Goal: Task Accomplishment & Management: Manage account settings

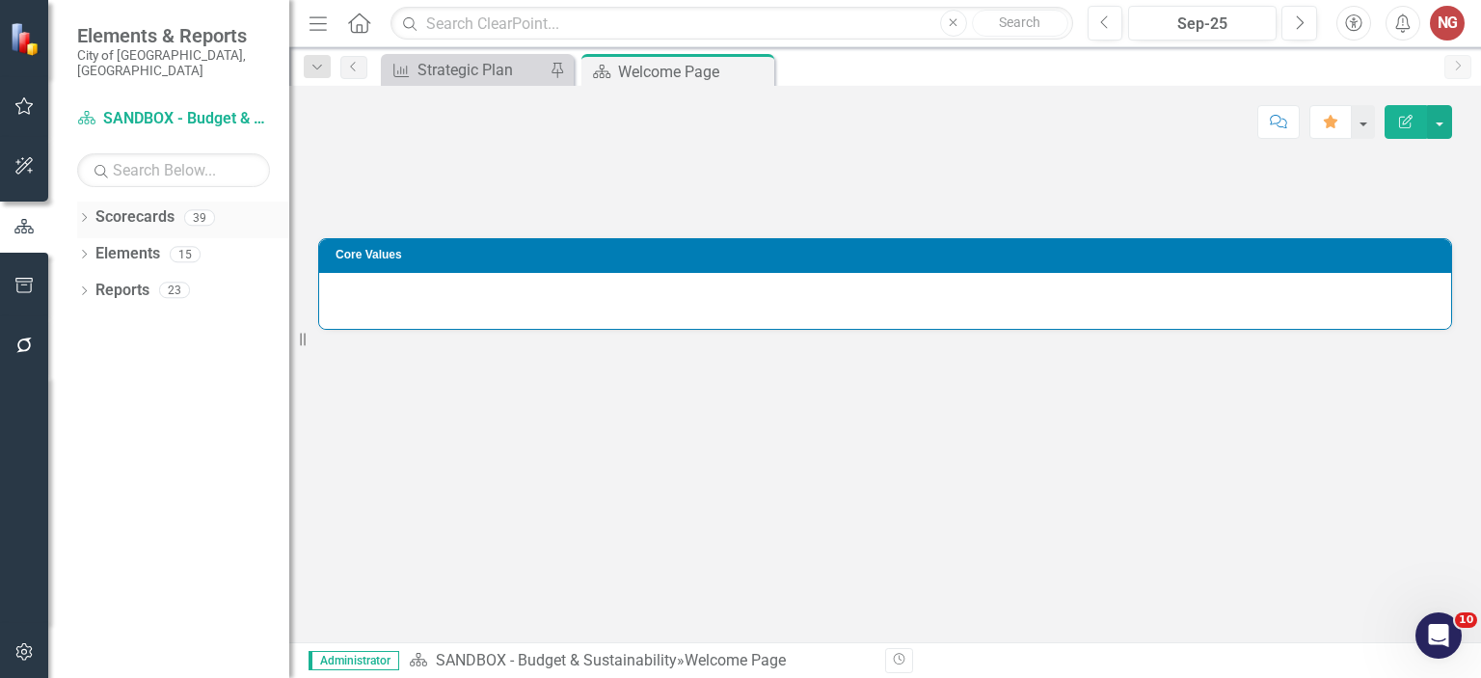
click at [88, 214] on icon "Dropdown" at bounding box center [83, 219] width 13 height 11
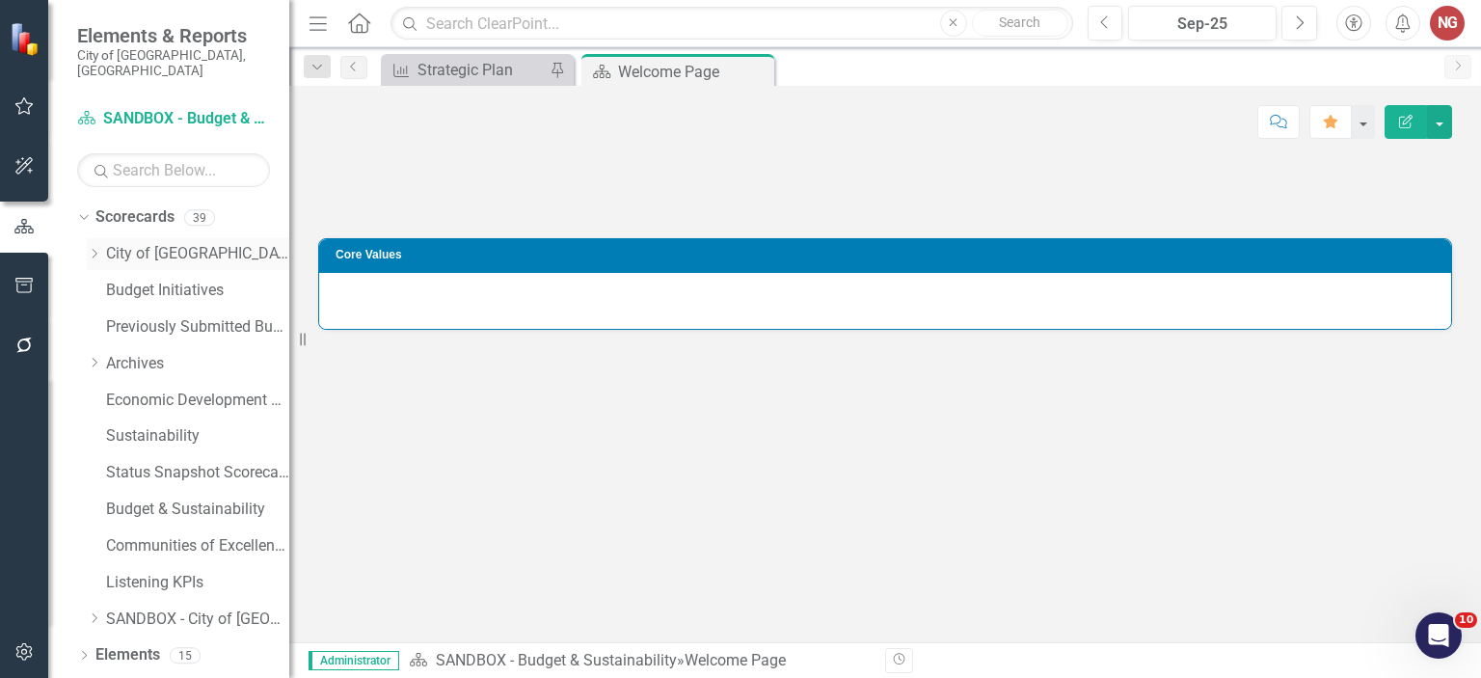
click at [96, 248] on icon "Dropdown" at bounding box center [94, 254] width 14 height 12
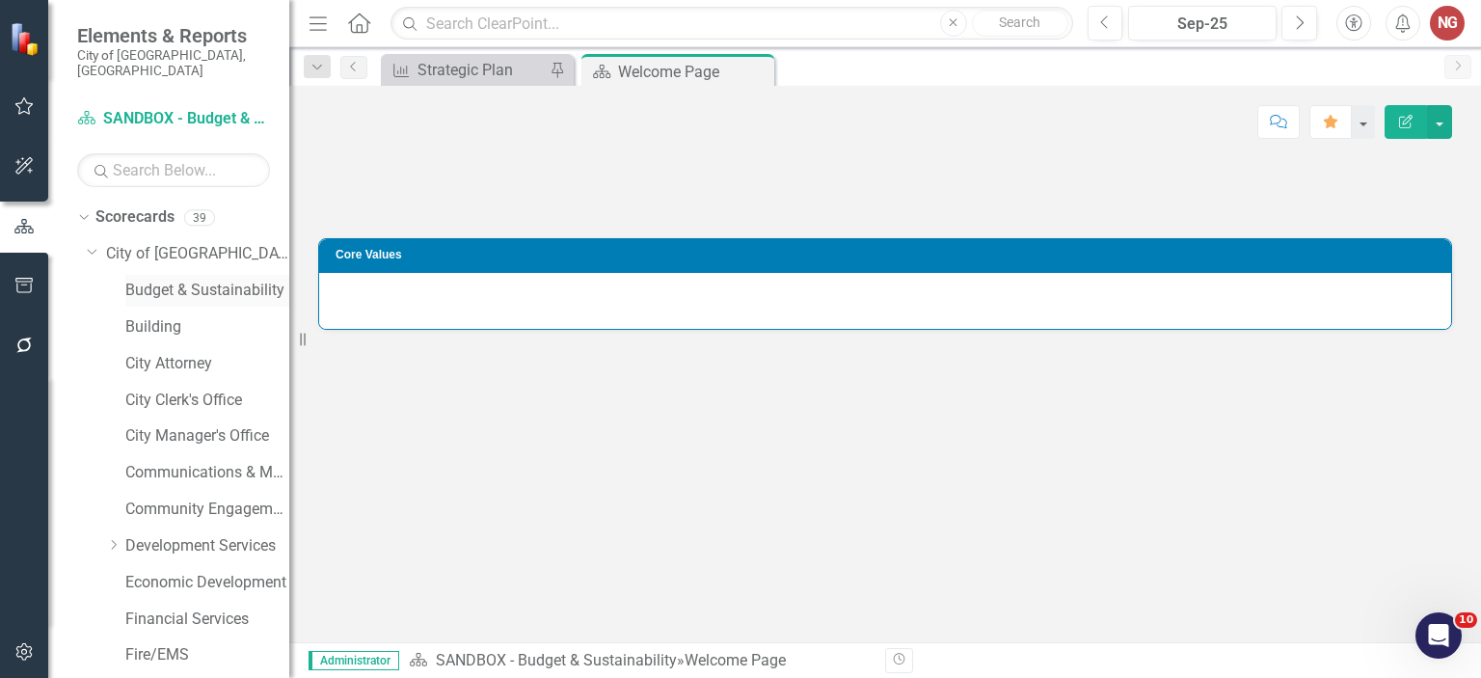
click at [159, 280] on link "Budget & Sustainability" at bounding box center [207, 291] width 164 height 22
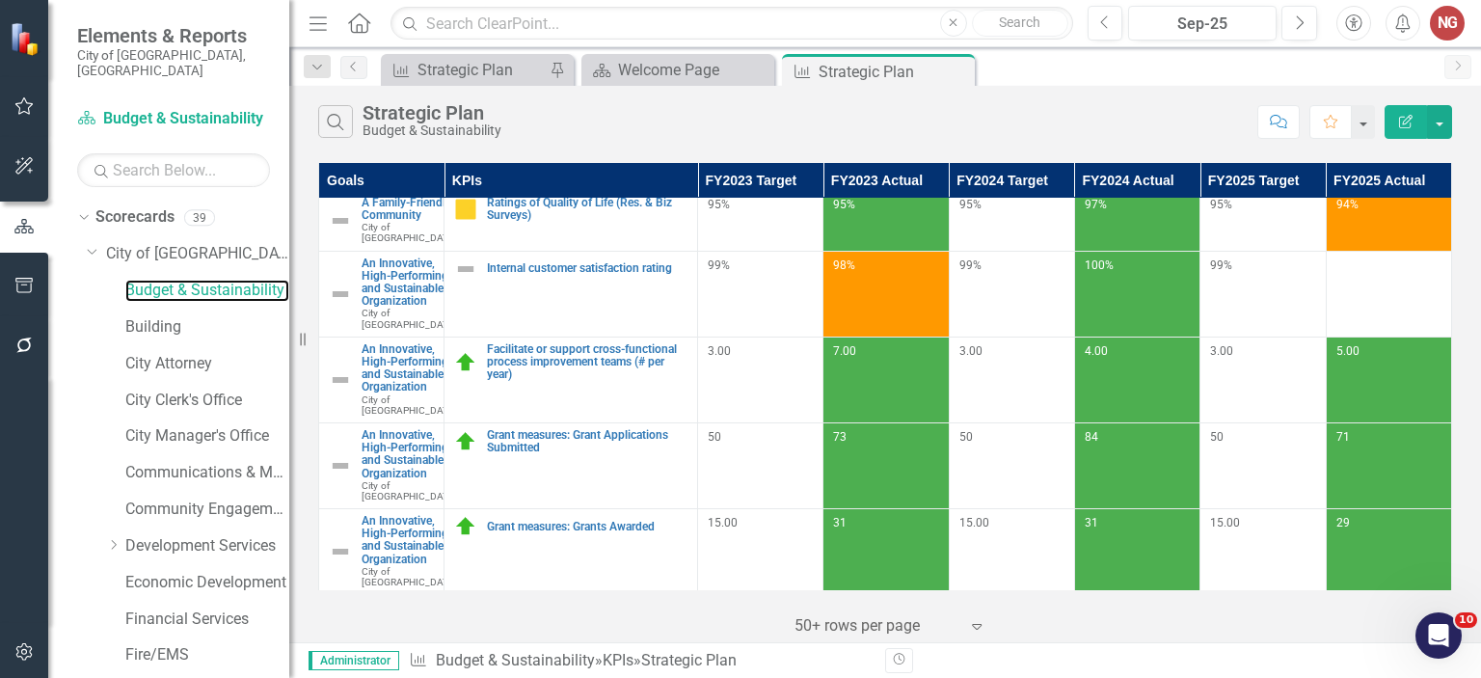
scroll to position [382, 0]
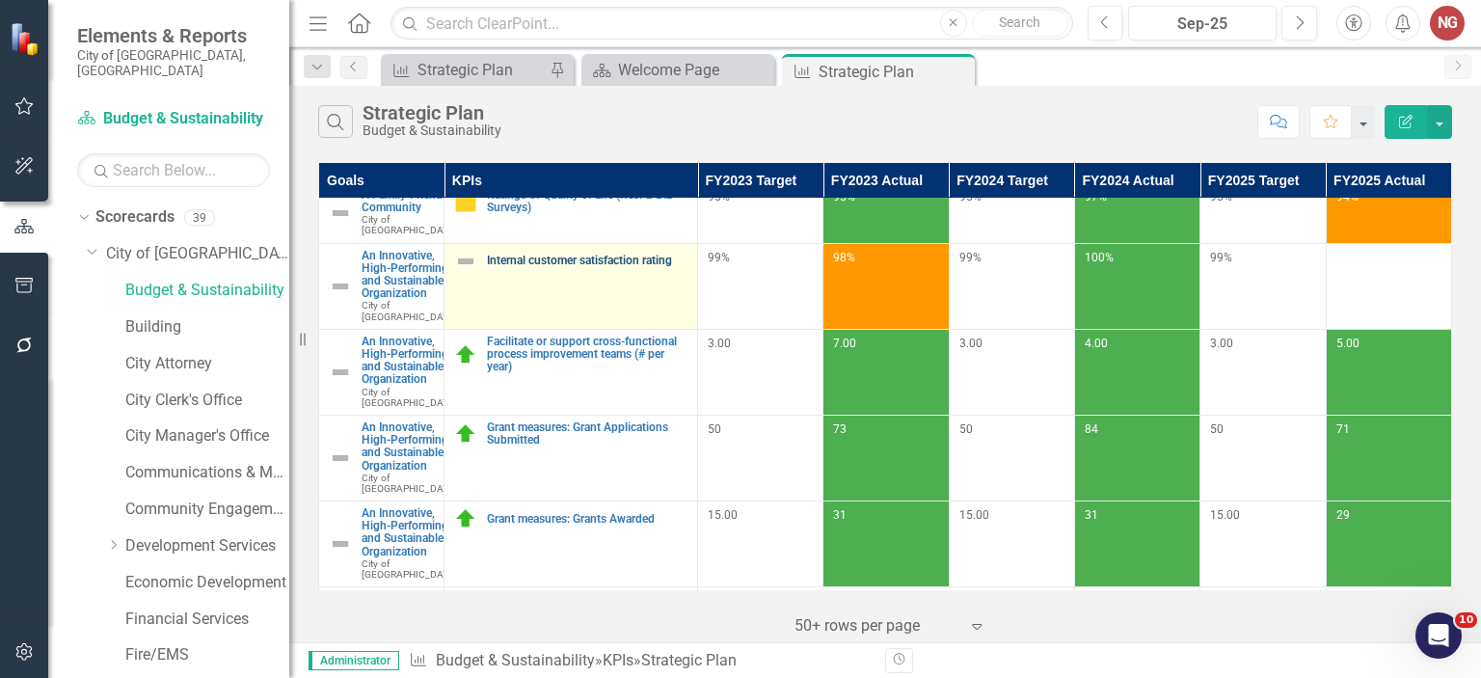
click at [616, 267] on link "Internal customer satisfaction rating" at bounding box center [587, 261] width 201 height 13
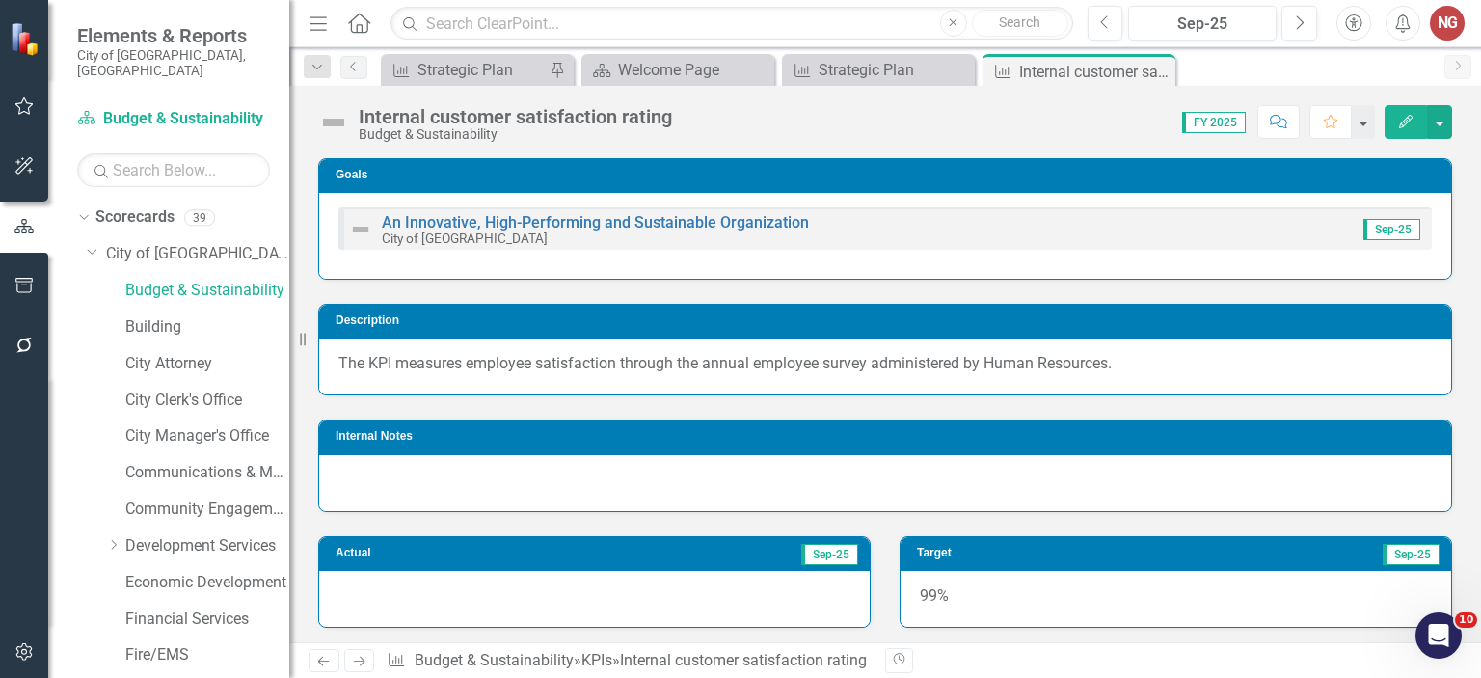
scroll to position [1223, 0]
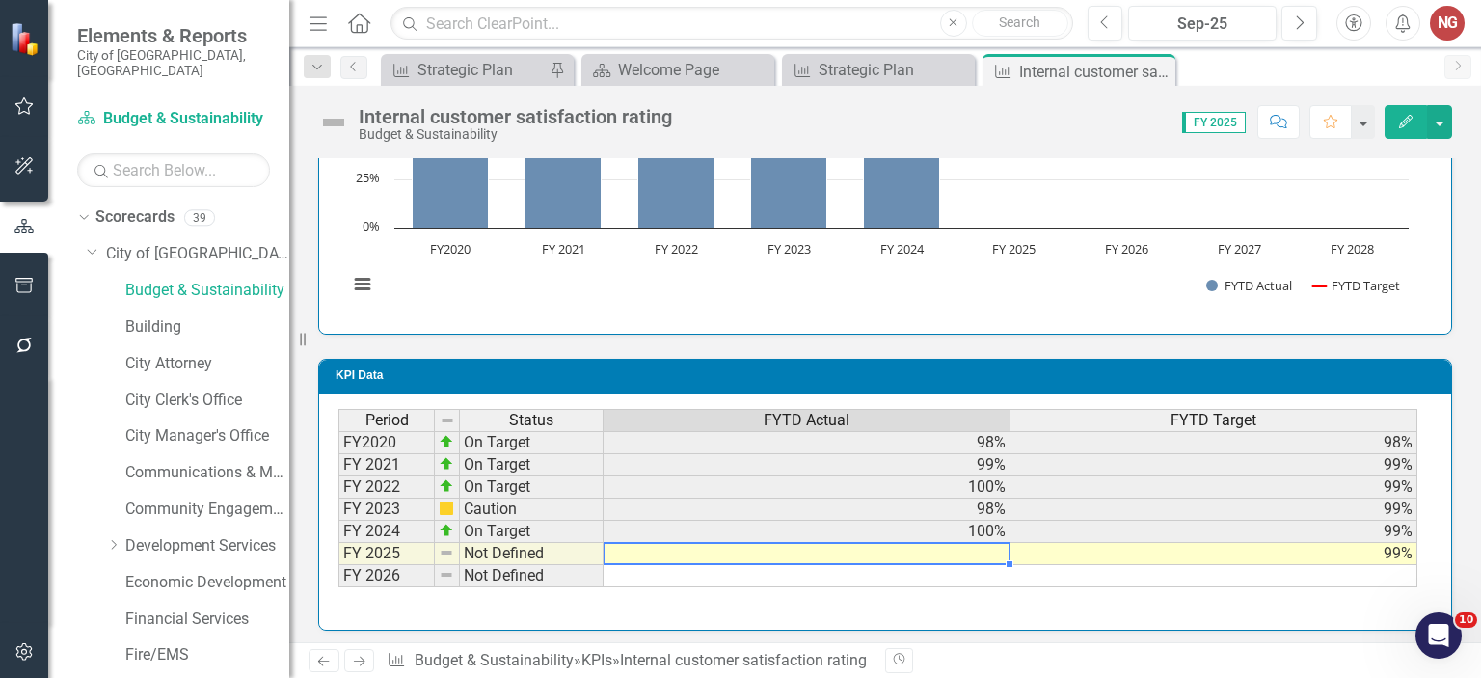
click at [906, 551] on td at bounding box center [807, 554] width 407 height 22
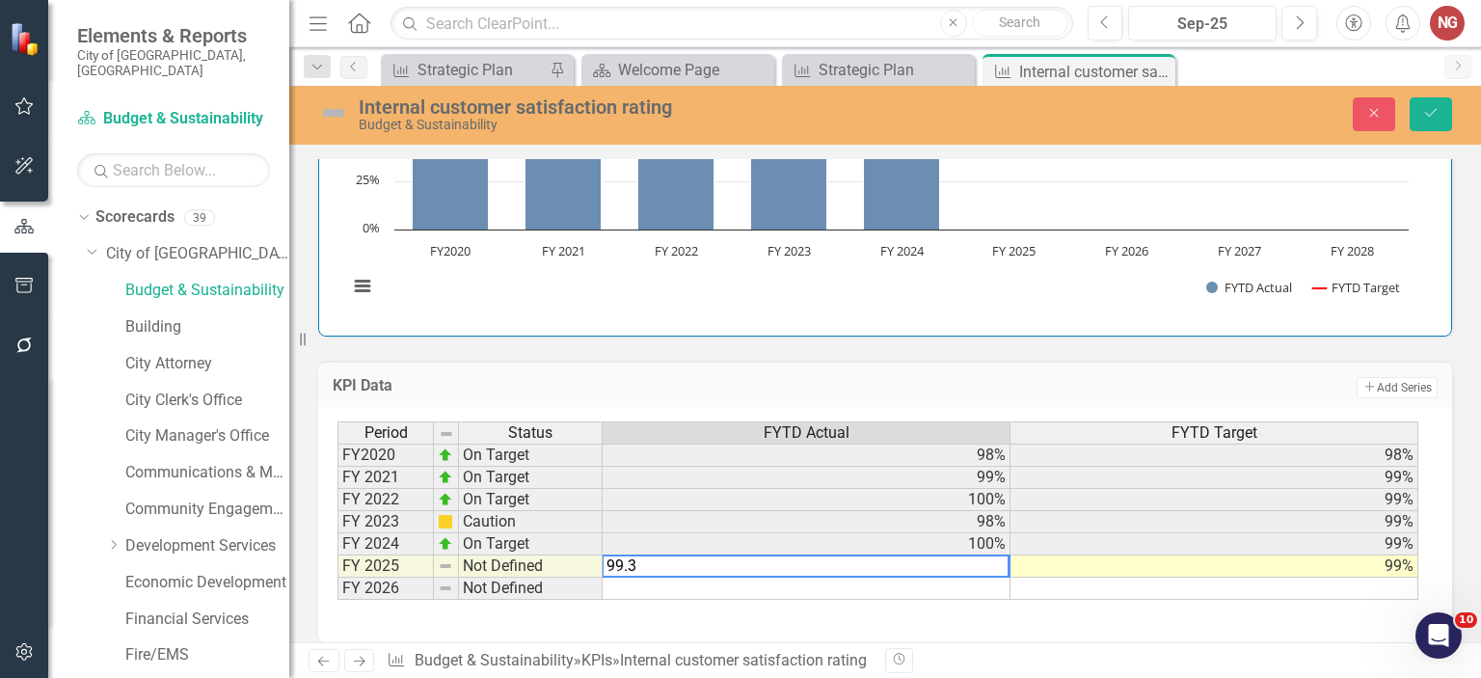
type textarea "99.35"
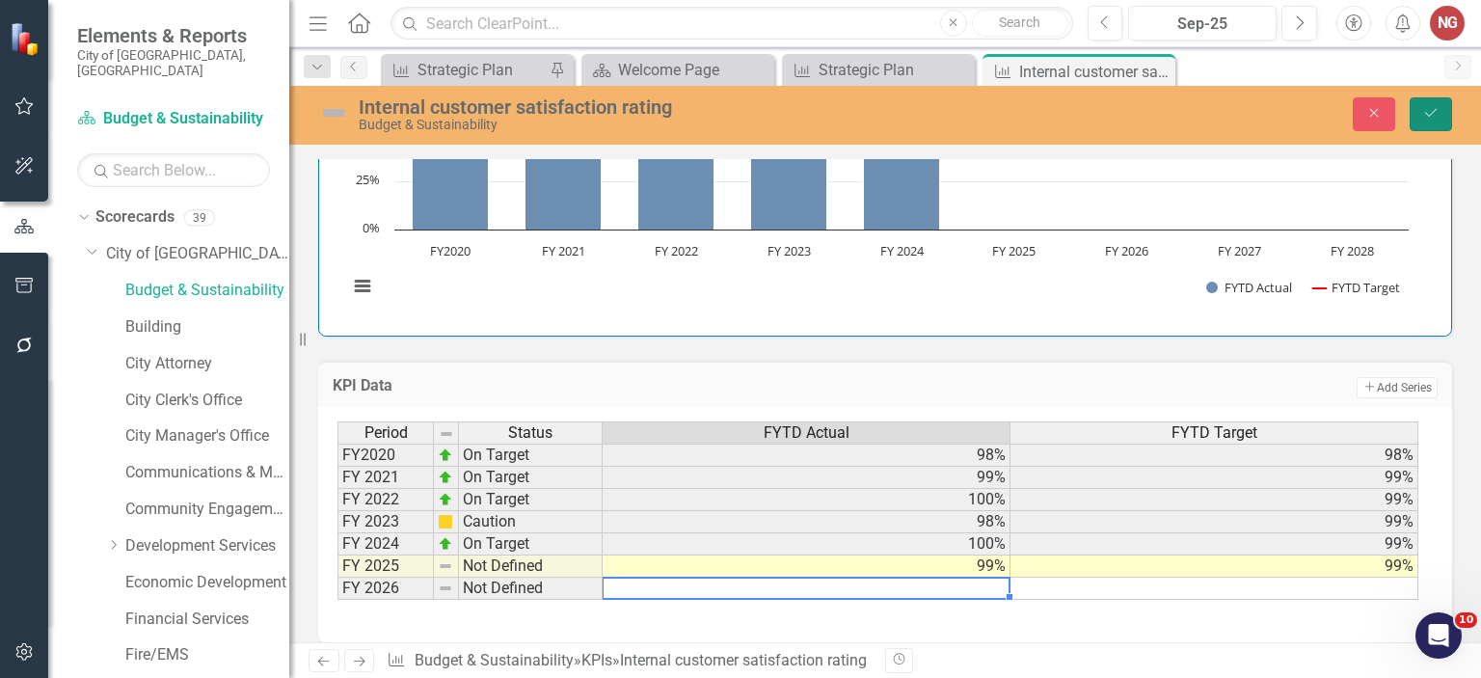
click at [1426, 111] on icon "Save" at bounding box center [1430, 112] width 17 height 13
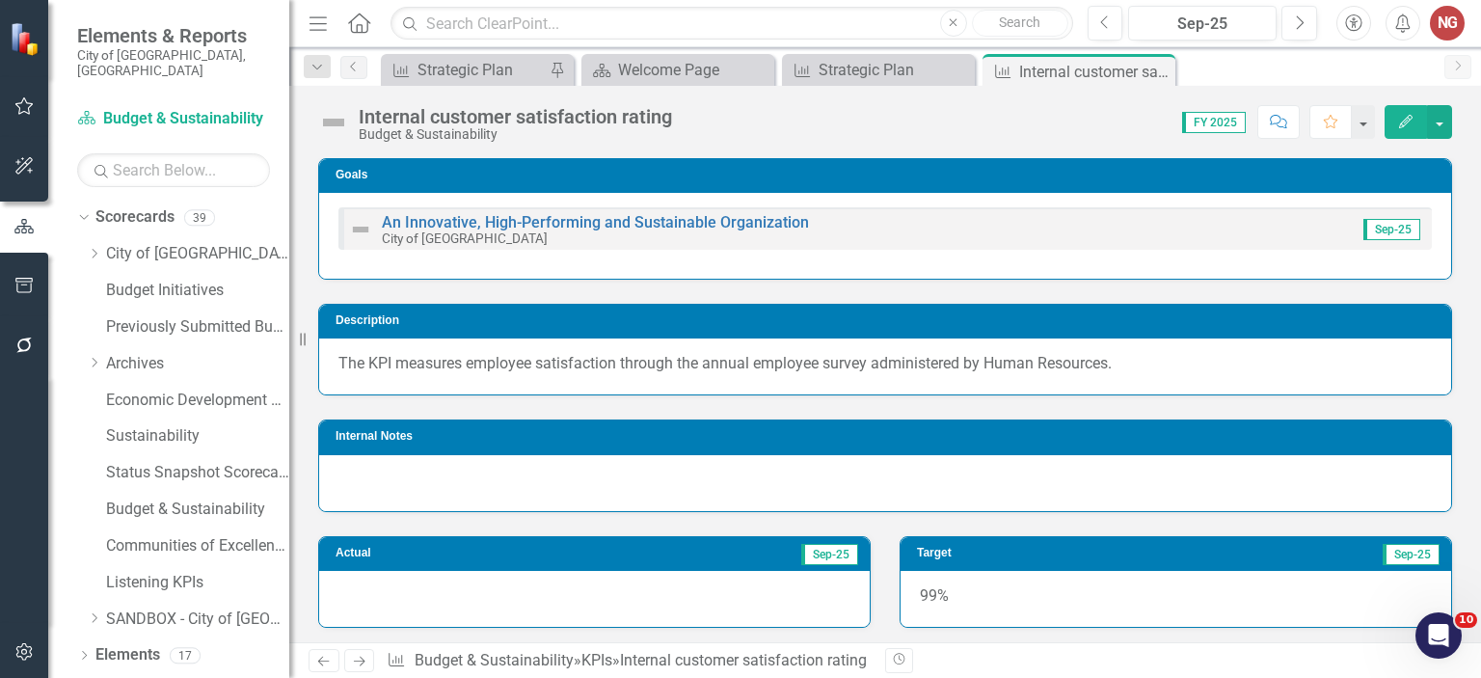
scroll to position [282, 0]
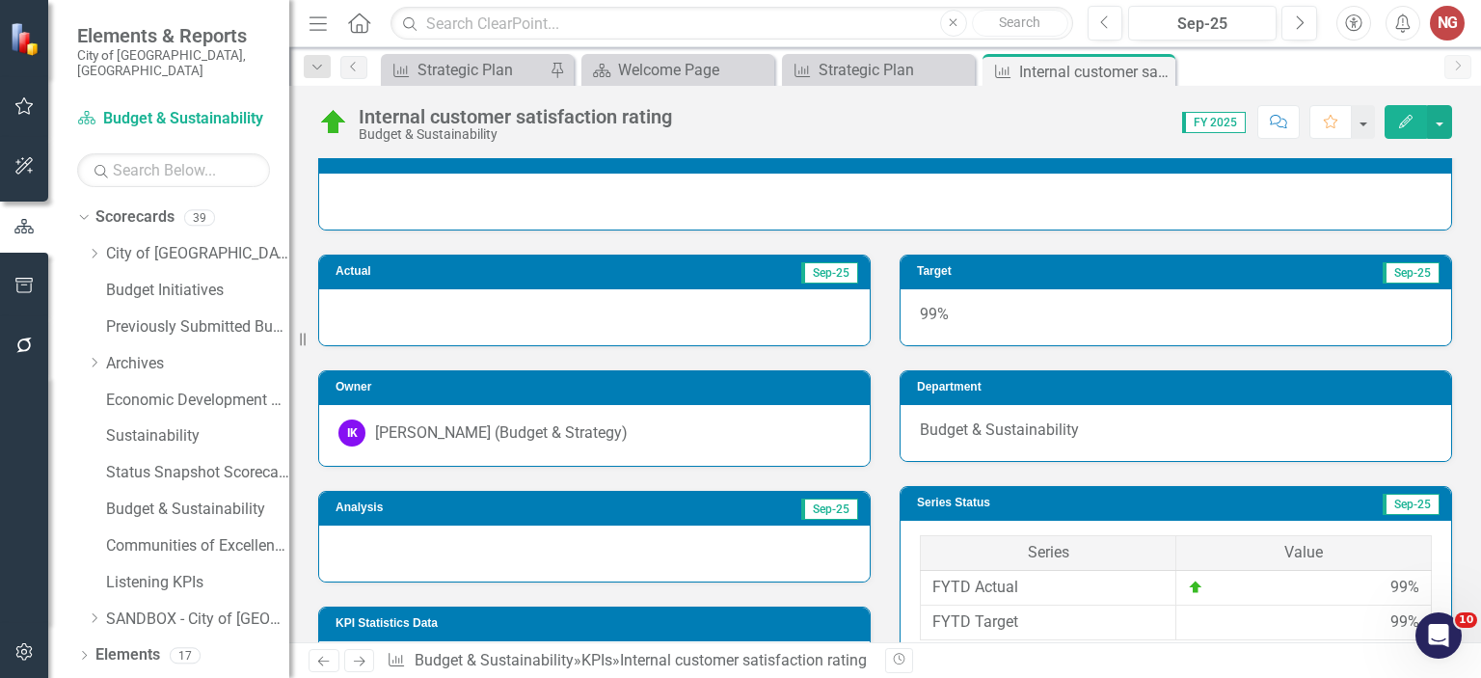
click at [509, 320] on div at bounding box center [594, 317] width 551 height 56
click at [456, 564] on div at bounding box center [594, 553] width 551 height 56
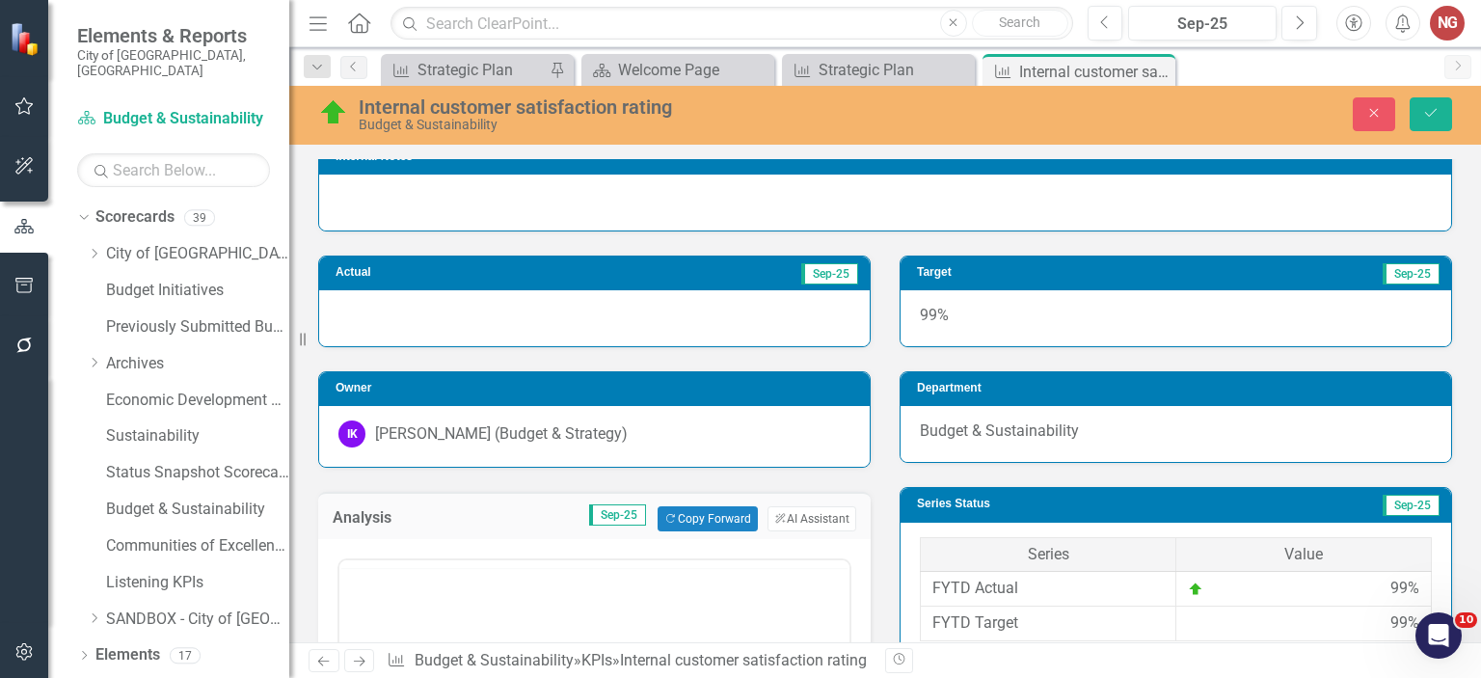
scroll to position [0, 0]
click at [379, 610] on p "Rich Text Area. Press ALT-0 for help." at bounding box center [594, 621] width 500 height 23
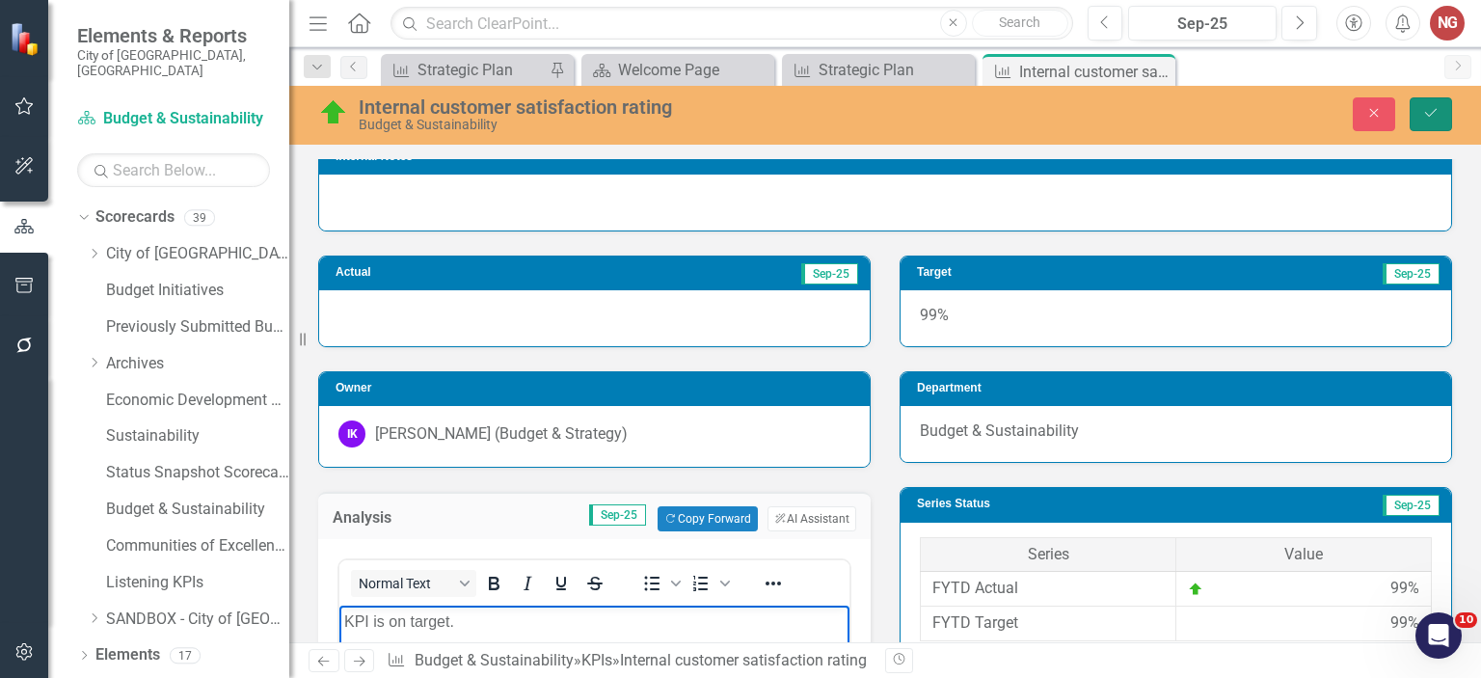
click at [1427, 118] on icon "Save" at bounding box center [1430, 112] width 17 height 13
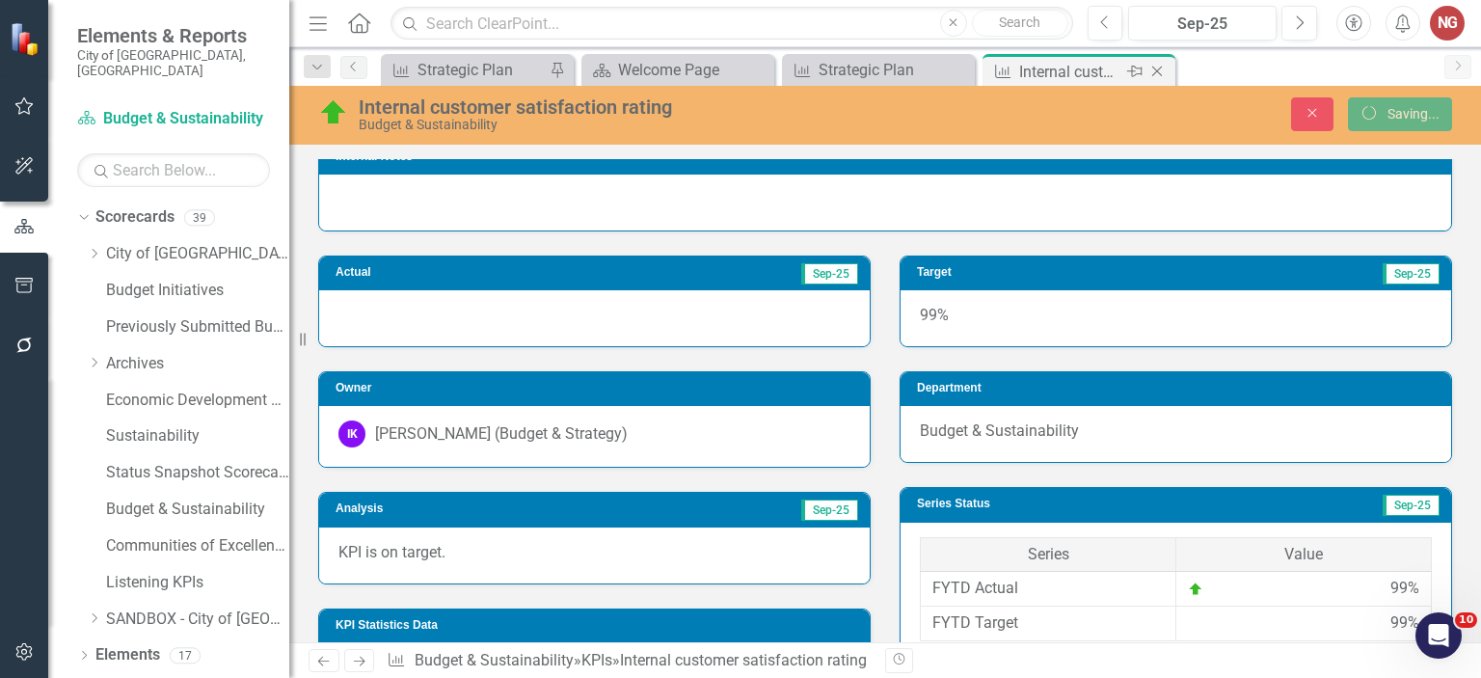
click at [1157, 73] on icon "Close" at bounding box center [1156, 71] width 19 height 15
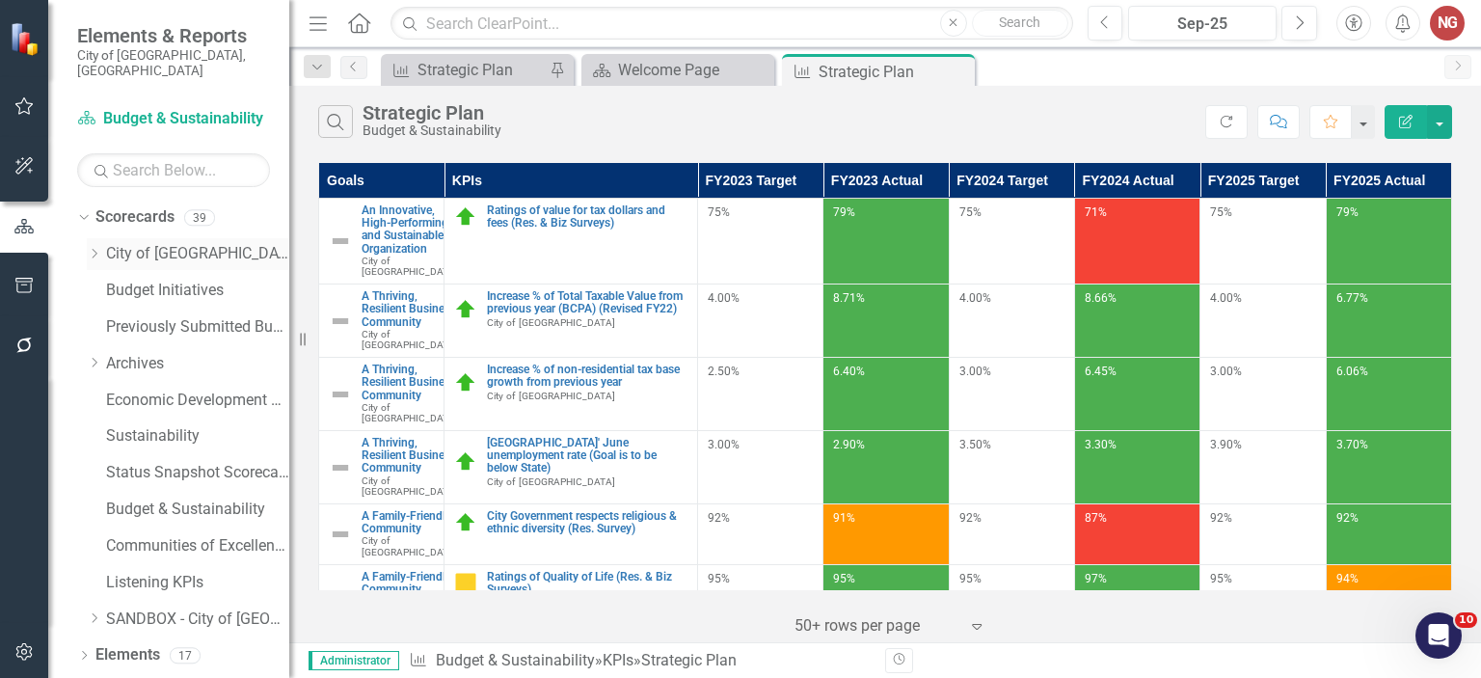
click at [96, 248] on icon "Dropdown" at bounding box center [94, 254] width 14 height 12
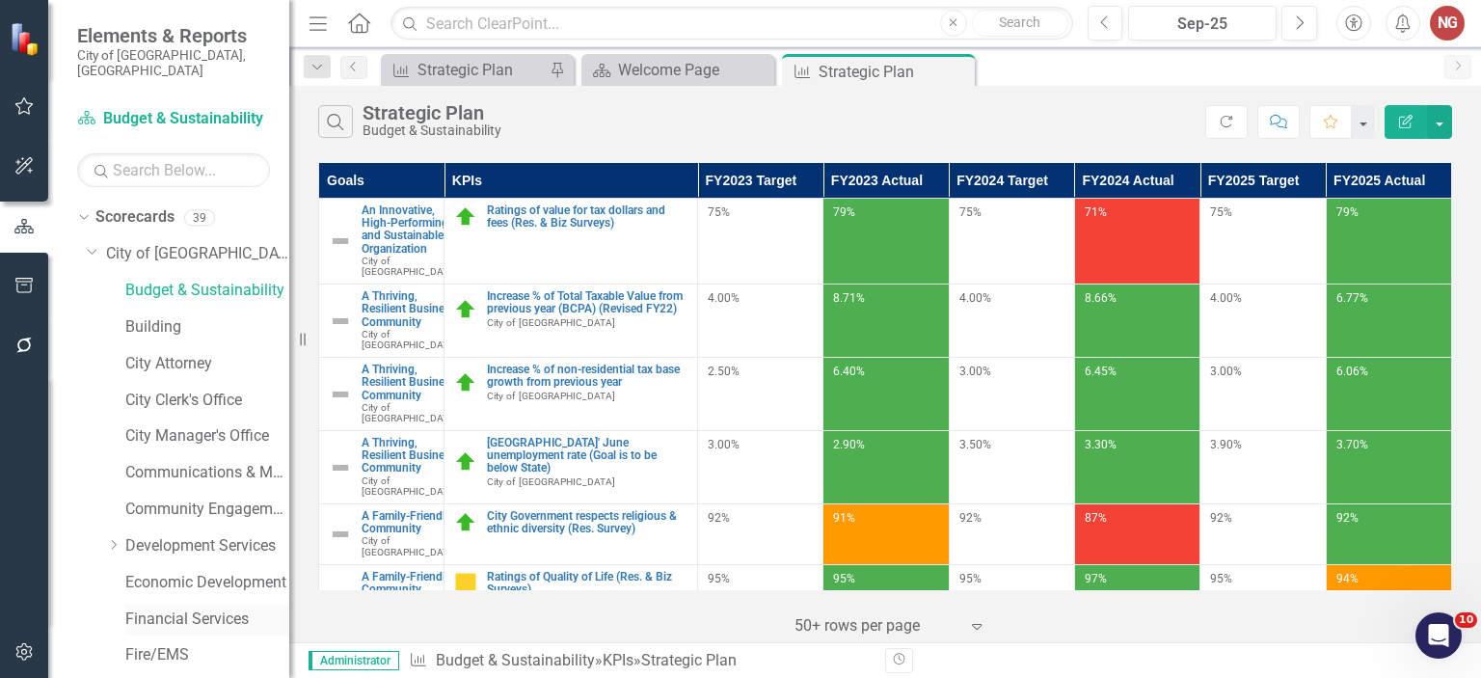
click at [141, 608] on link "Financial Services" at bounding box center [207, 619] width 164 height 22
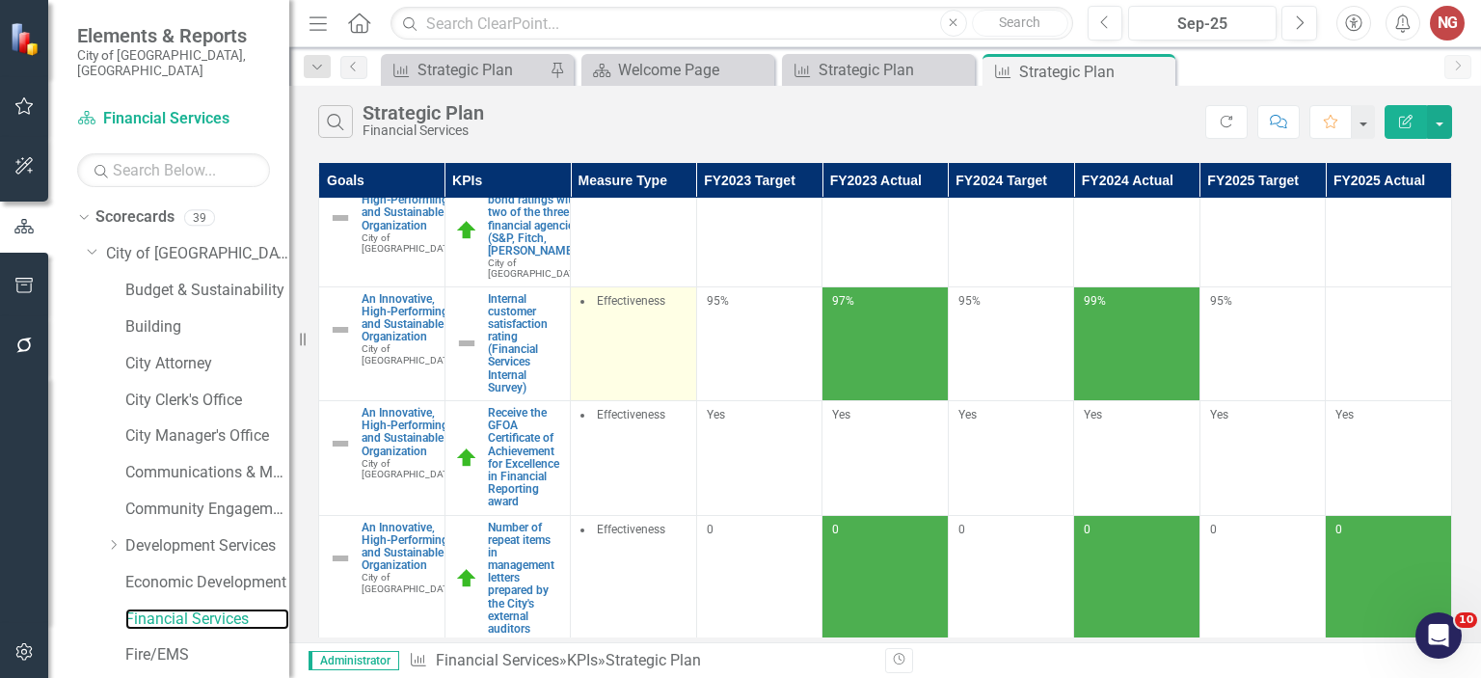
scroll to position [22, 0]
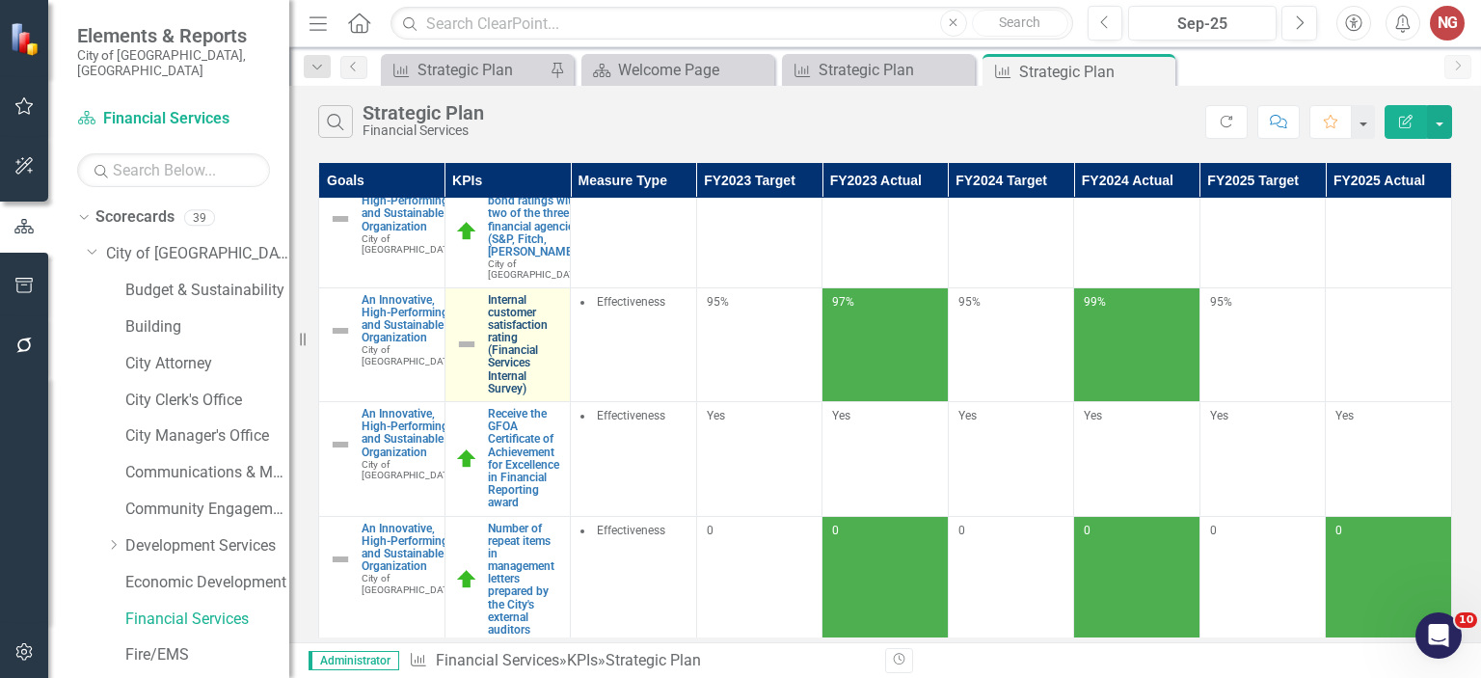
click at [520, 351] on link "Internal customer satisfaction rating (Financial Services Internal Survey)" at bounding box center [524, 345] width 73 height 102
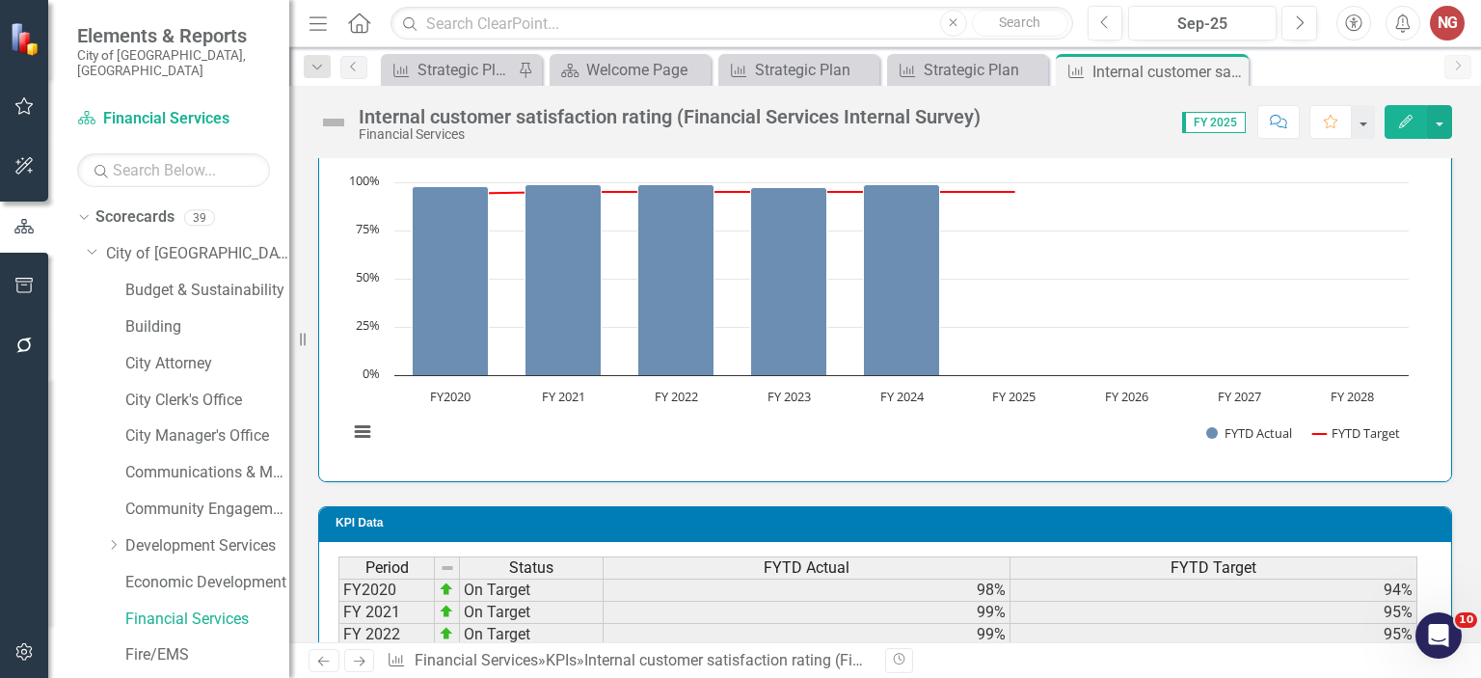
scroll to position [1223, 0]
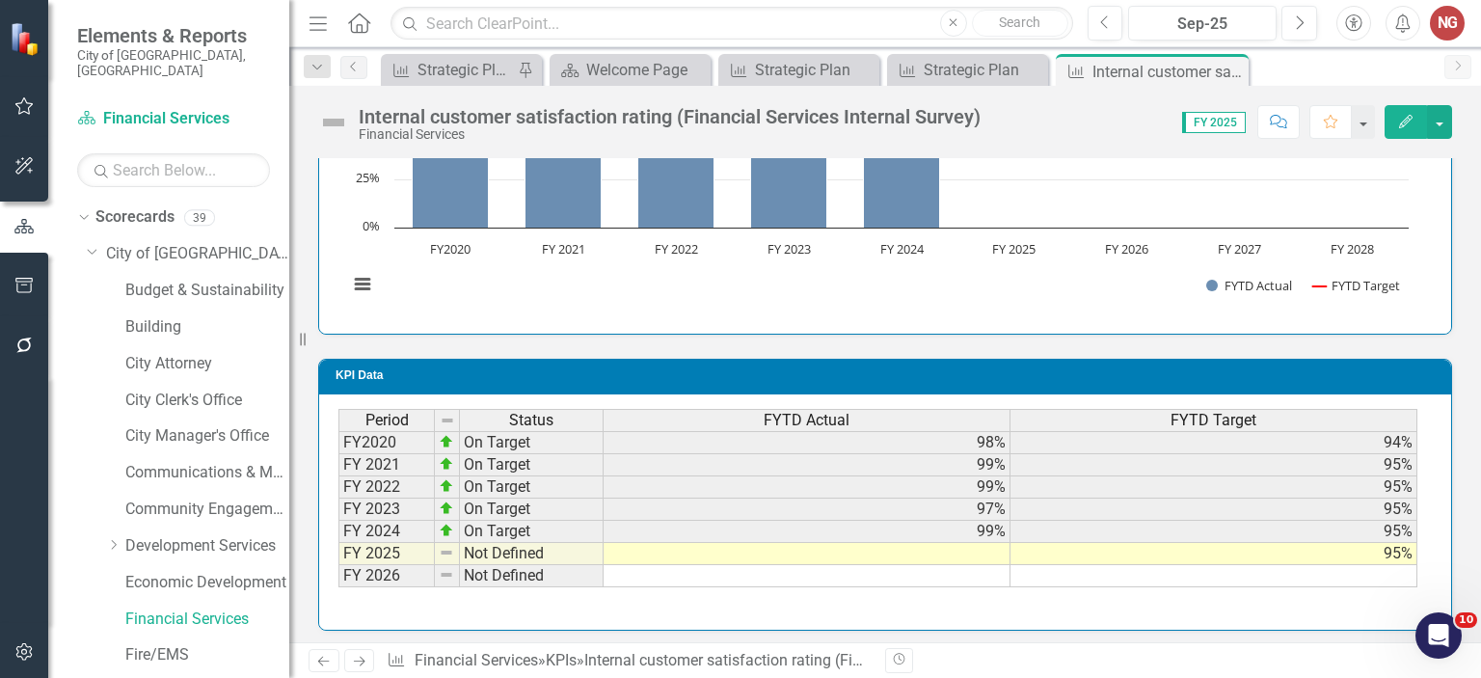
click at [338, 557] on div "Period Status FYTD Actual FYTD Target FY2020 On Target 98% 94% FY 2021 On Targe…" at bounding box center [338, 498] width 0 height 178
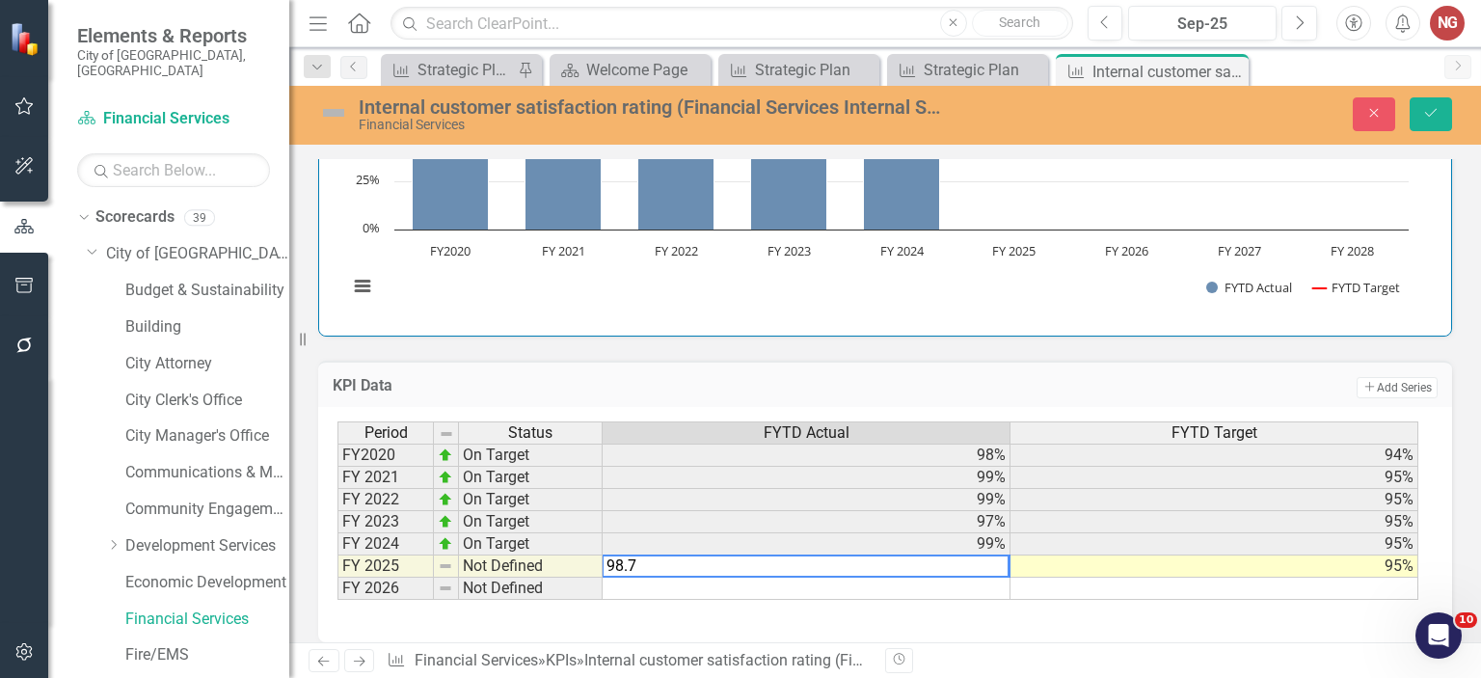
type textarea "98.73"
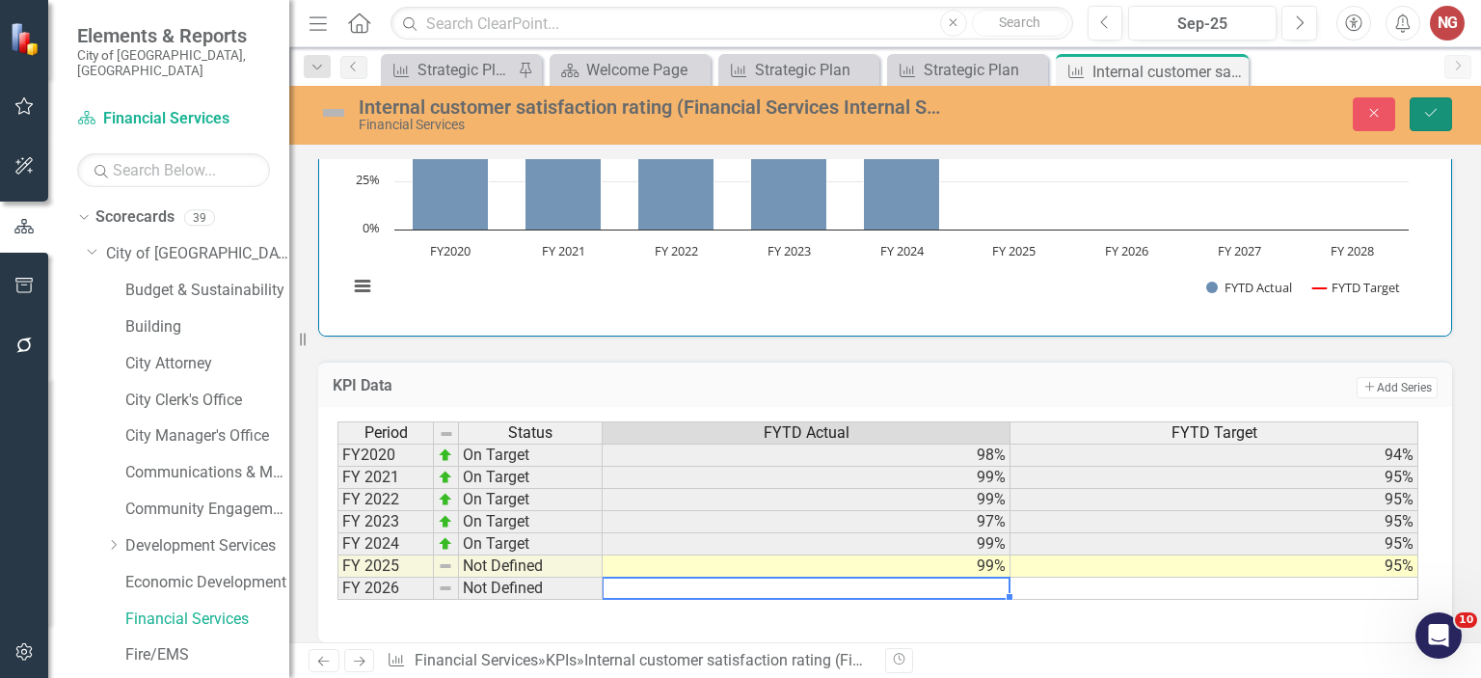
click at [1436, 115] on icon "Save" at bounding box center [1430, 112] width 17 height 13
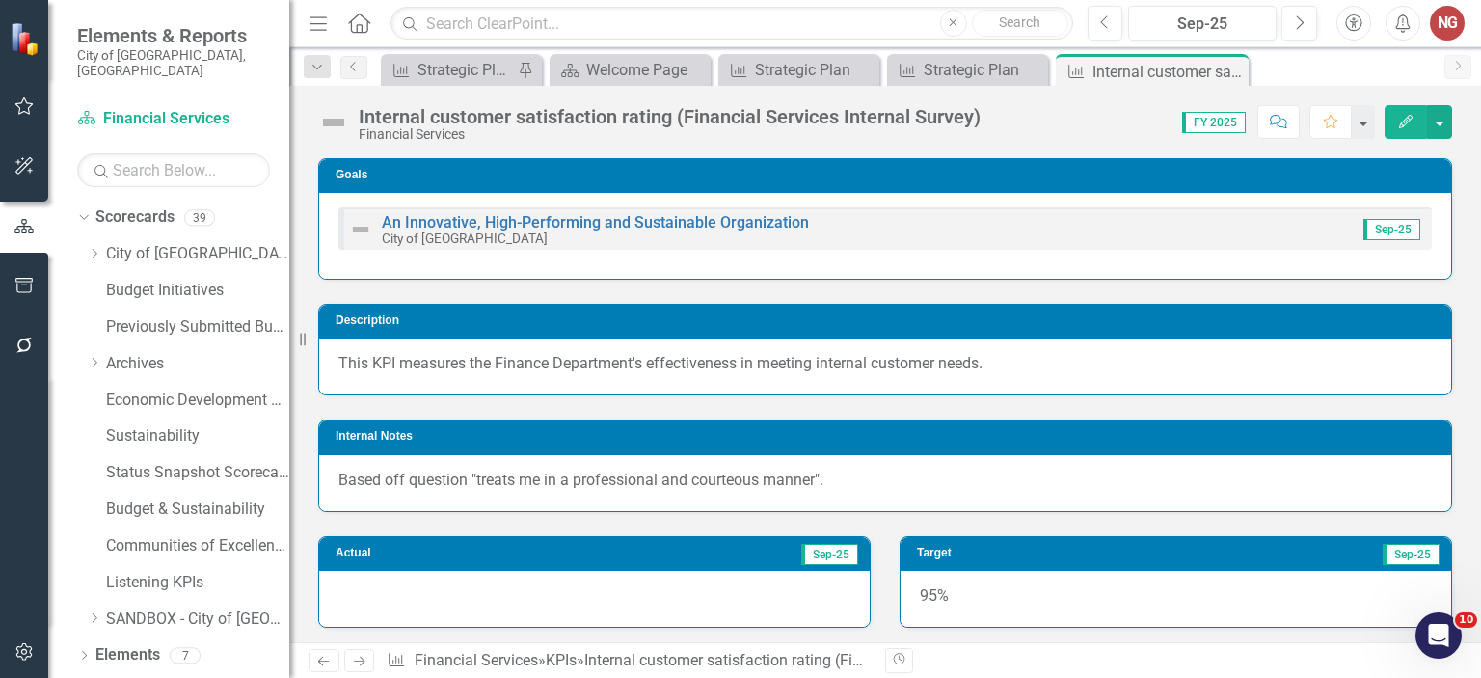
scroll to position [168, 0]
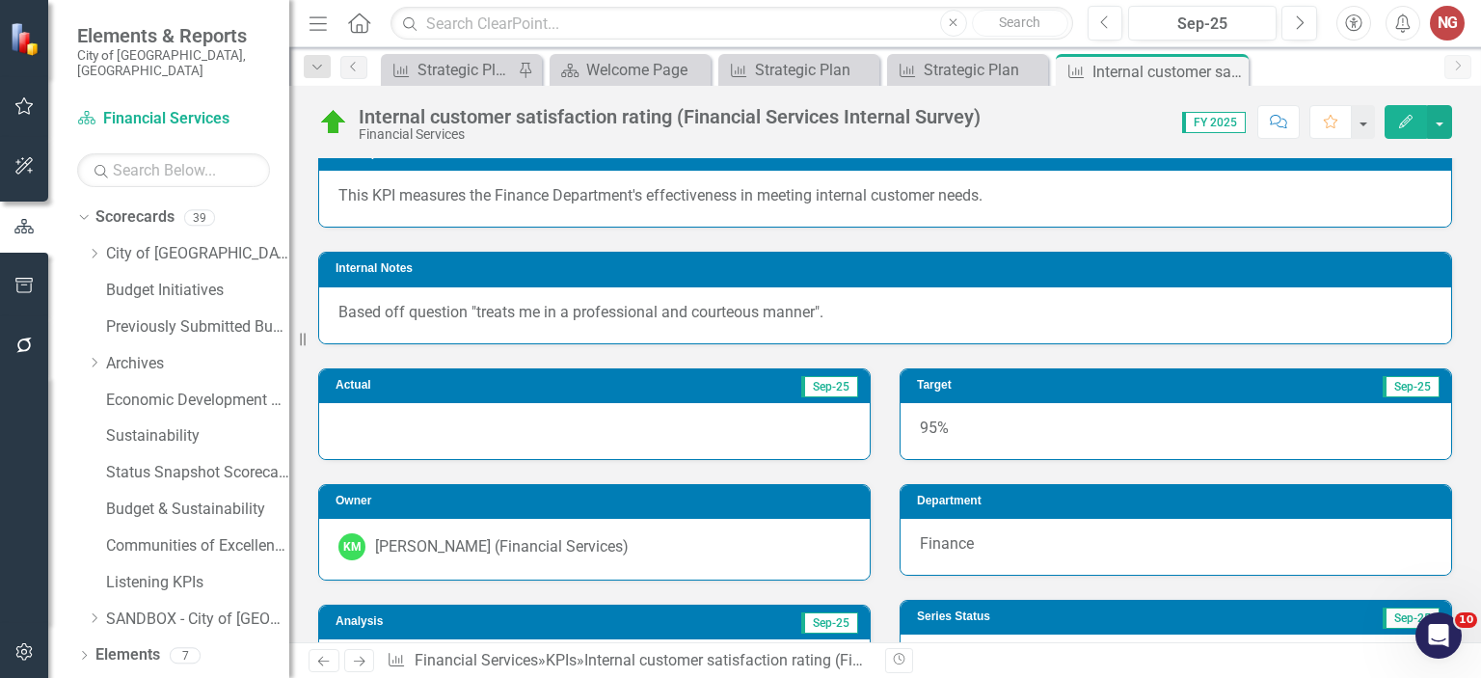
click at [414, 444] on div at bounding box center [594, 431] width 551 height 56
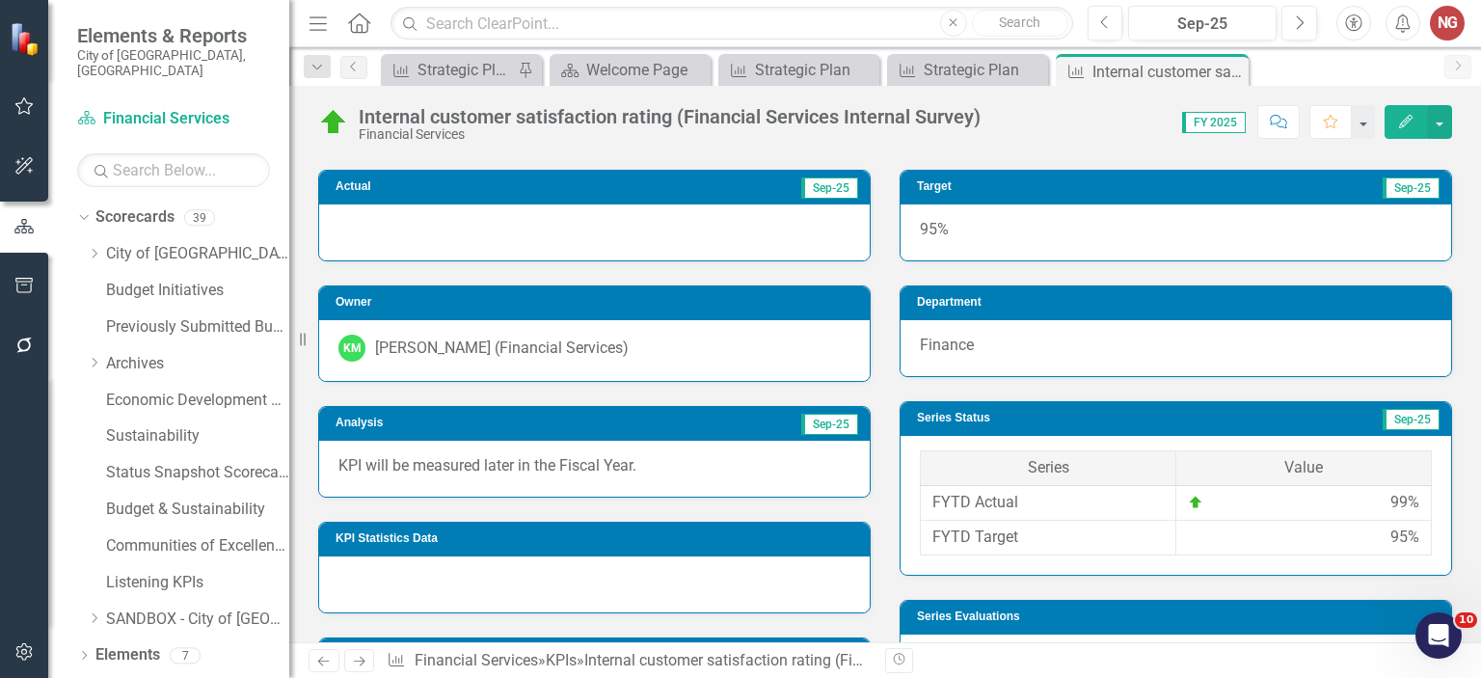
click at [494, 473] on p "KPI will be measured later in the Fiscal Year." at bounding box center [594, 466] width 512 height 22
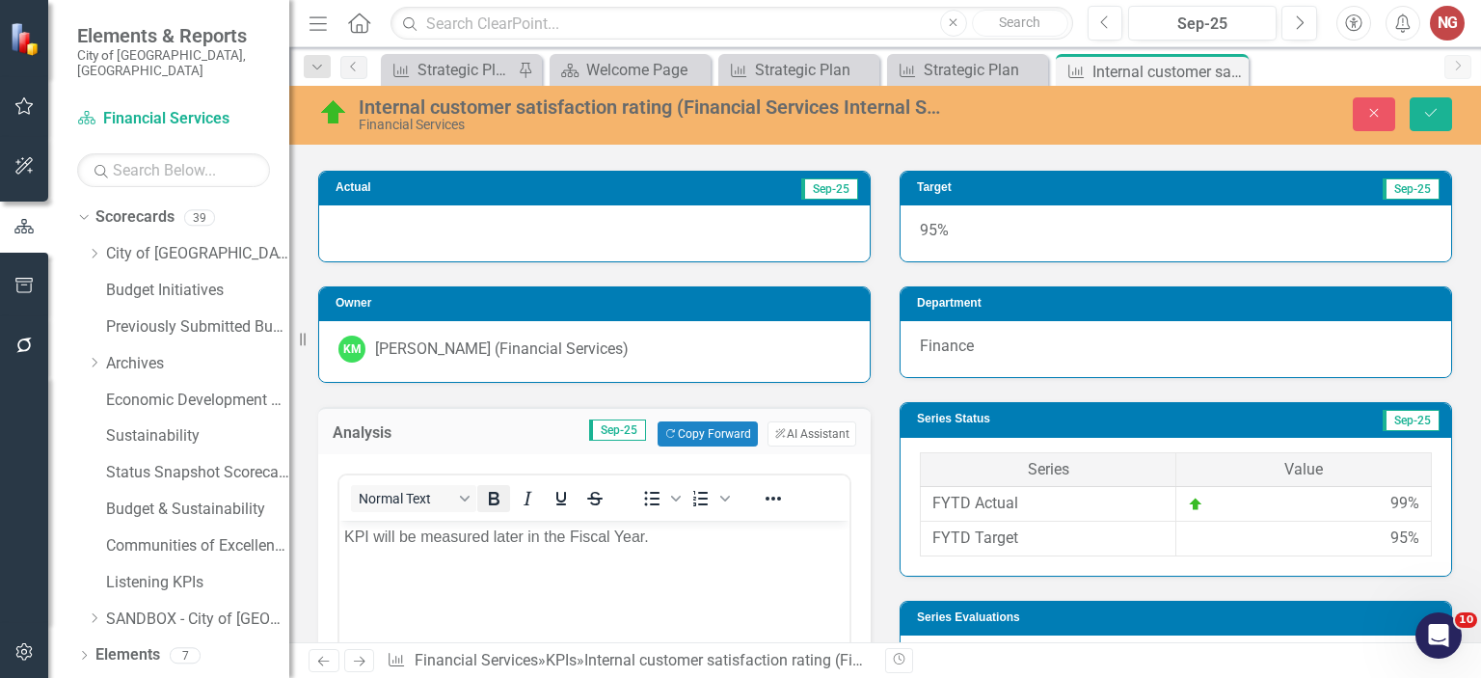
scroll to position [0, 0]
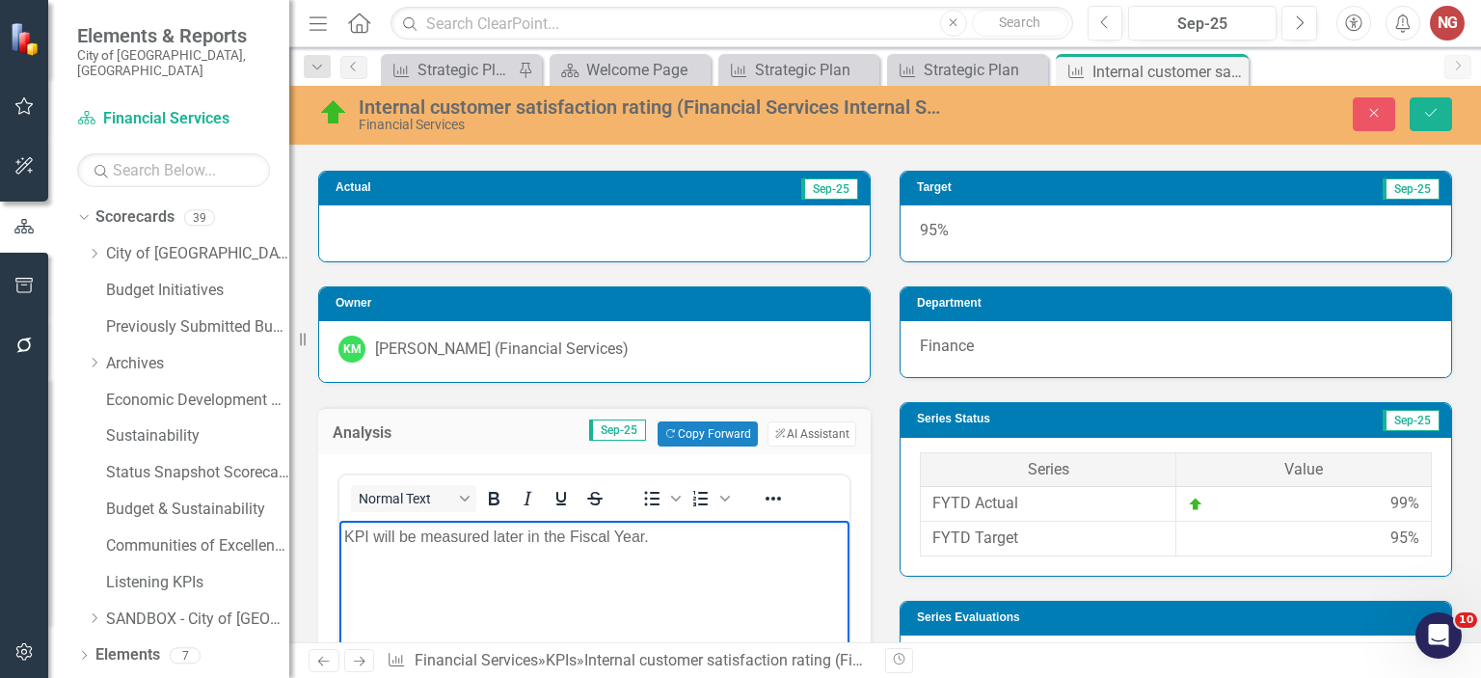
click at [461, 539] on p "KPI will be measured later in the Fiscal Year." at bounding box center [594, 536] width 500 height 23
drag, startPoint x: 380, startPoint y: 535, endPoint x: 988, endPoint y: 571, distance: 609.4
click at [849, 571] on html "KPI will be measured later in the Fiscal Year." at bounding box center [594, 665] width 510 height 289
click at [1423, 120] on button "Save" at bounding box center [1431, 114] width 42 height 34
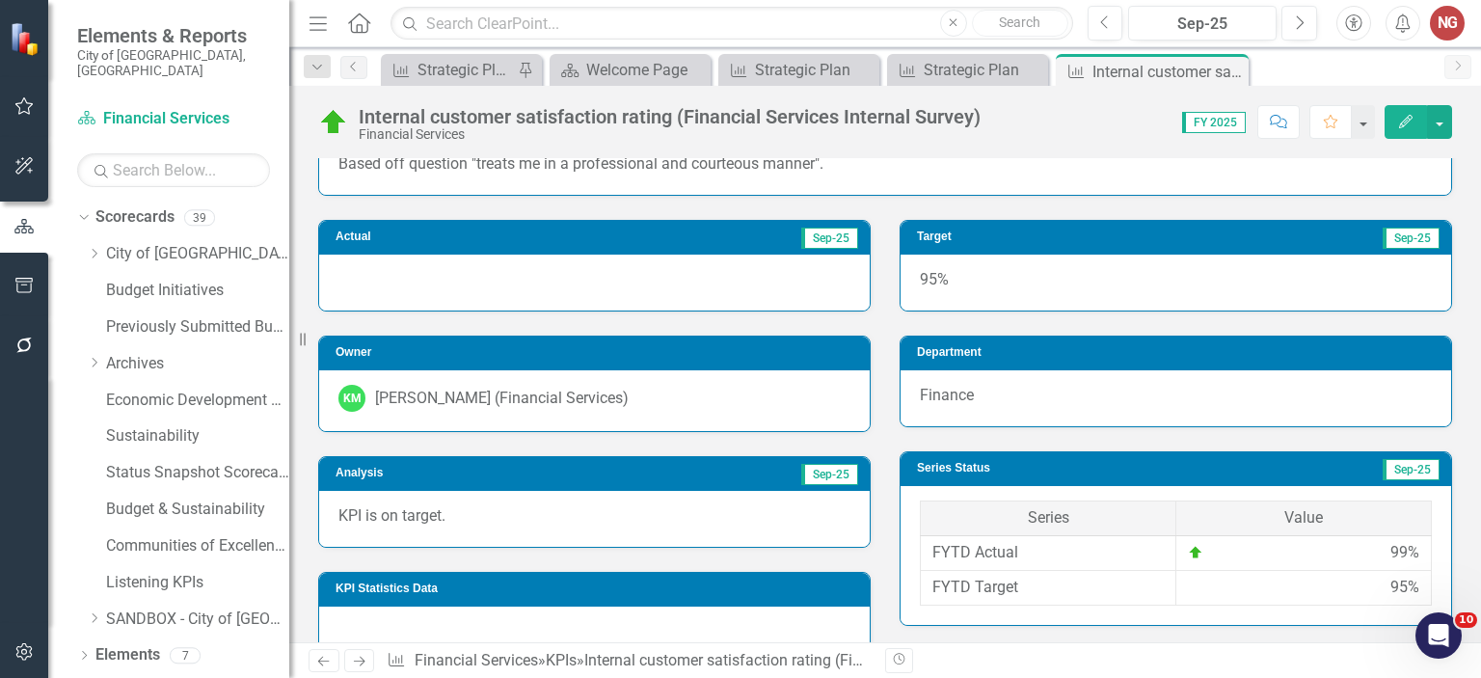
scroll to position [318, 0]
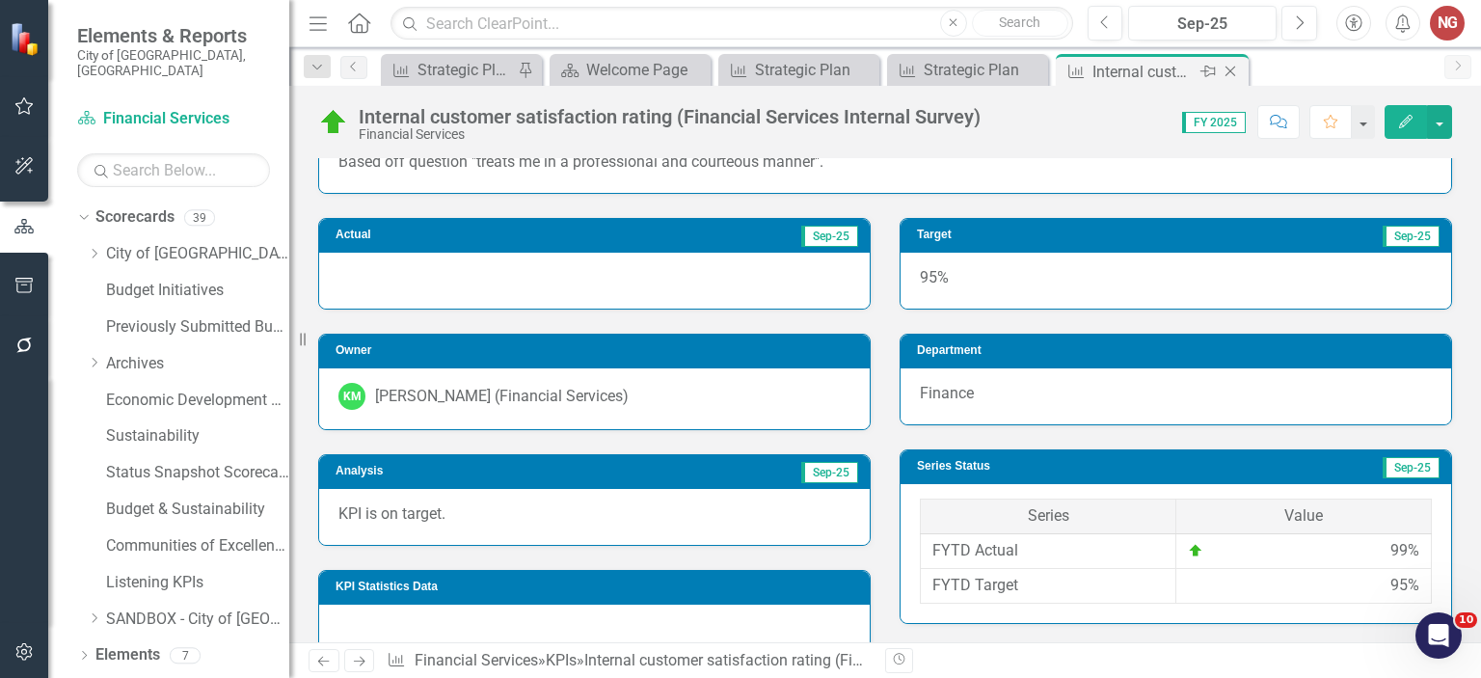
click at [1227, 74] on icon "Close" at bounding box center [1230, 71] width 19 height 15
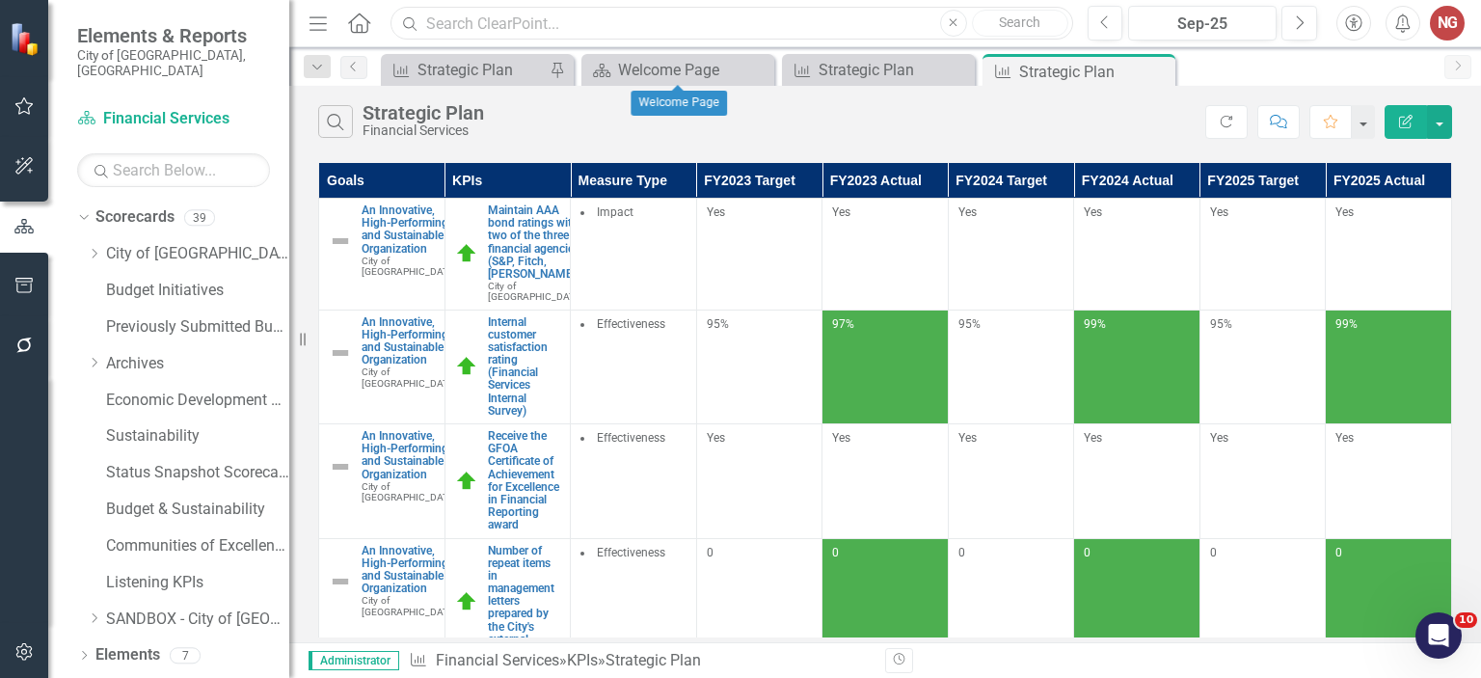
click at [570, 22] on input "text" at bounding box center [731, 24] width 682 height 34
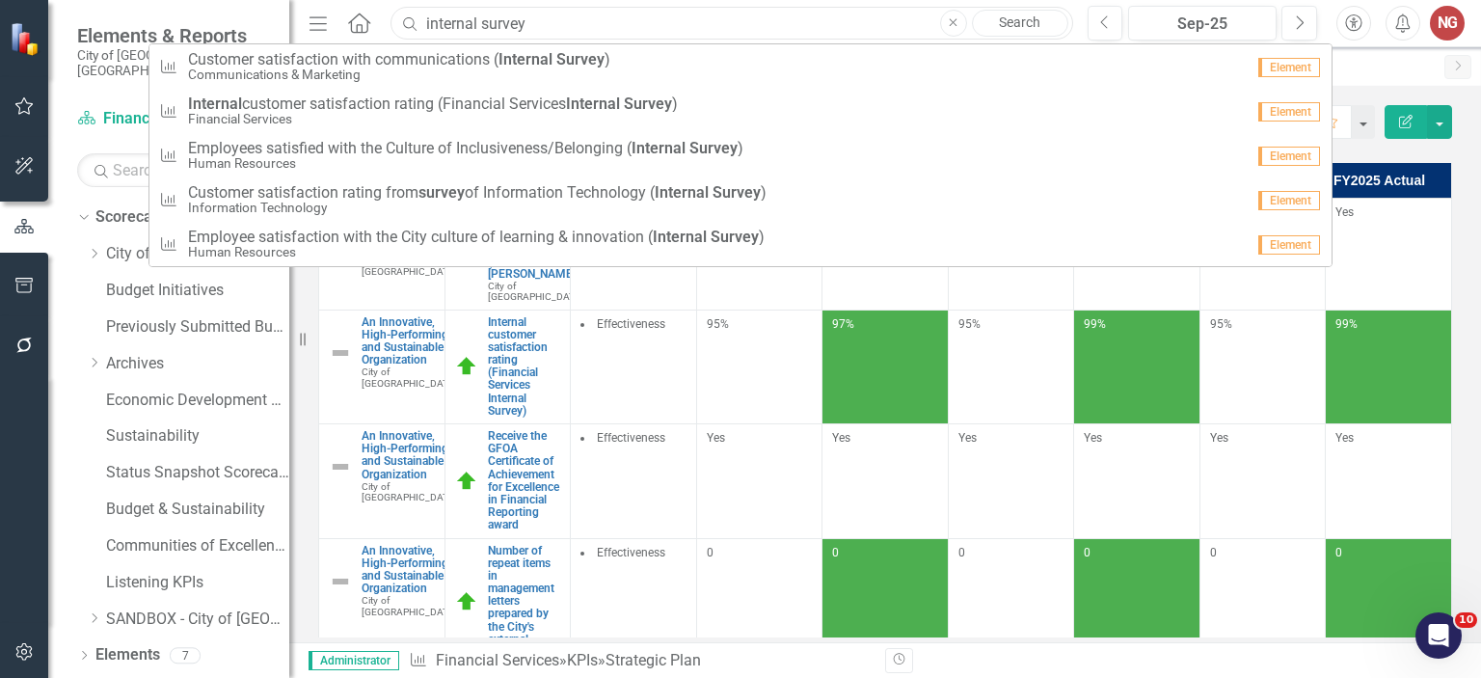
type input "internal survey"
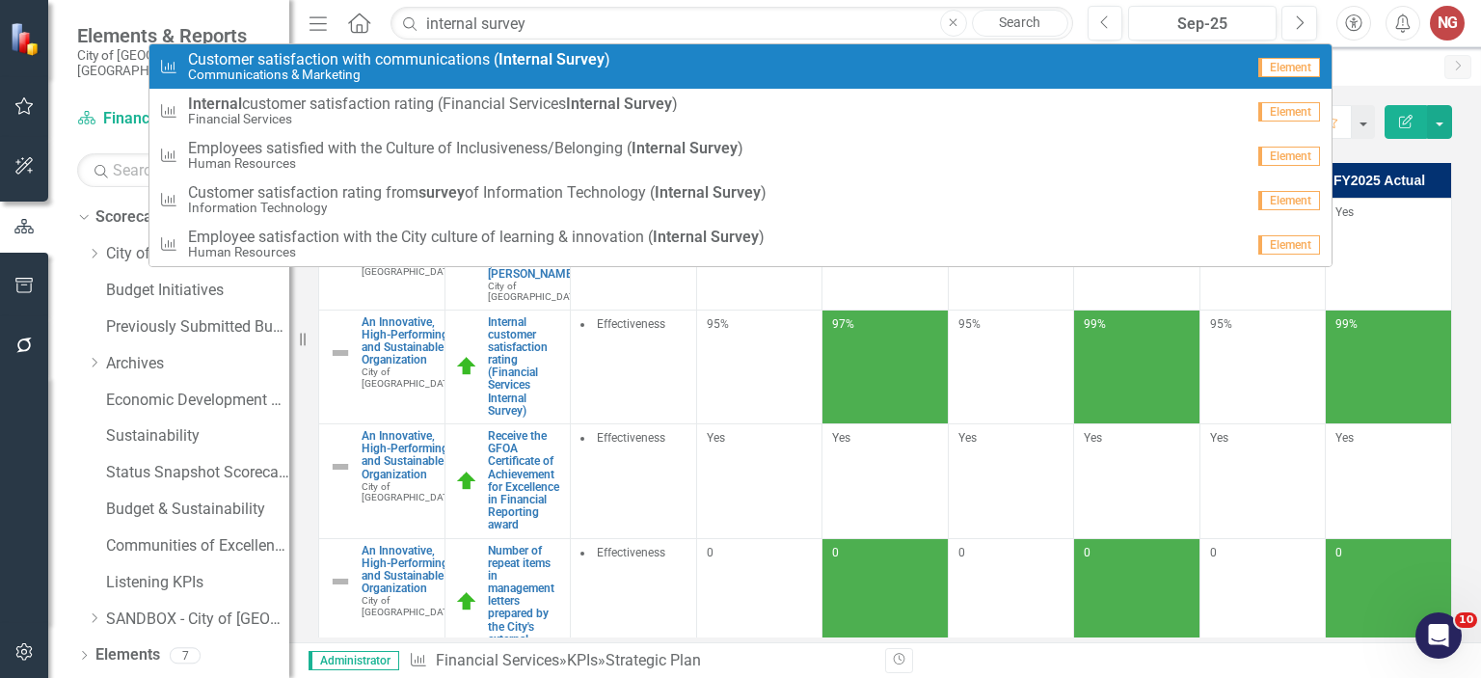
click at [493, 51] on span "Customer satisfaction with communications ( Internal Survey )" at bounding box center [399, 59] width 422 height 17
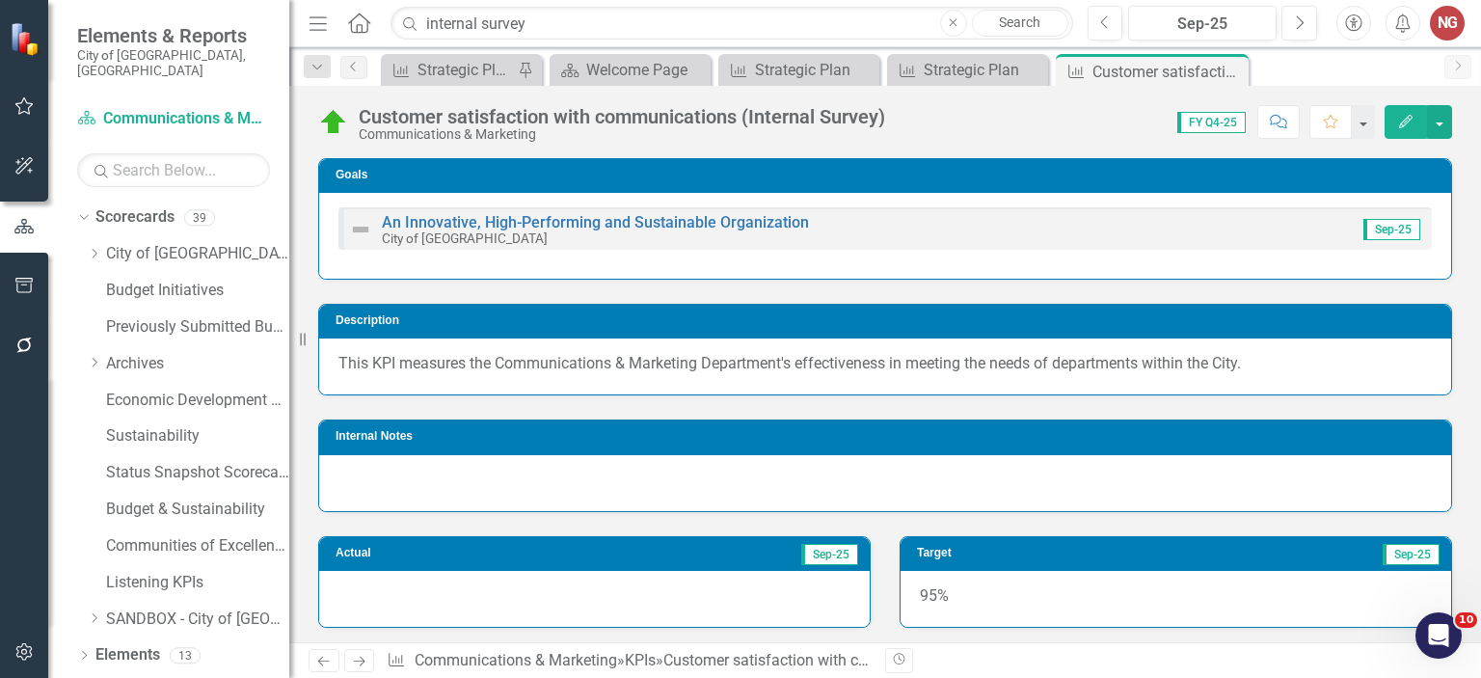
click at [493, 49] on div "Dropdown Search KPI Strategic Plan Pin Scorecard Welcome Page Close KPI Strateg…" at bounding box center [885, 66] width 1192 height 39
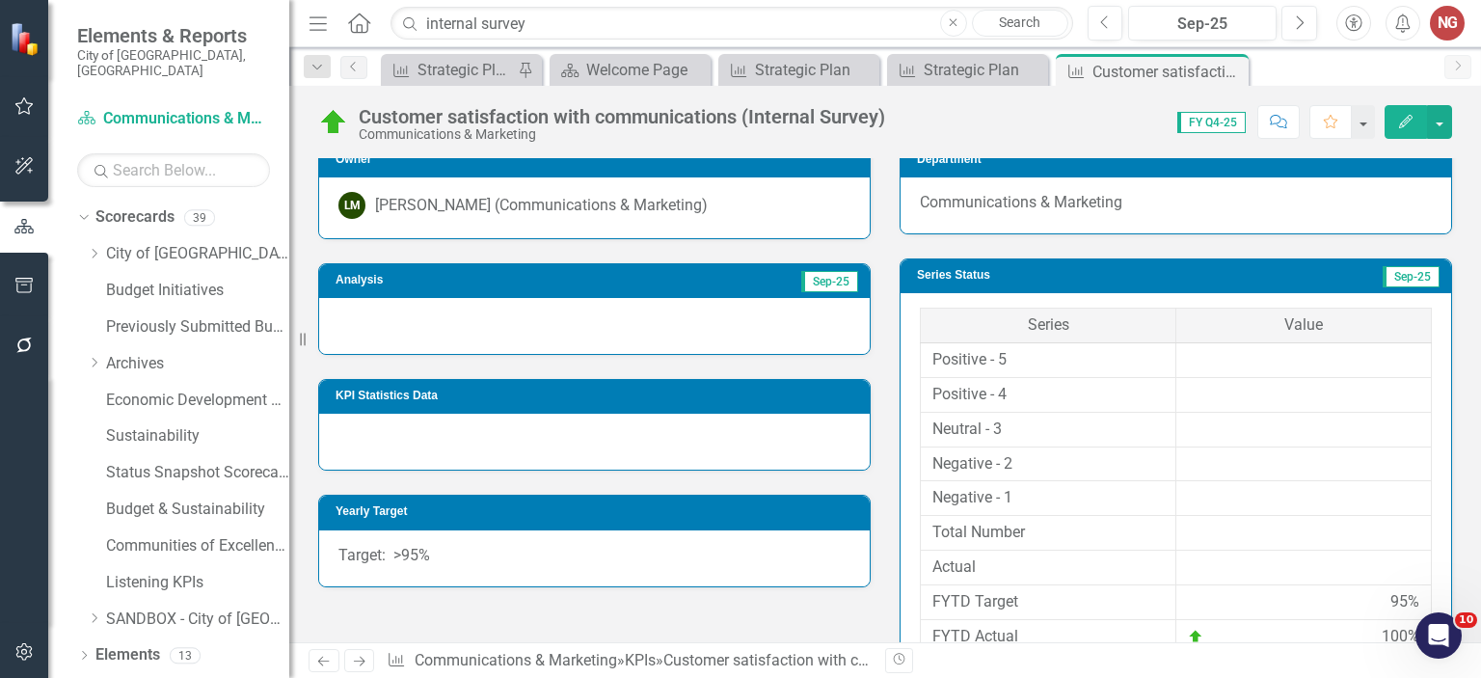
scroll to position [508, 0]
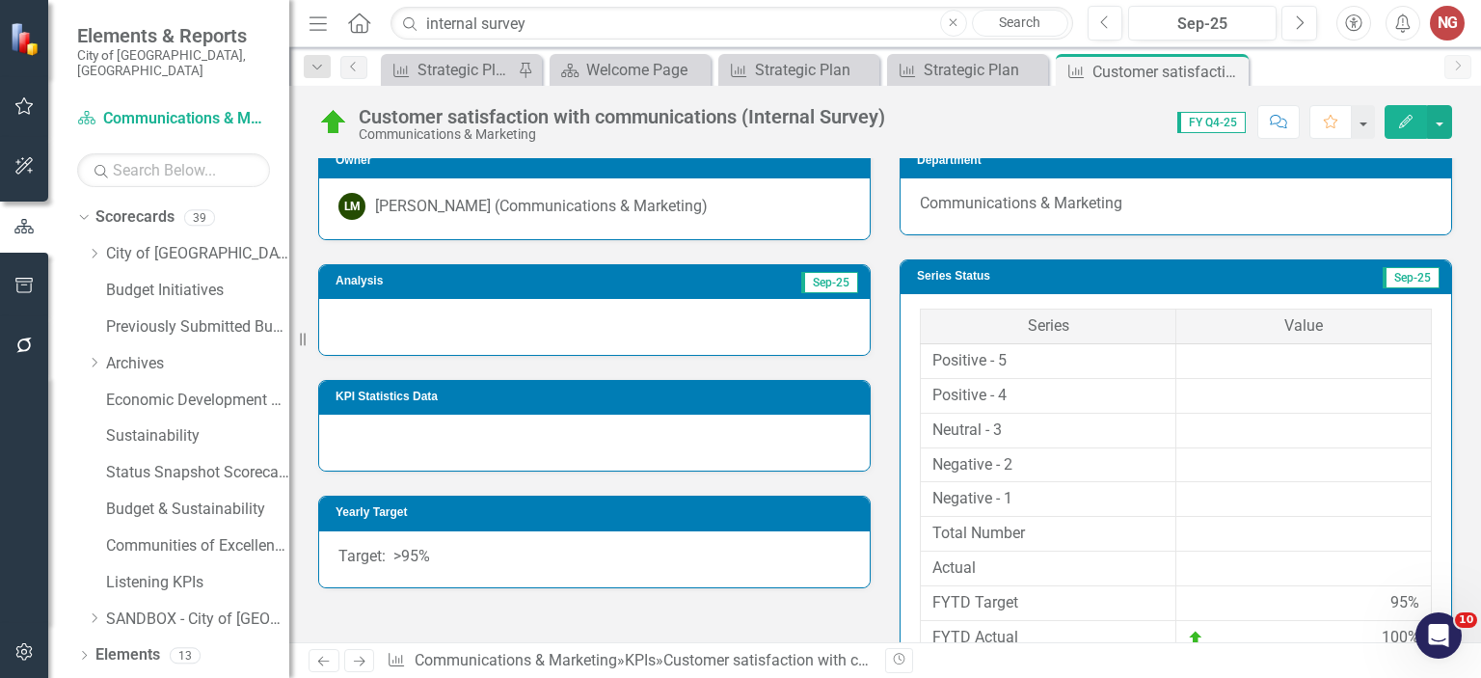
click at [386, 327] on div at bounding box center [594, 327] width 551 height 56
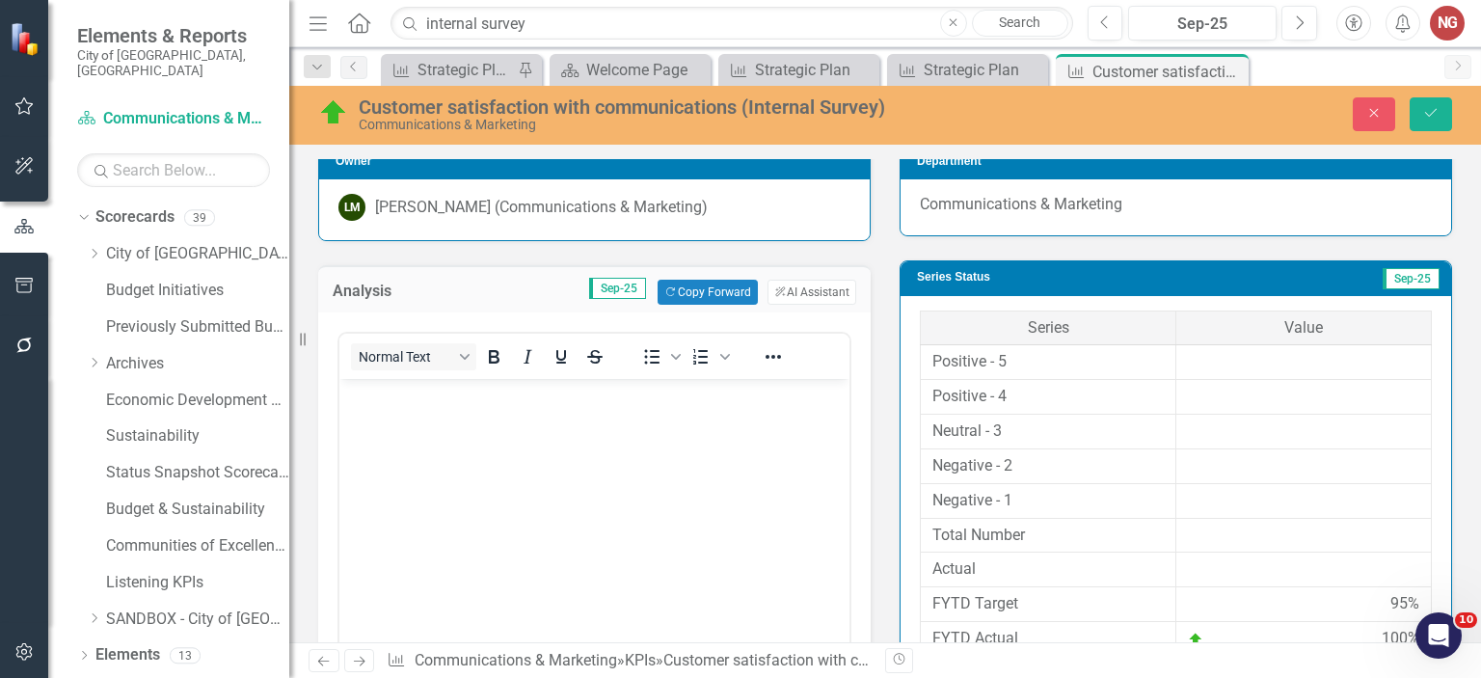
scroll to position [0, 0]
click at [396, 414] on body "Rich Text Area. Press ALT-0 for help." at bounding box center [594, 523] width 510 height 289
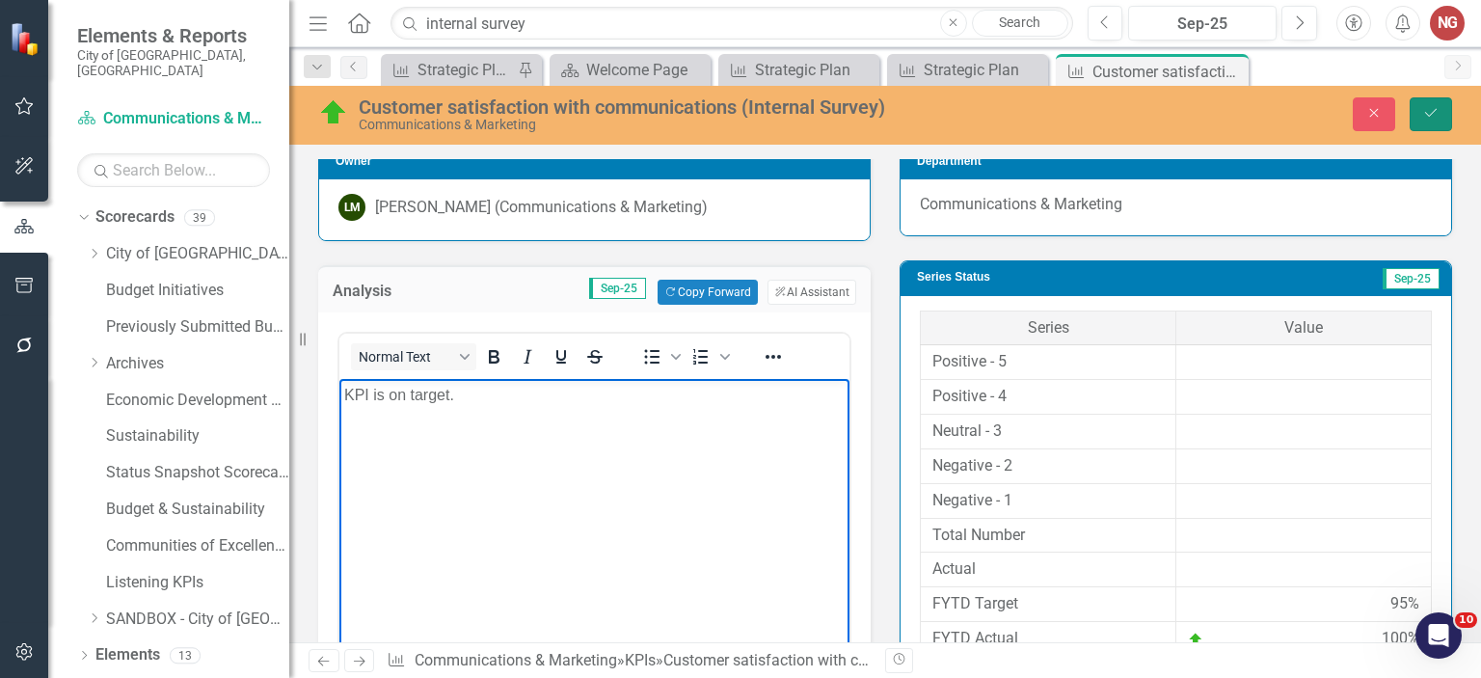
click at [1428, 111] on icon "Save" at bounding box center [1430, 112] width 17 height 13
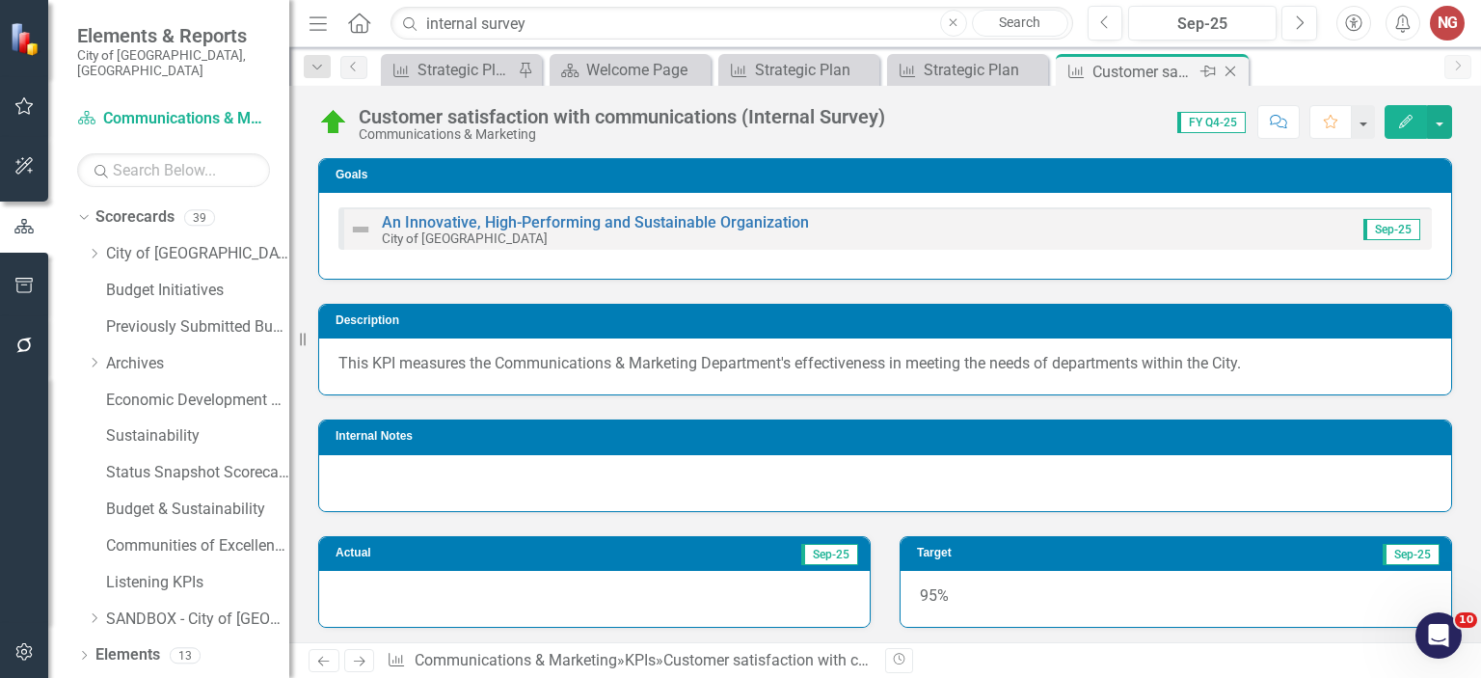
click at [1230, 68] on icon "Close" at bounding box center [1230, 71] width 19 height 15
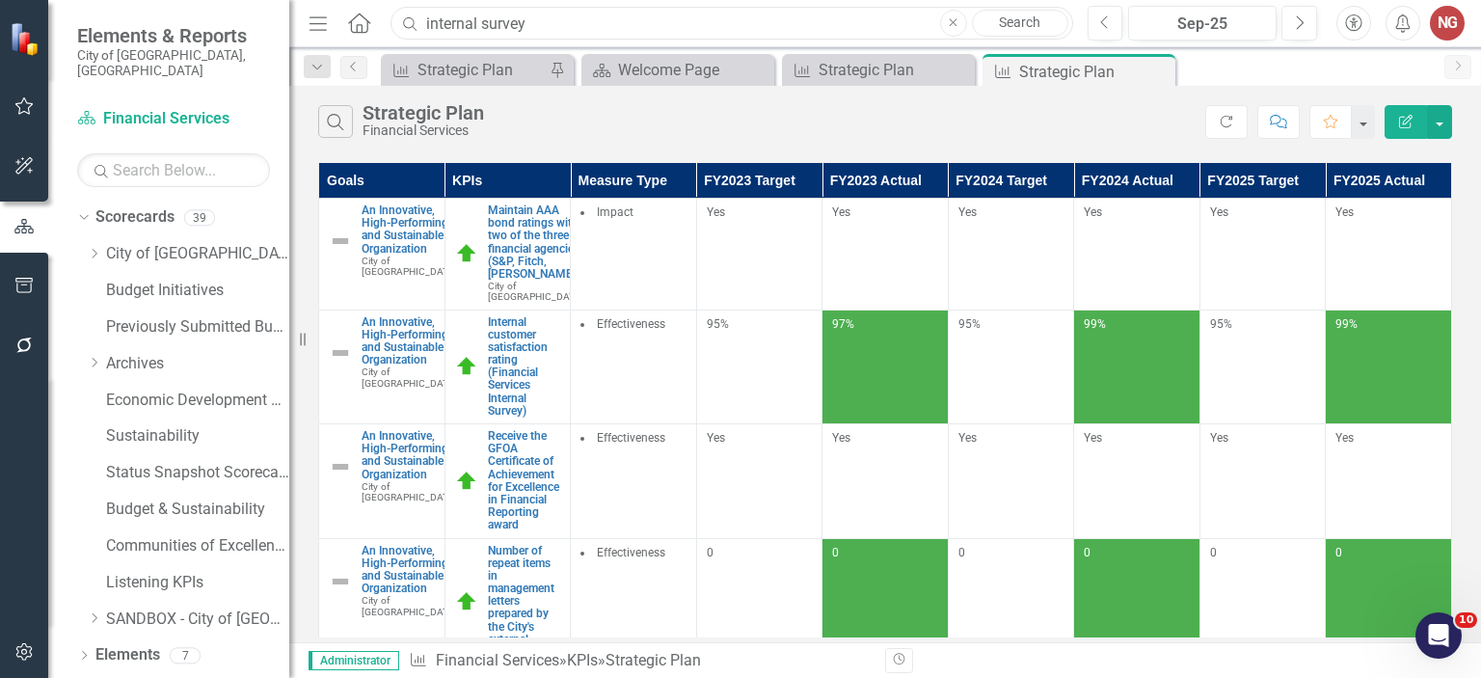
click at [586, 33] on input "internal survey" at bounding box center [731, 24] width 682 height 34
drag, startPoint x: 140, startPoint y: 303, endPoint x: 96, endPoint y: 230, distance: 84.3
click at [96, 246] on div "Dropdown" at bounding box center [94, 254] width 14 height 16
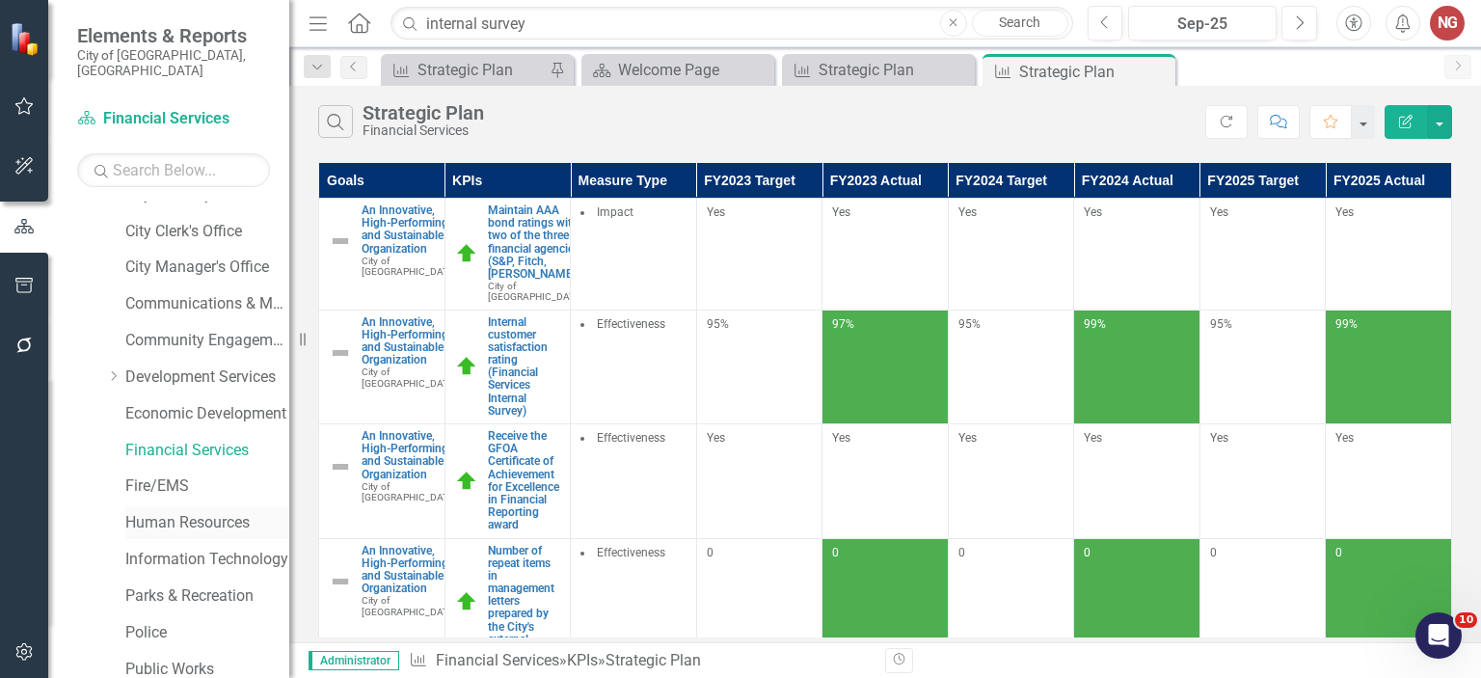
scroll to position [172, 0]
click at [150, 509] on link "Human Resources" at bounding box center [207, 520] width 164 height 22
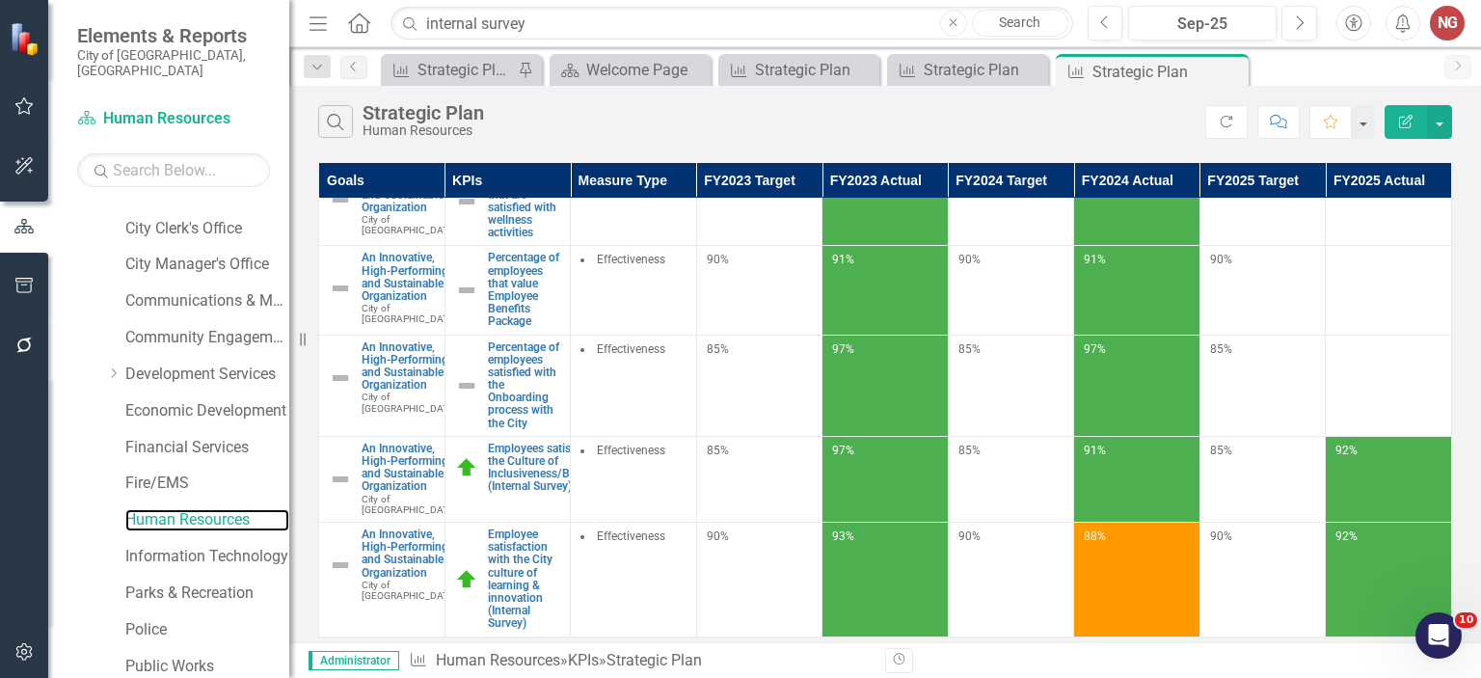
scroll to position [617, 0]
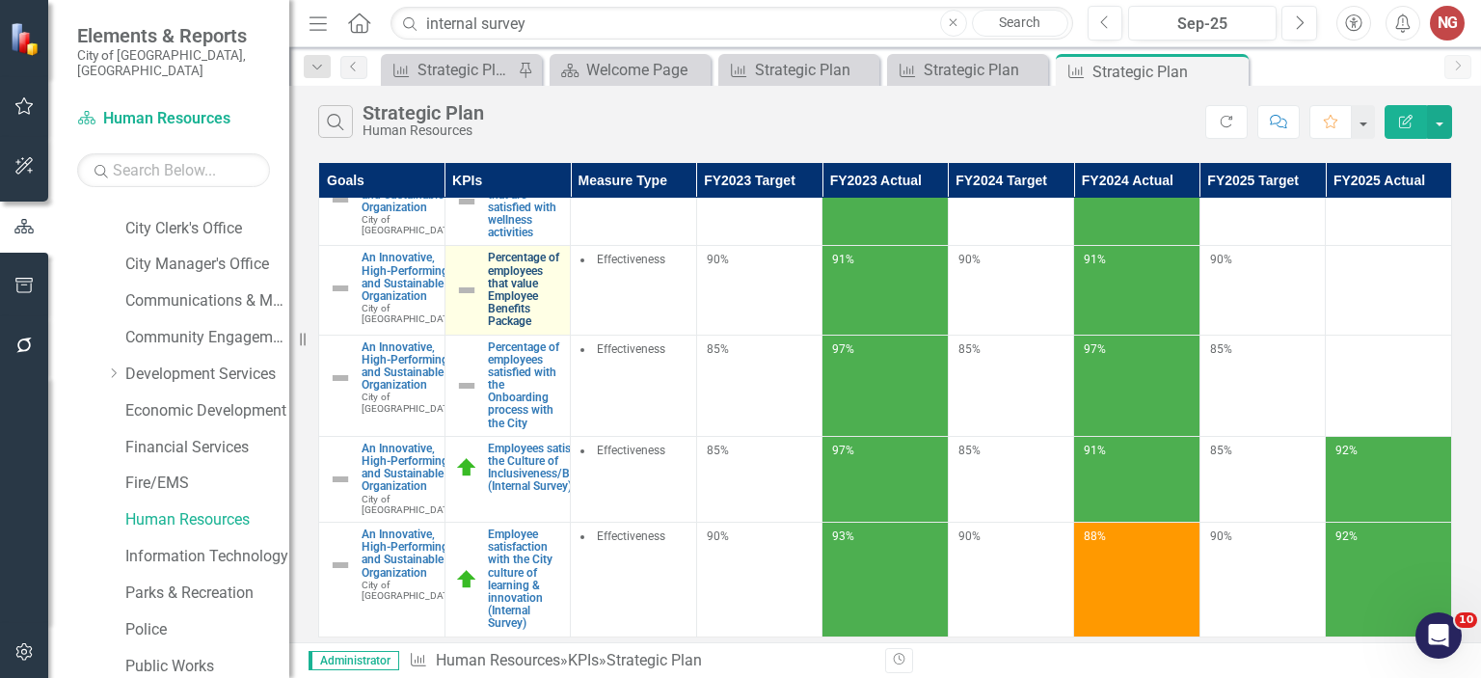
click at [488, 328] on link "Percentage of employees that value Employee Benefits Package" at bounding box center [524, 290] width 73 height 76
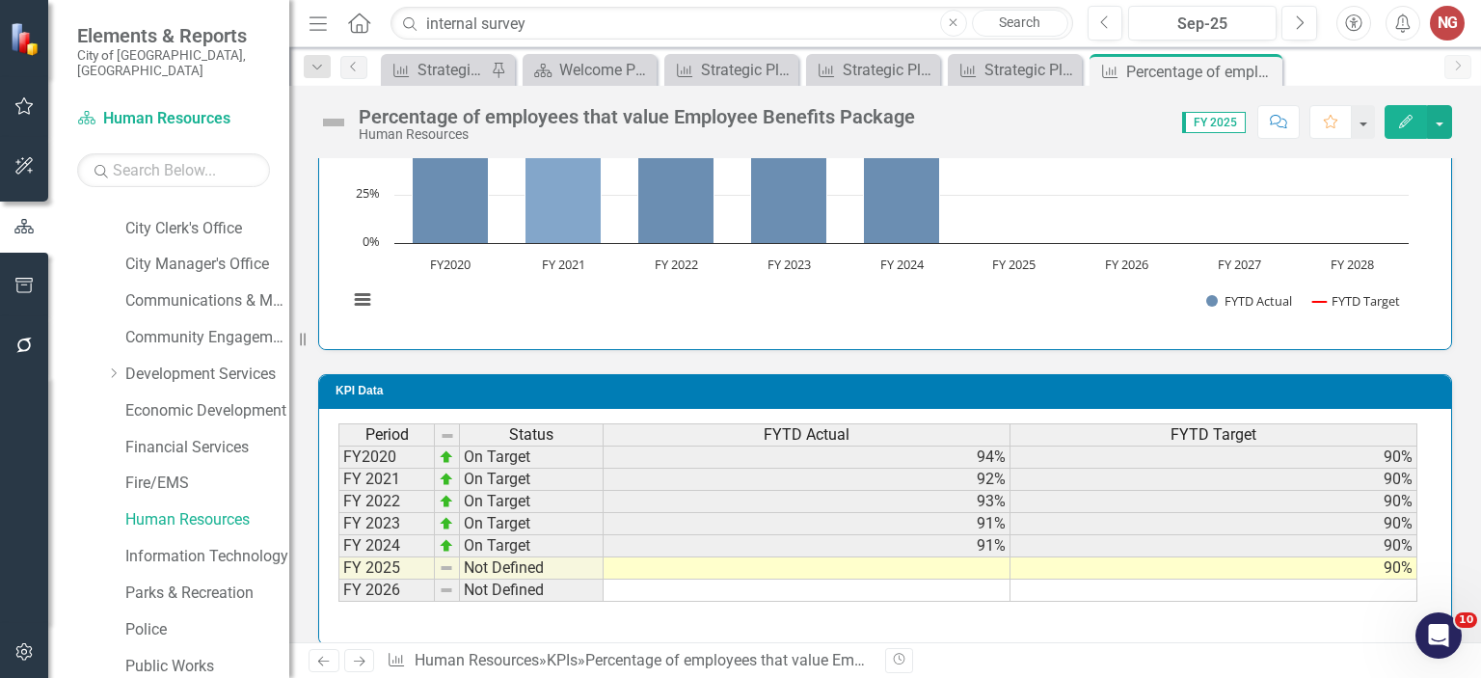
scroll to position [1246, 0]
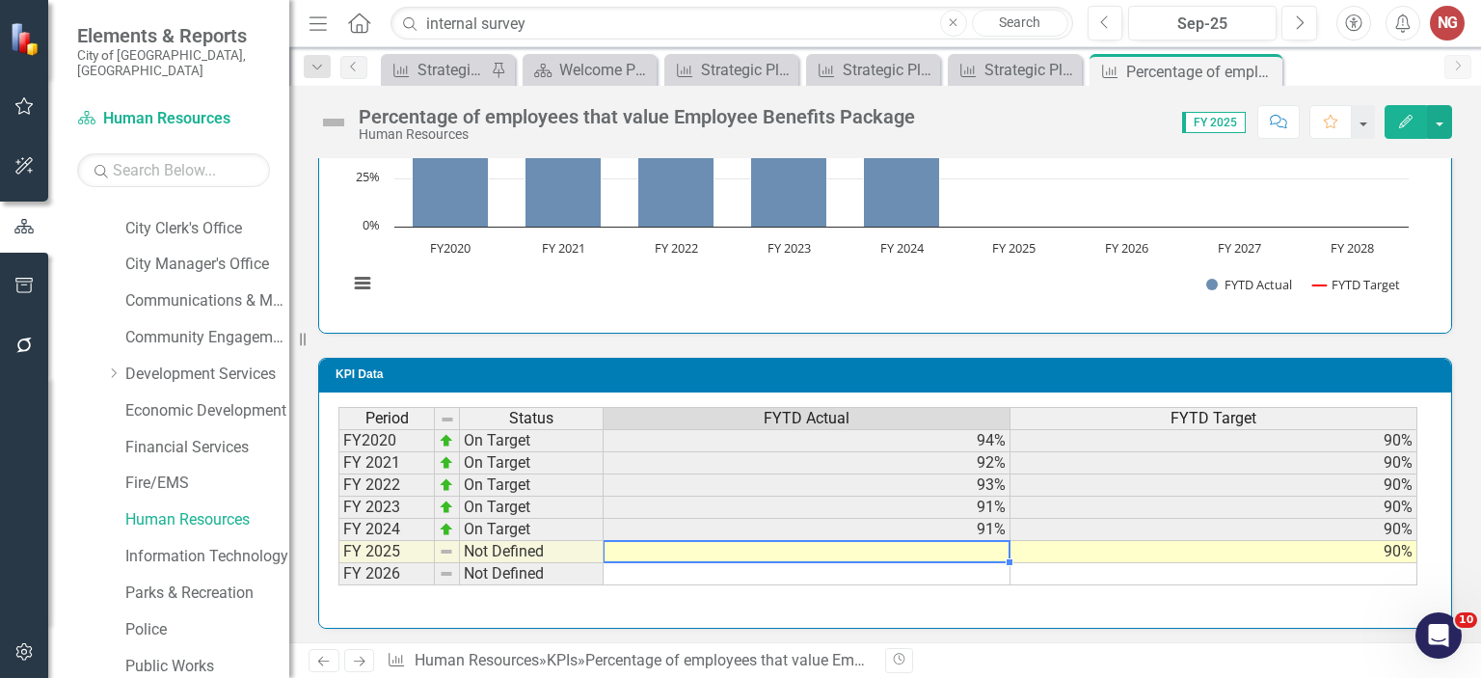
click at [983, 541] on td at bounding box center [807, 552] width 407 height 22
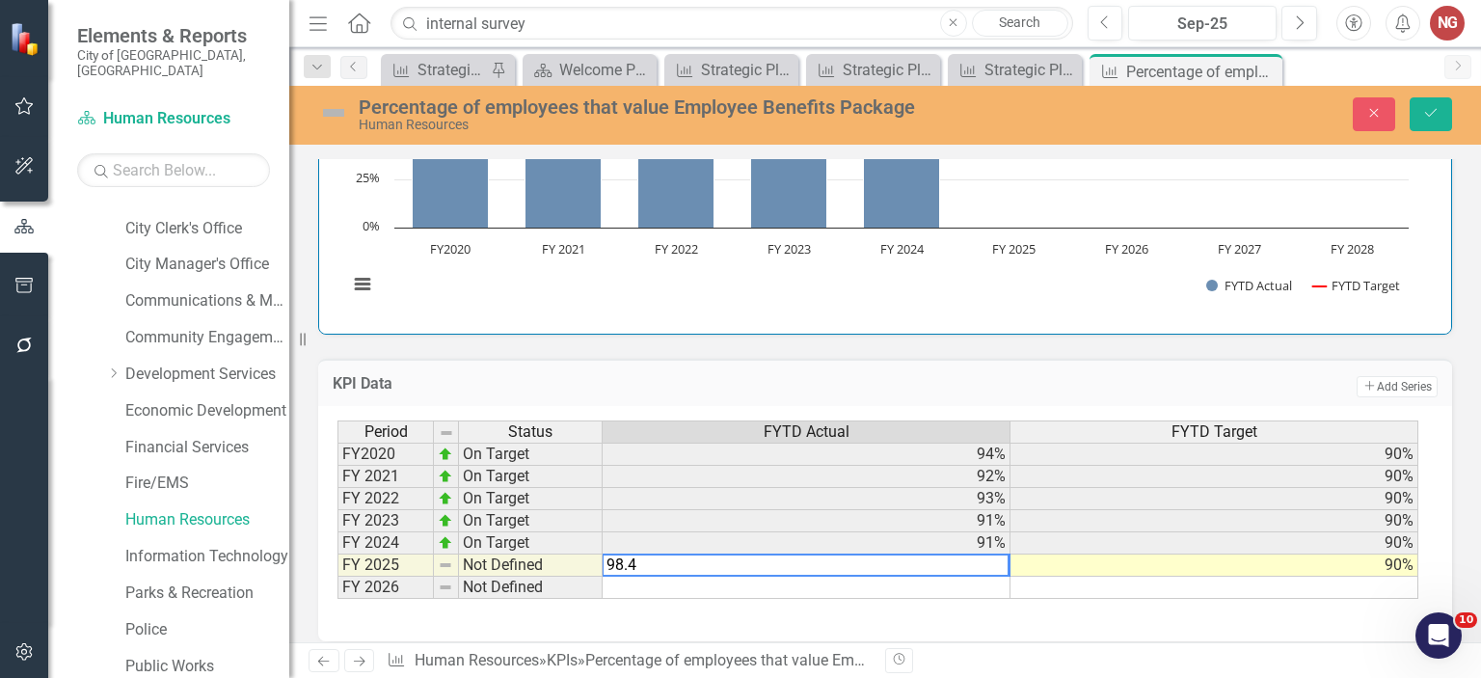
type textarea "98.47"
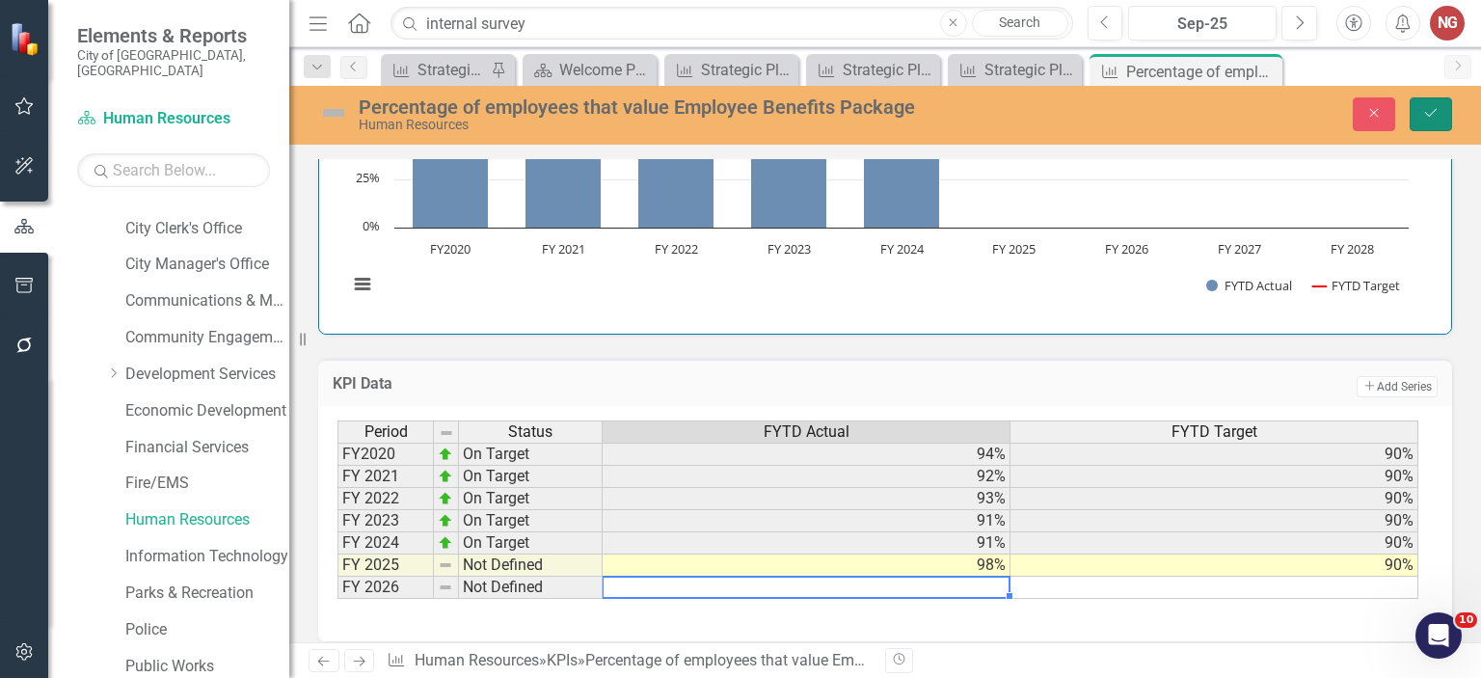
click at [1430, 113] on icon "Save" at bounding box center [1430, 112] width 17 height 13
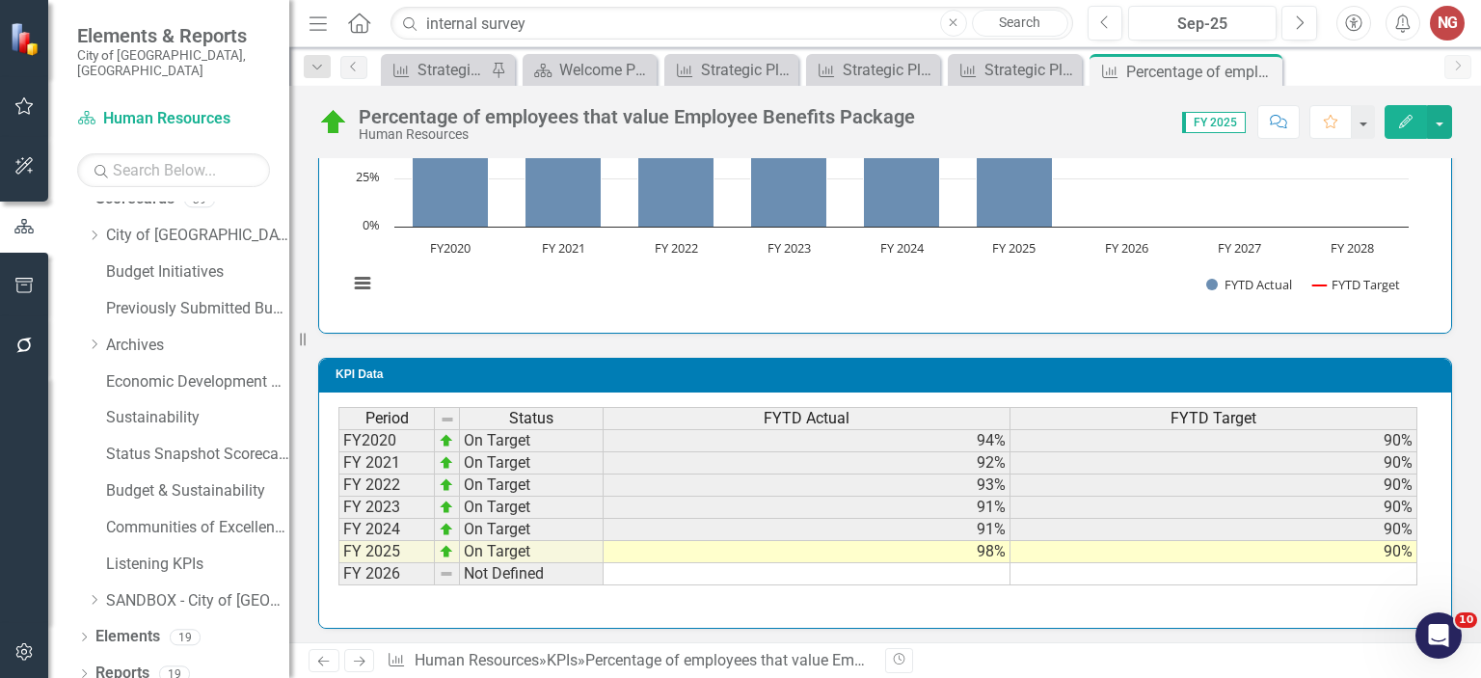
click at [956, 554] on td "98%" at bounding box center [807, 552] width 407 height 22
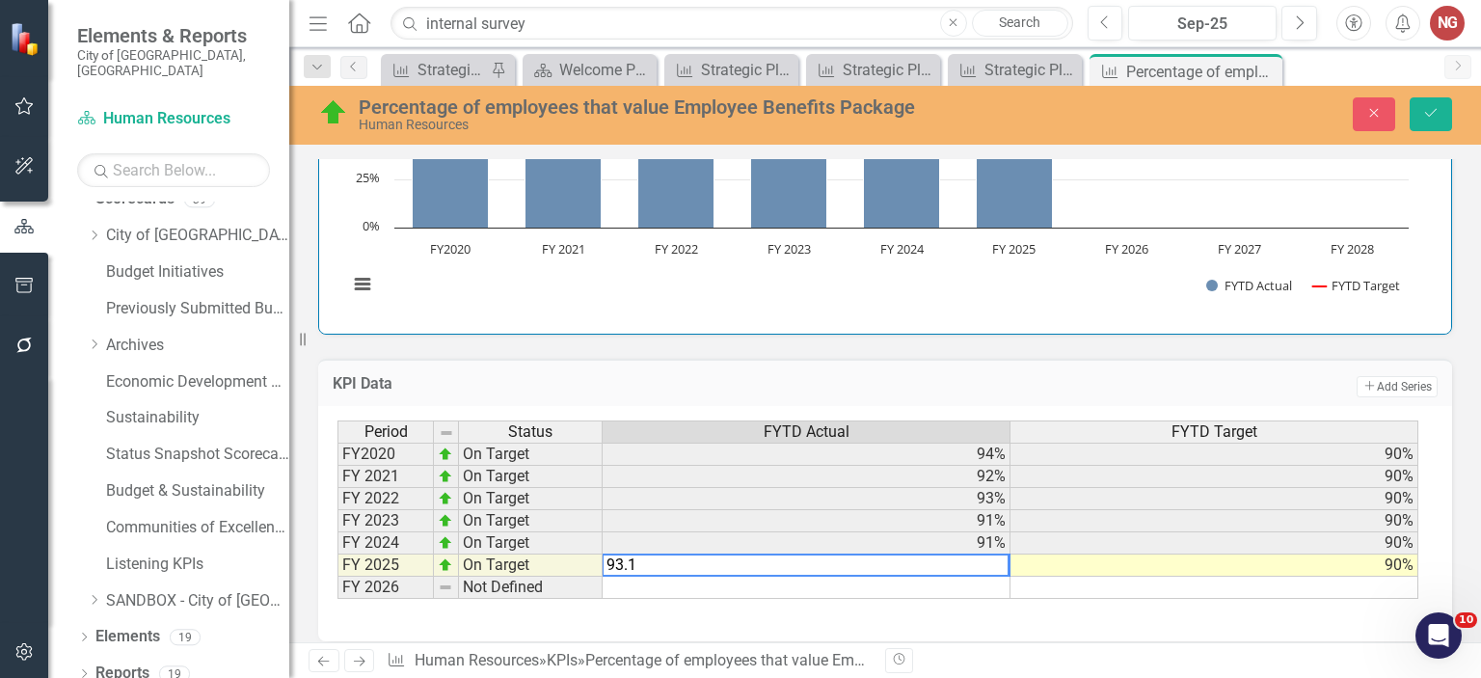
type textarea "93.10"
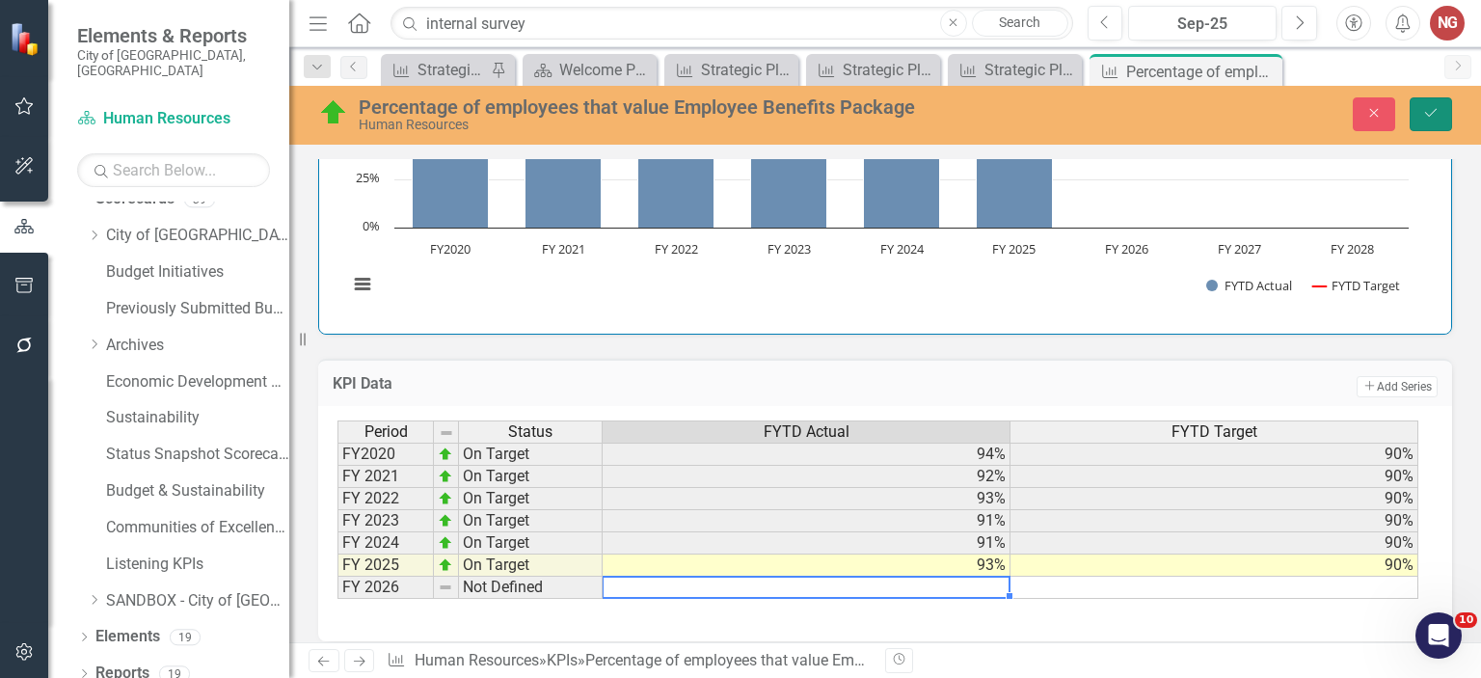
click at [1431, 108] on icon "Save" at bounding box center [1430, 112] width 17 height 13
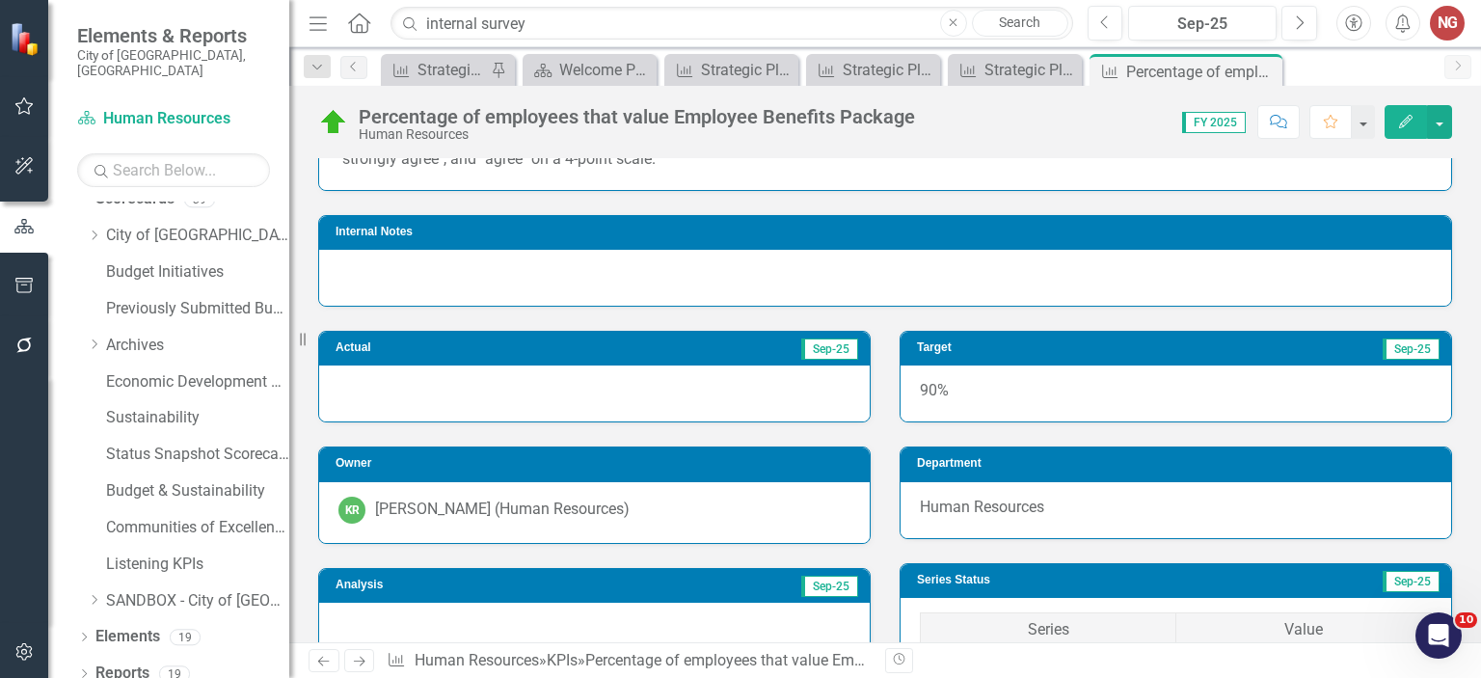
scroll to position [428, 0]
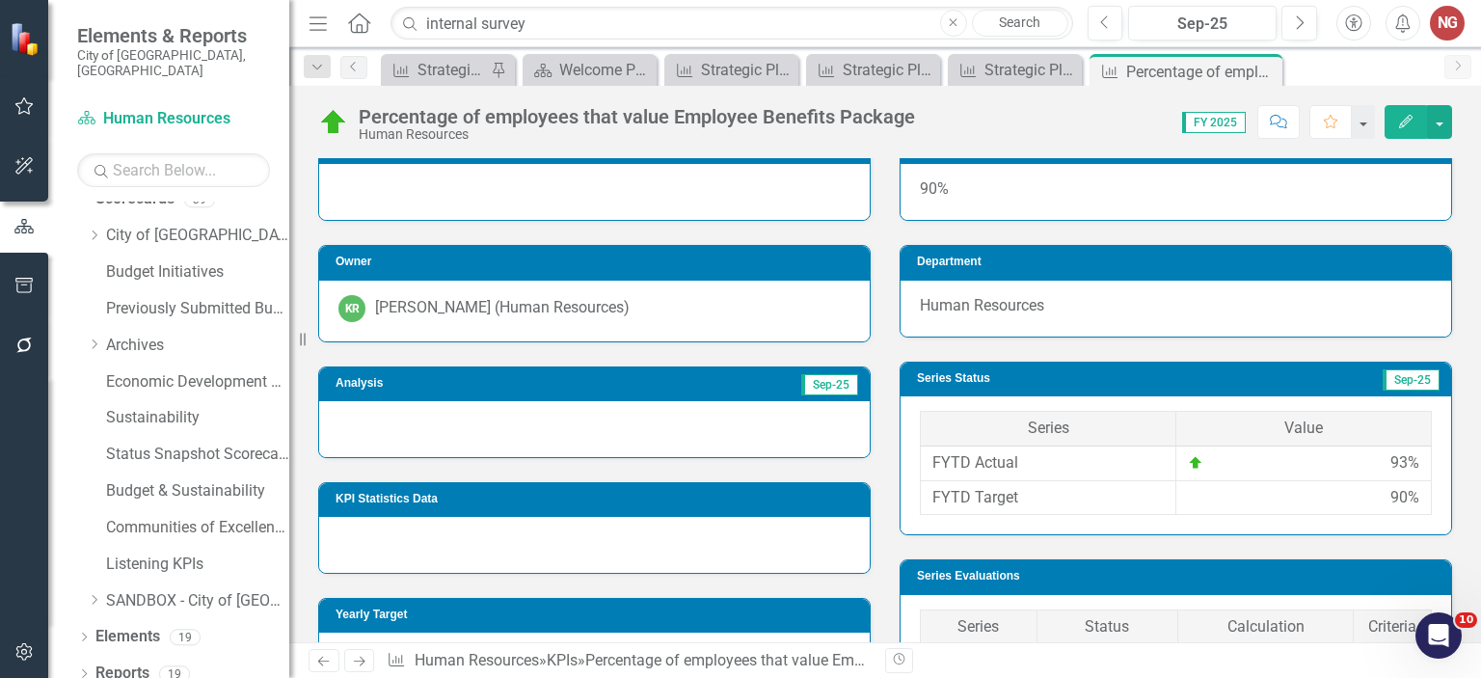
click at [401, 421] on div at bounding box center [594, 429] width 551 height 56
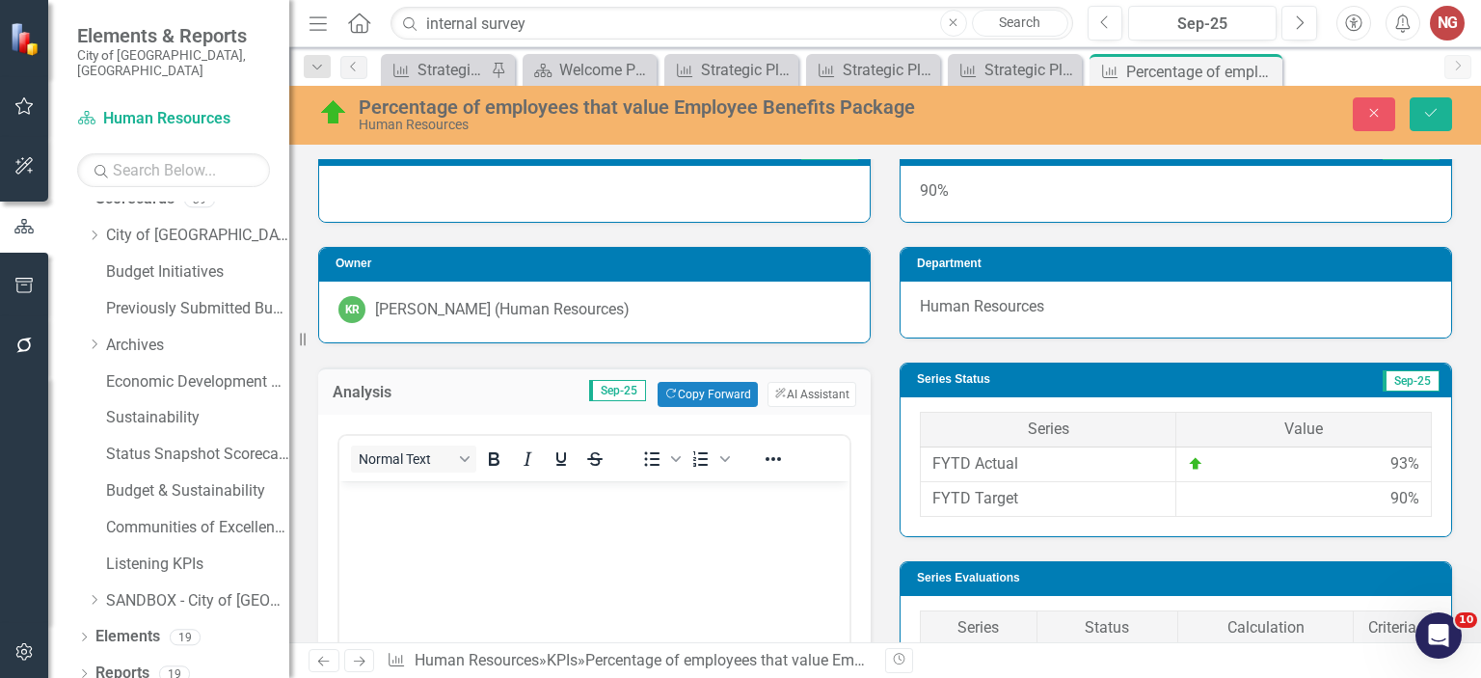
scroll to position [0, 0]
click at [391, 512] on body "Rich Text Area. Press ALT-0 for help." at bounding box center [594, 625] width 510 height 289
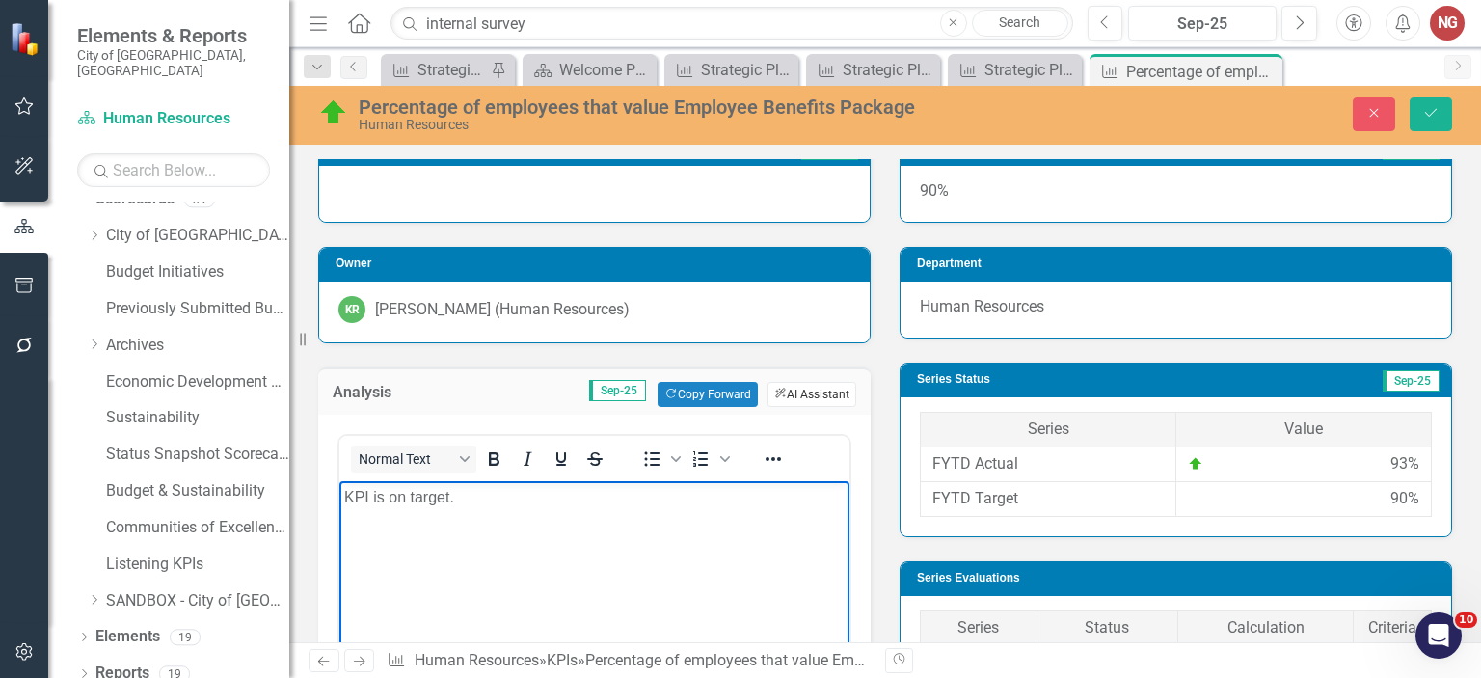
click at [798, 390] on button "ClearPoint AI AI Assistant" at bounding box center [811, 394] width 89 height 25
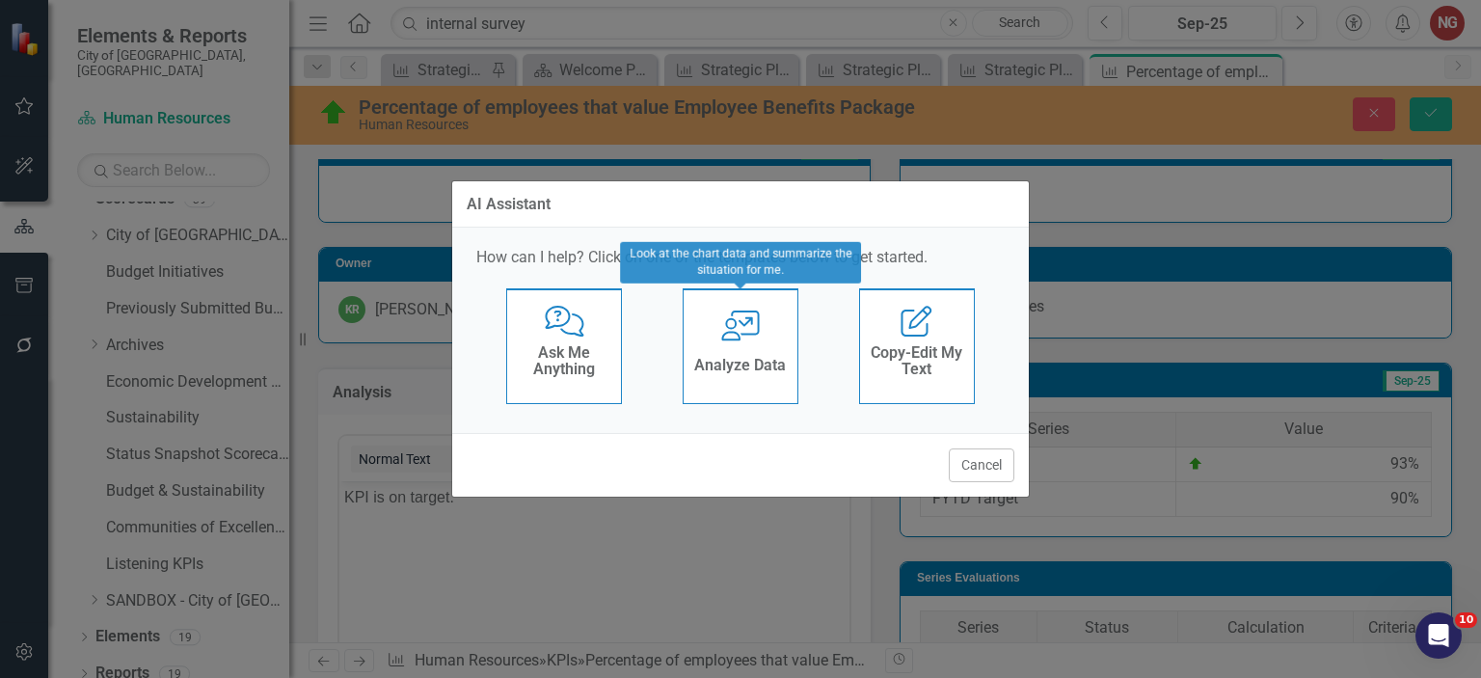
click at [683, 348] on div "User with Chart Analyze Data" at bounding box center [741, 346] width 116 height 116
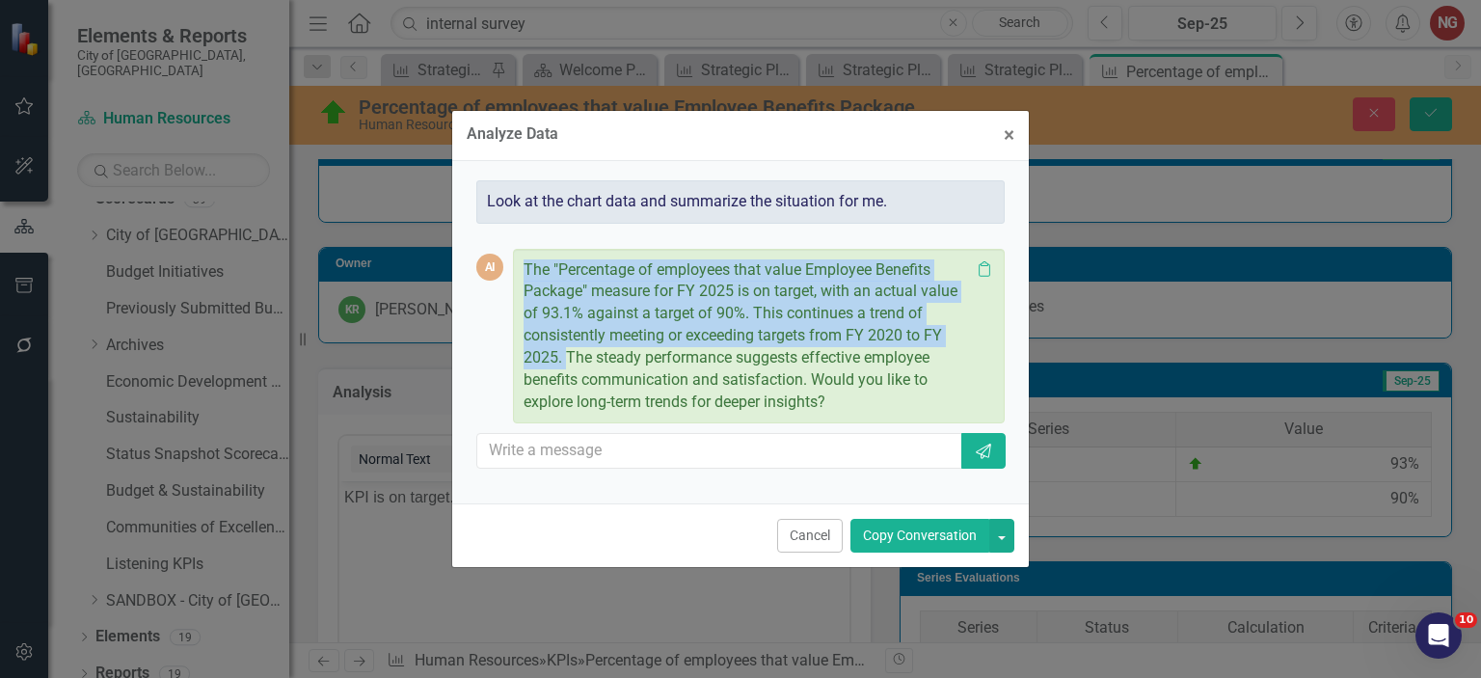
drag, startPoint x: 521, startPoint y: 264, endPoint x: 566, endPoint y: 362, distance: 107.4
click at [566, 362] on div "The "Percentage of employees that value Employee Benefits Package" measure for …" at bounding box center [759, 336] width 492 height 175
copy p "The "Percentage of employees that value Employee Benefits Package" measure for …"
click at [803, 524] on button "Cancel" at bounding box center [810, 536] width 66 height 34
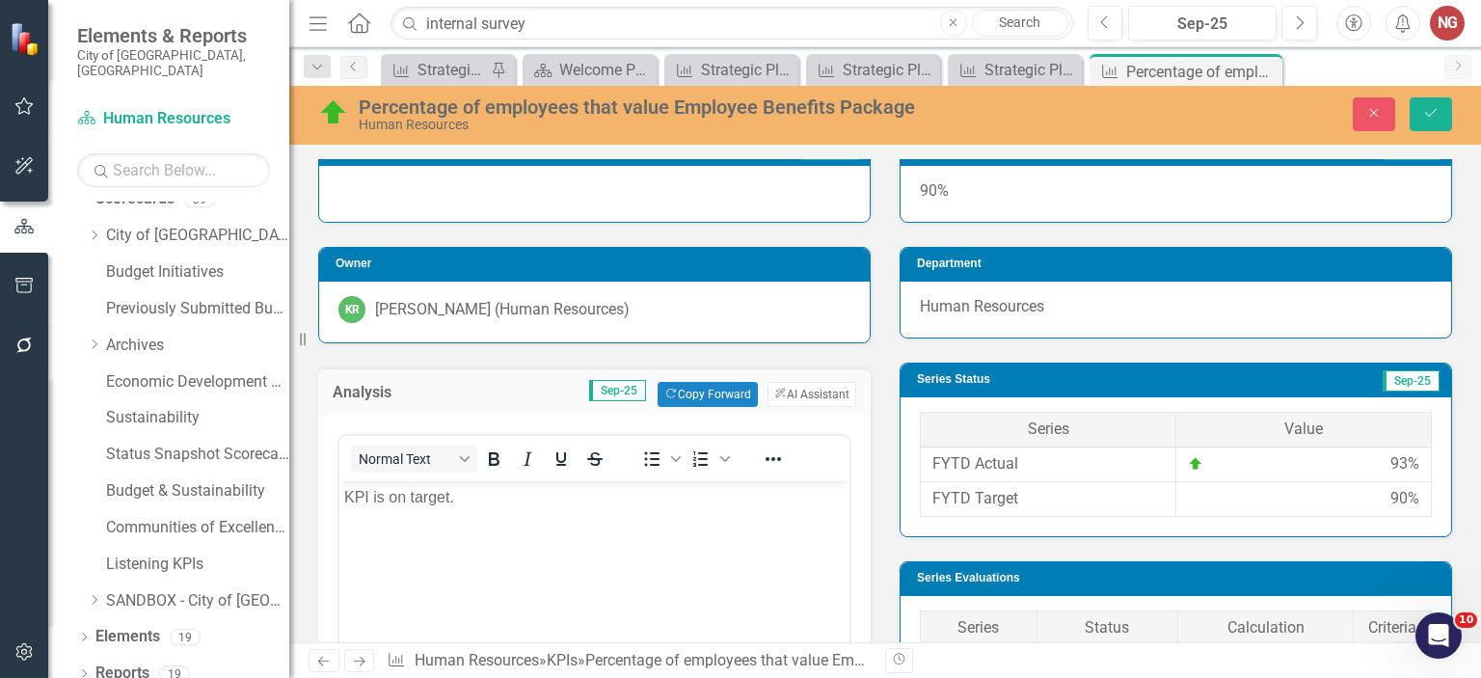
click at [630, 511] on body "KPI is on target." at bounding box center [594, 625] width 510 height 289
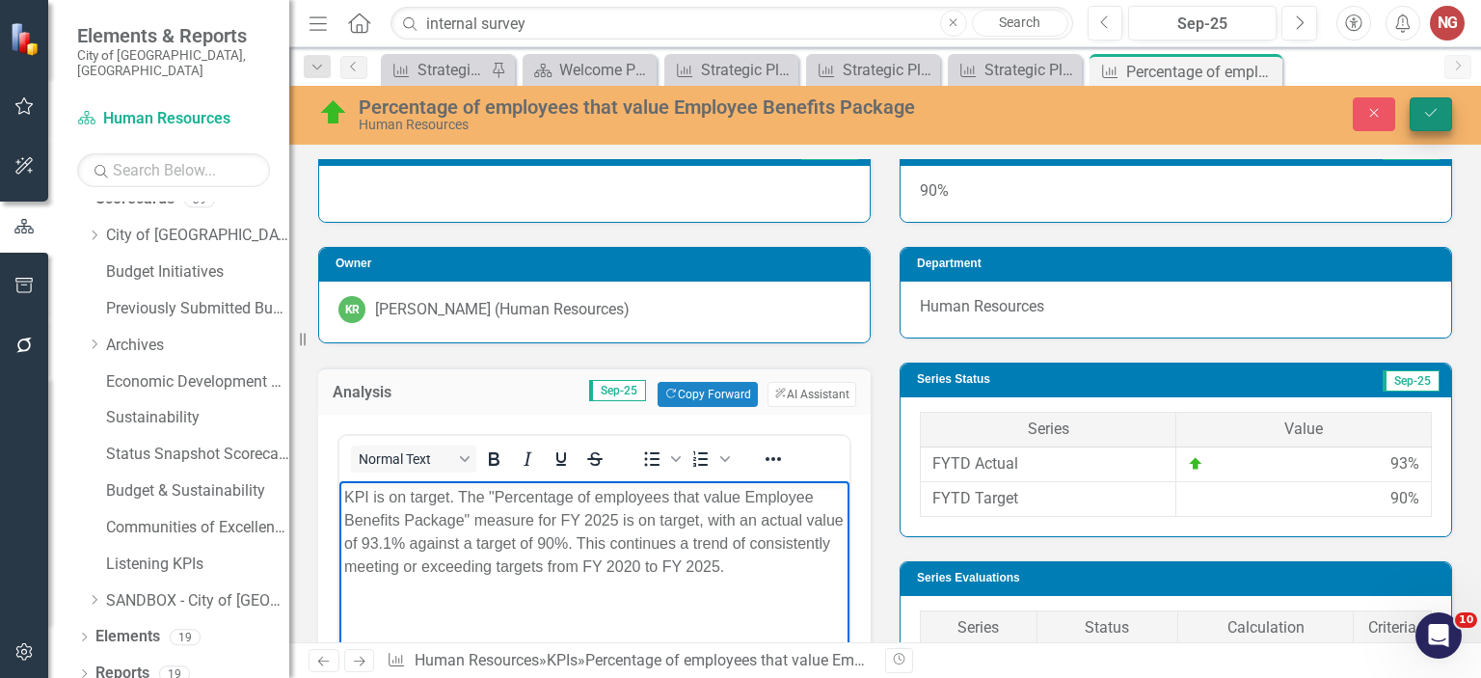
click at [1426, 111] on icon "Save" at bounding box center [1430, 112] width 17 height 13
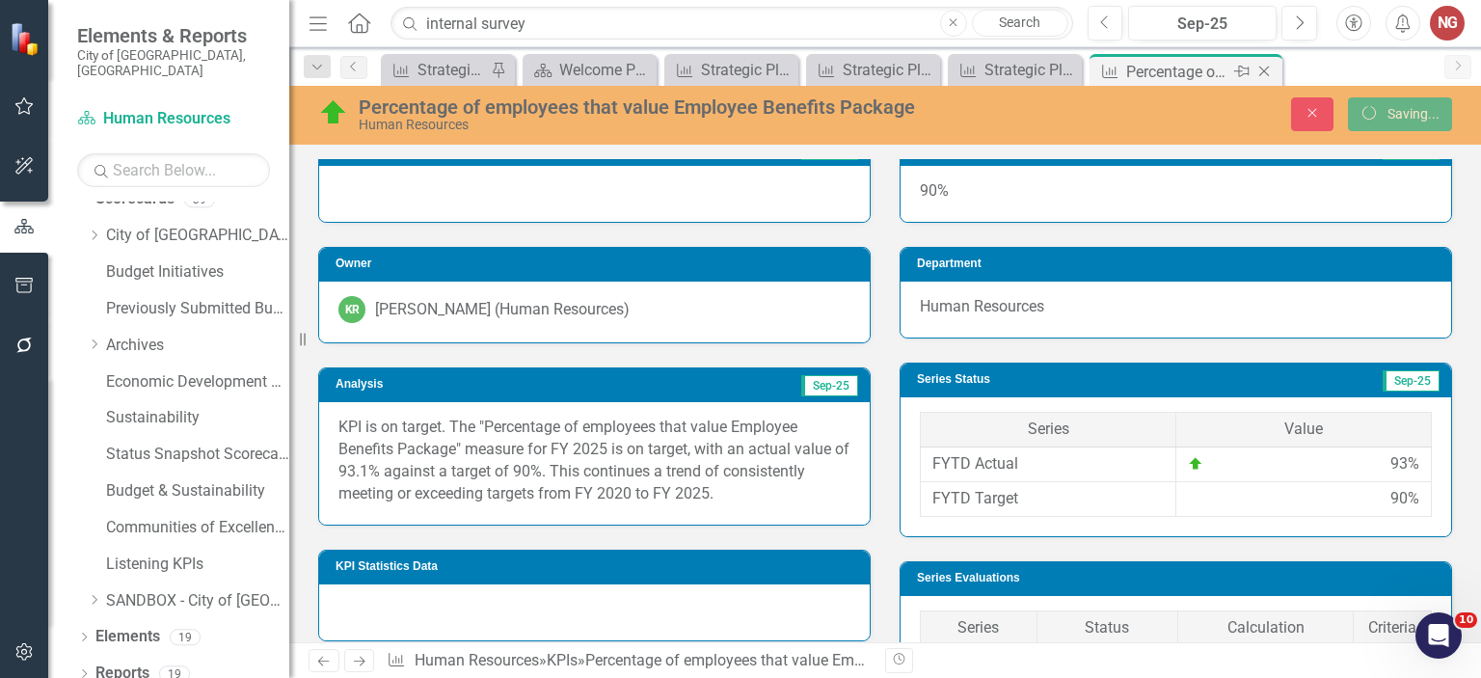
click at [1273, 66] on icon "Close" at bounding box center [1263, 71] width 19 height 15
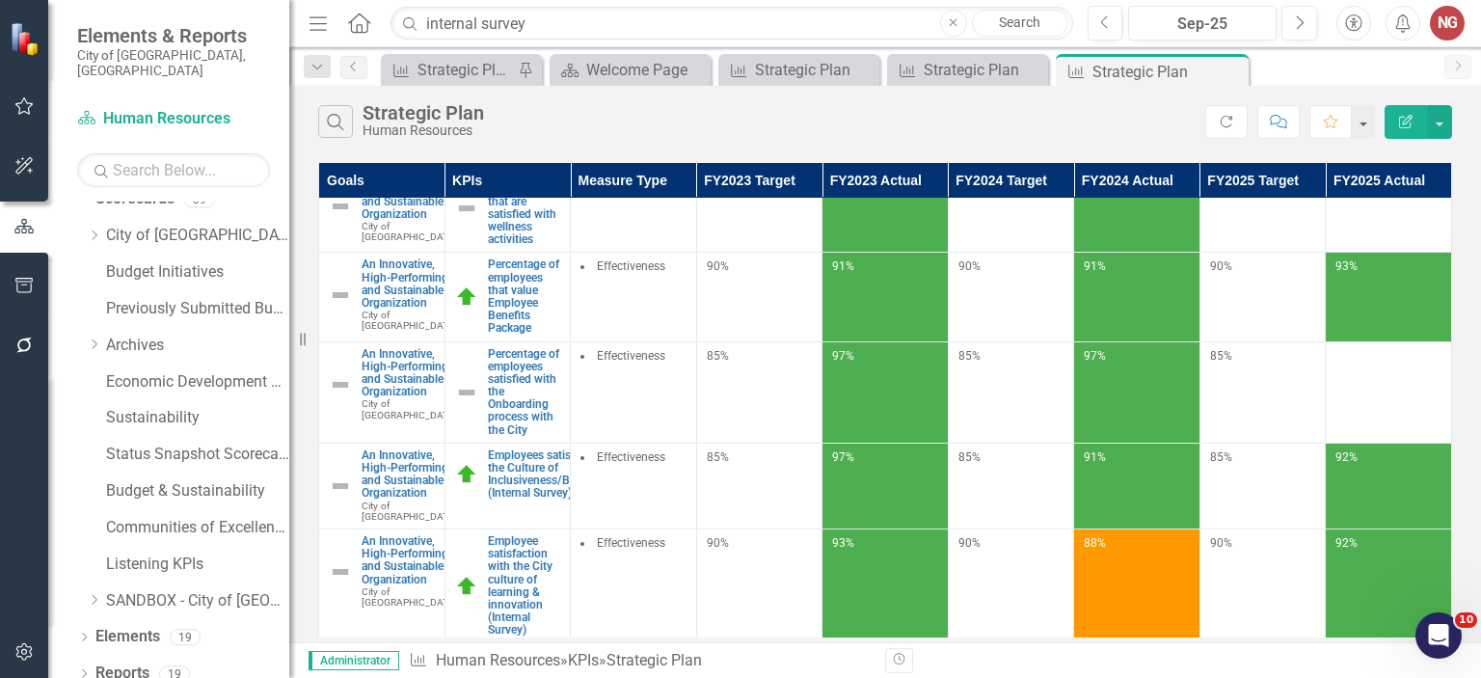
scroll to position [509, 0]
click at [528, 245] on link "Percentage of employees that are satisfied with wellness activities" at bounding box center [524, 207] width 73 height 76
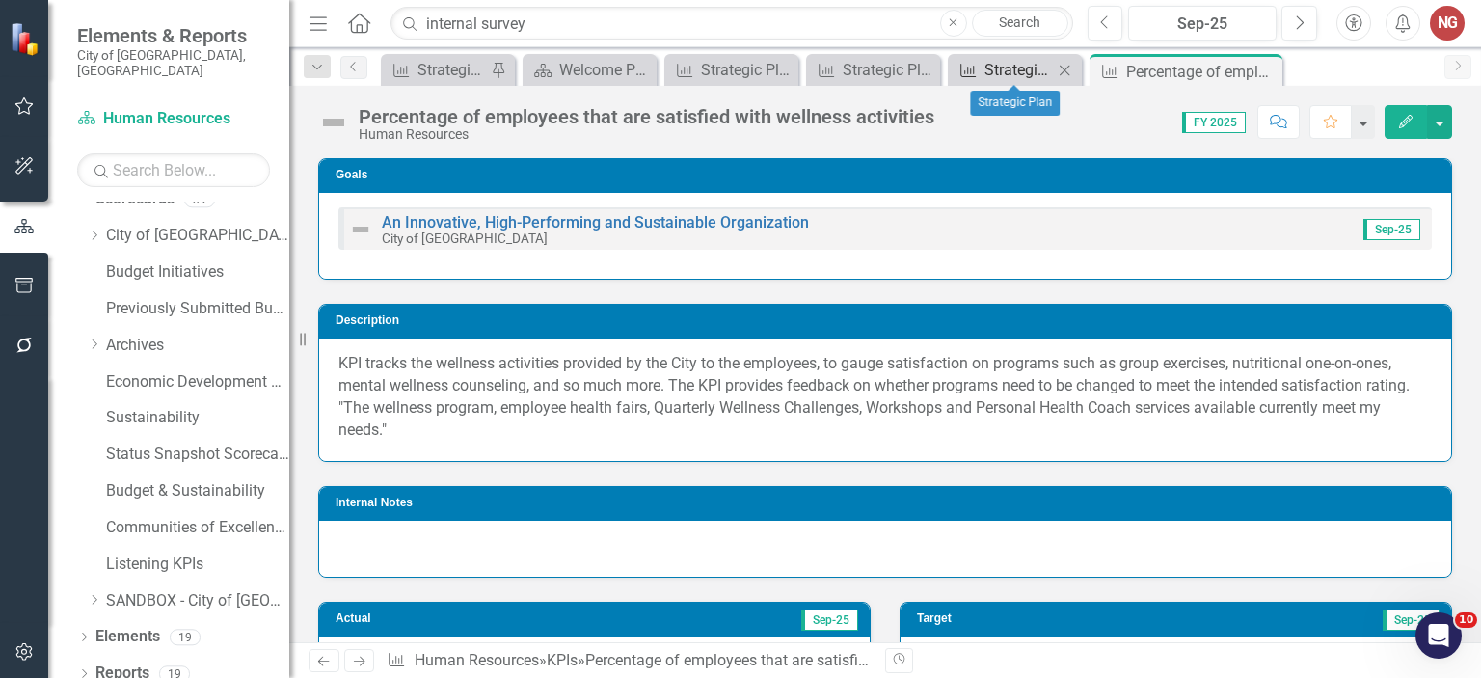
click at [1007, 78] on div "Strategic Plan" at bounding box center [1018, 70] width 68 height 24
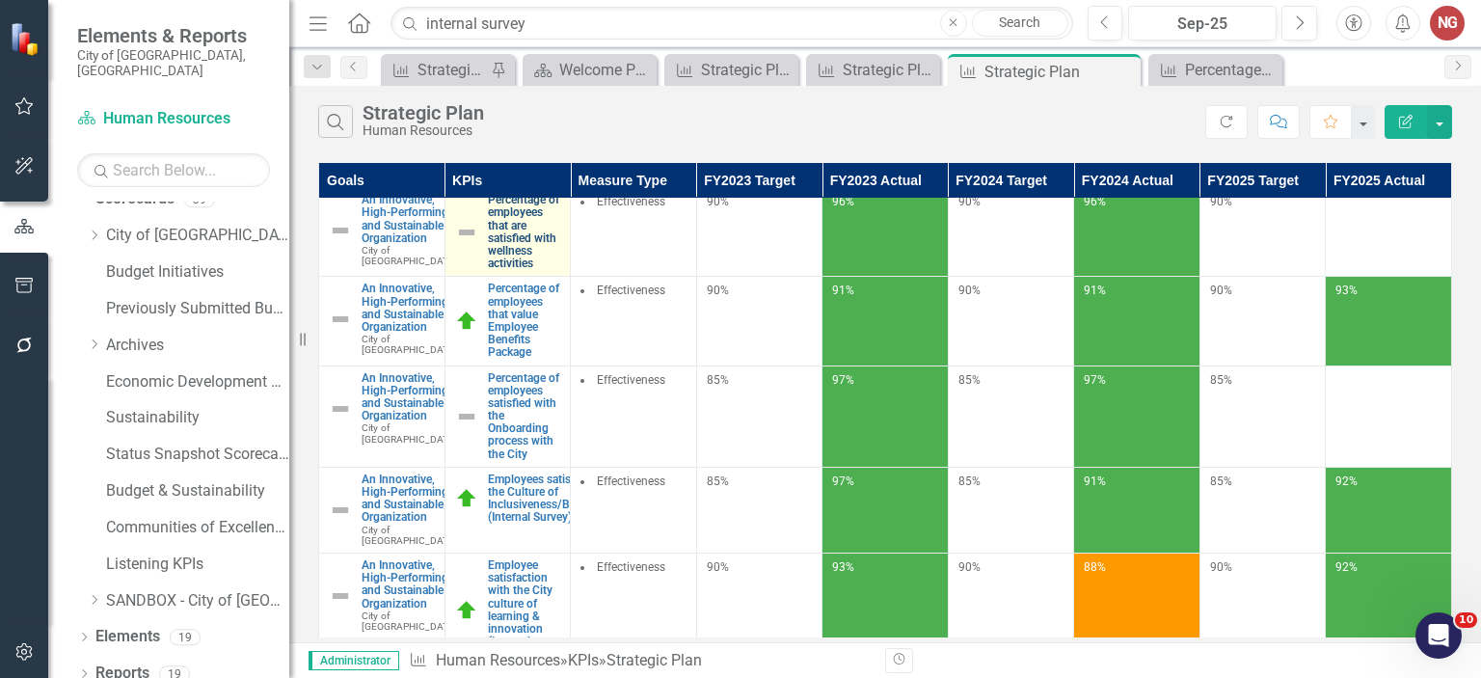
scroll to position [483, 0]
click at [498, 271] on link "Percentage of employees that are satisfied with wellness activities" at bounding box center [524, 233] width 73 height 76
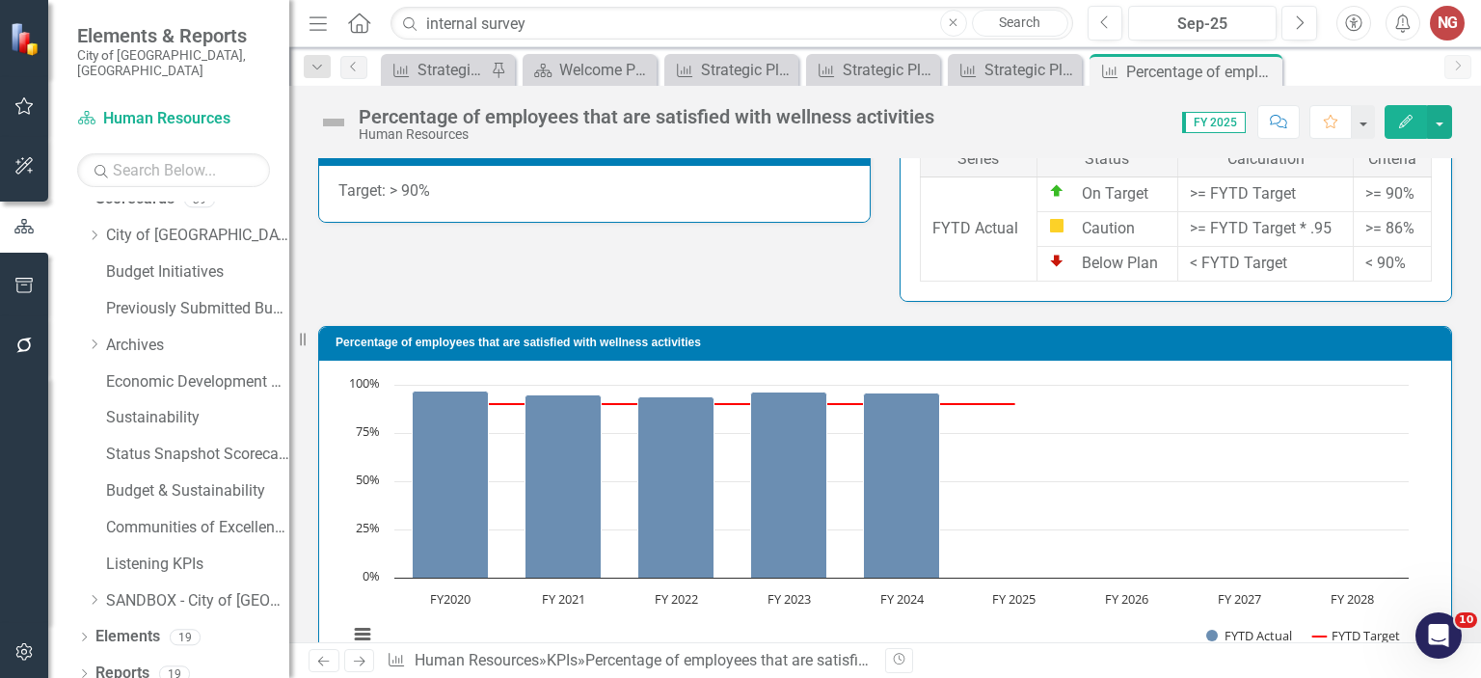
scroll to position [1289, 0]
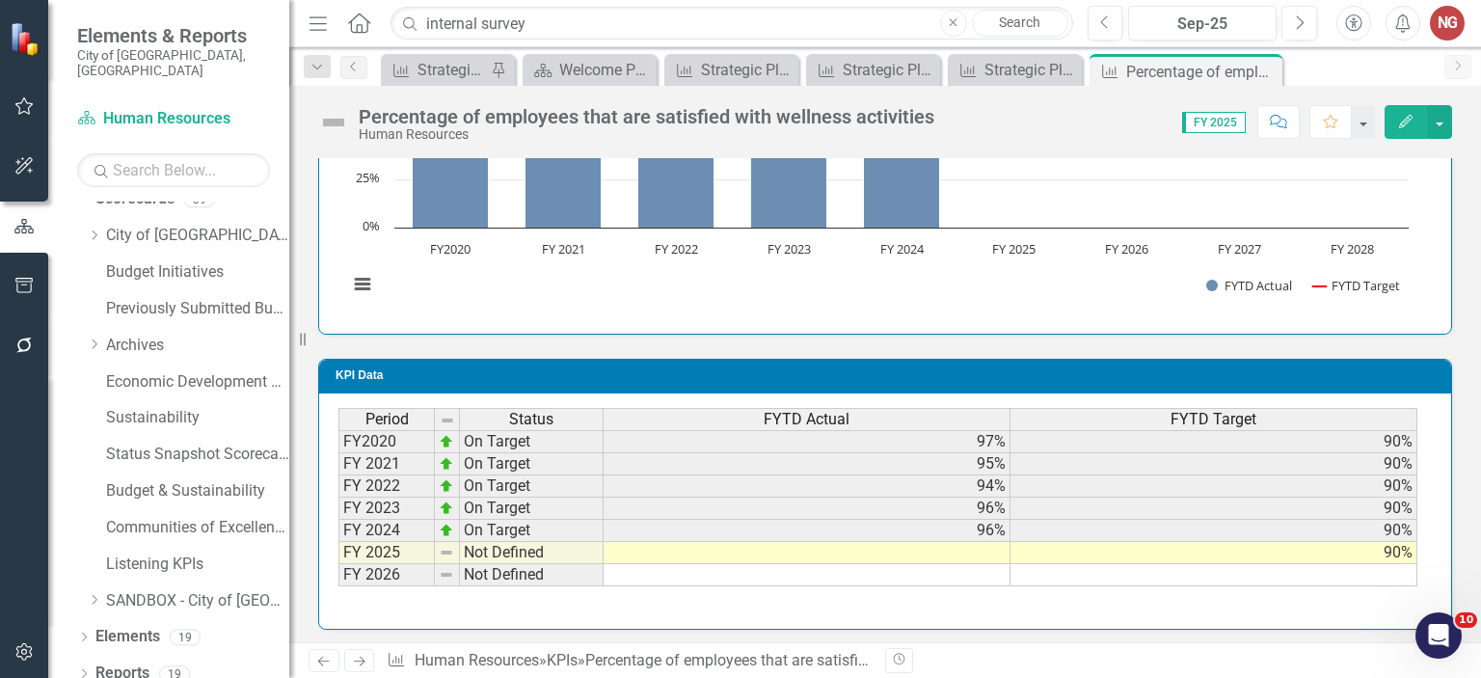
click at [909, 547] on td at bounding box center [807, 553] width 407 height 22
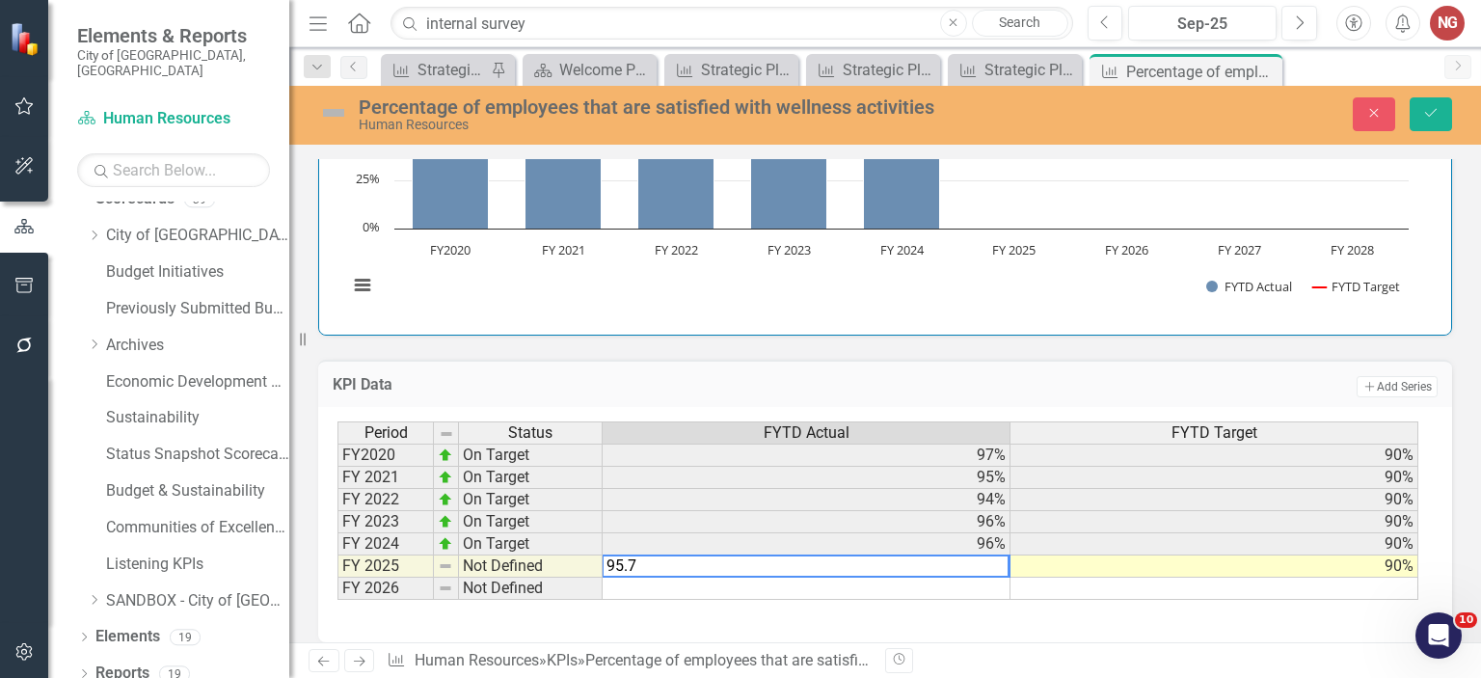
type textarea "95.79"
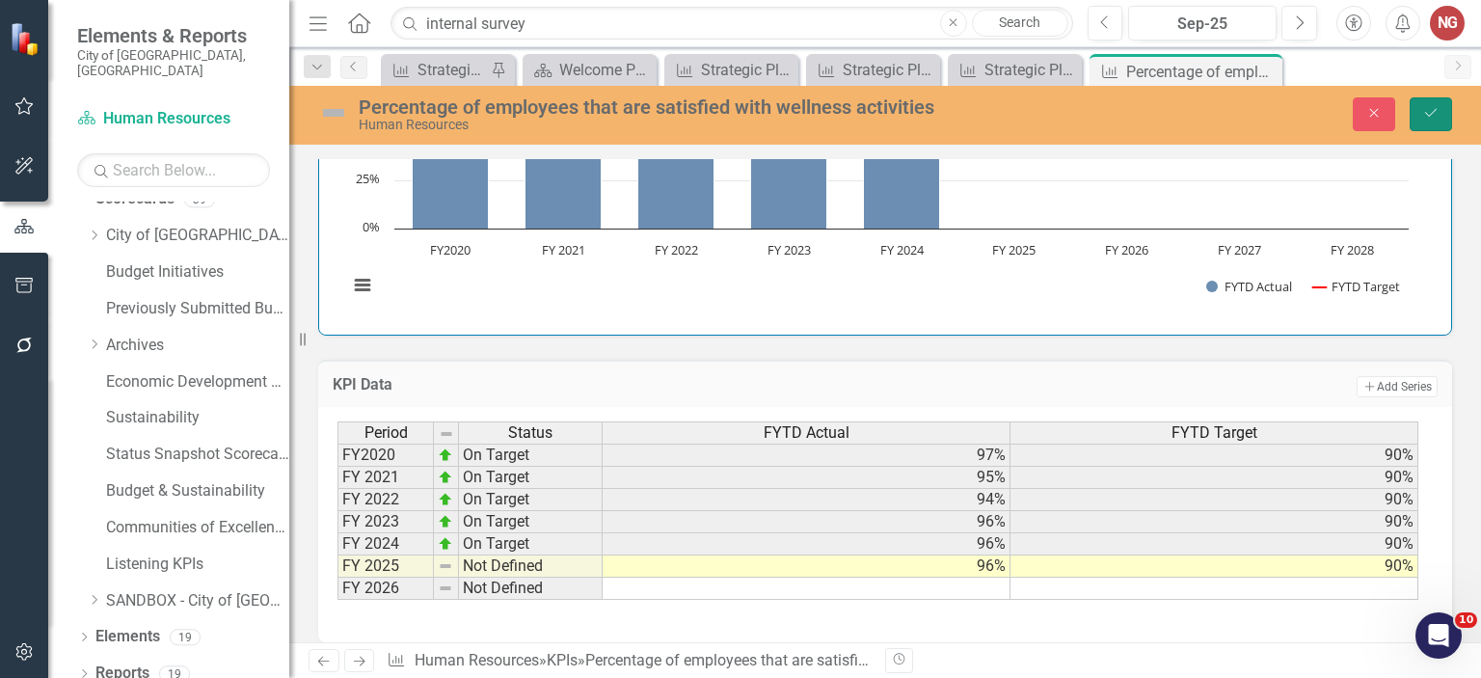
click at [1442, 108] on button "Save" at bounding box center [1431, 114] width 42 height 34
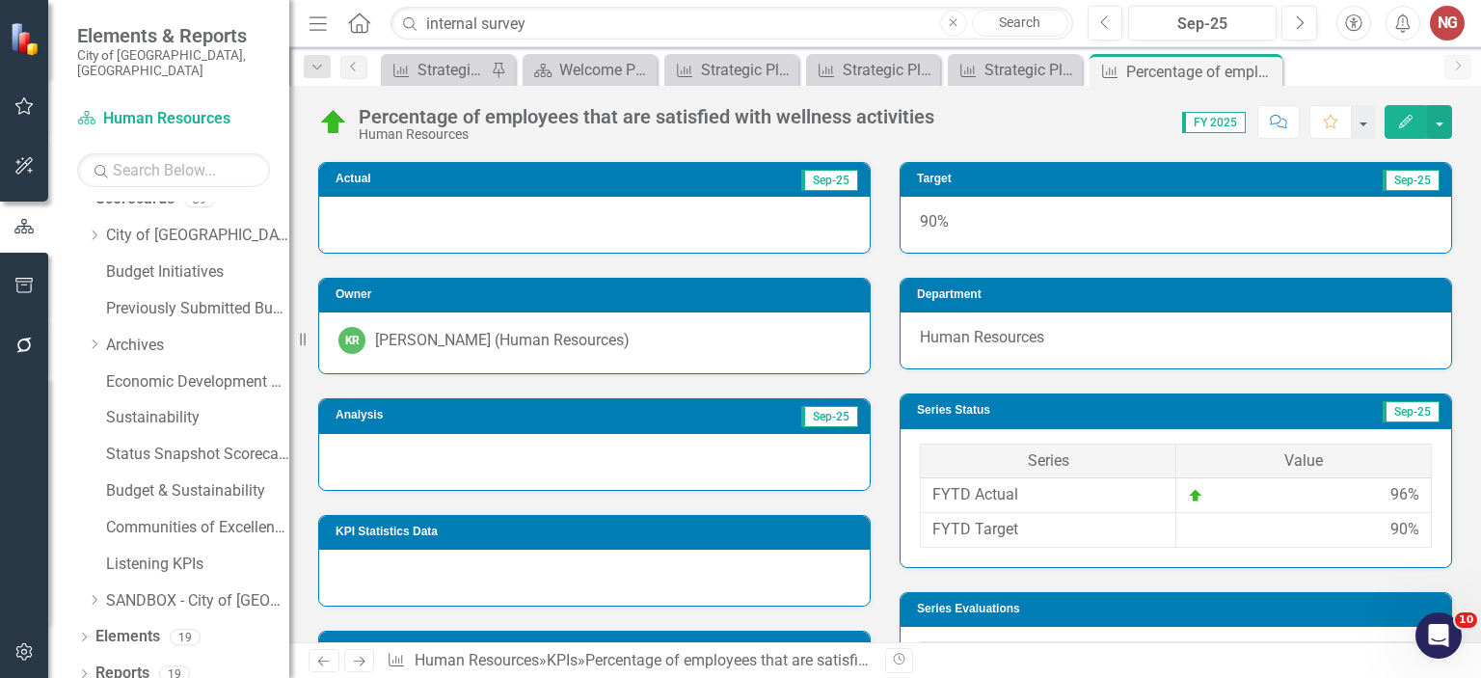
scroll to position [444, 0]
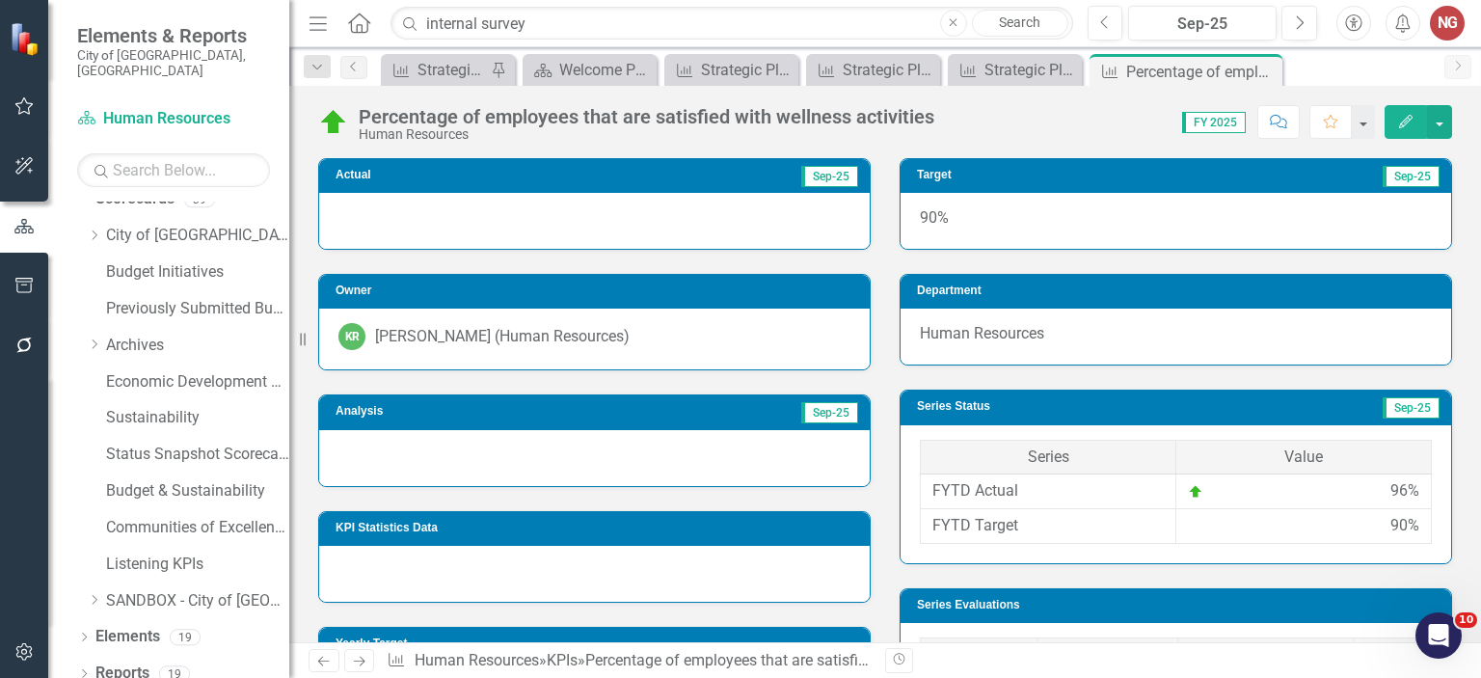
click at [501, 439] on div at bounding box center [594, 458] width 551 height 56
click at [500, 449] on div at bounding box center [594, 458] width 551 height 56
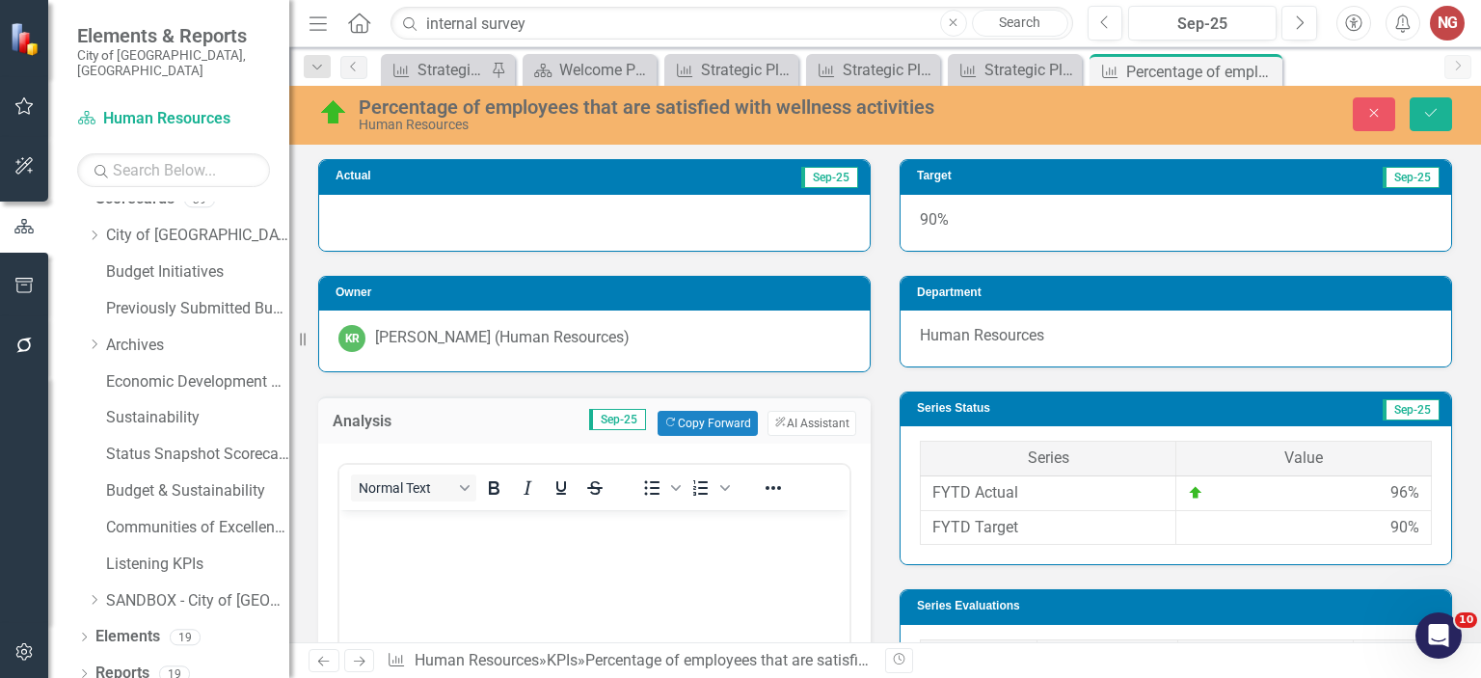
scroll to position [0, 0]
click at [456, 528] on p "Rich Text Area. Press ALT-0 for help." at bounding box center [594, 525] width 500 height 23
click at [800, 430] on button "ClearPoint AI AI Assistant" at bounding box center [811, 423] width 89 height 25
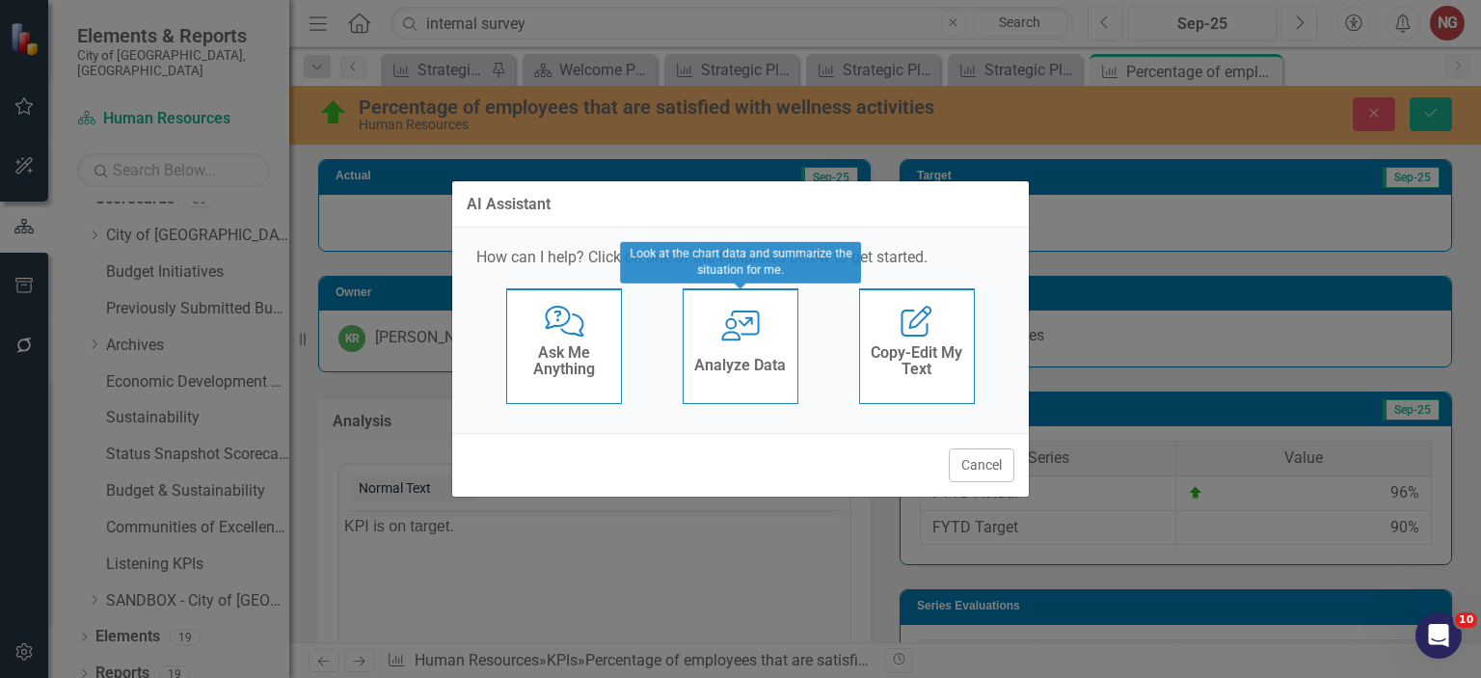
click at [752, 325] on icon "User with Chart" at bounding box center [741, 325] width 40 height 31
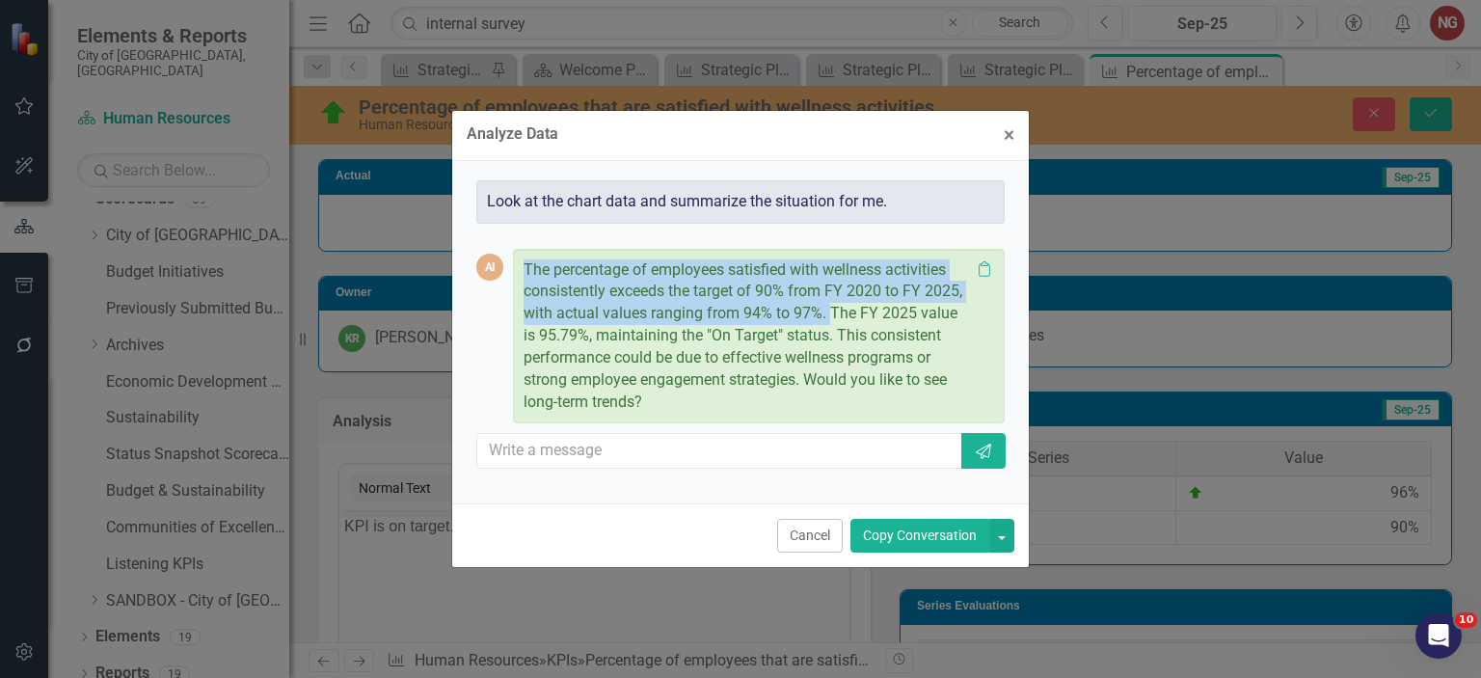
drag, startPoint x: 521, startPoint y: 265, endPoint x: 826, endPoint y: 310, distance: 309.0
click at [826, 310] on div "The percentage of employees satisfied with wellness activities consistently exc…" at bounding box center [759, 336] width 492 height 175
copy p "The percentage of employees satisfied with wellness activities consistently exc…"
click at [814, 531] on button "Cancel" at bounding box center [810, 536] width 66 height 34
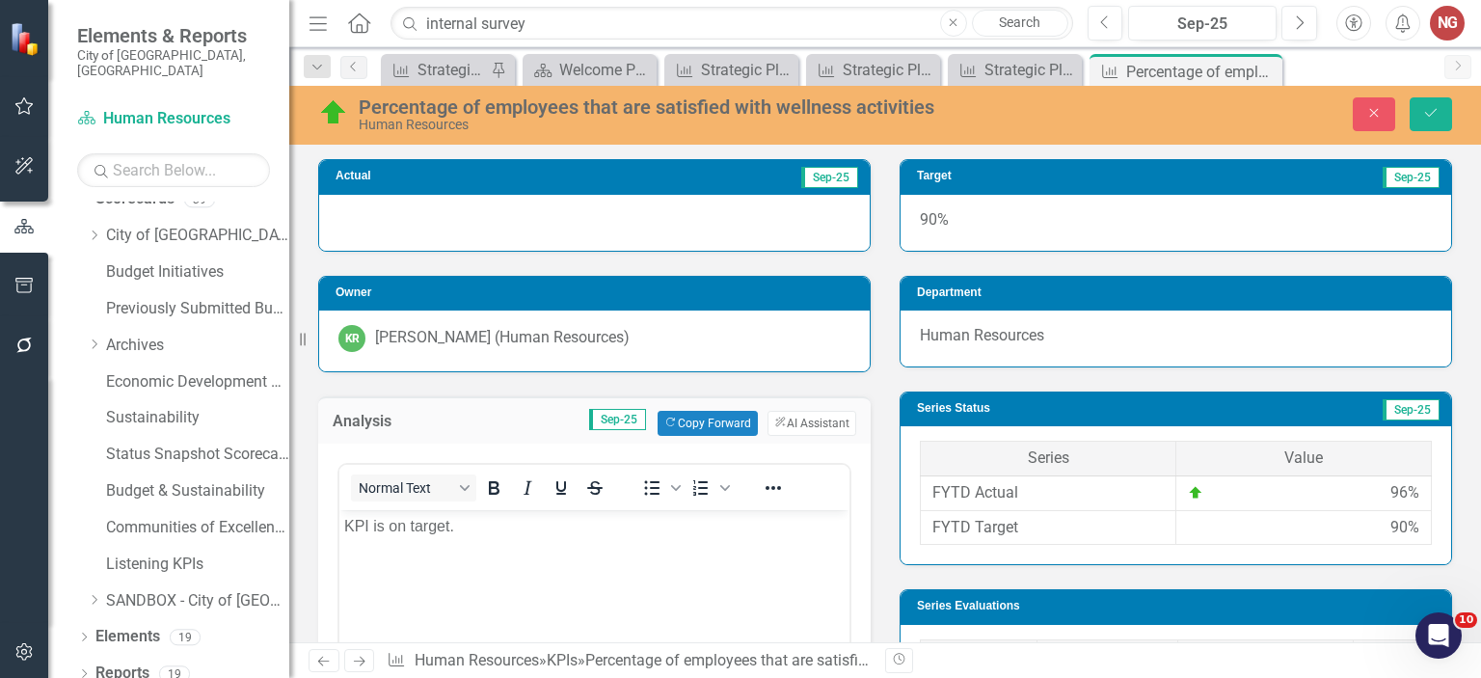
click at [633, 534] on p "KPI is on target." at bounding box center [594, 525] width 500 height 23
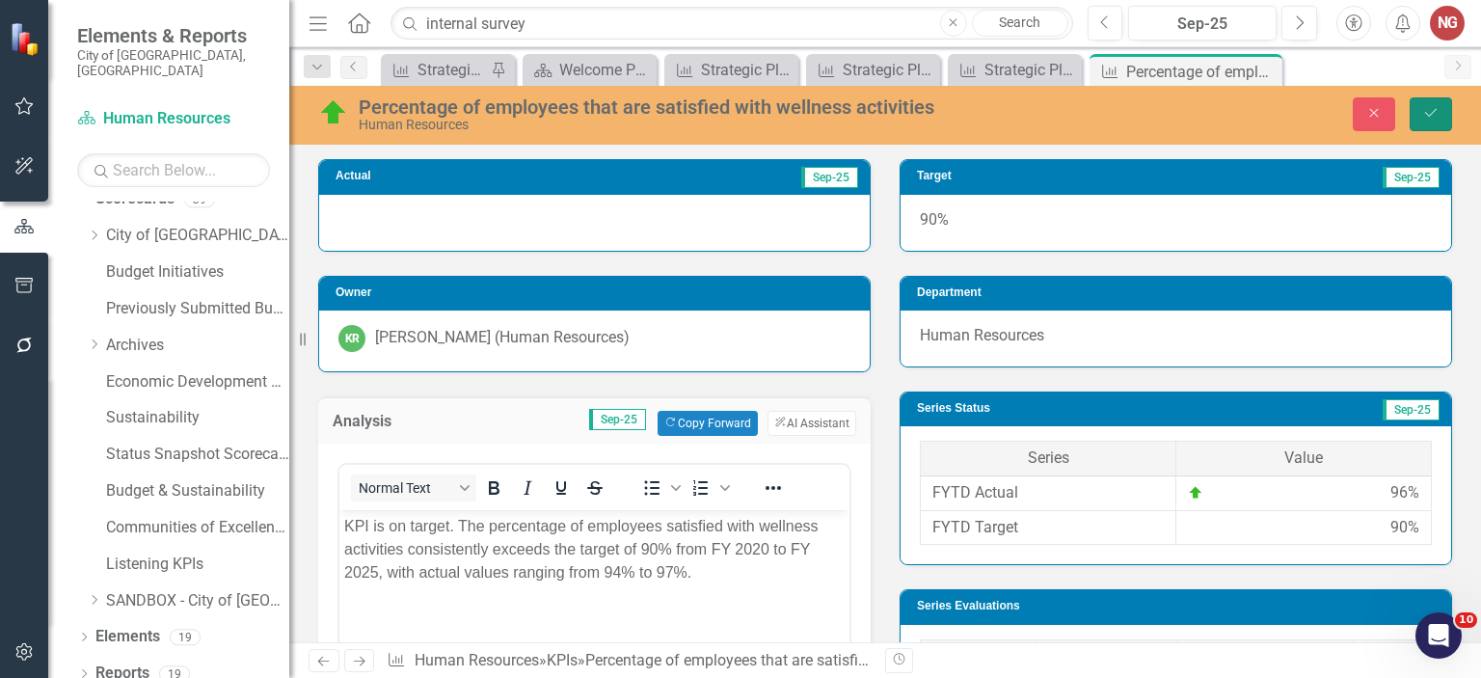
click at [1428, 103] on button "Save" at bounding box center [1431, 114] width 42 height 34
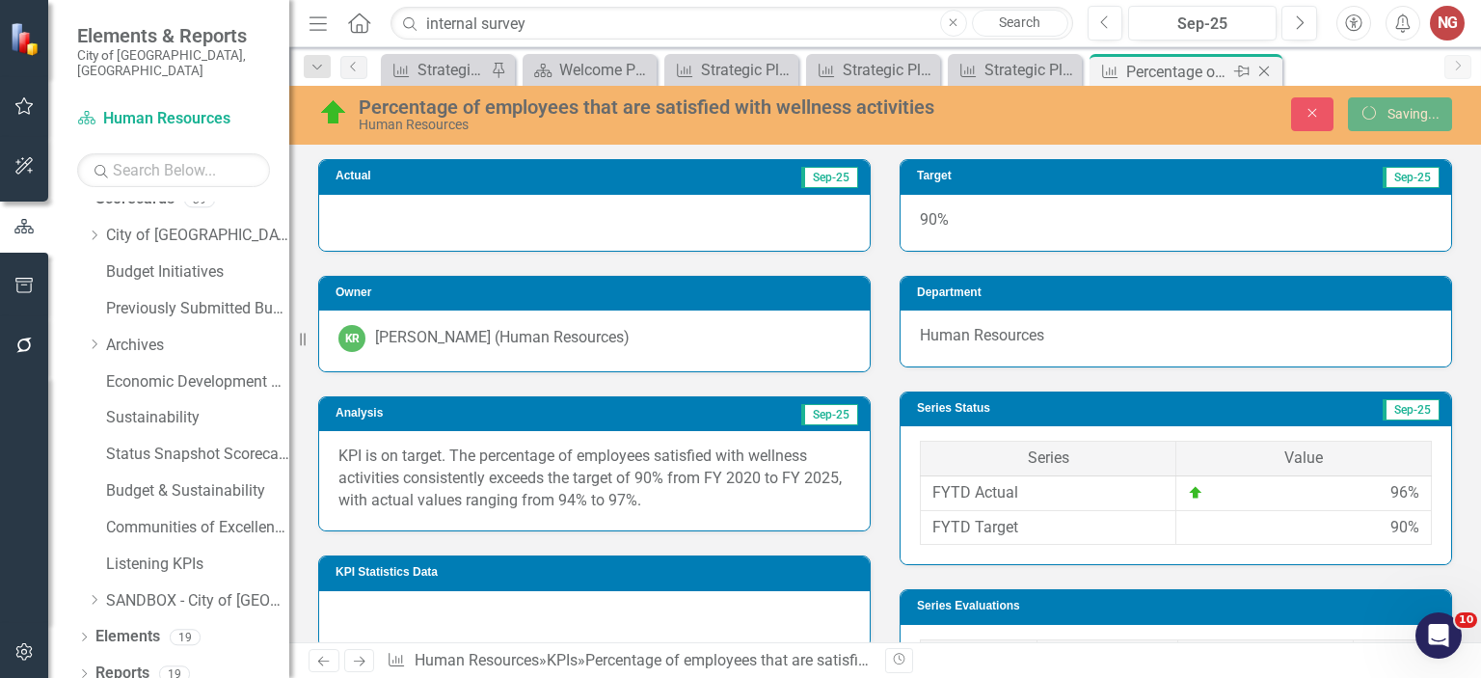
click at [1262, 76] on icon "Close" at bounding box center [1263, 71] width 19 height 15
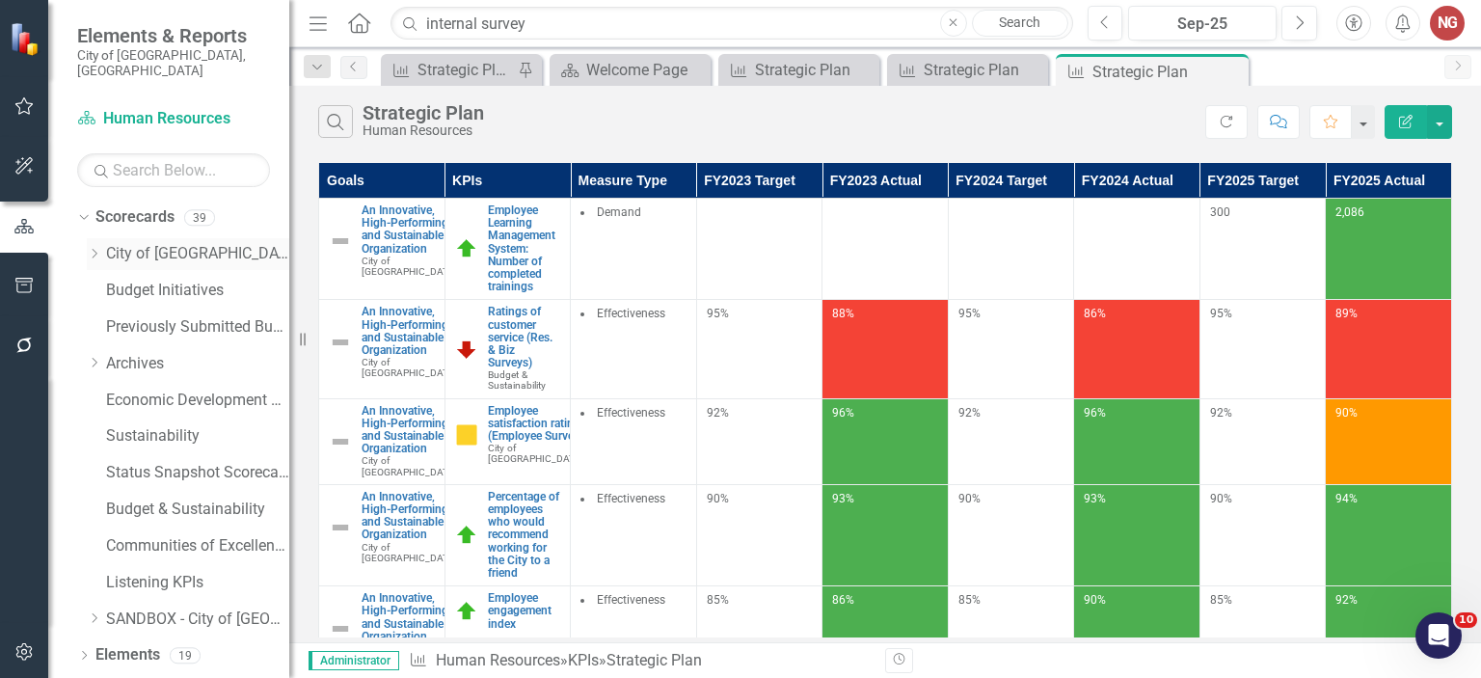
click at [96, 248] on icon "Dropdown" at bounding box center [94, 254] width 14 height 12
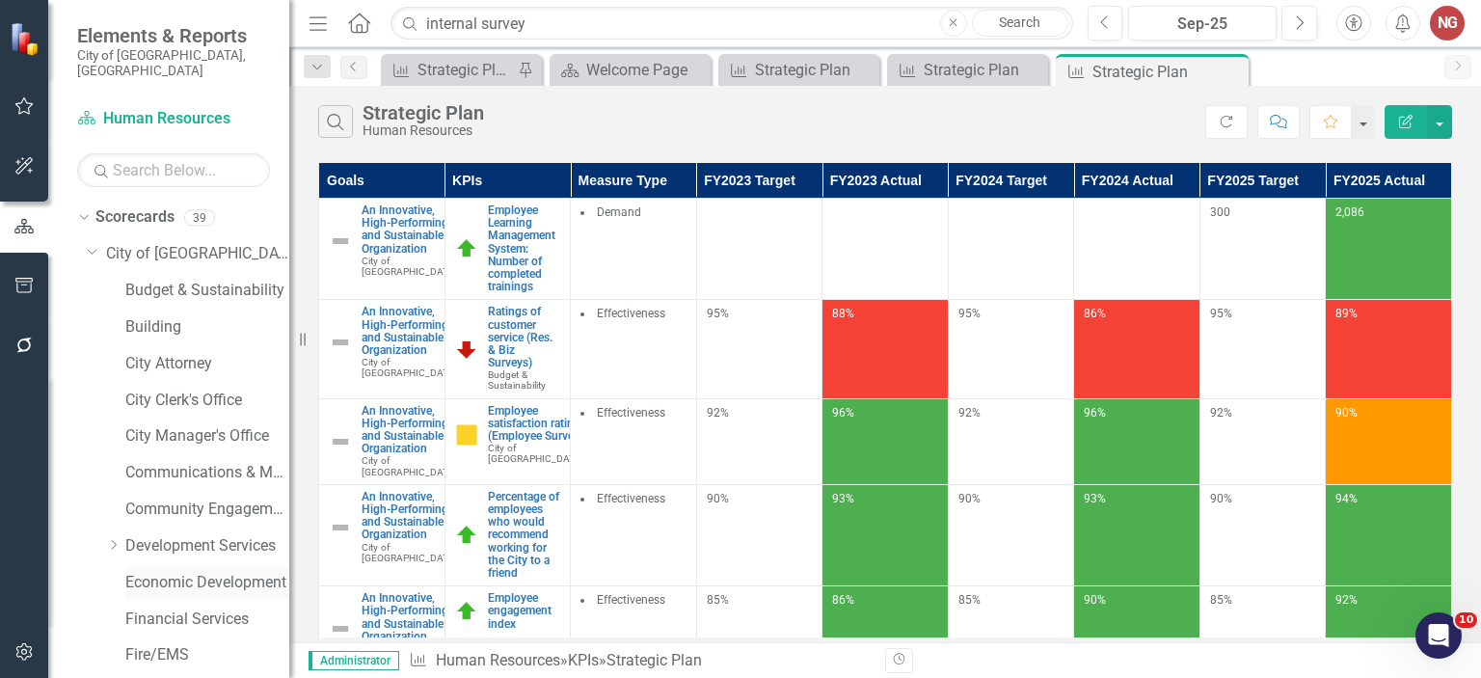
click at [195, 567] on div "Economic Development" at bounding box center [207, 583] width 164 height 32
click at [151, 572] on link "Economic Development" at bounding box center [207, 583] width 164 height 22
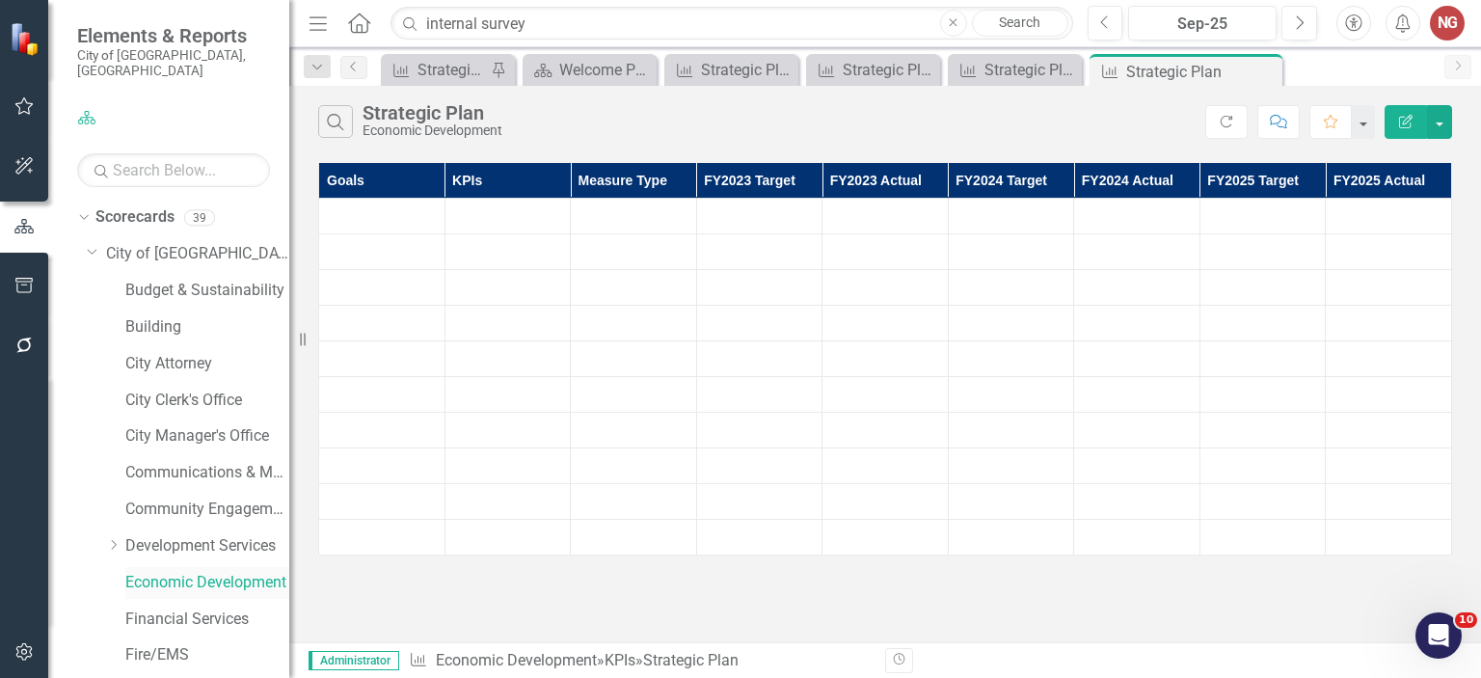
scroll to position [602, 0]
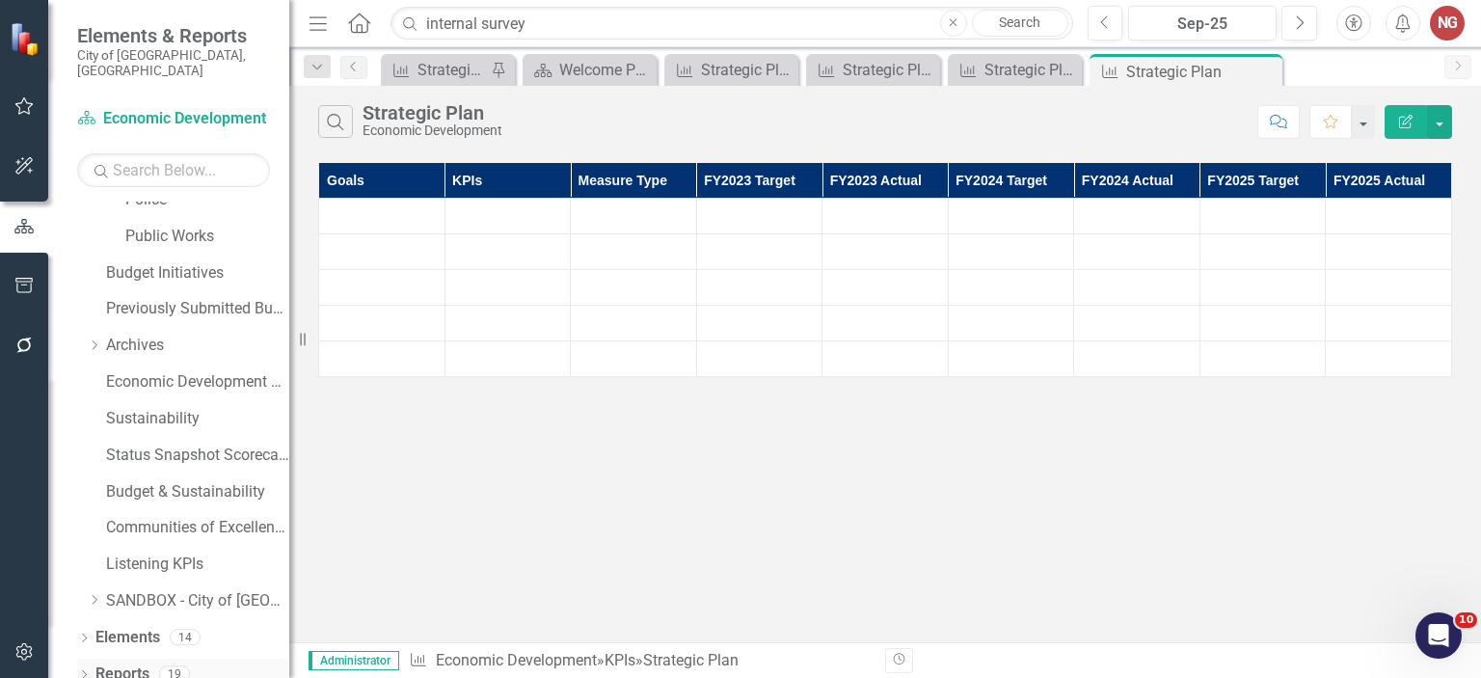
click at [77, 671] on icon "Dropdown" at bounding box center [83, 676] width 13 height 11
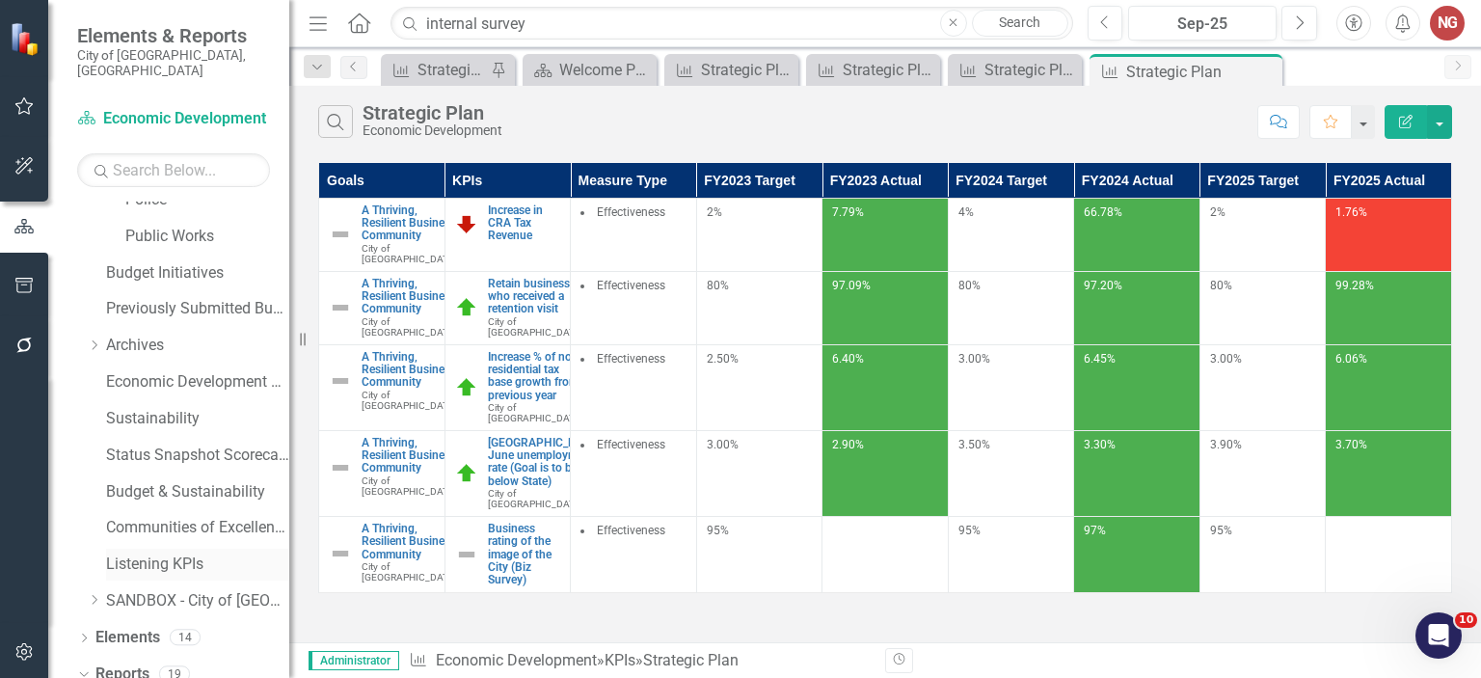
scroll to position [1094, 0]
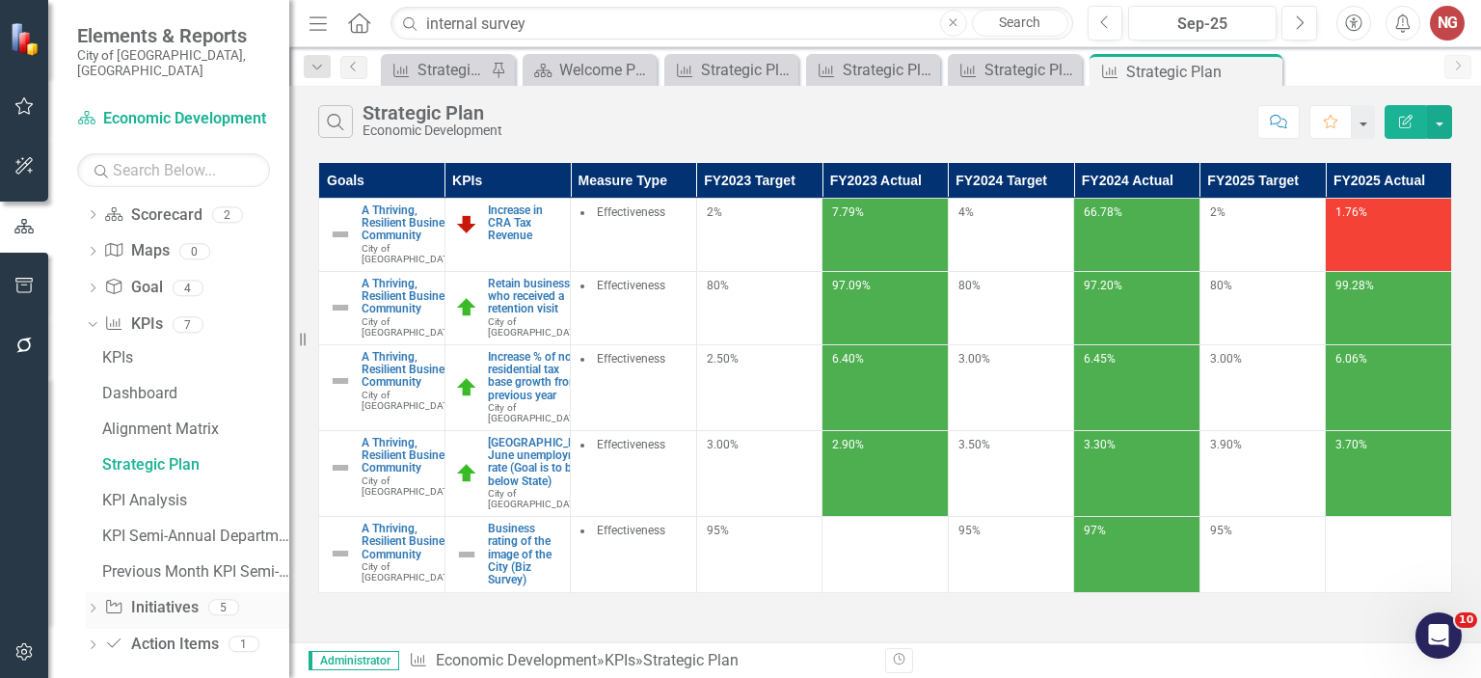
click at [94, 605] on icon "Dropdown" at bounding box center [92, 610] width 13 height 11
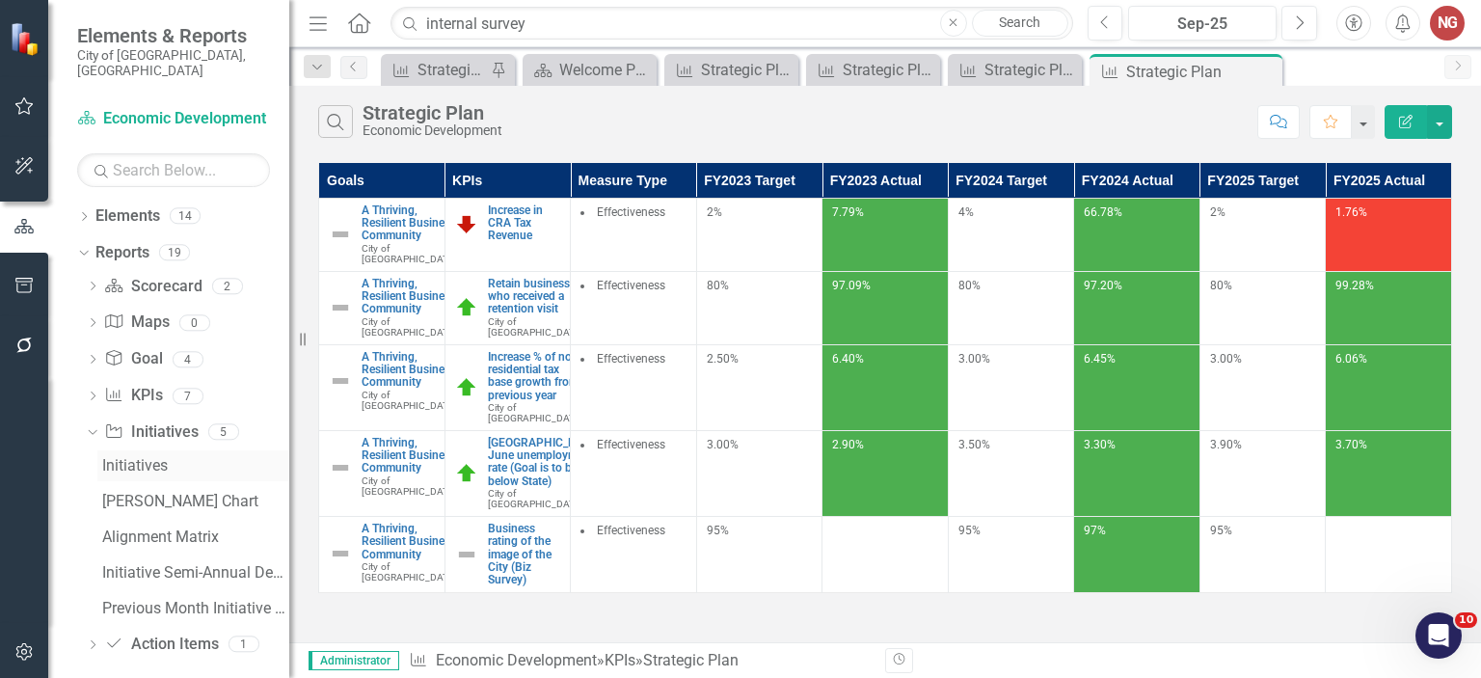
click at [143, 457] on div "Initiatives" at bounding box center [195, 465] width 187 height 17
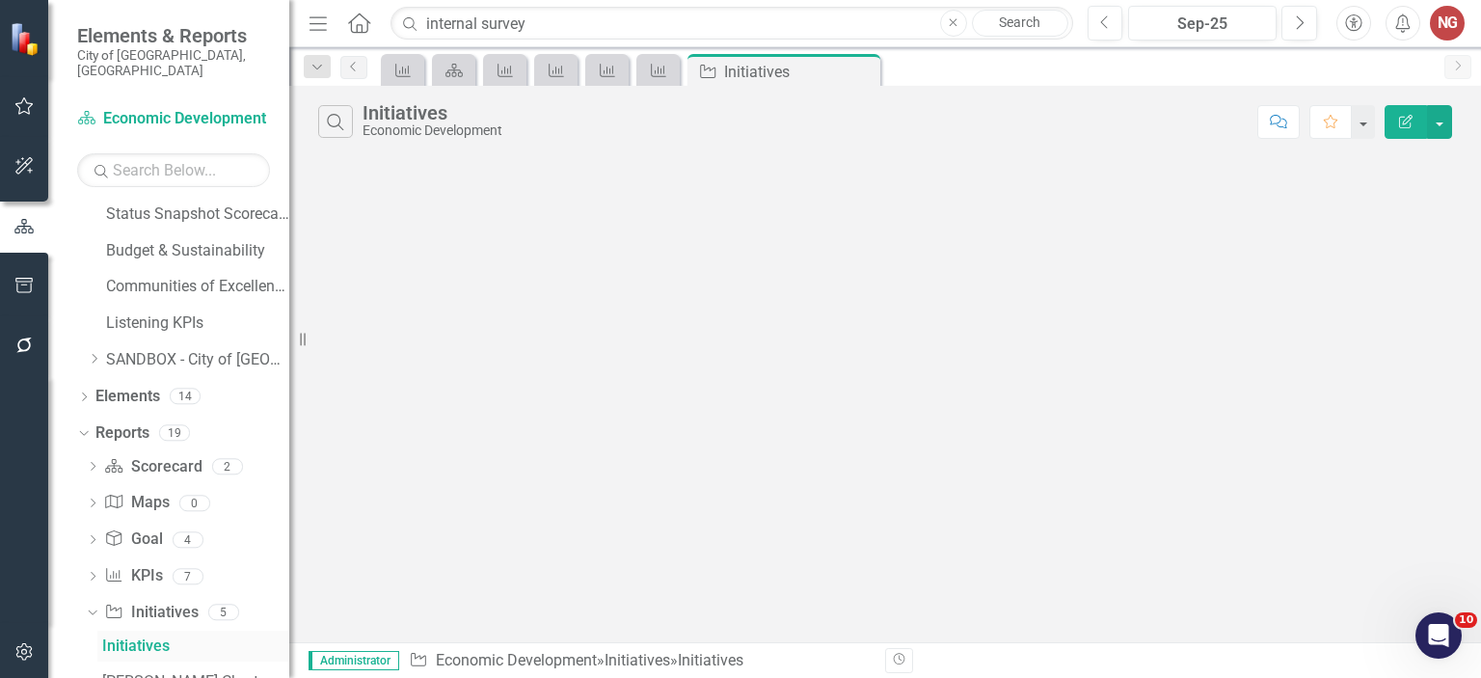
scroll to position [810, 0]
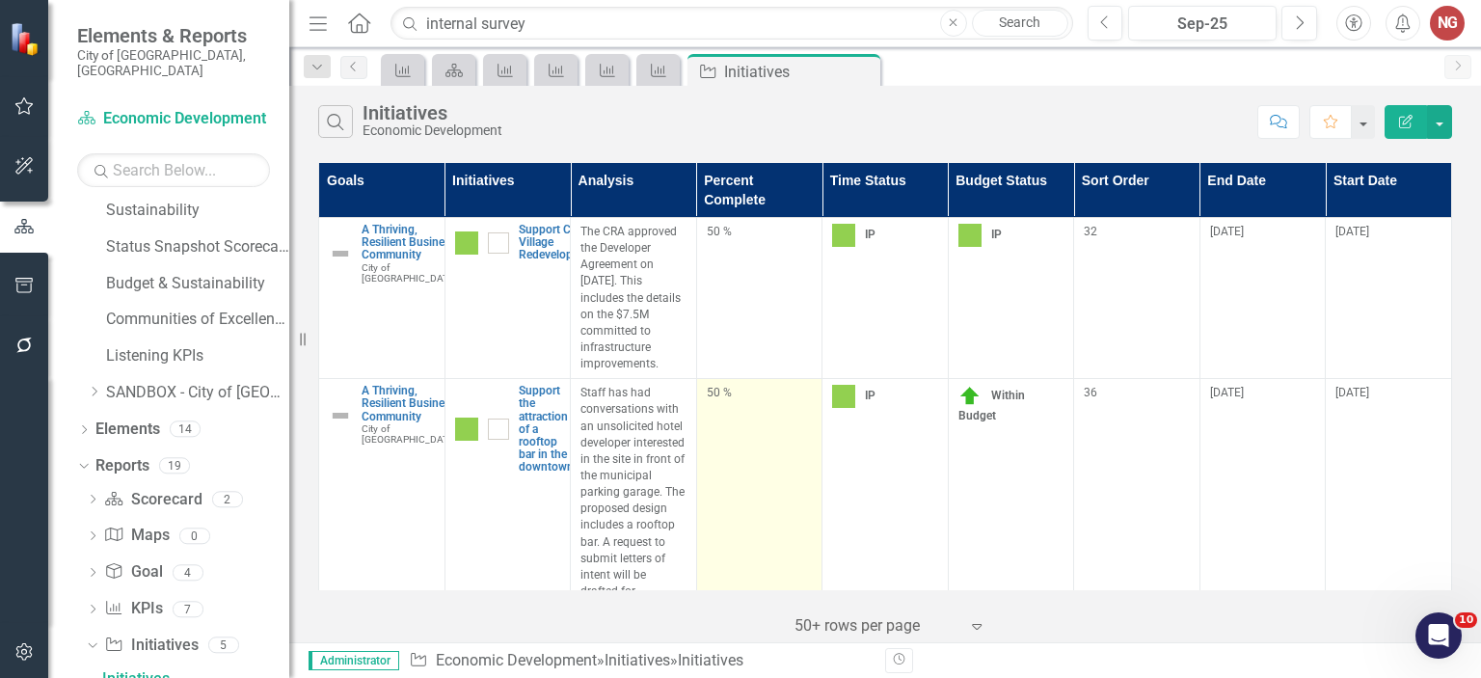
click at [760, 489] on td "50 %" at bounding box center [759, 501] width 126 height 244
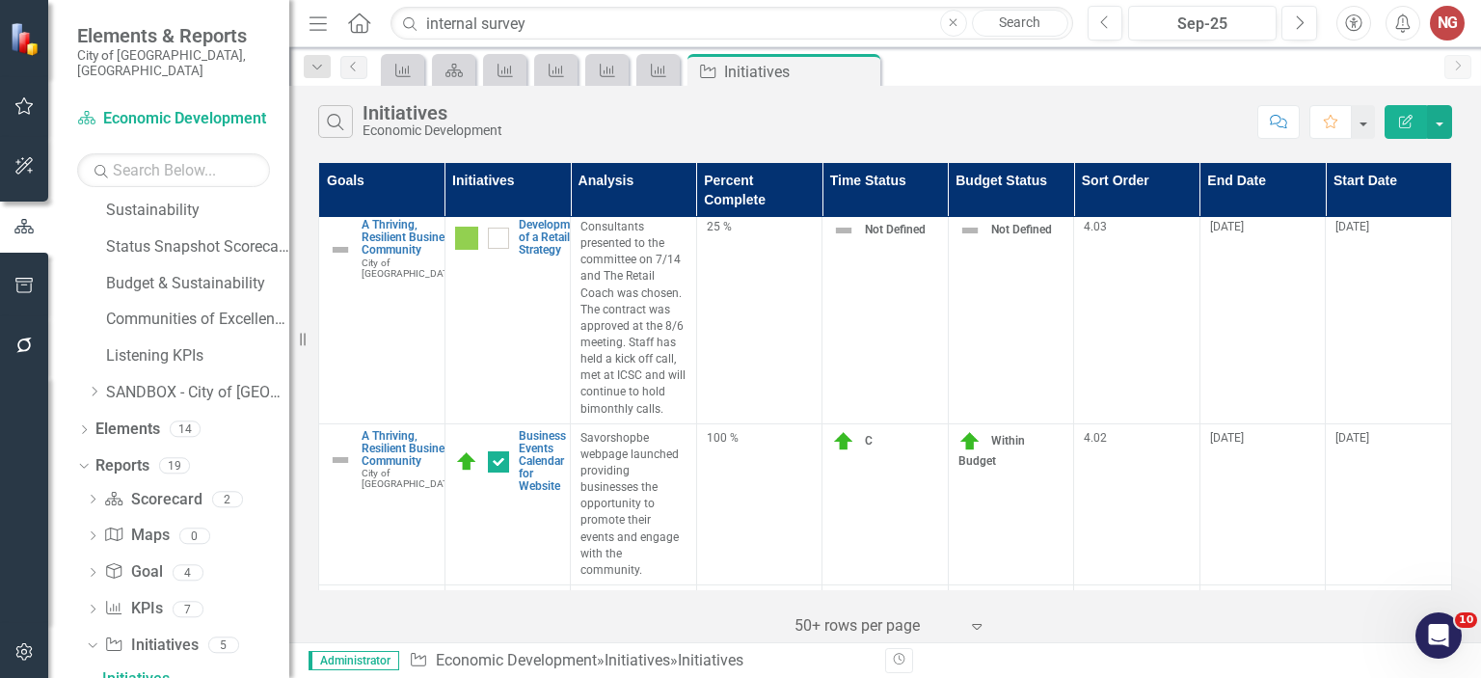
scroll to position [2129, 0]
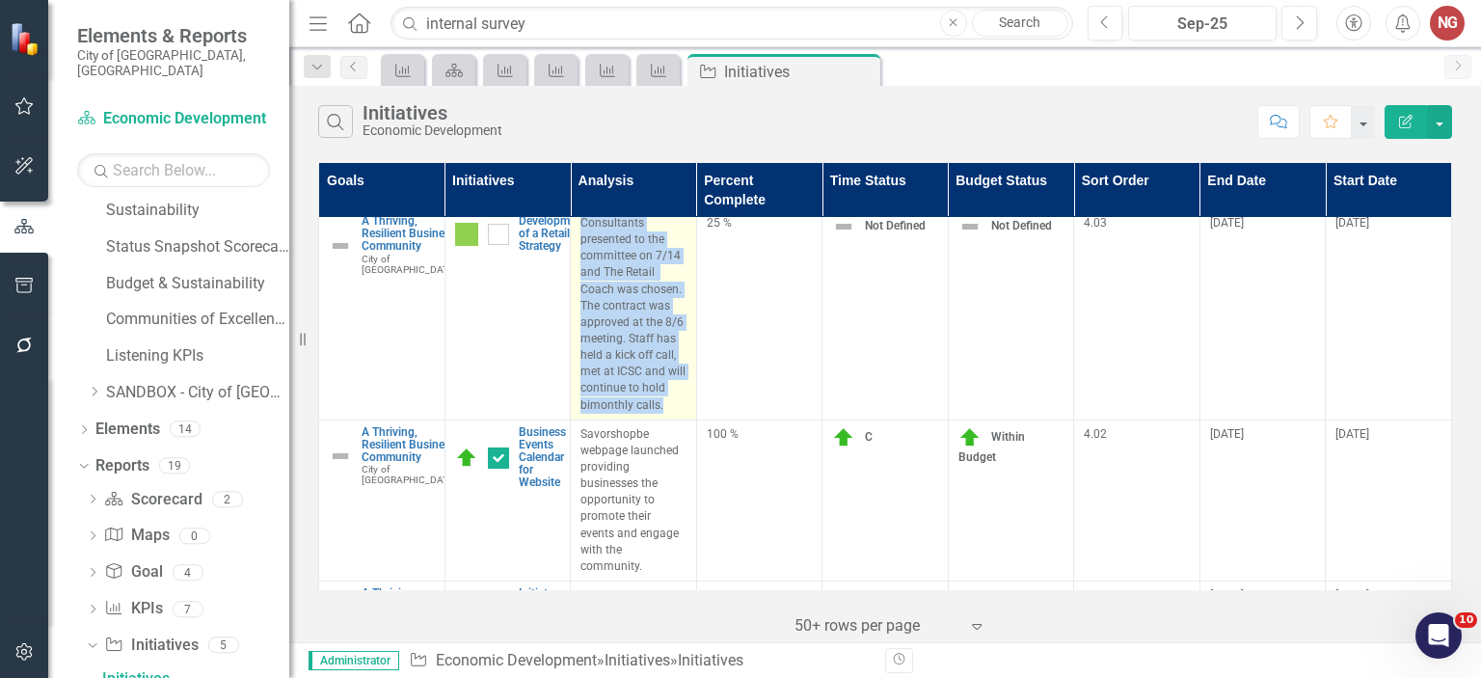
drag, startPoint x: 676, startPoint y: 408, endPoint x: 579, endPoint y: 222, distance: 210.0
click at [580, 222] on p "Consultants presented to the committee on 7/14 and The Retail Coach was chosen.…" at bounding box center [633, 314] width 106 height 199
copy p "Consultants presented to the committee on 7/14 and The Retail Coach was chosen.…"
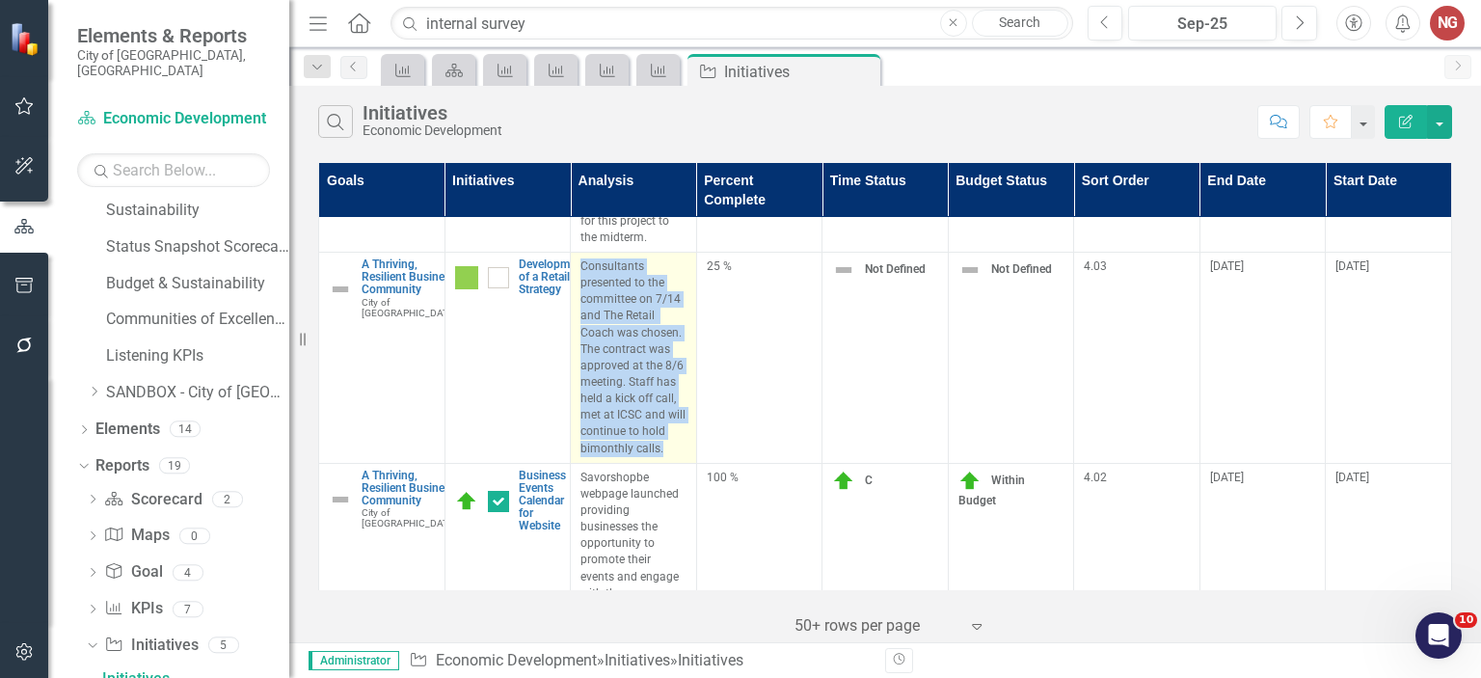
scroll to position [2083, 0]
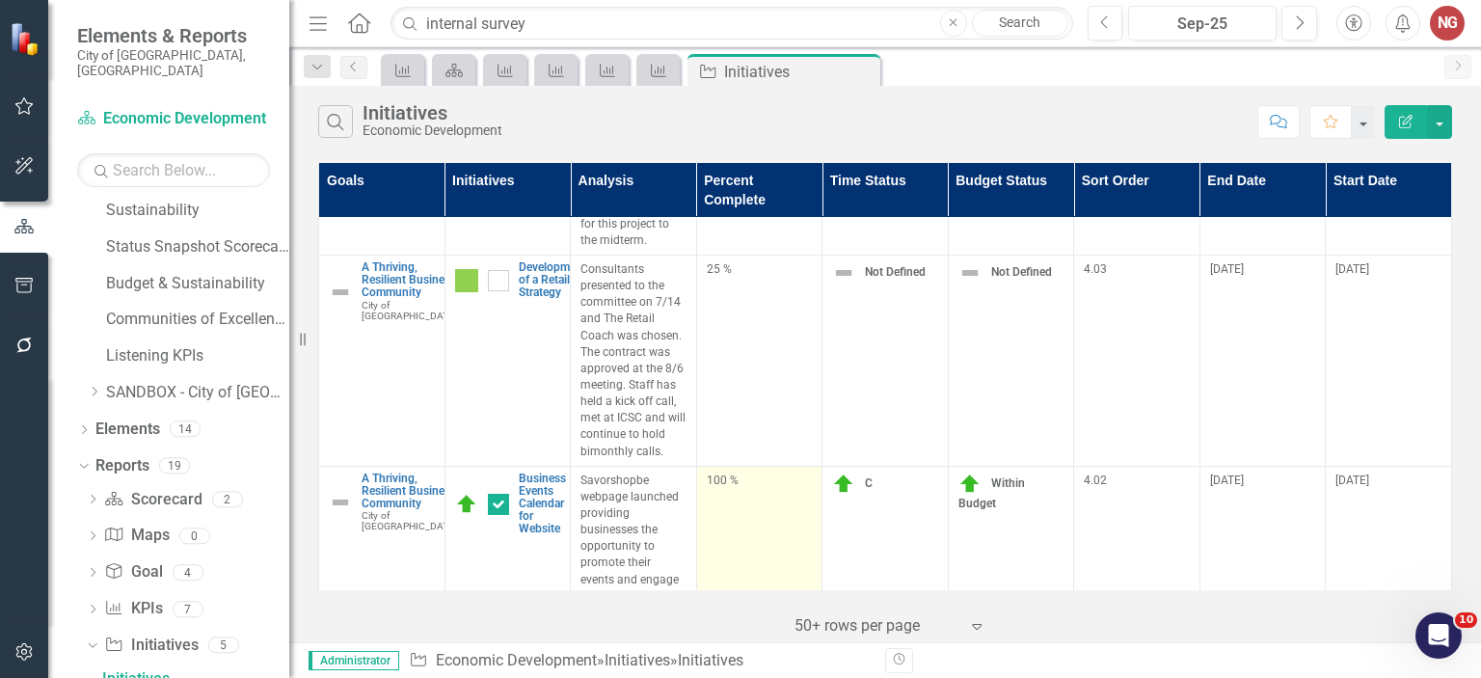
click at [730, 518] on td "100 %" at bounding box center [759, 546] width 126 height 161
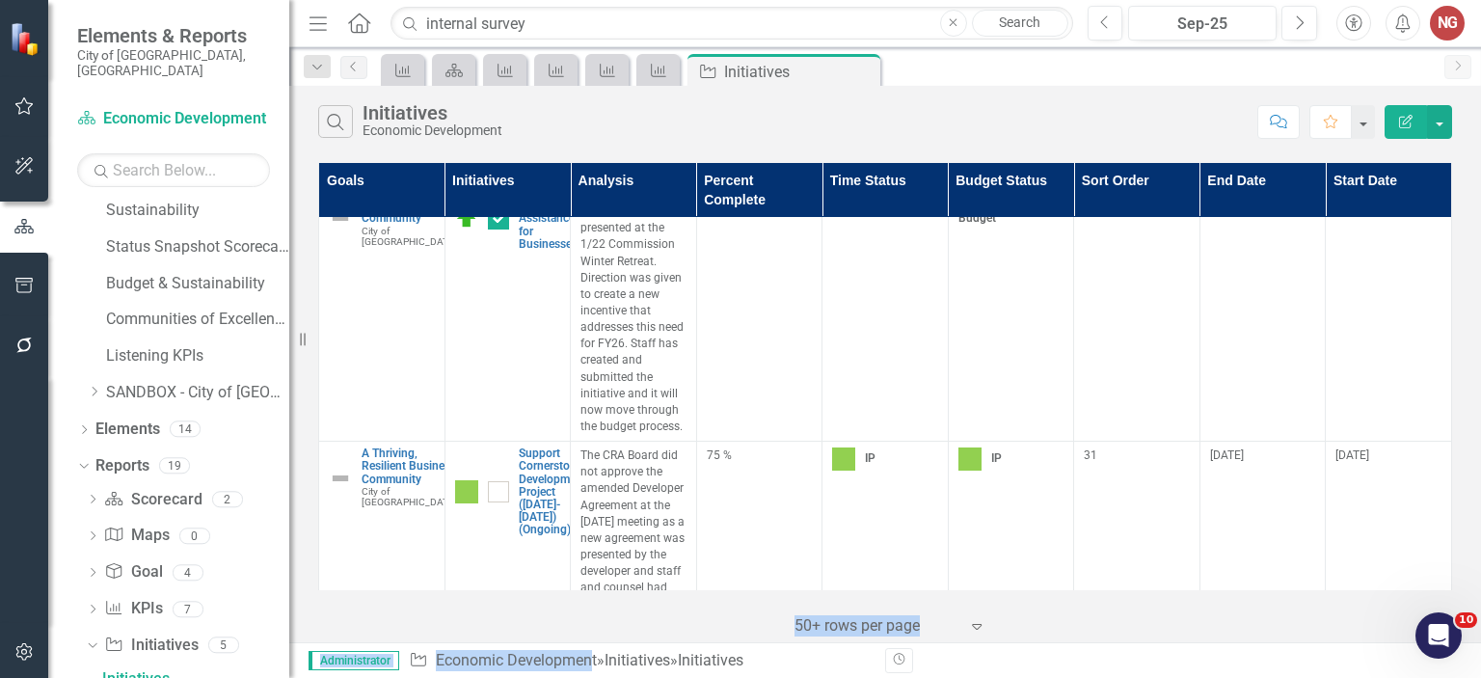
scroll to position [1304, 0]
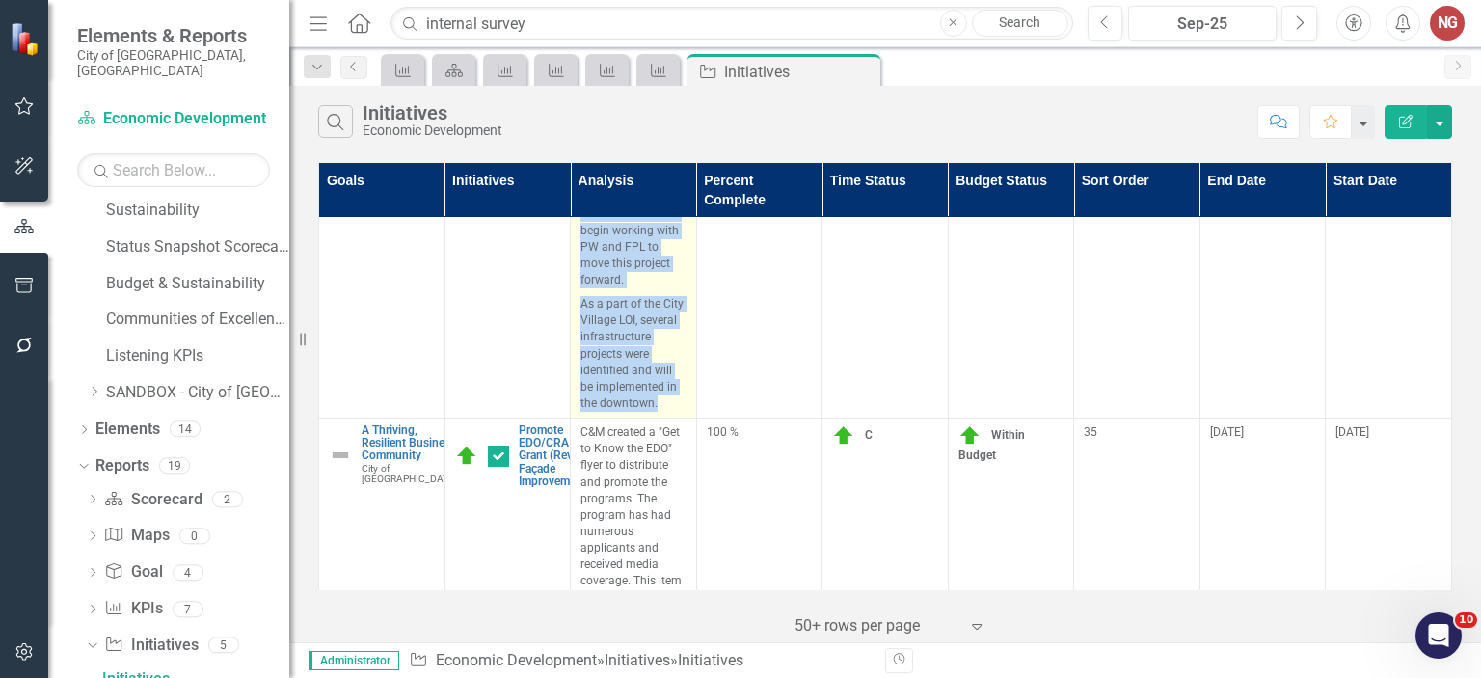
drag, startPoint x: 578, startPoint y: 281, endPoint x: 655, endPoint y: 402, distance: 143.9
click at [655, 402] on span "Staff continues to work with Public Works to identify infrastructure projects t…" at bounding box center [633, 234] width 106 height 355
copy span "Staff continues to work with Public Works to identify infrastructure projects t…"
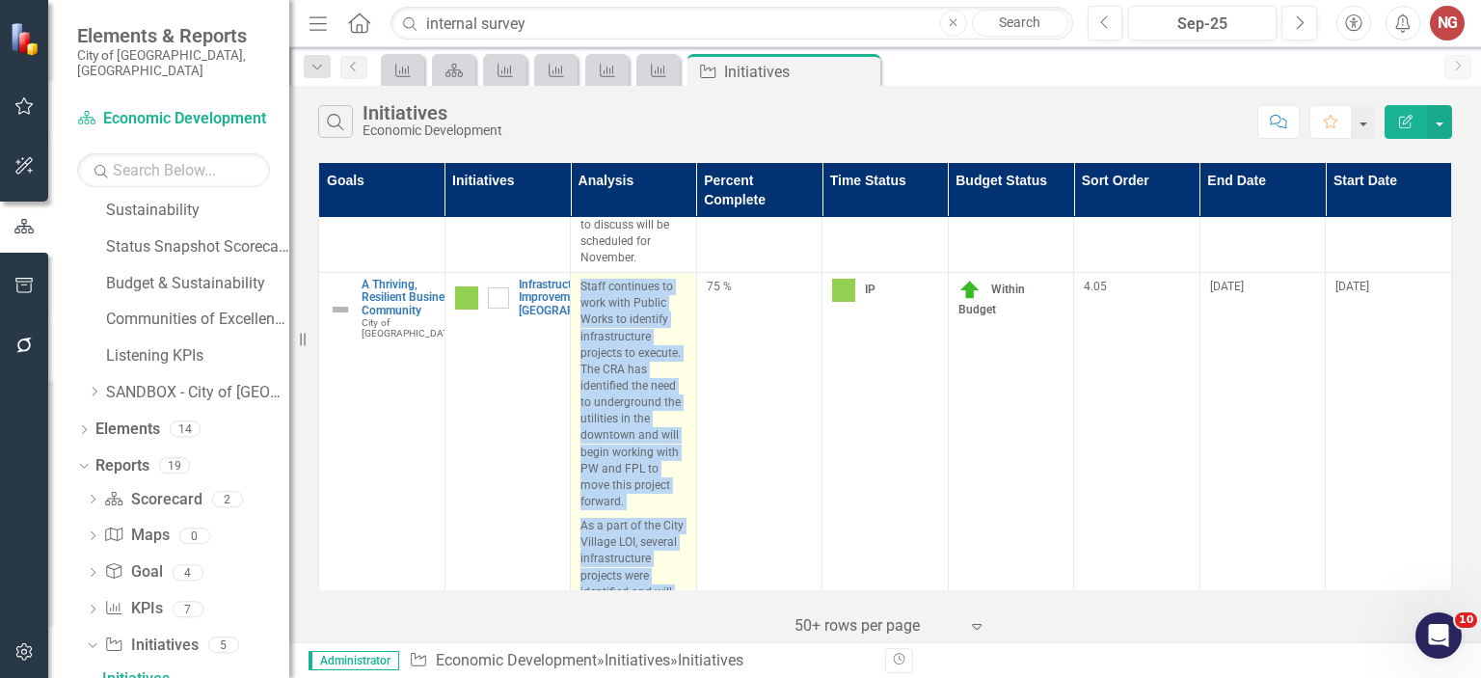
scroll to position [1065, 0]
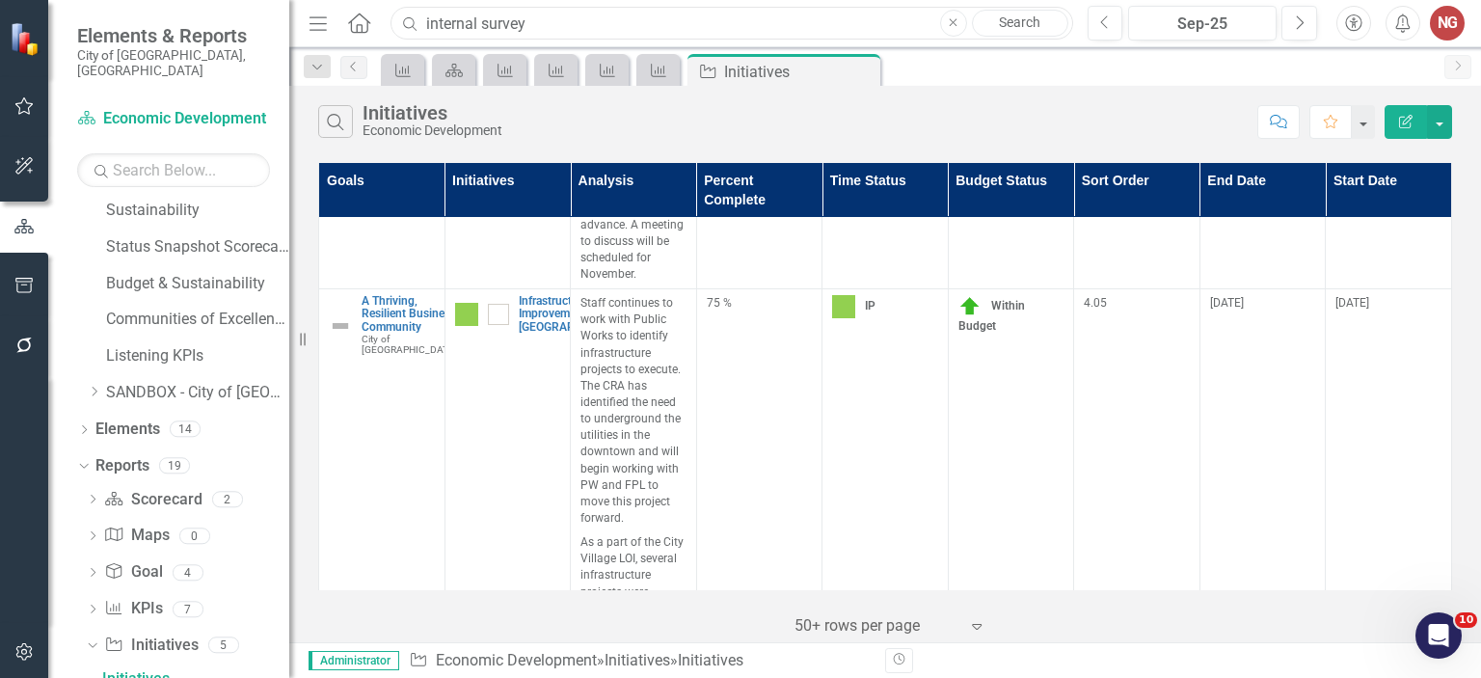
click at [554, 20] on input "internal survey" at bounding box center [731, 24] width 682 height 34
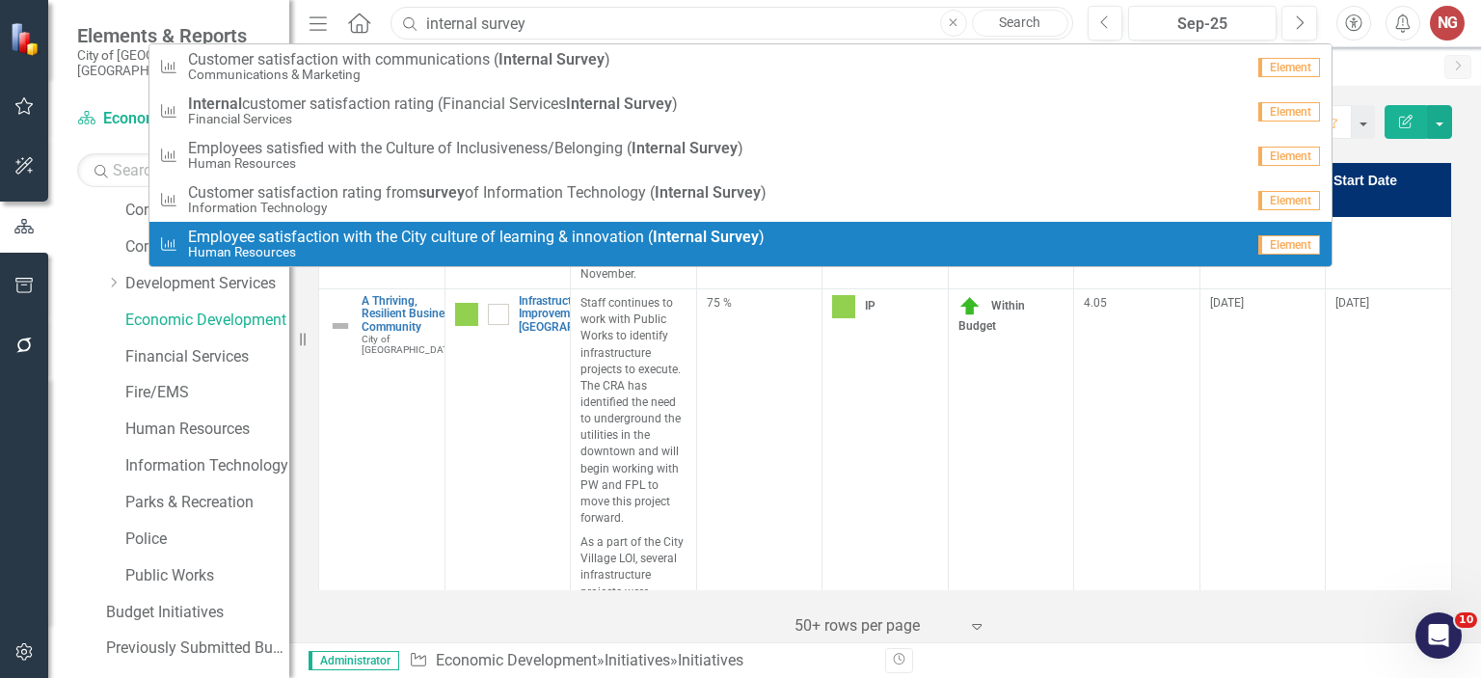
scroll to position [193, 0]
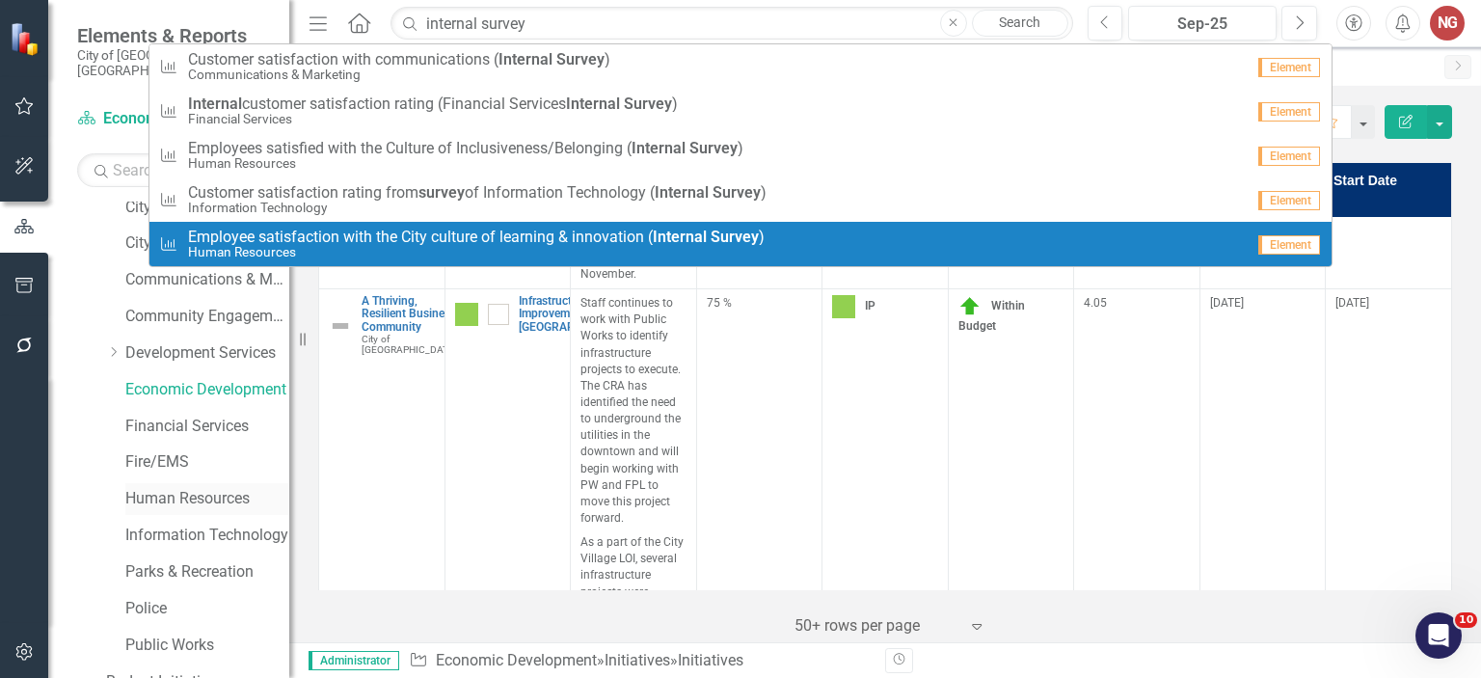
click at [127, 488] on link "Human Resources" at bounding box center [207, 499] width 164 height 22
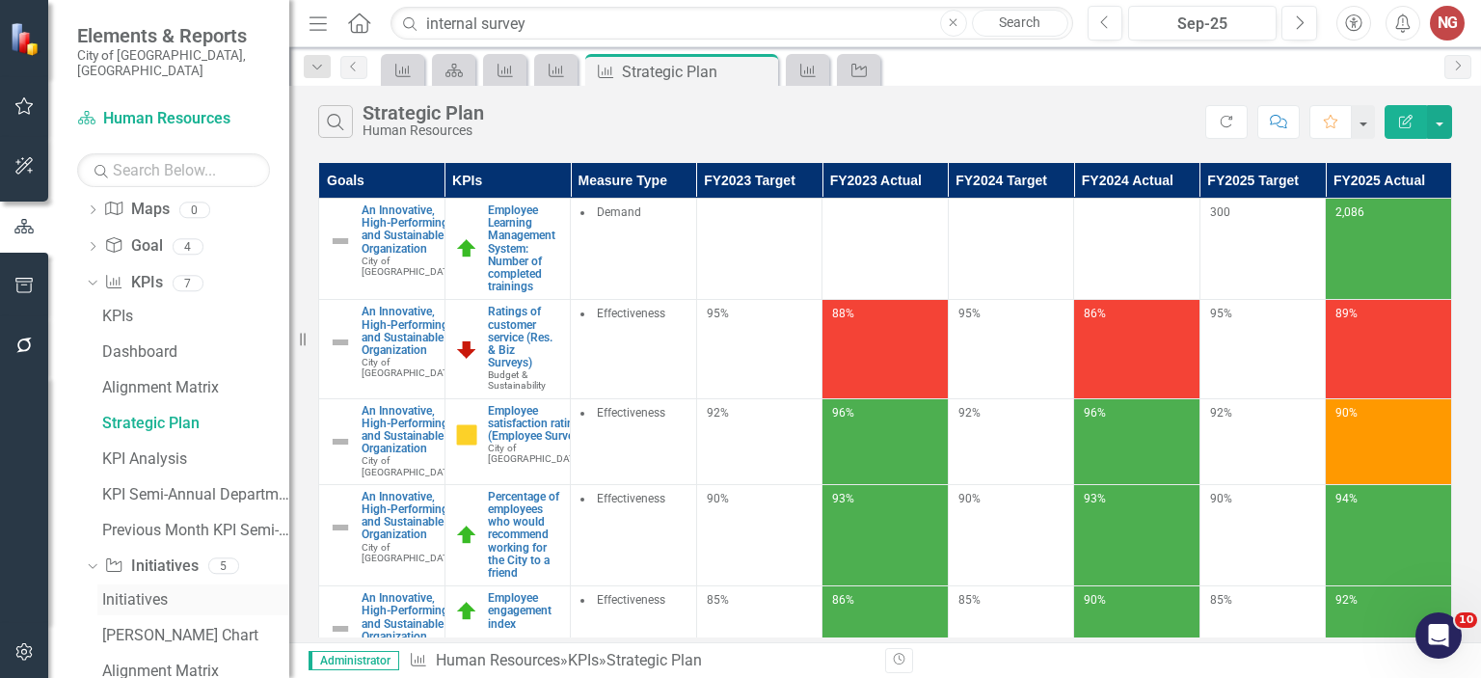
scroll to position [1144, 0]
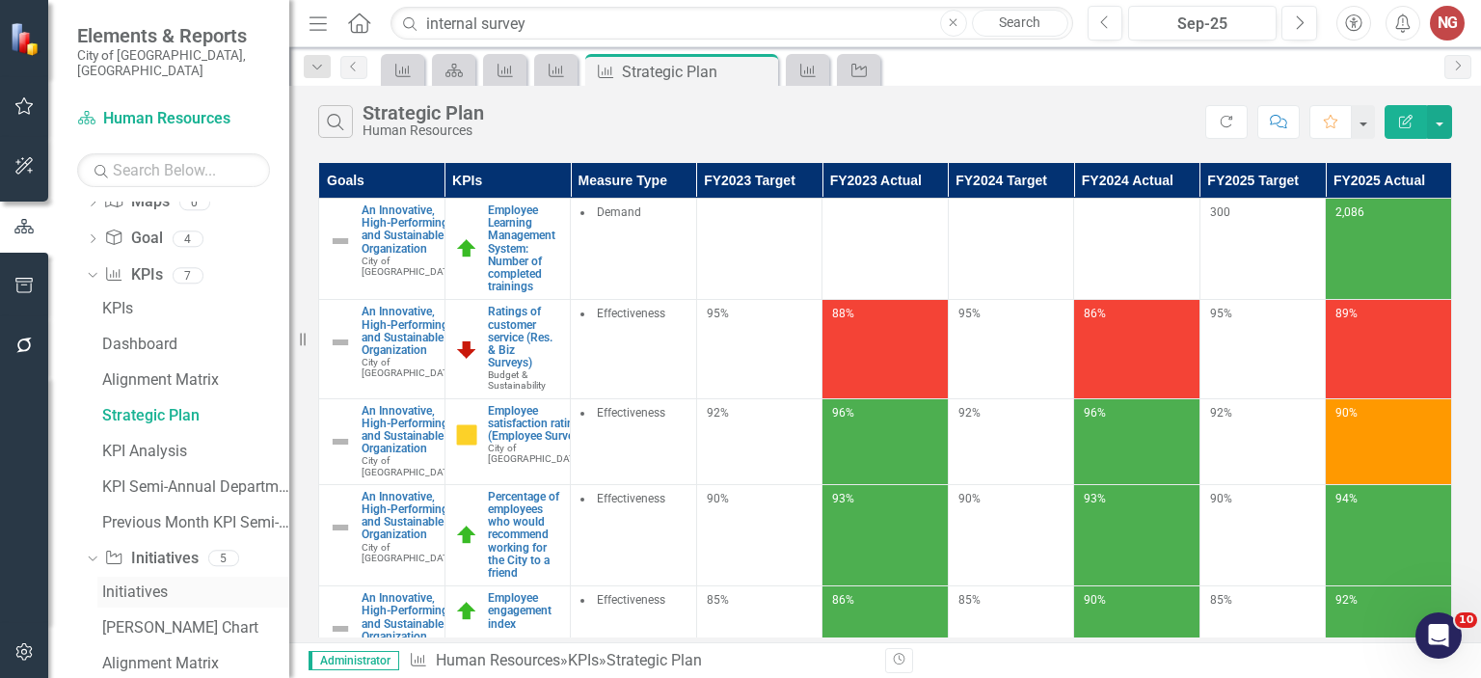
click at [123, 583] on div "Initiatives" at bounding box center [195, 591] width 187 height 17
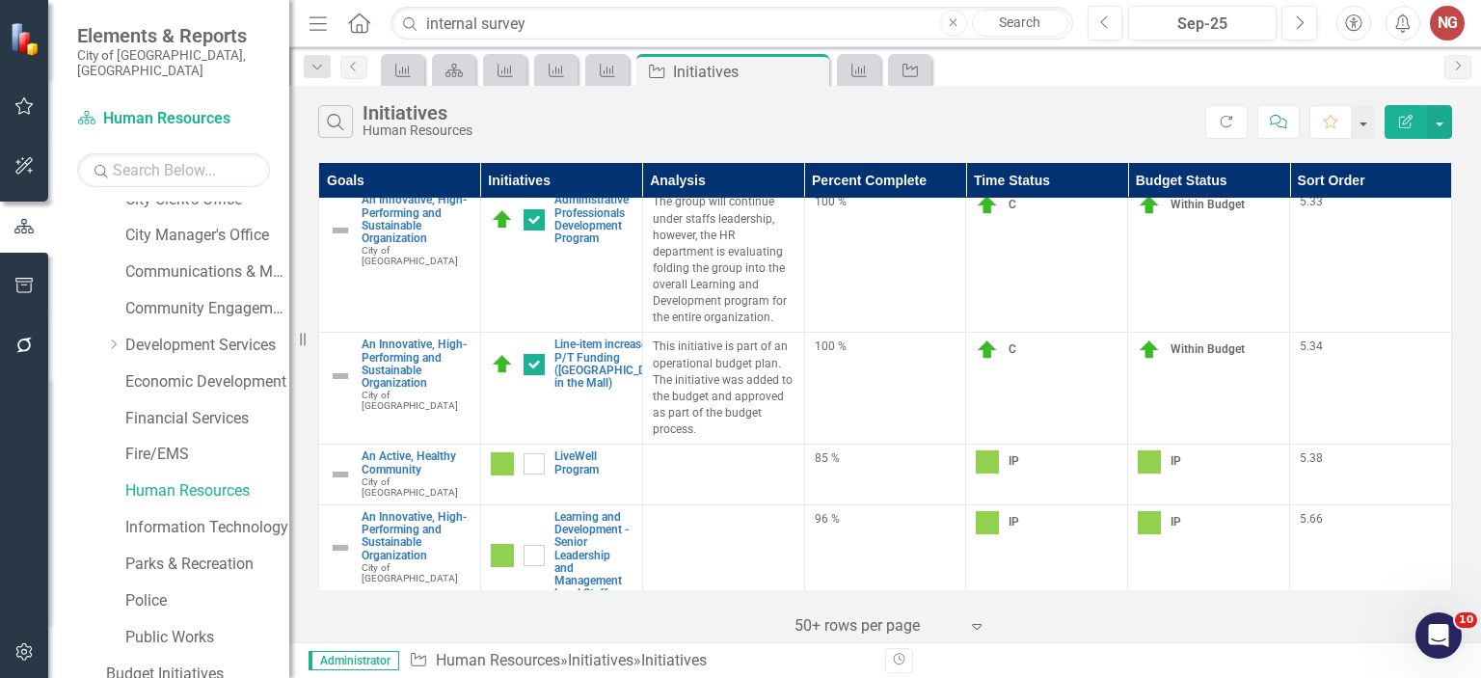
scroll to position [90, 0]
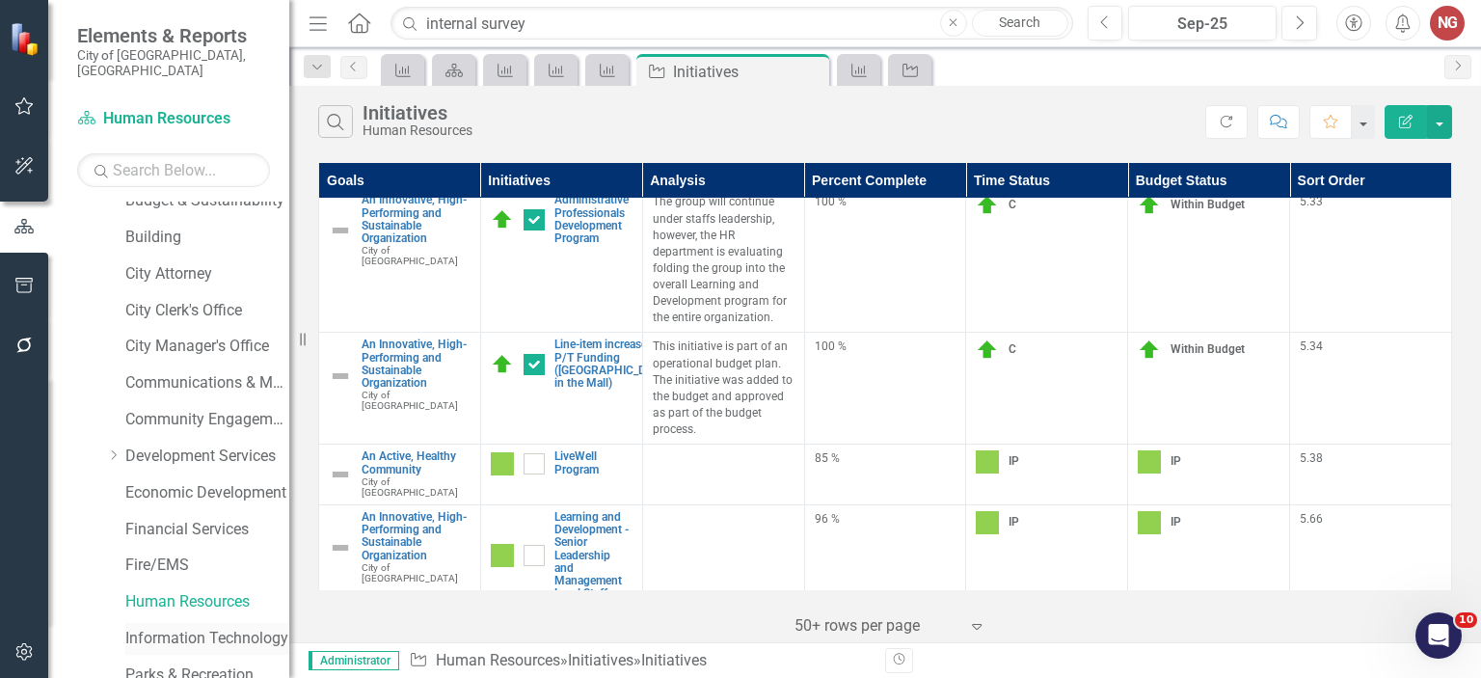
click at [147, 628] on link "Information Technology" at bounding box center [207, 639] width 164 height 22
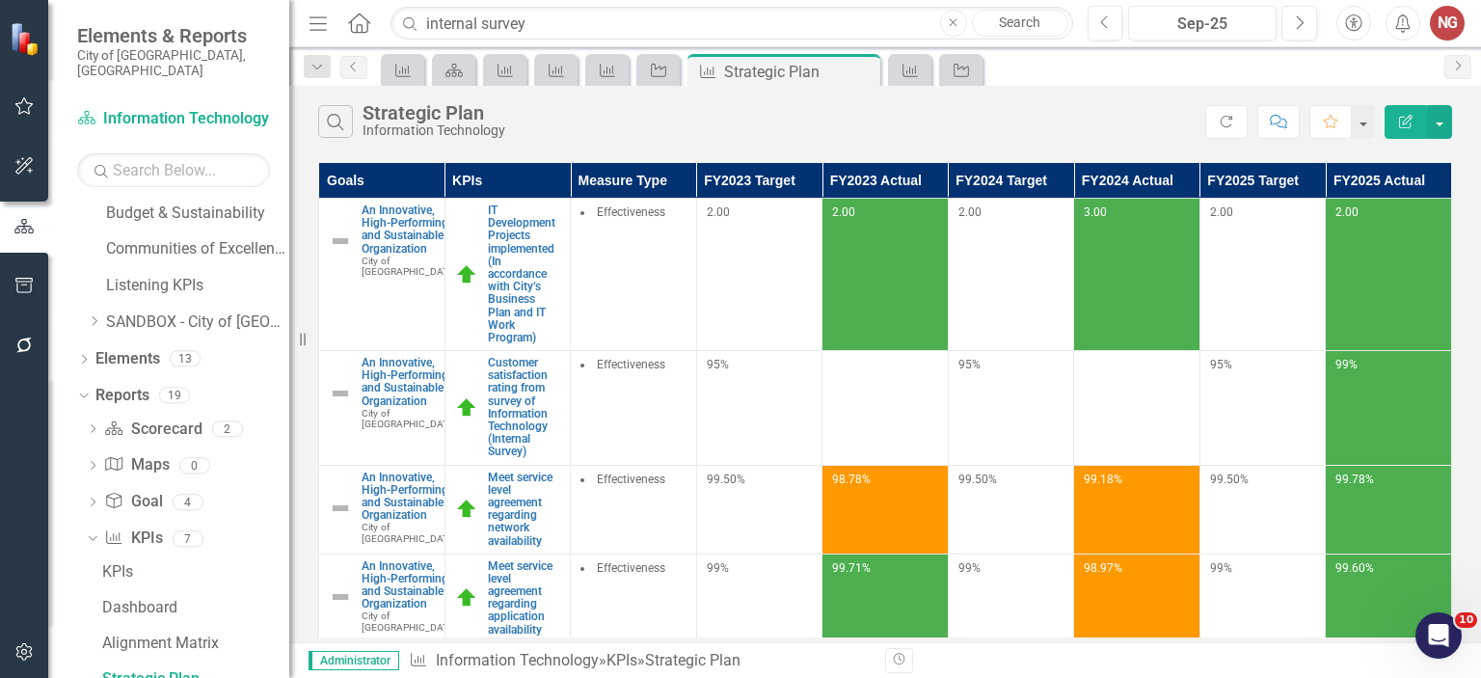
scroll to position [1269, 0]
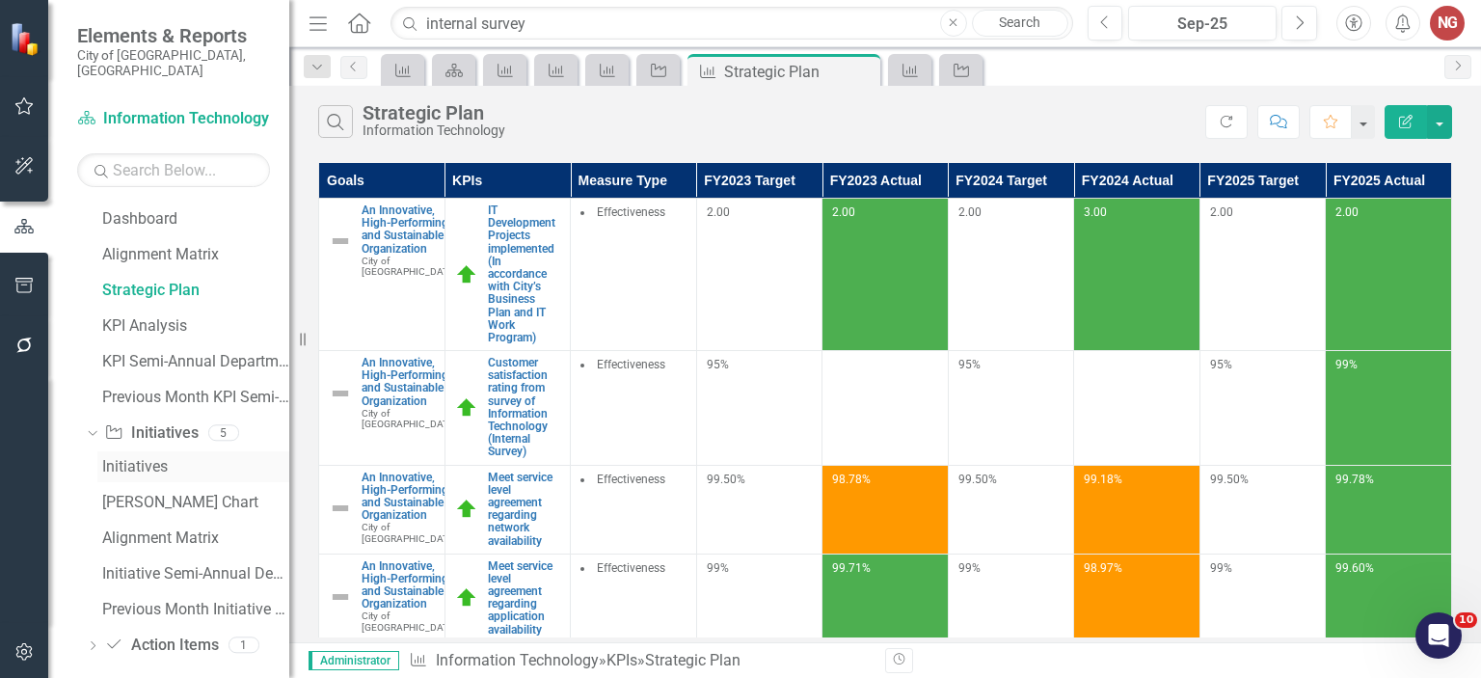
click at [137, 458] on div "Initiatives" at bounding box center [195, 466] width 187 height 17
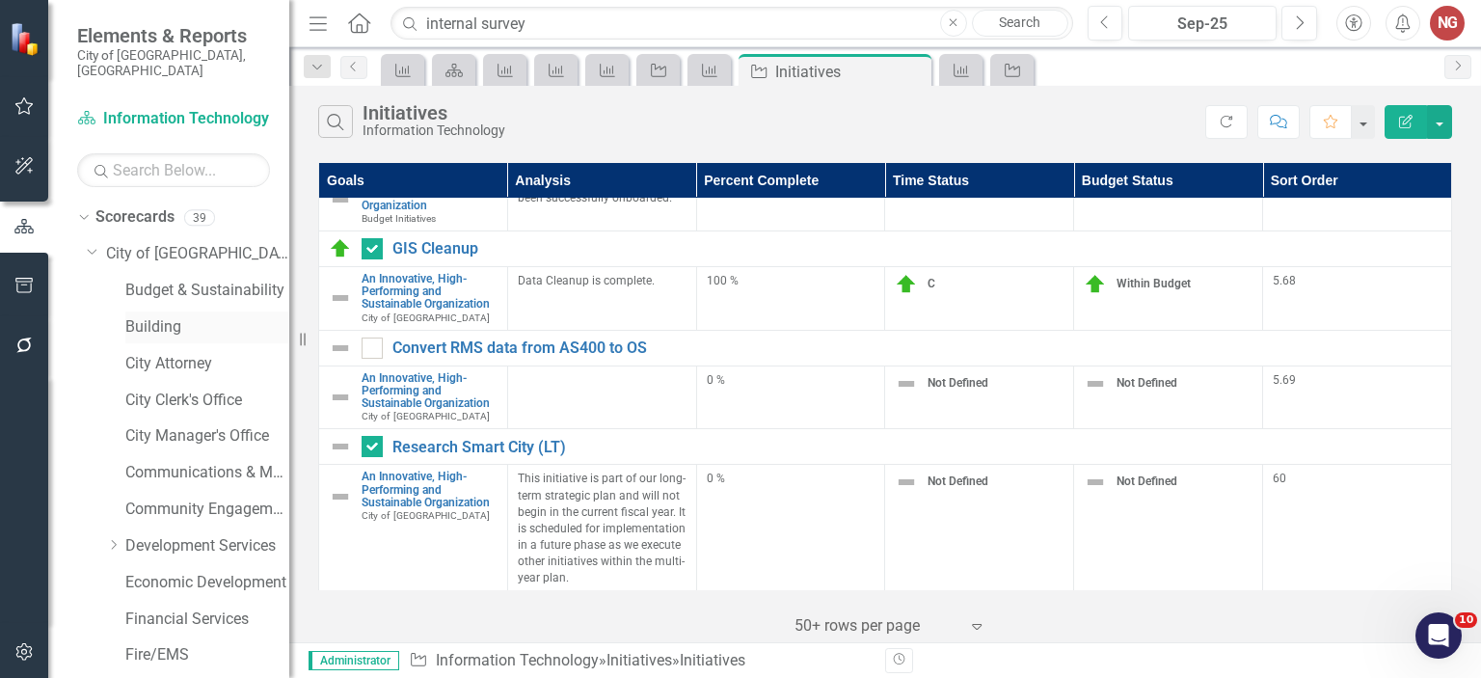
click at [133, 316] on link "Building" at bounding box center [207, 327] width 164 height 22
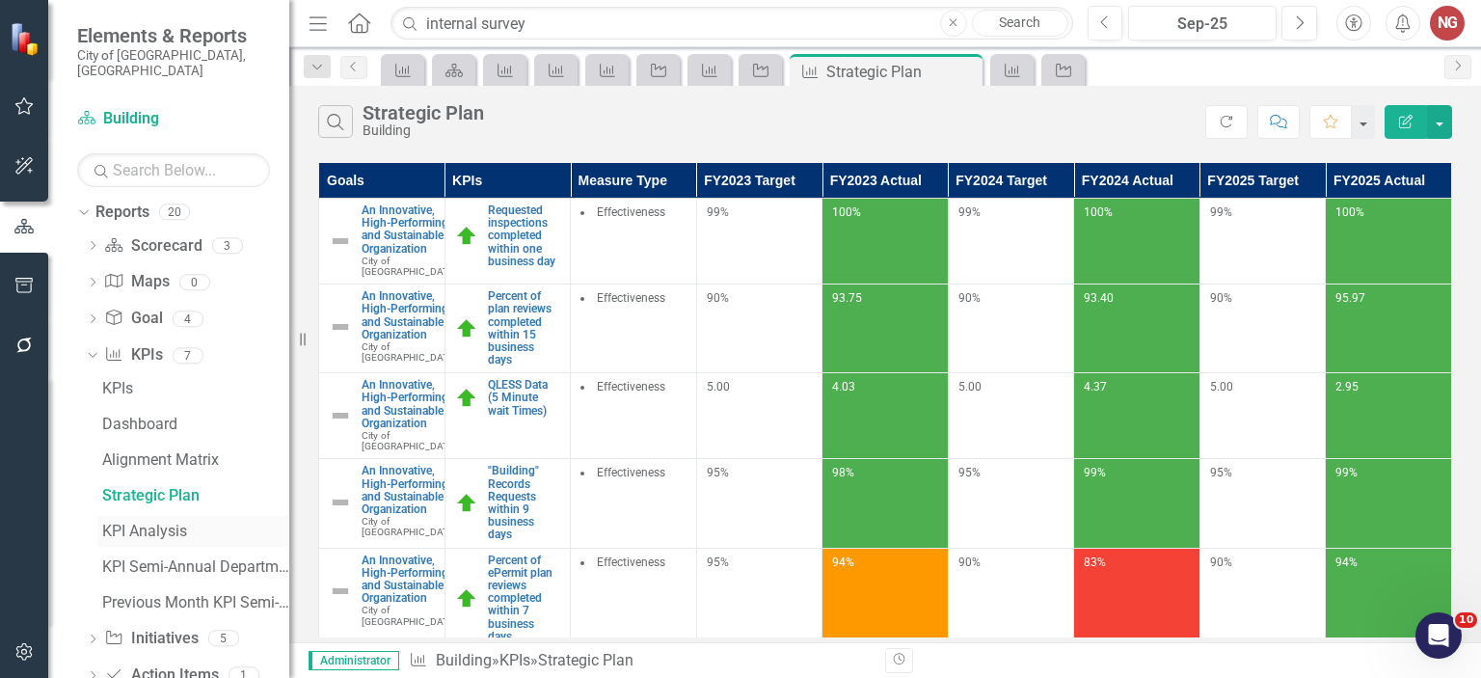
scroll to position [1094, 0]
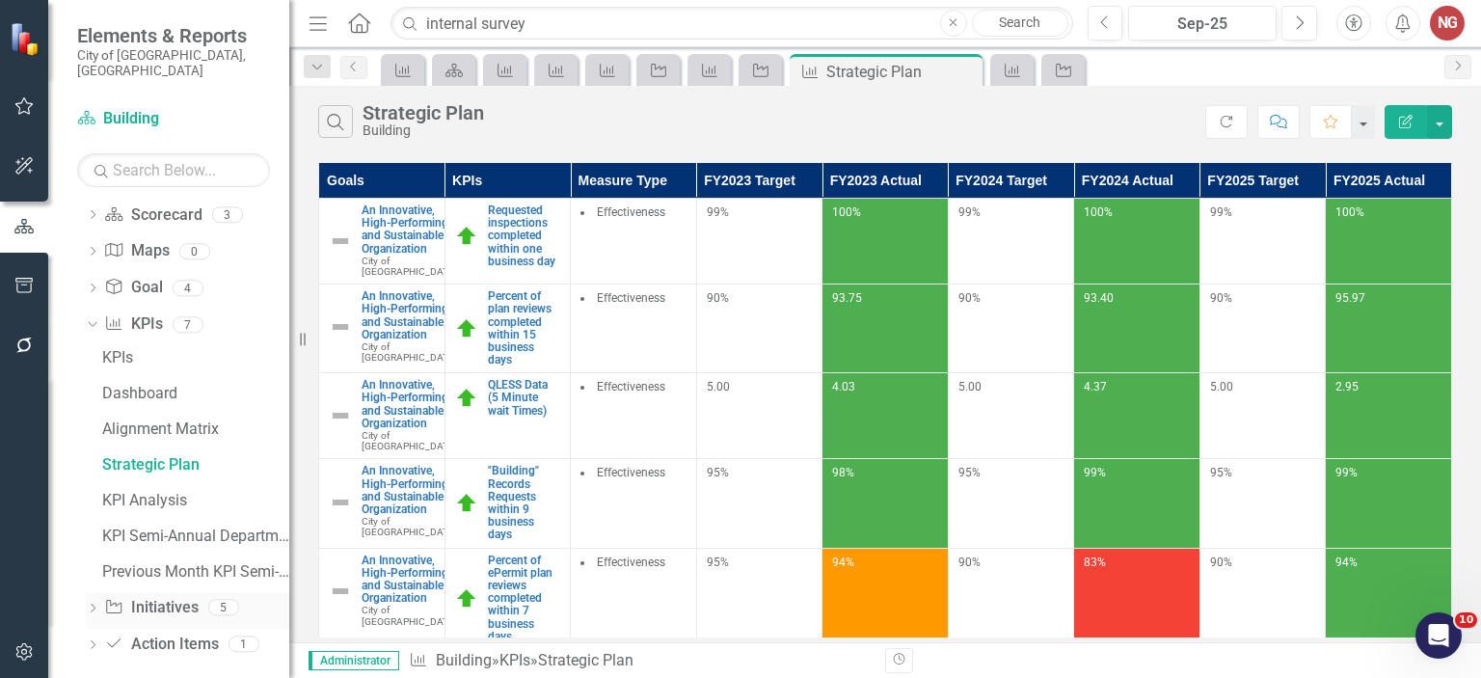
click at [89, 605] on icon "Dropdown" at bounding box center [92, 610] width 13 height 11
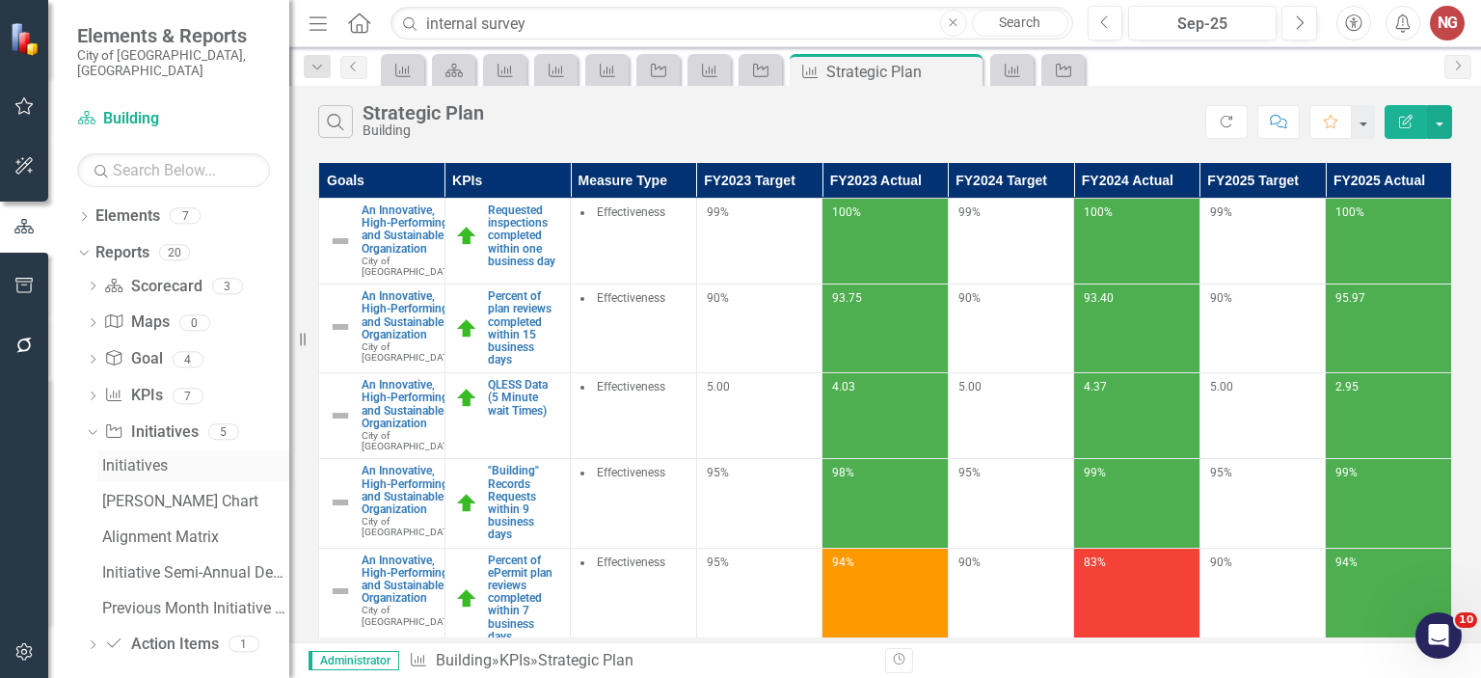
click at [130, 457] on div "Initiatives" at bounding box center [195, 465] width 187 height 17
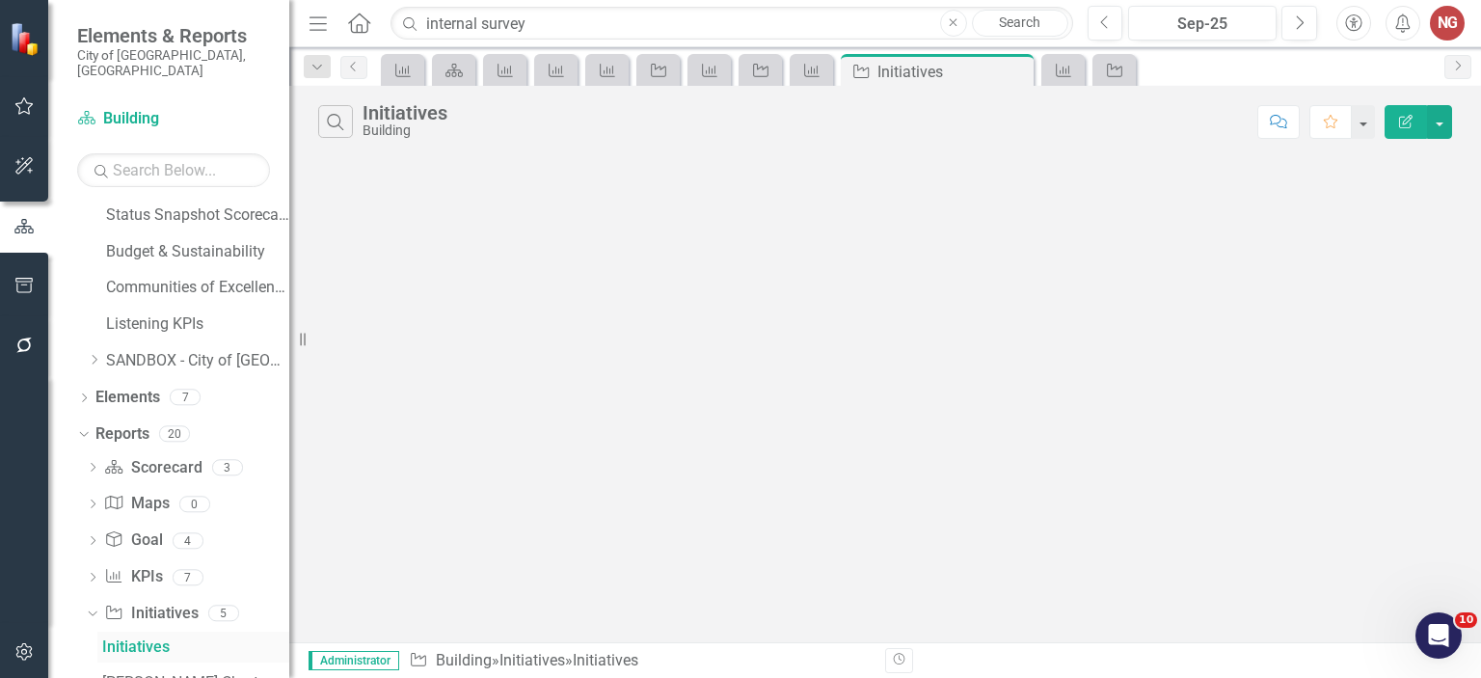
scroll to position [810, 0]
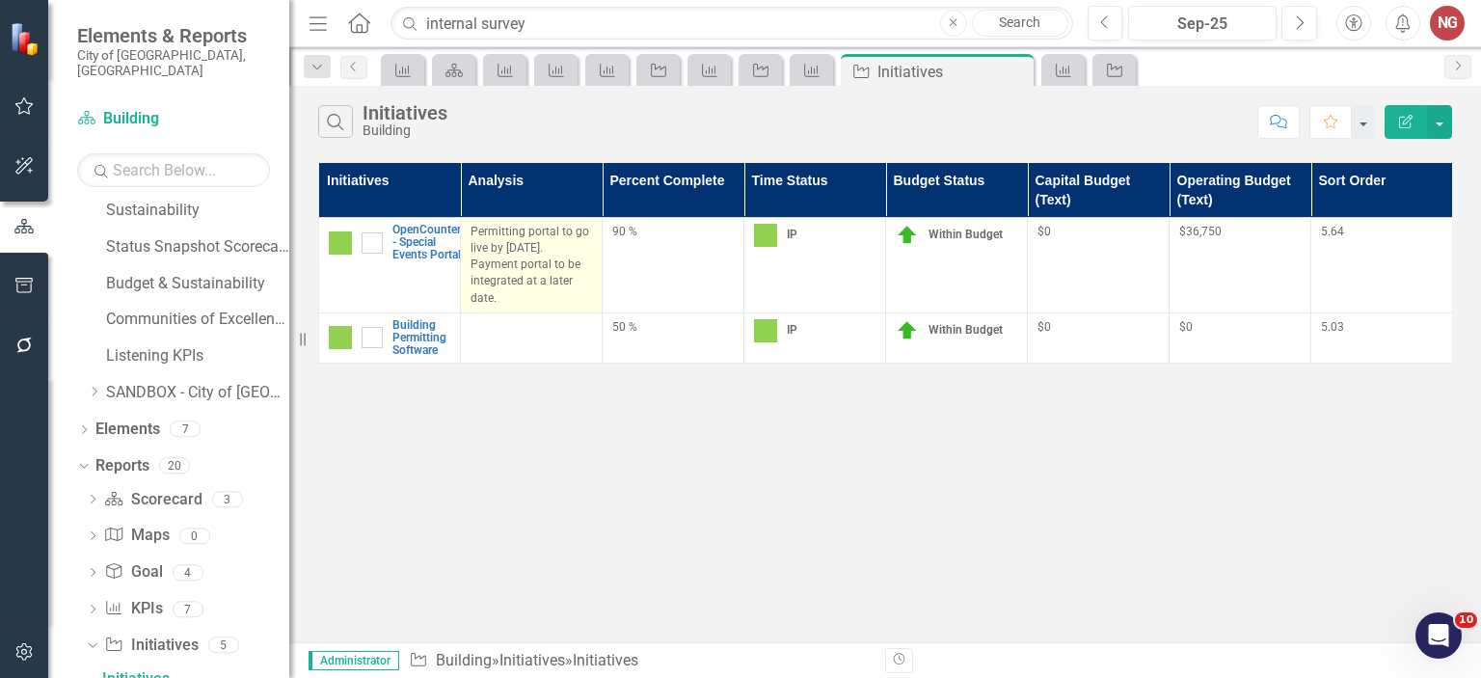
drag, startPoint x: 514, startPoint y: 303, endPoint x: 461, endPoint y: 221, distance: 97.6
click at [461, 219] on td "Permitting portal to go live by [DATE]. Payment portal to be integrated at a la…" at bounding box center [532, 265] width 142 height 95
copy p "Permitting portal to go live by [DATE]. Payment portal to be integrated at a la…"
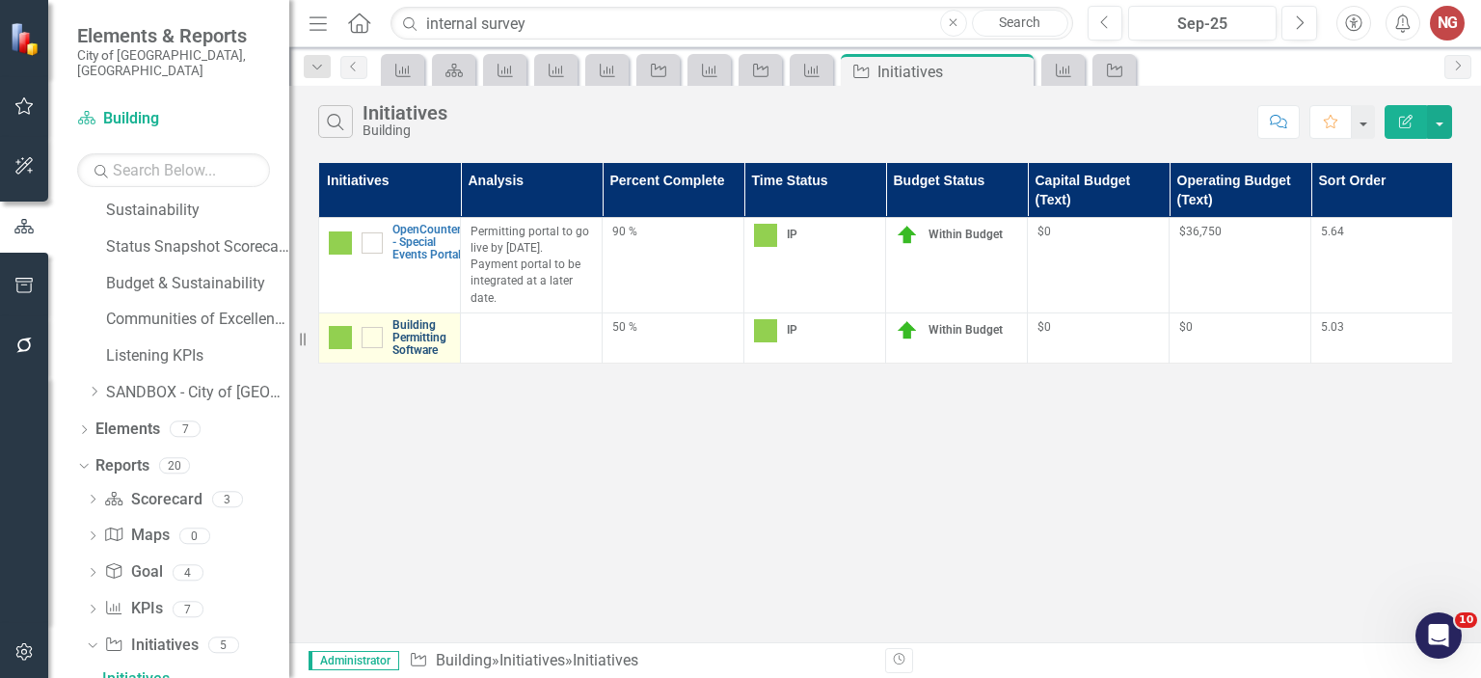
click at [400, 323] on link "Building Permitting Software" at bounding box center [421, 338] width 58 height 39
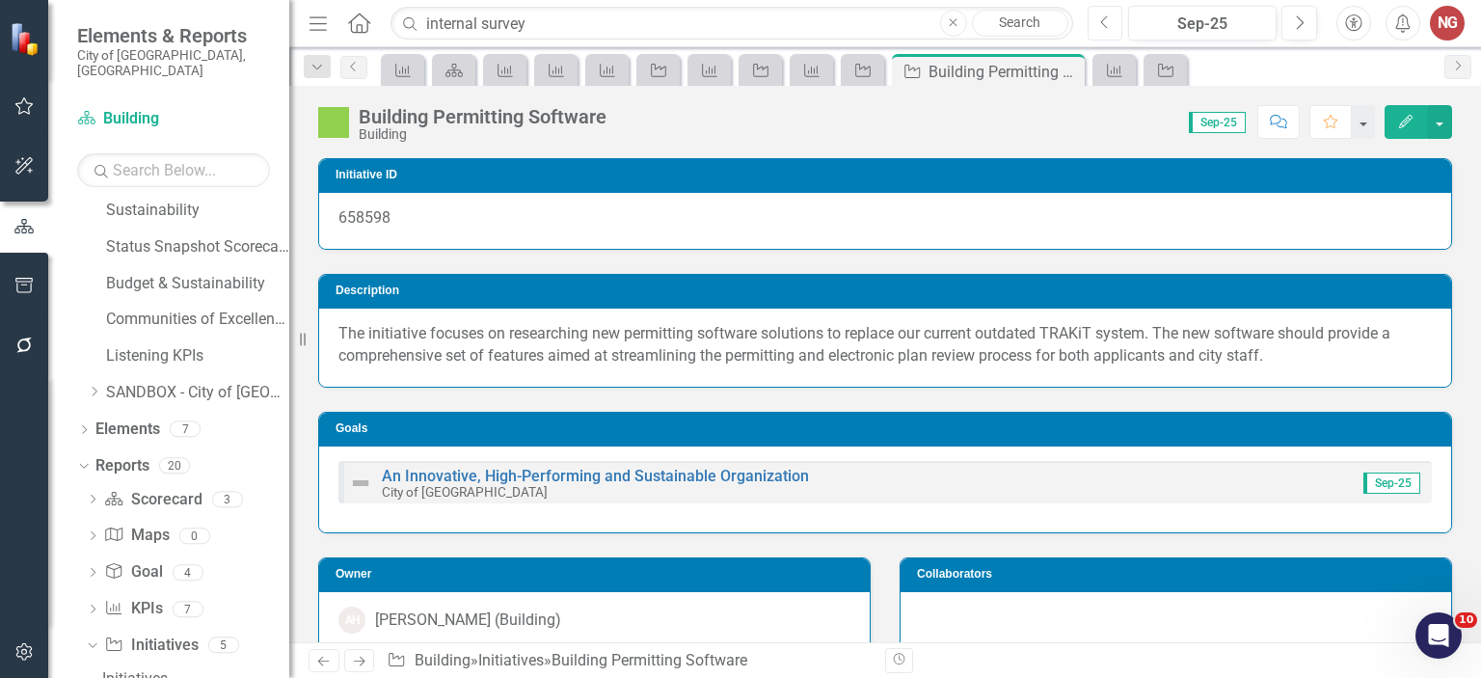
click at [1100, 21] on icon "Previous" at bounding box center [1105, 22] width 11 height 17
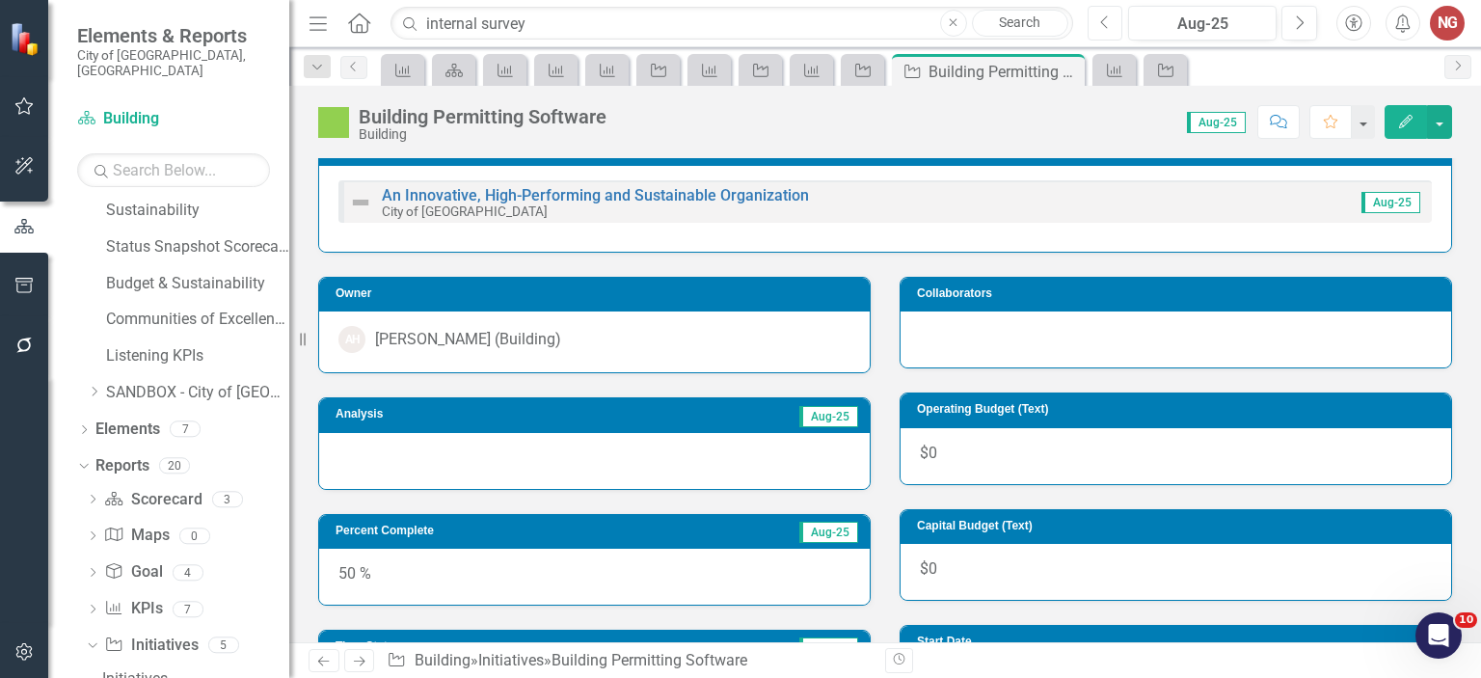
scroll to position [274, 0]
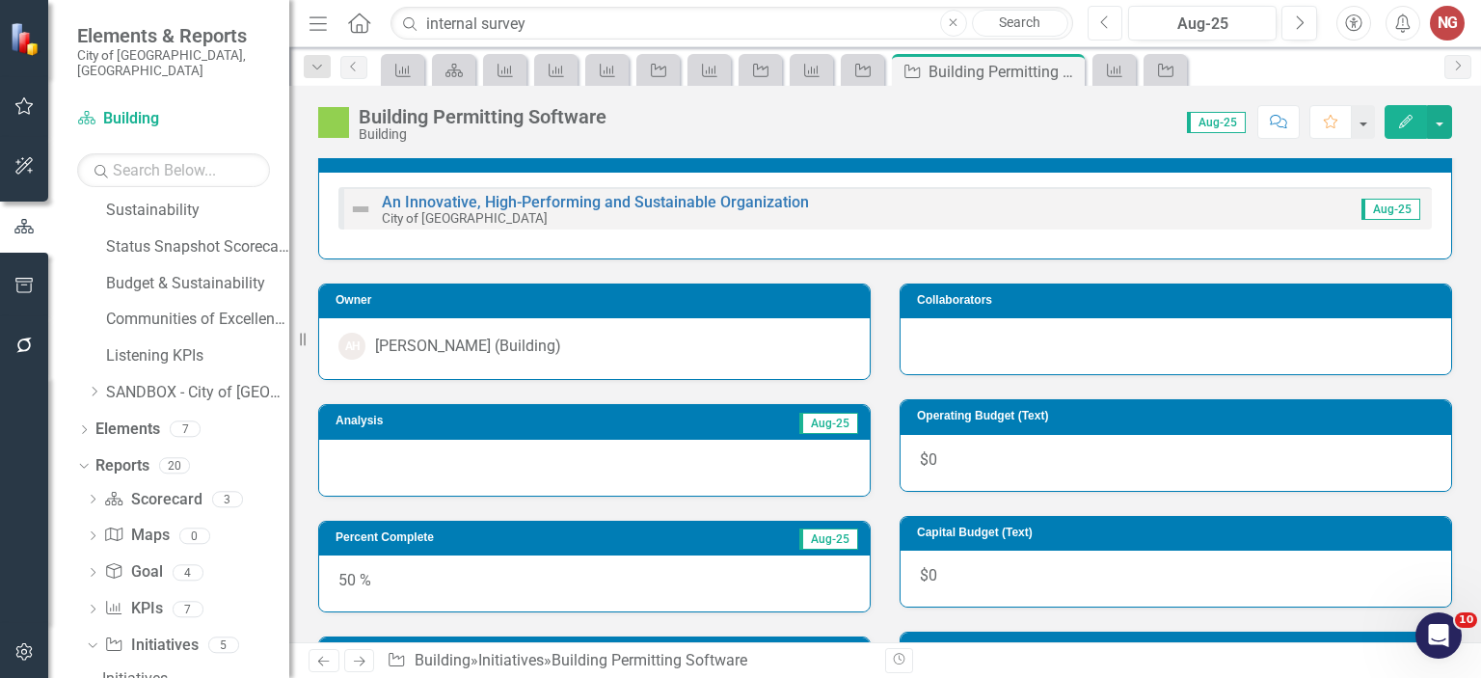
click at [1095, 23] on button "Previous" at bounding box center [1106, 23] width 36 height 35
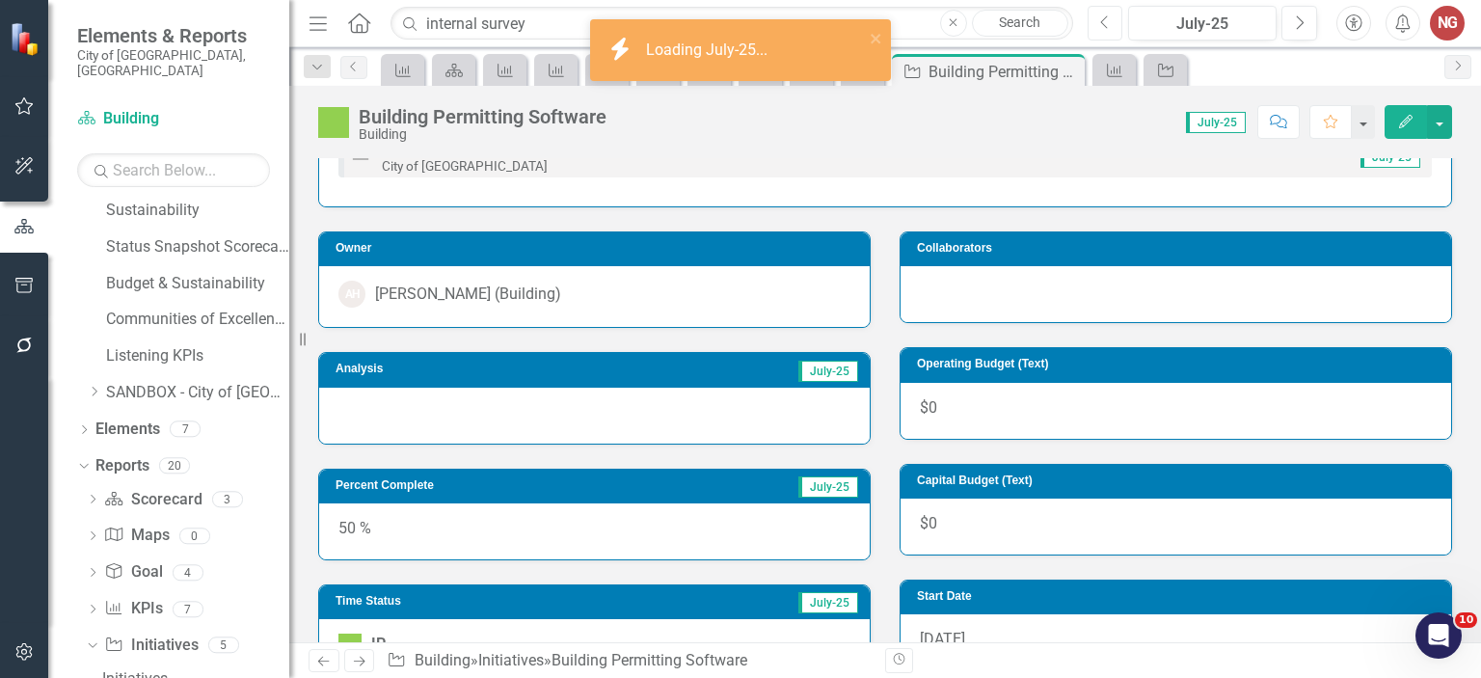
scroll to position [327, 0]
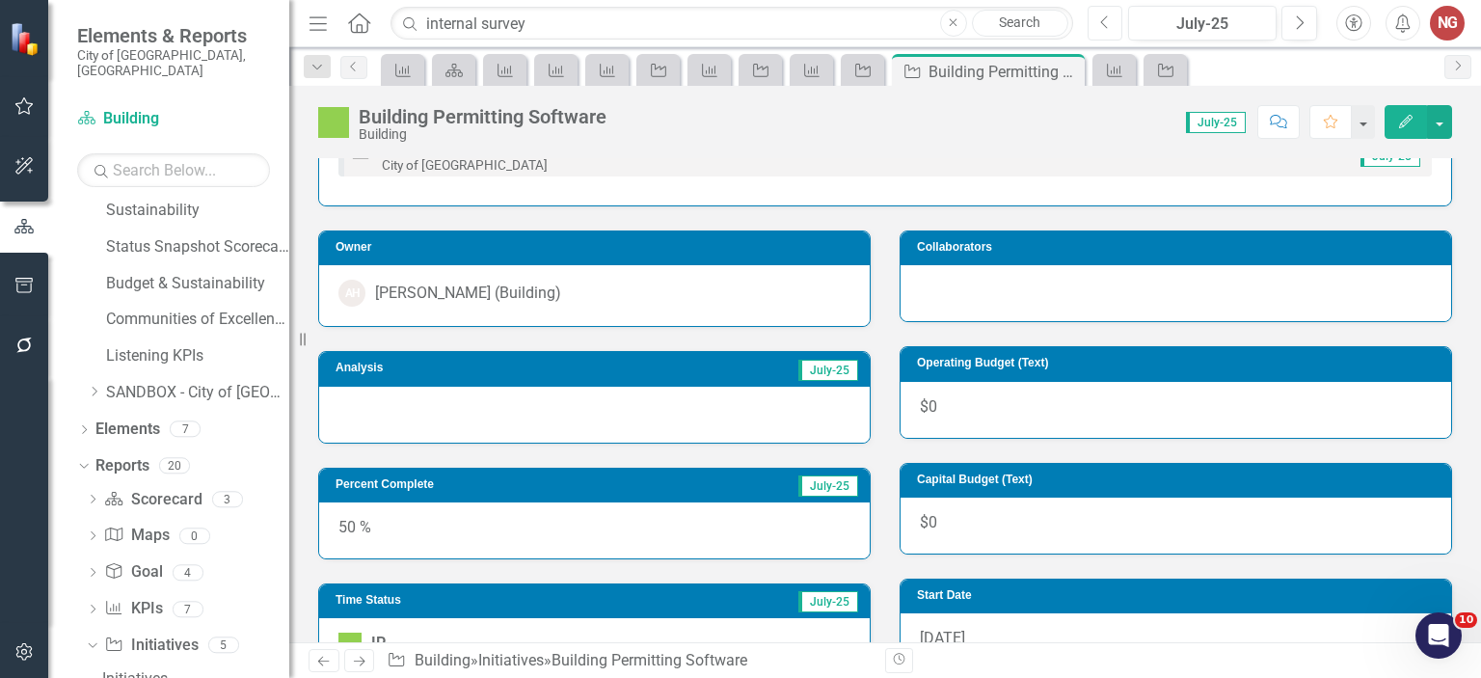
click at [1111, 24] on icon "Previous" at bounding box center [1105, 22] width 11 height 17
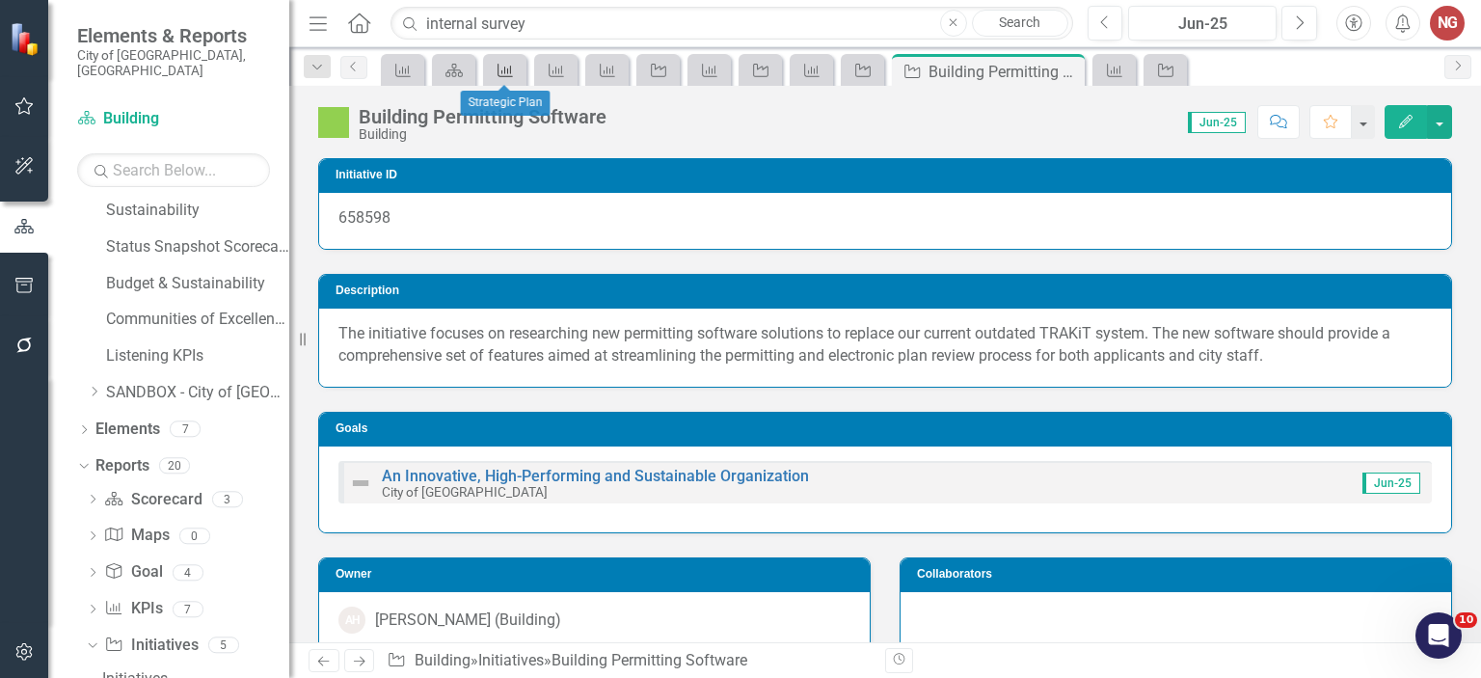
click at [507, 68] on icon at bounding box center [505, 70] width 15 height 13
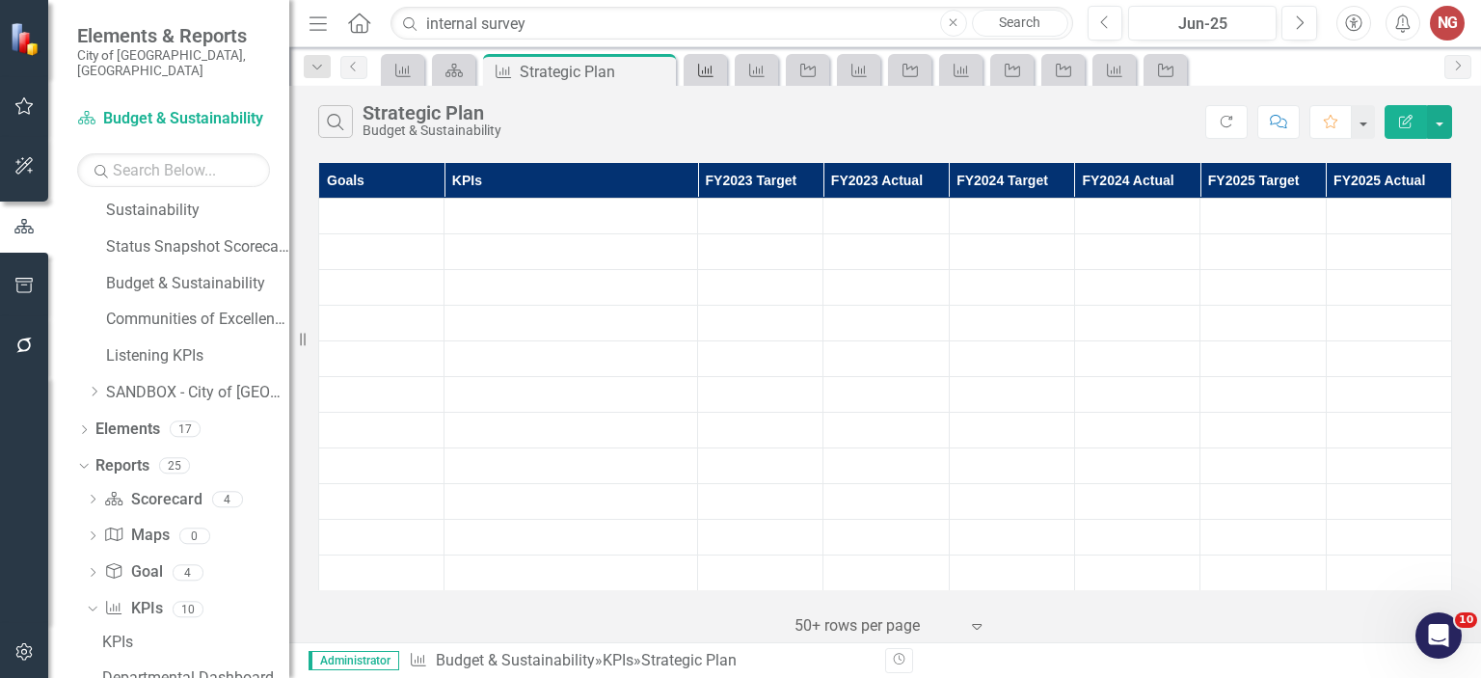
scroll to position [880, 0]
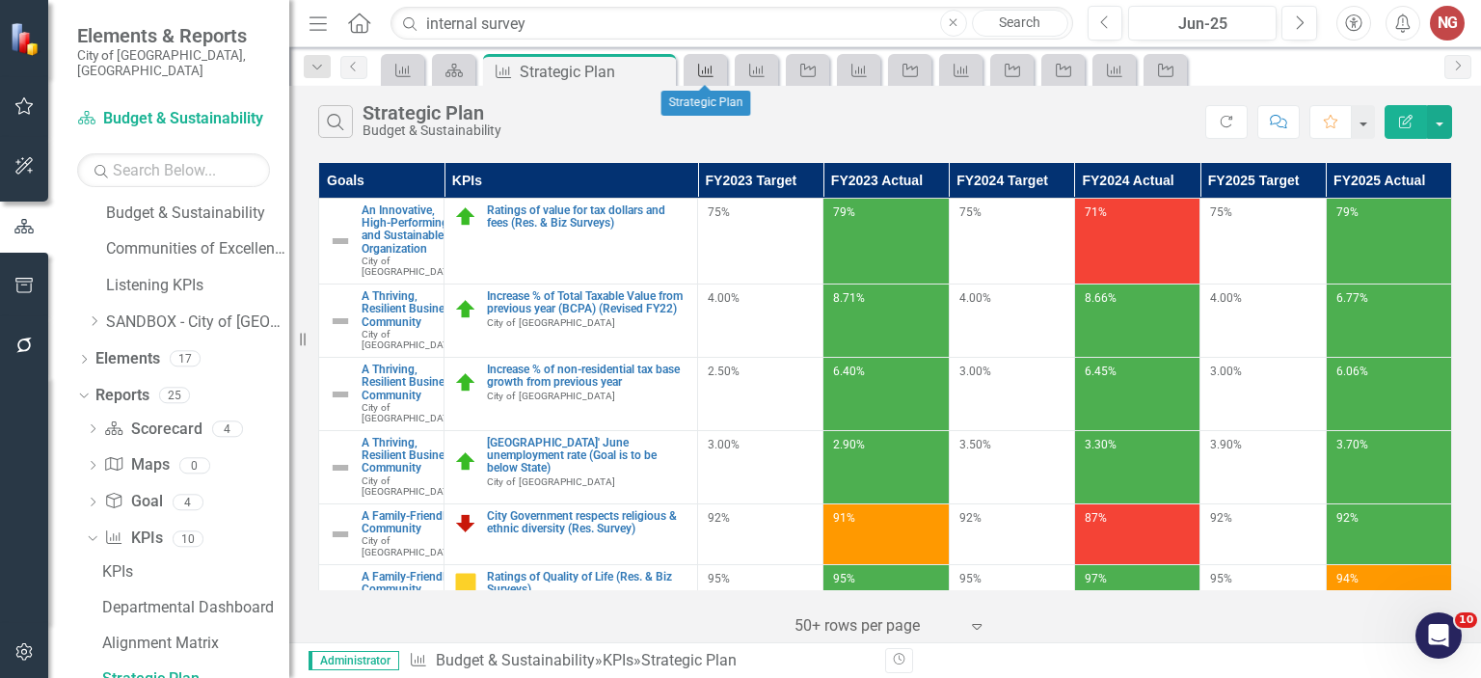
click at [701, 66] on icon "KPI" at bounding box center [705, 70] width 19 height 15
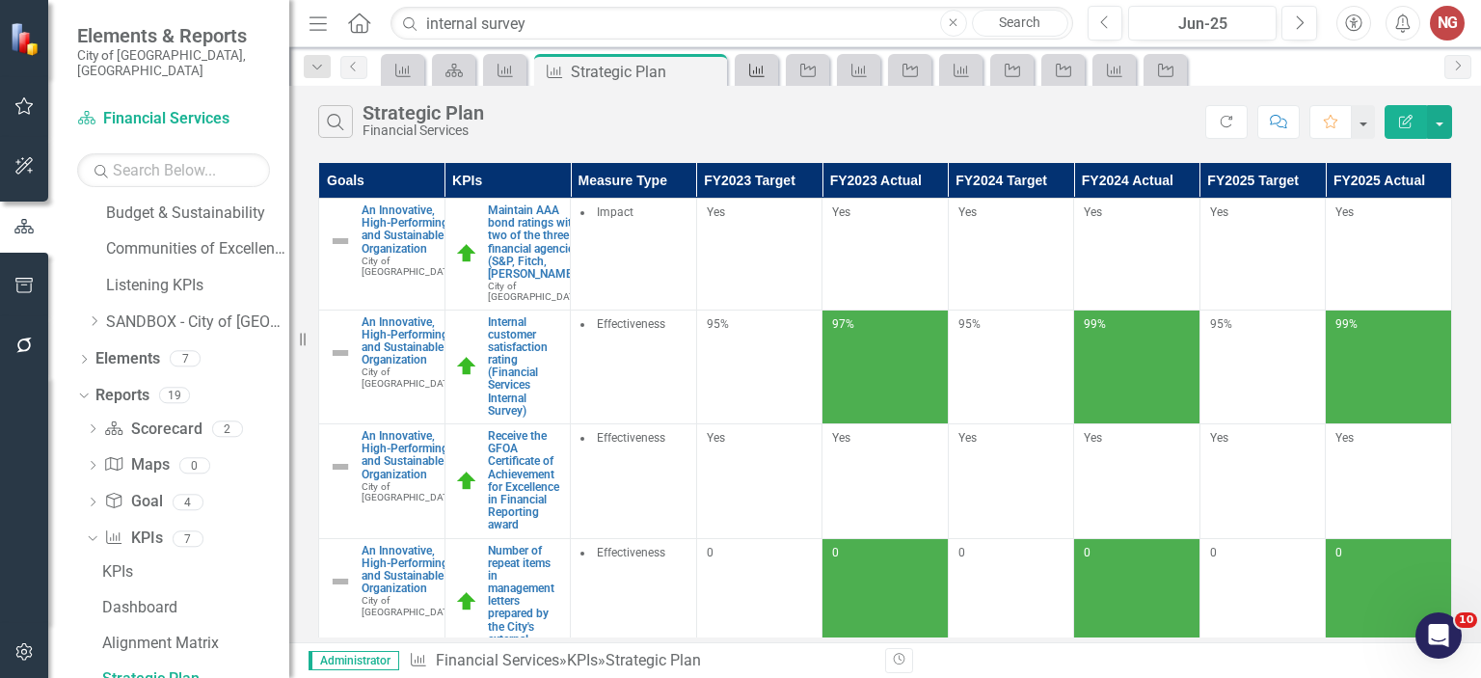
click at [747, 69] on icon "KPI" at bounding box center [756, 70] width 19 height 15
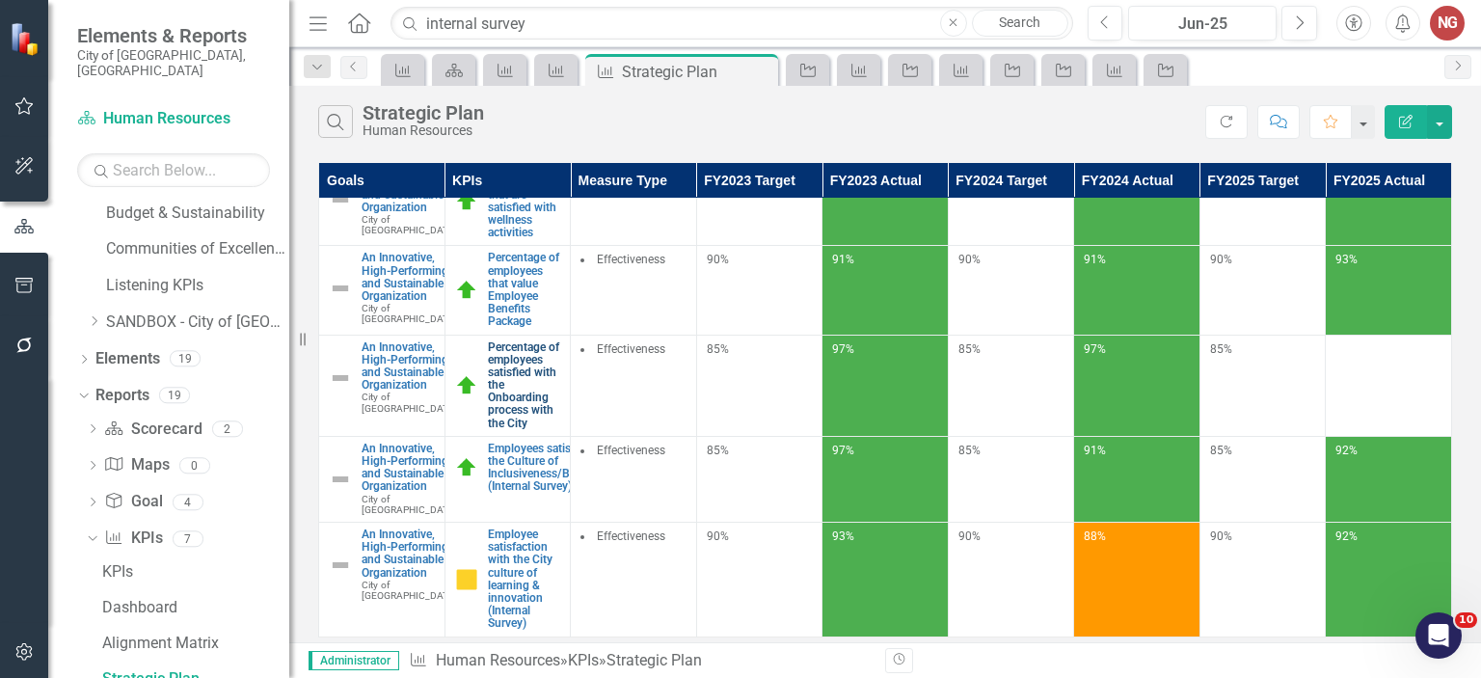
scroll to position [756, 0]
click at [1225, 26] on div "Jun-25" at bounding box center [1202, 24] width 135 height 23
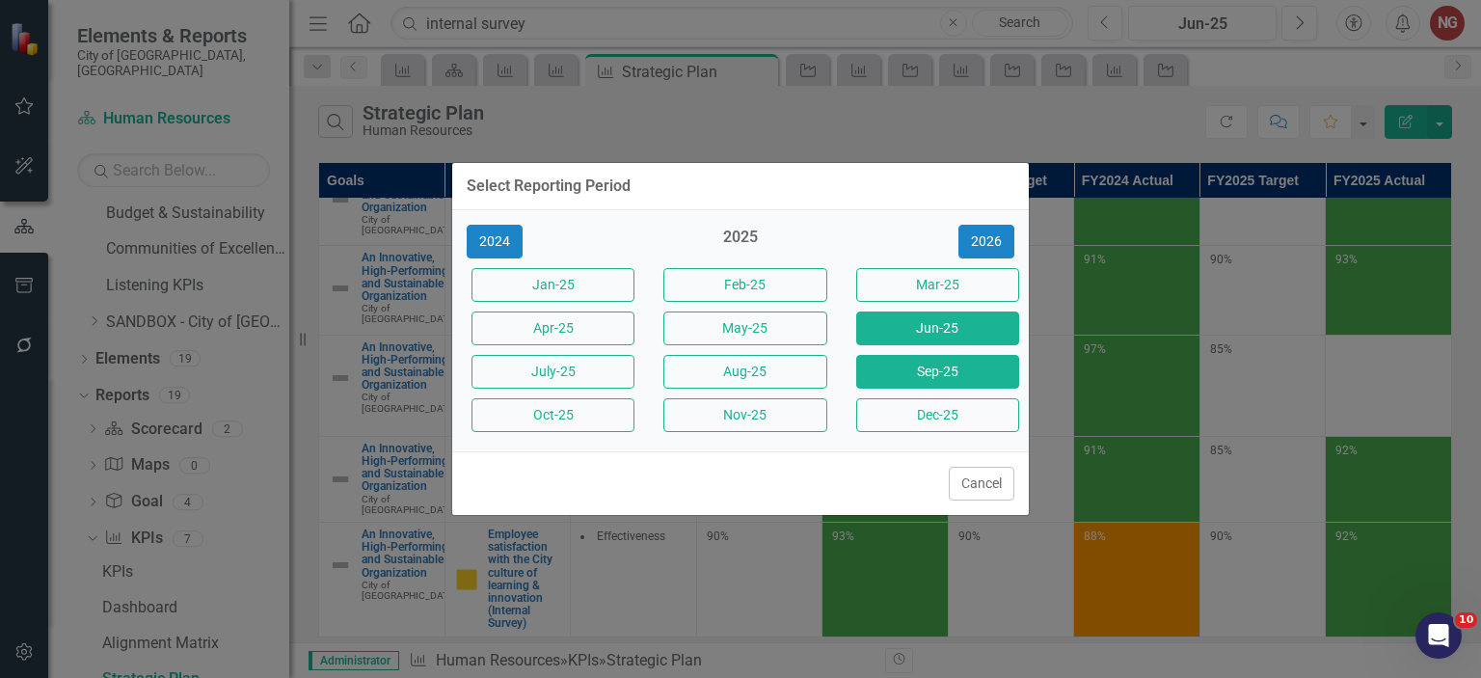
click at [918, 381] on button "Sep-25" at bounding box center [937, 372] width 163 height 34
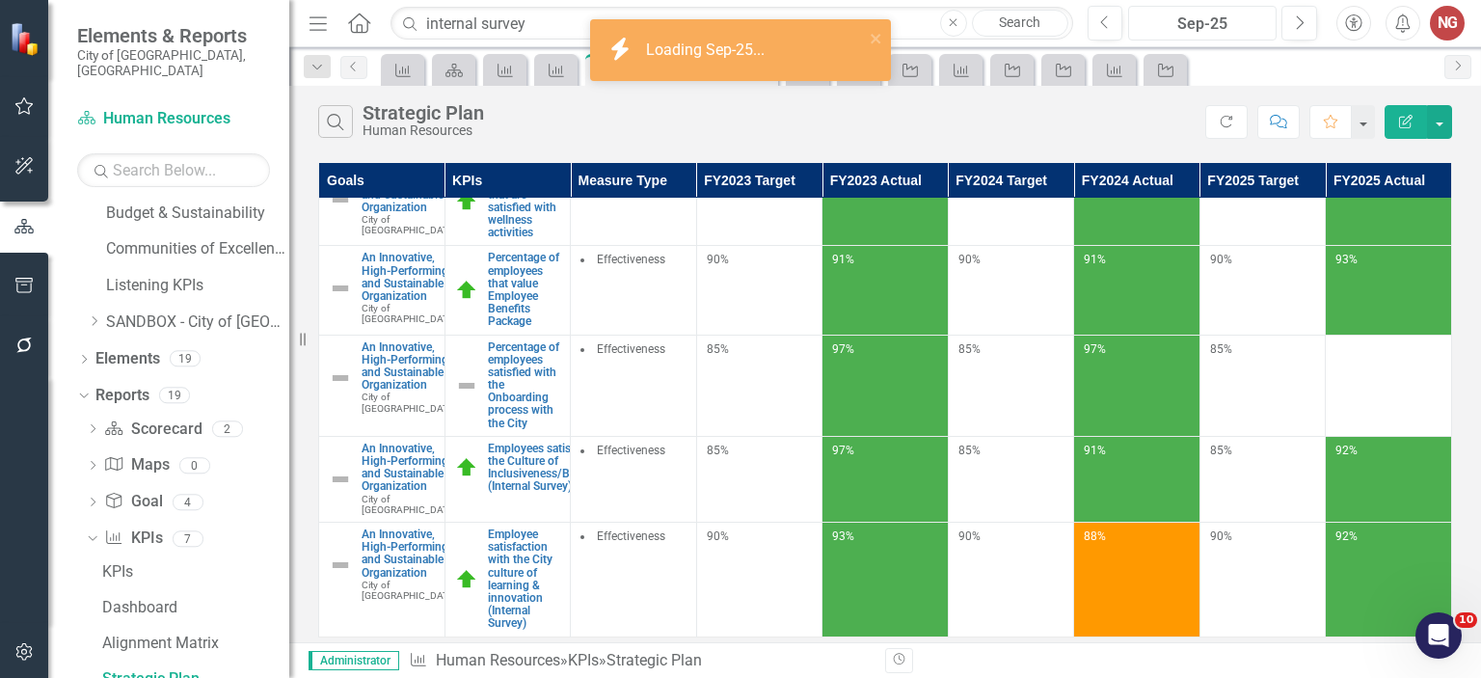
scroll to position [791, 0]
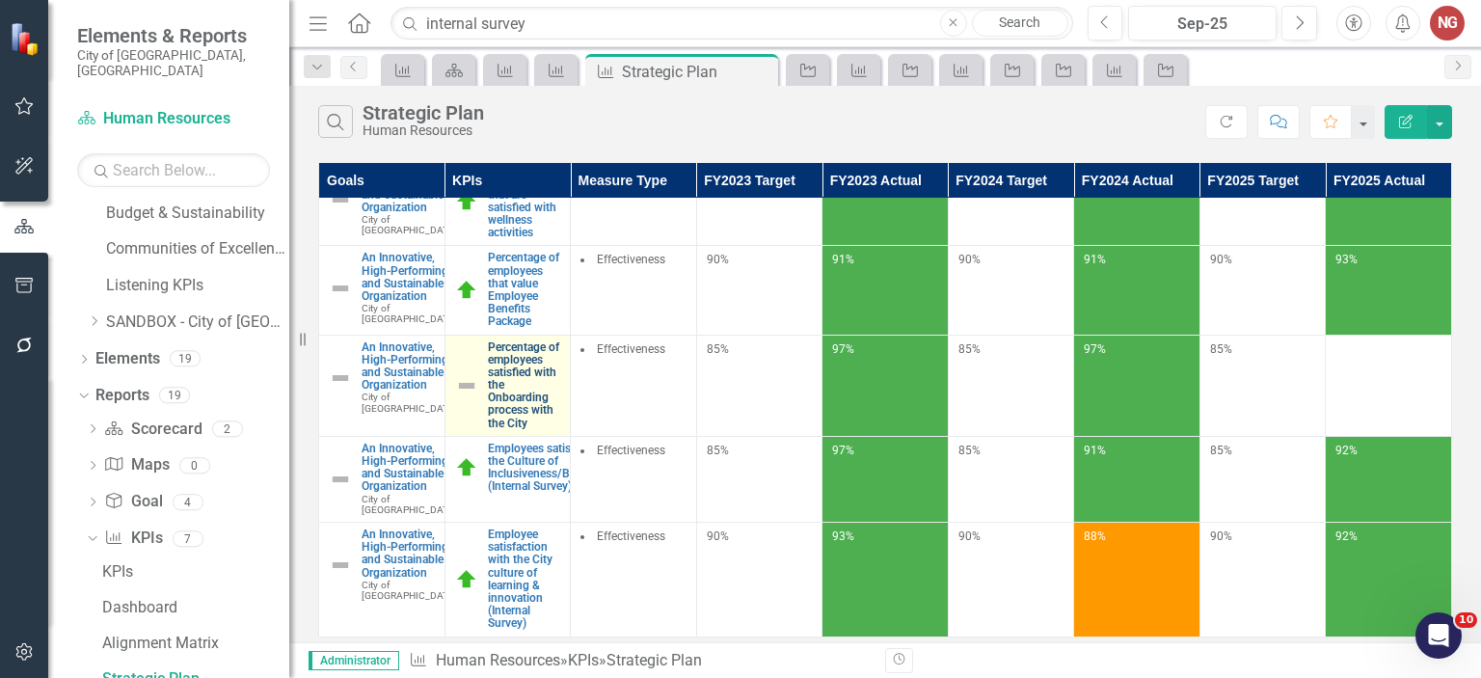
click at [537, 341] on link "Percentage of employees satisfied with the Onboarding process with the City" at bounding box center [524, 385] width 73 height 89
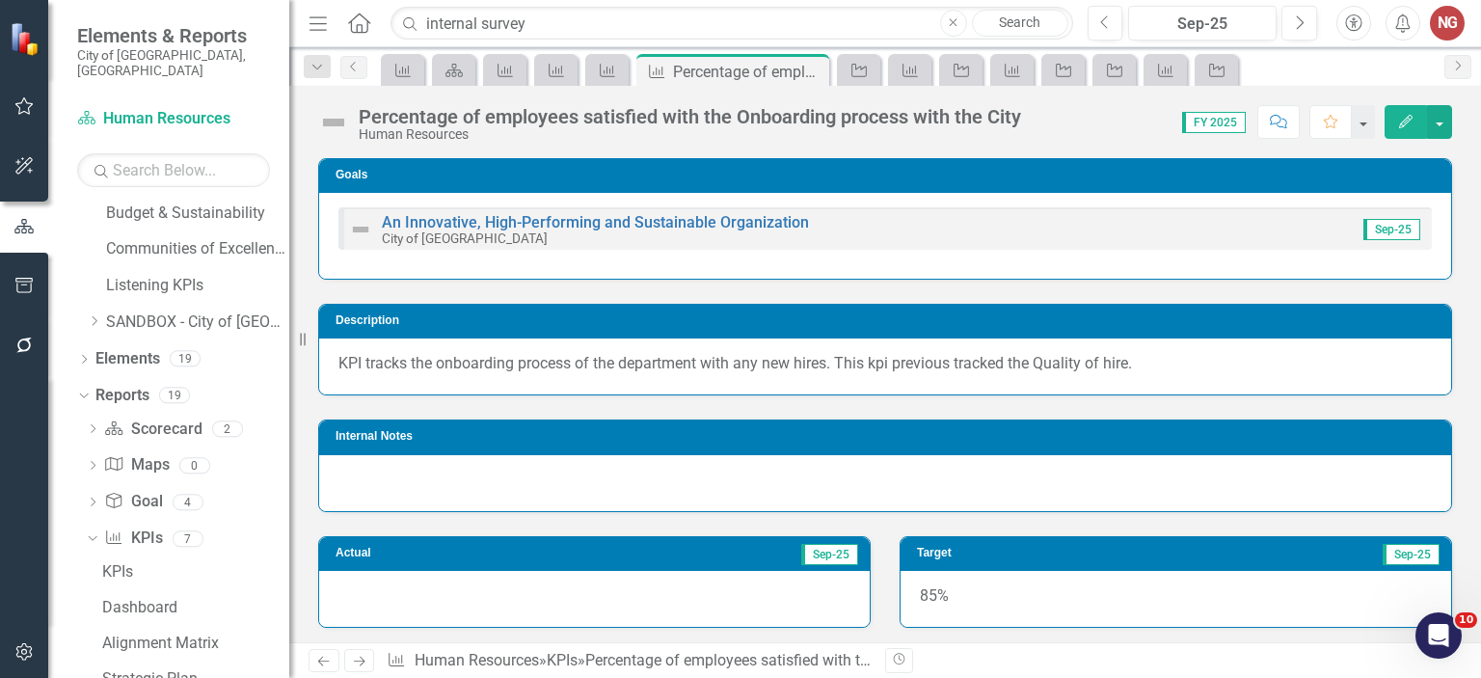
scroll to position [1223, 0]
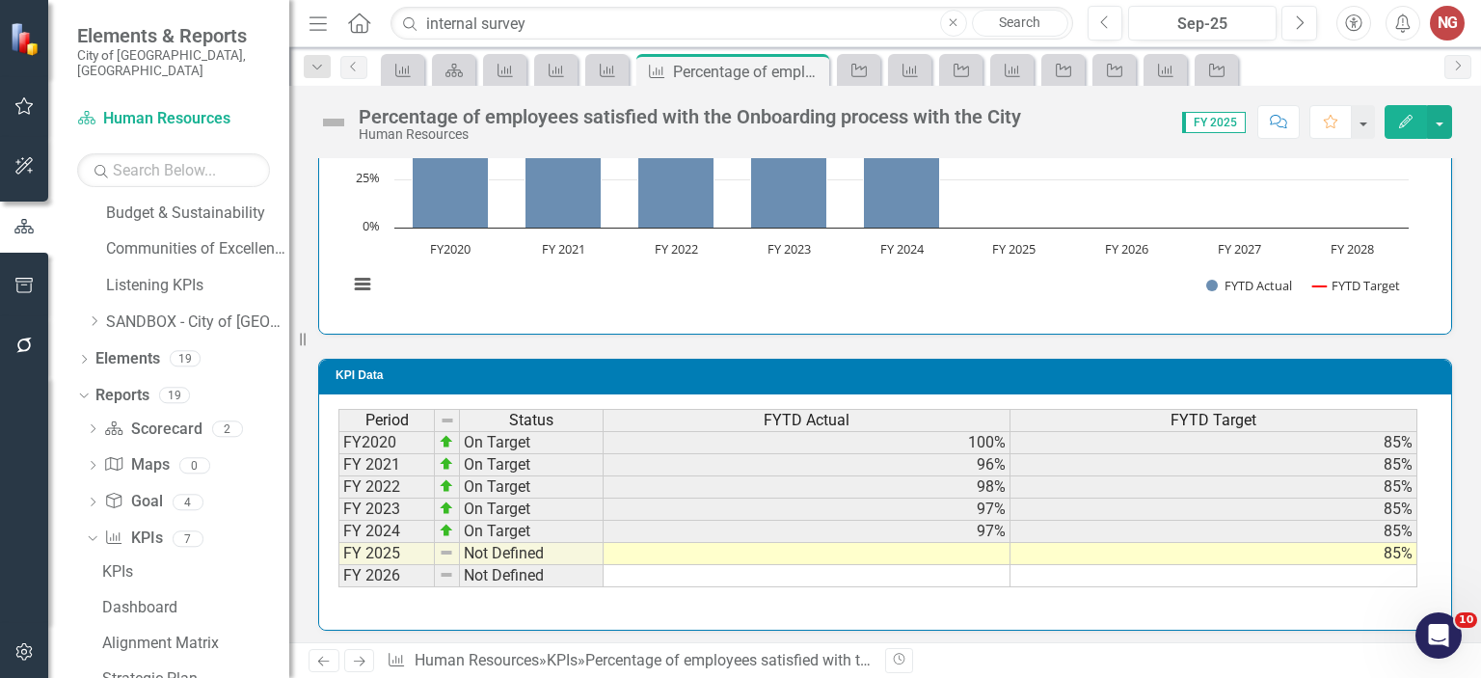
click at [941, 543] on td at bounding box center [807, 554] width 407 height 22
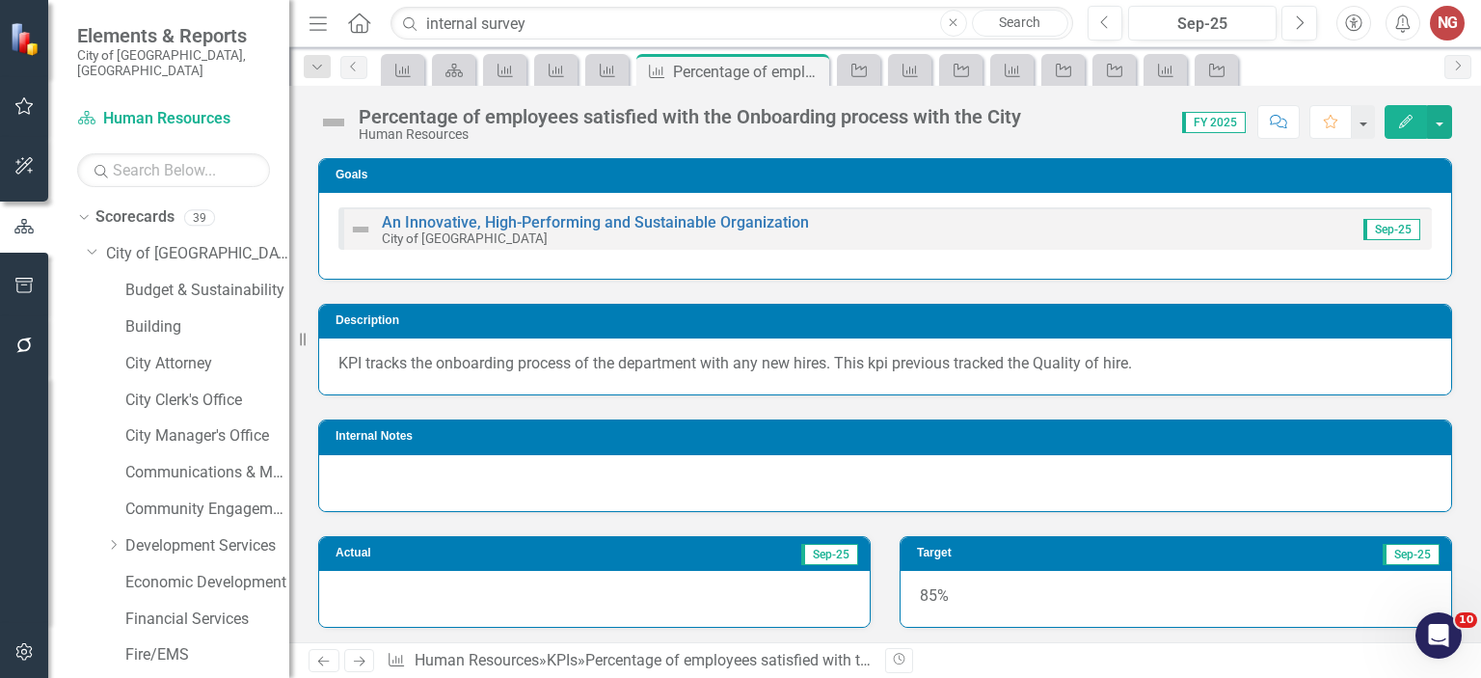
scroll to position [1223, 0]
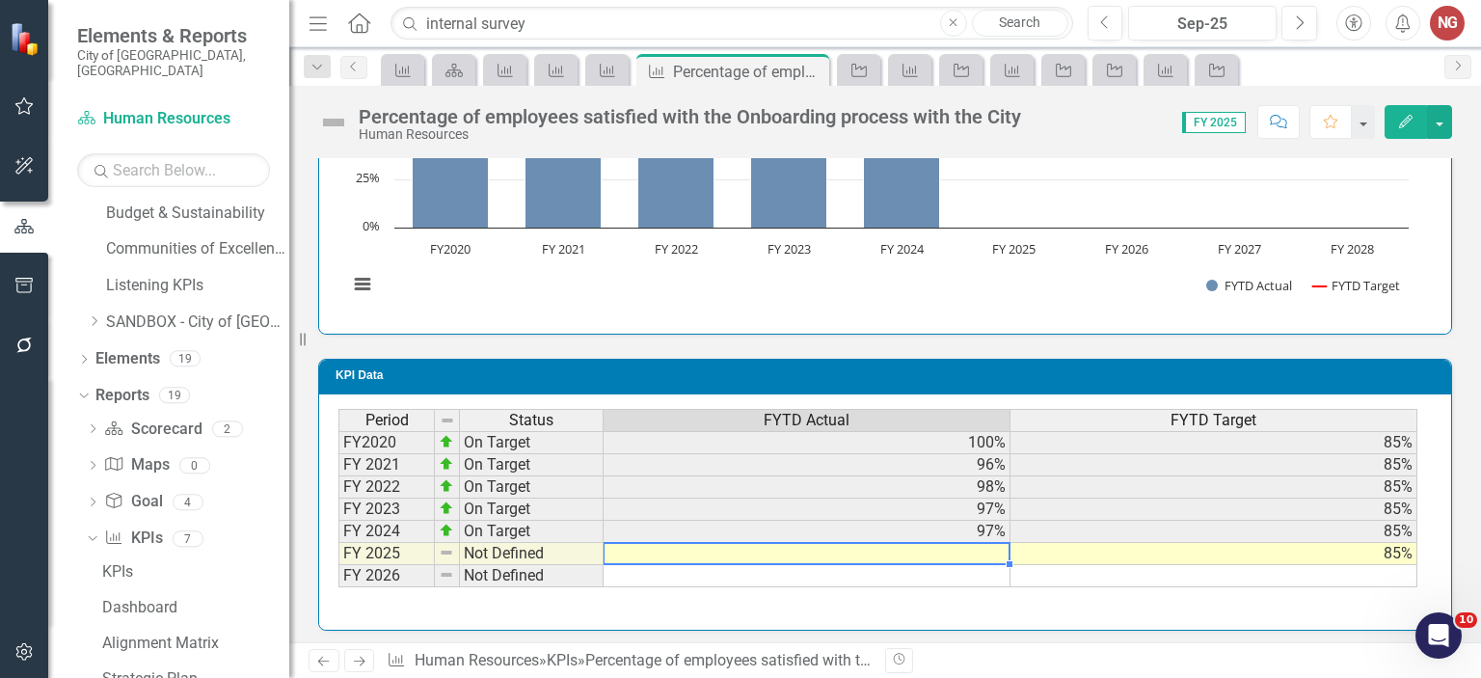
click at [944, 544] on td at bounding box center [807, 554] width 407 height 22
type textarea "3"
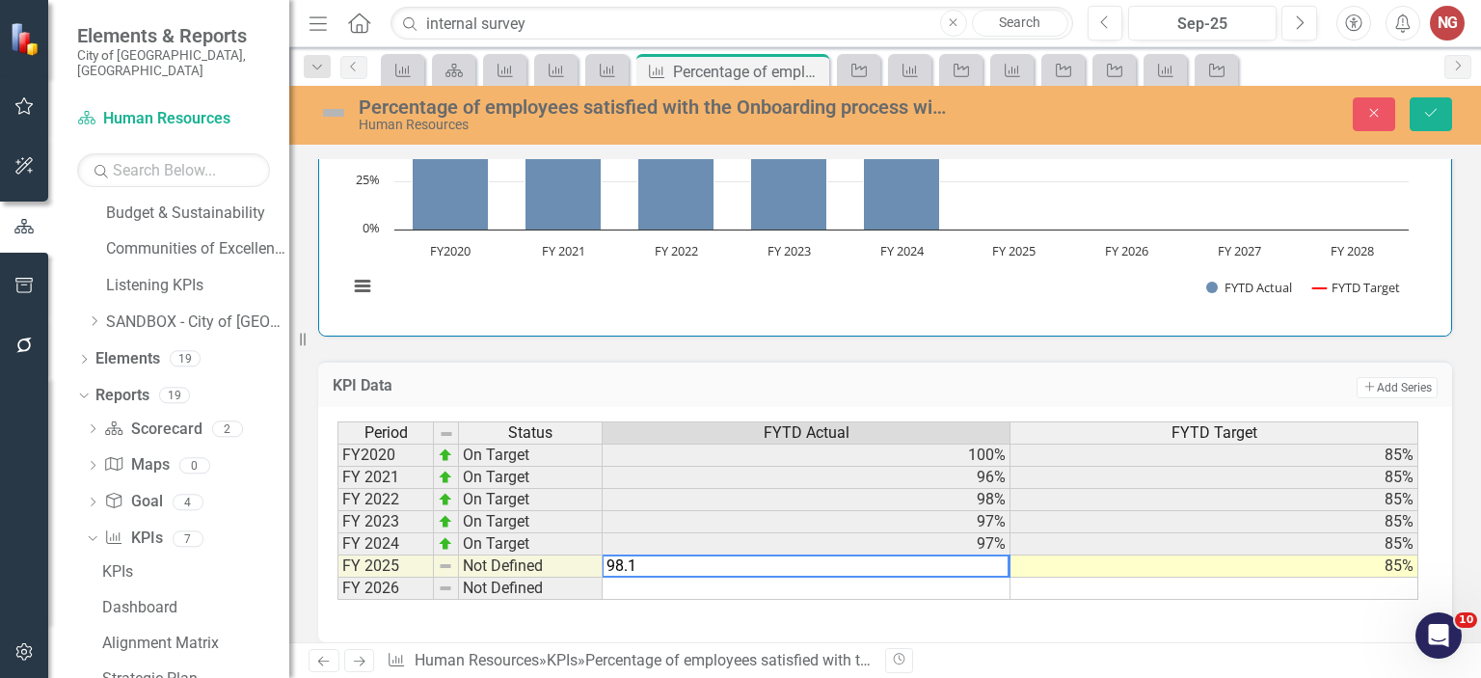
type textarea "98.15"
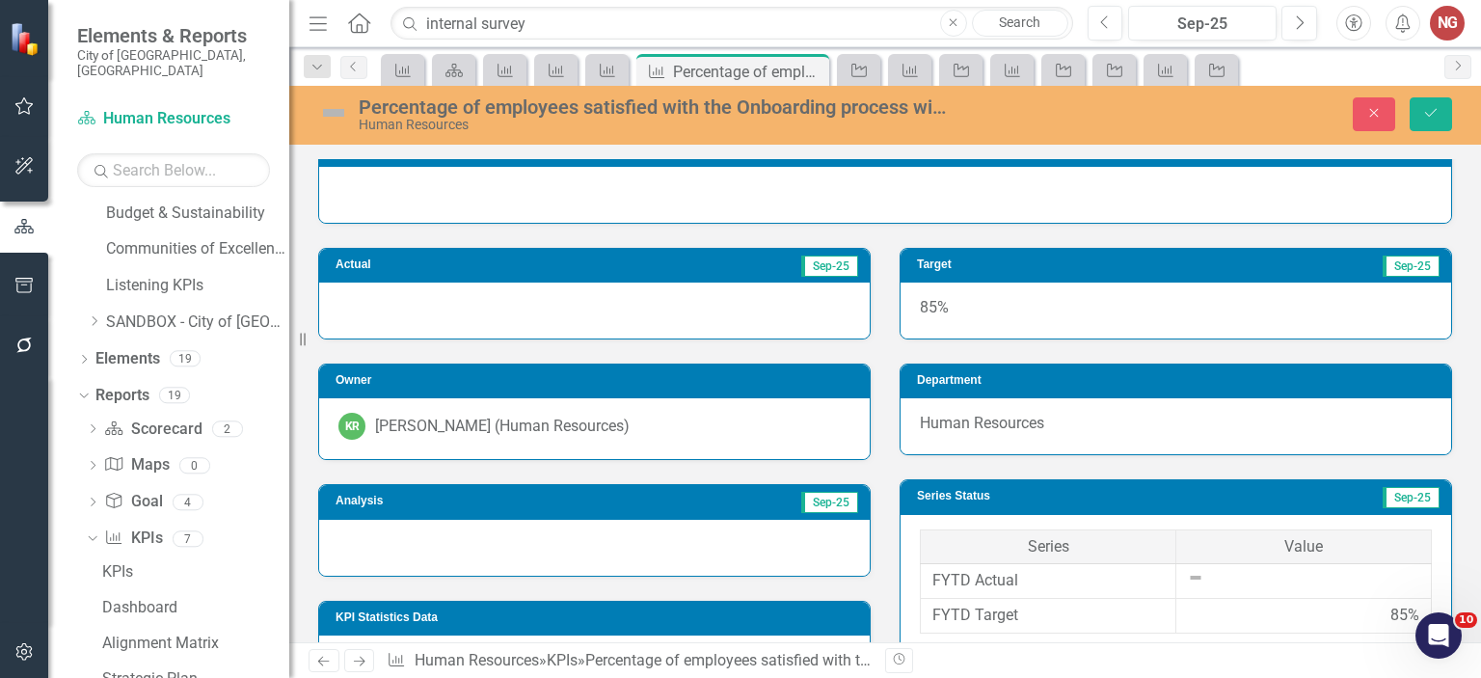
scroll to position [358, 0]
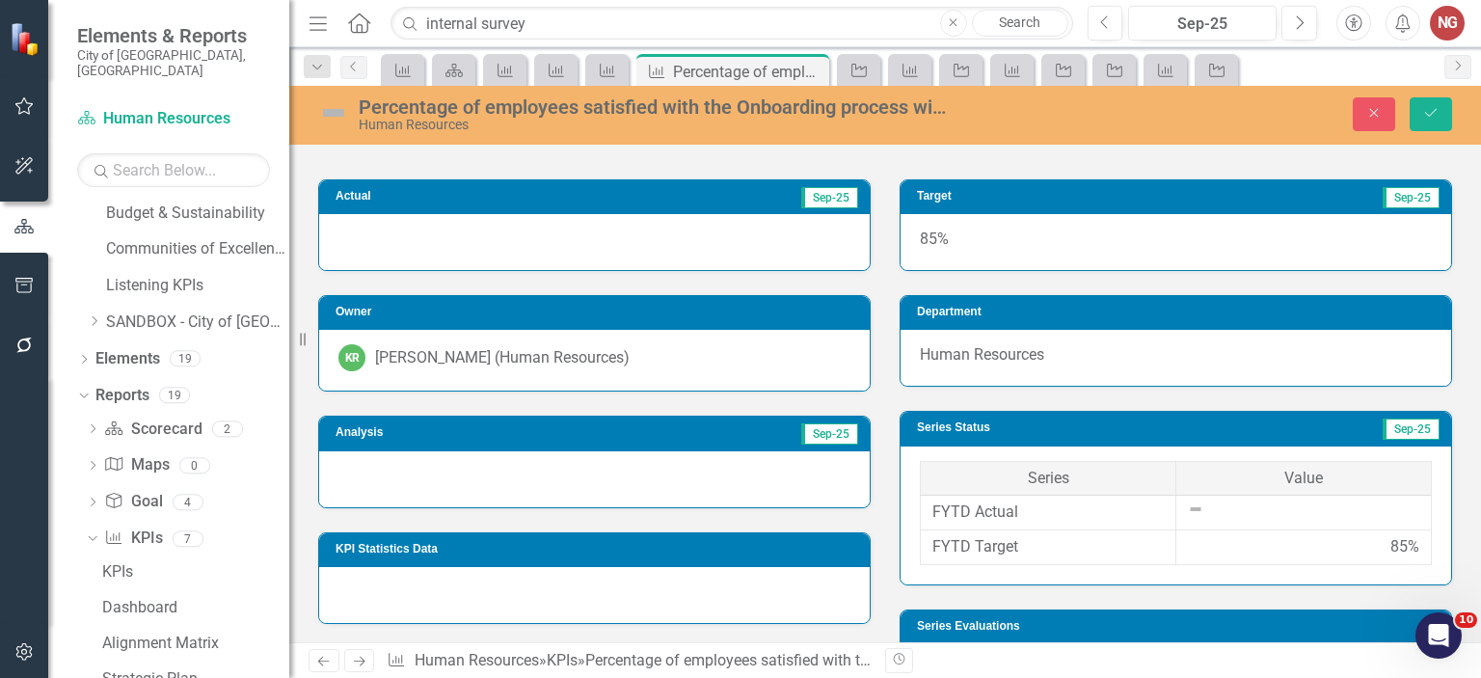
click at [465, 469] on div at bounding box center [594, 479] width 551 height 56
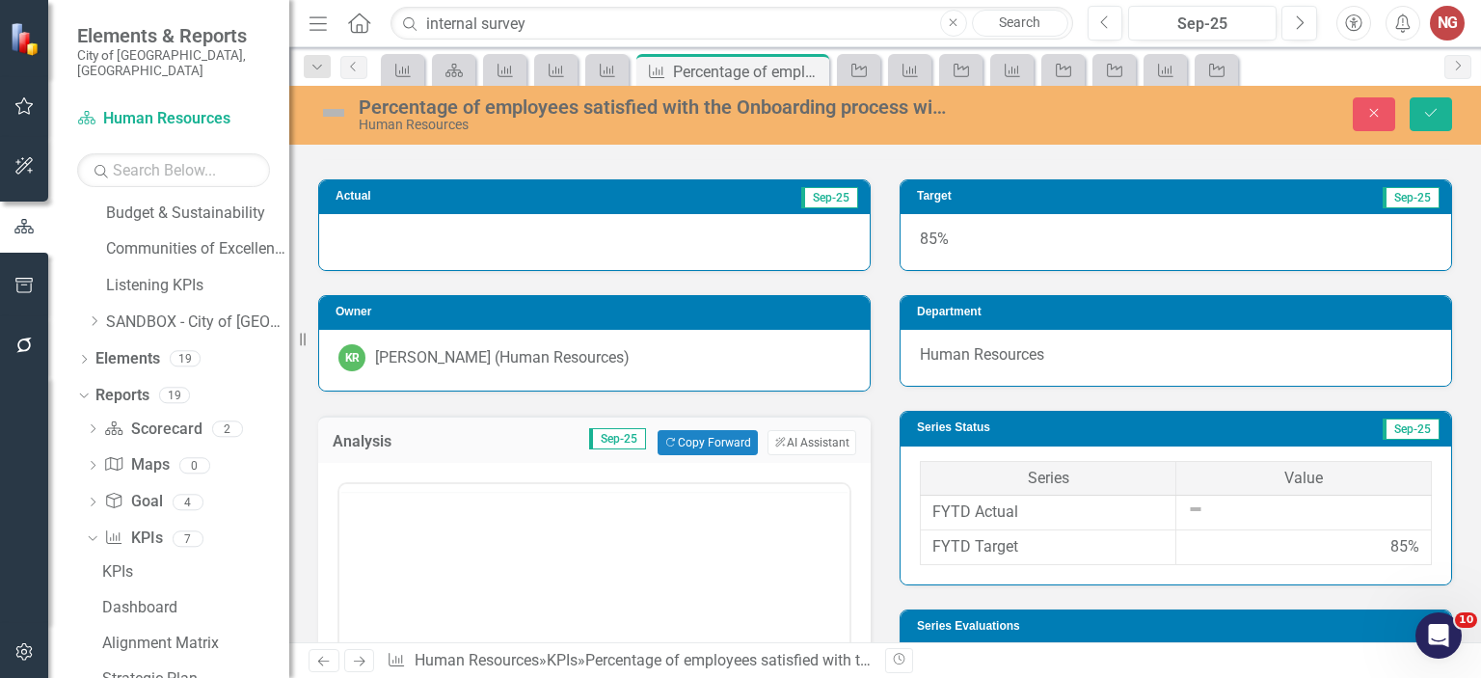
scroll to position [0, 0]
click at [425, 542] on p "Rich Text Area. Press ALT-0 for help." at bounding box center [594, 545] width 500 height 23
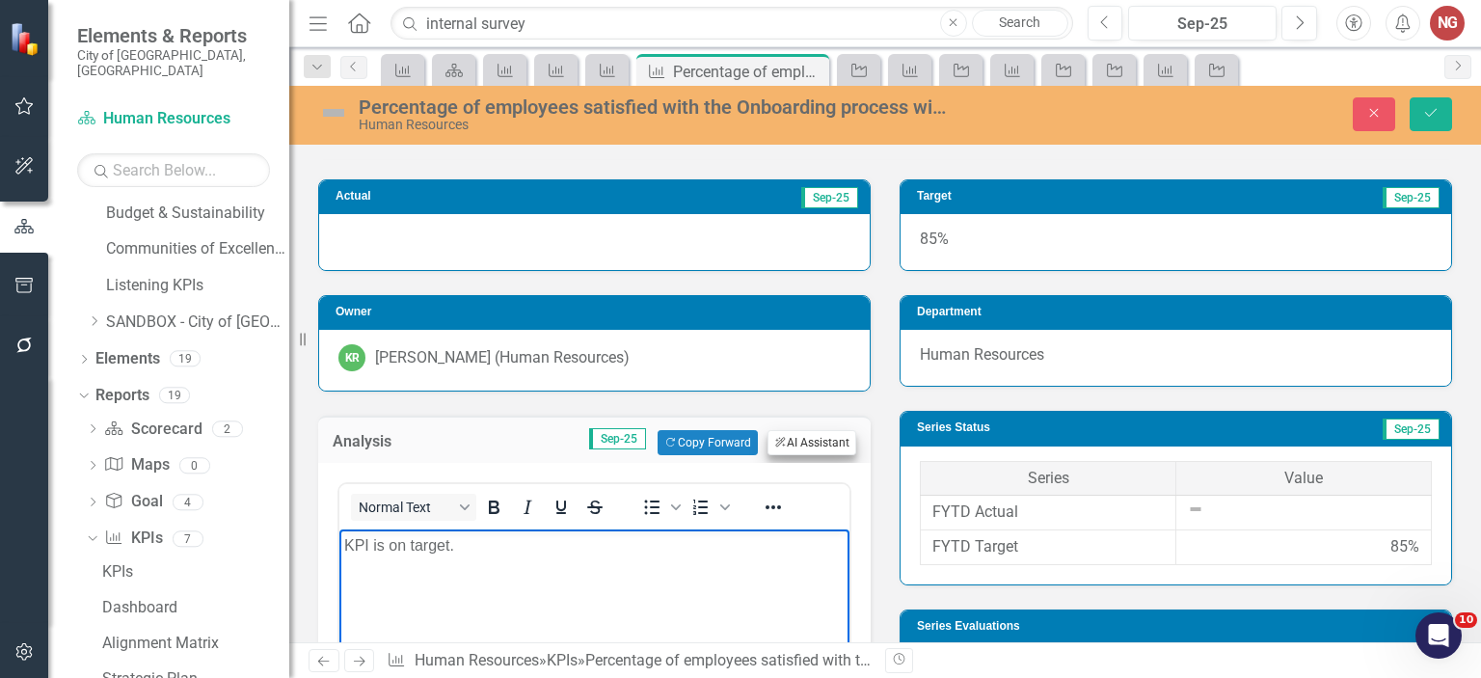
click at [820, 428] on div "Analysis Sep-25 Copy Forward Copy Forward ClearPoint AI AI Assistant" at bounding box center [594, 439] width 552 height 47
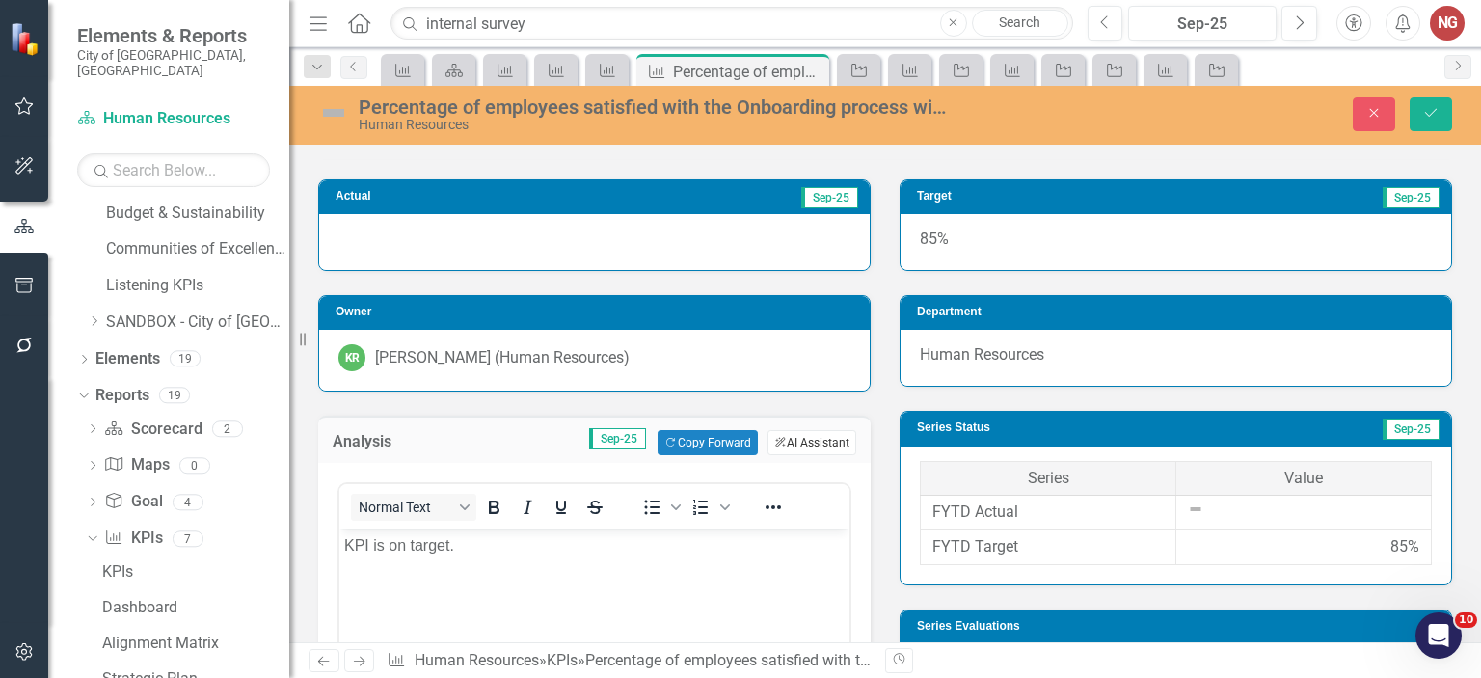
click at [813, 436] on button "ClearPoint AI AI Assistant" at bounding box center [811, 442] width 89 height 25
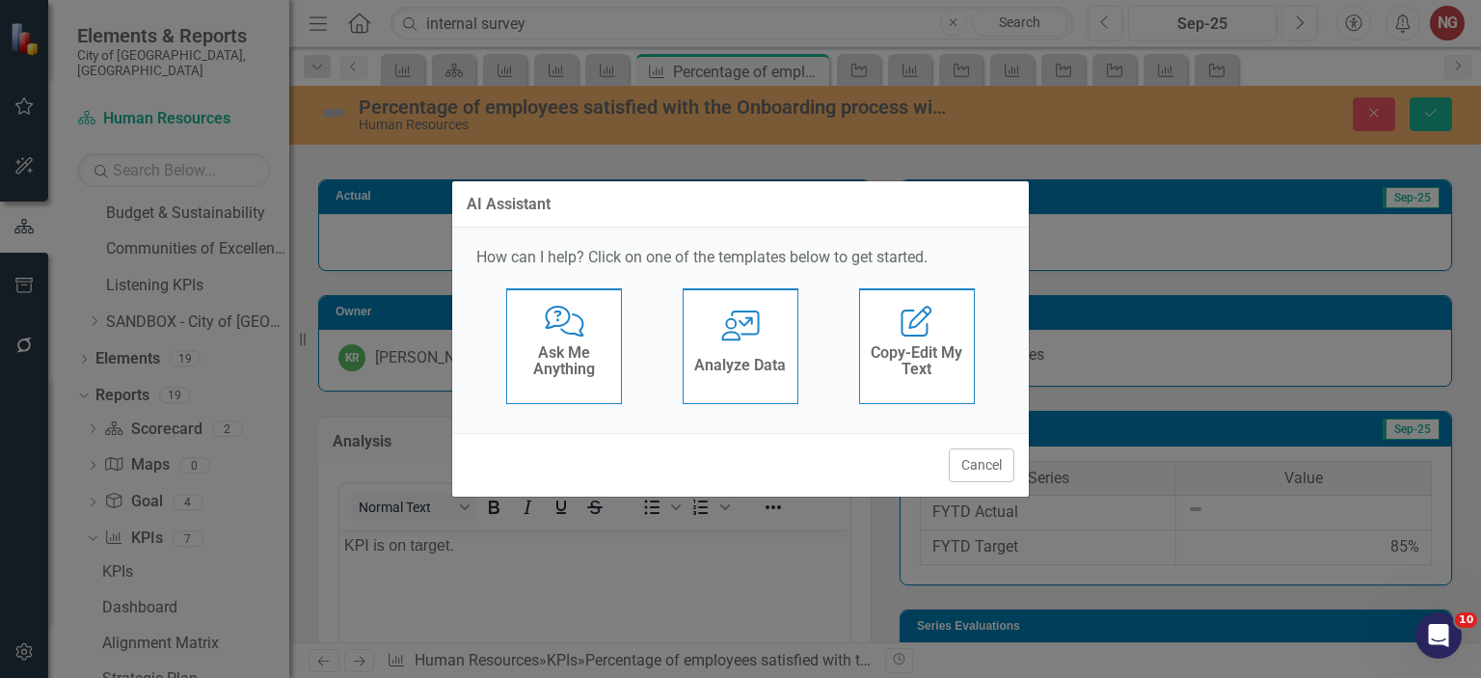
click at [752, 331] on icon "User with Chart" at bounding box center [741, 325] width 40 height 31
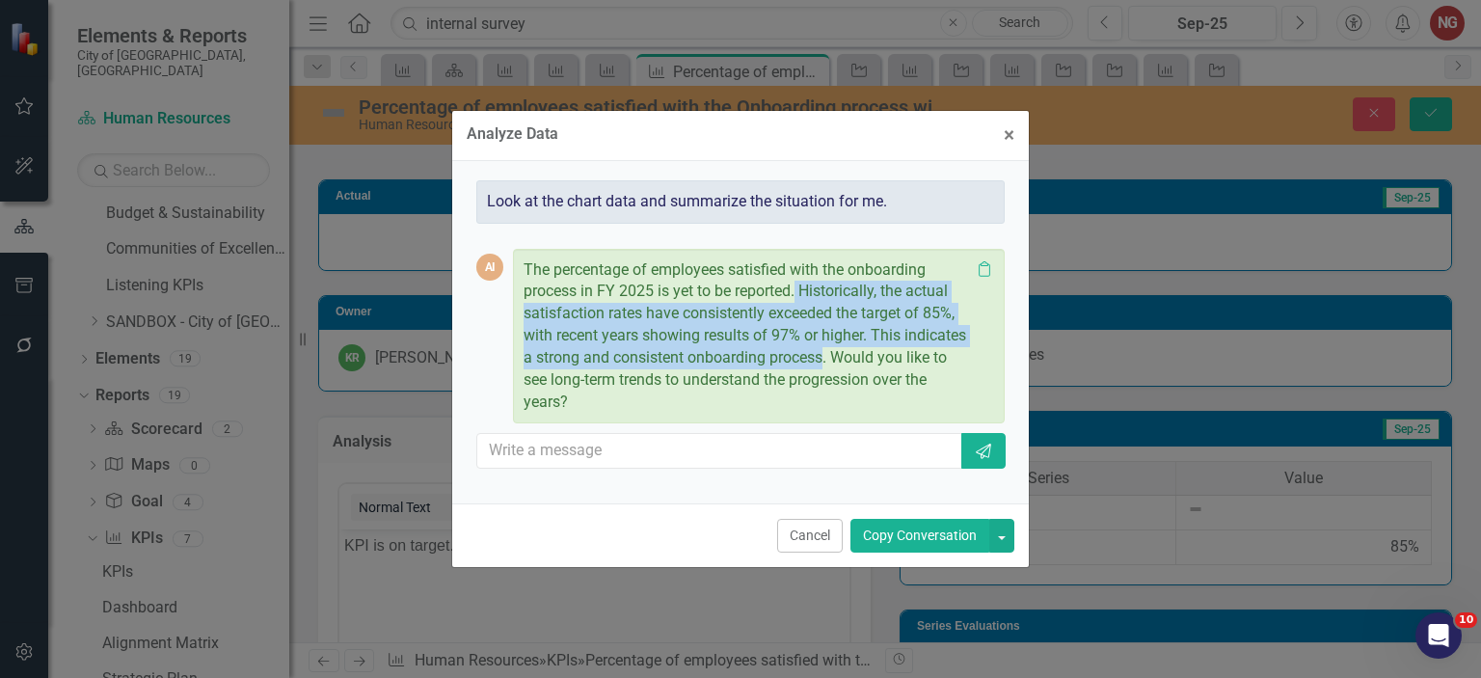
drag, startPoint x: 799, startPoint y: 289, endPoint x: 821, endPoint y: 356, distance: 70.1
click at [821, 356] on p "The percentage of employees satisfied with the onboarding process in FY 2025 is…" at bounding box center [747, 336] width 446 height 154
copy p "Historically, the actual satisfaction rates have consistently exceeded the targ…"
click at [809, 536] on button "Cancel" at bounding box center [810, 536] width 66 height 34
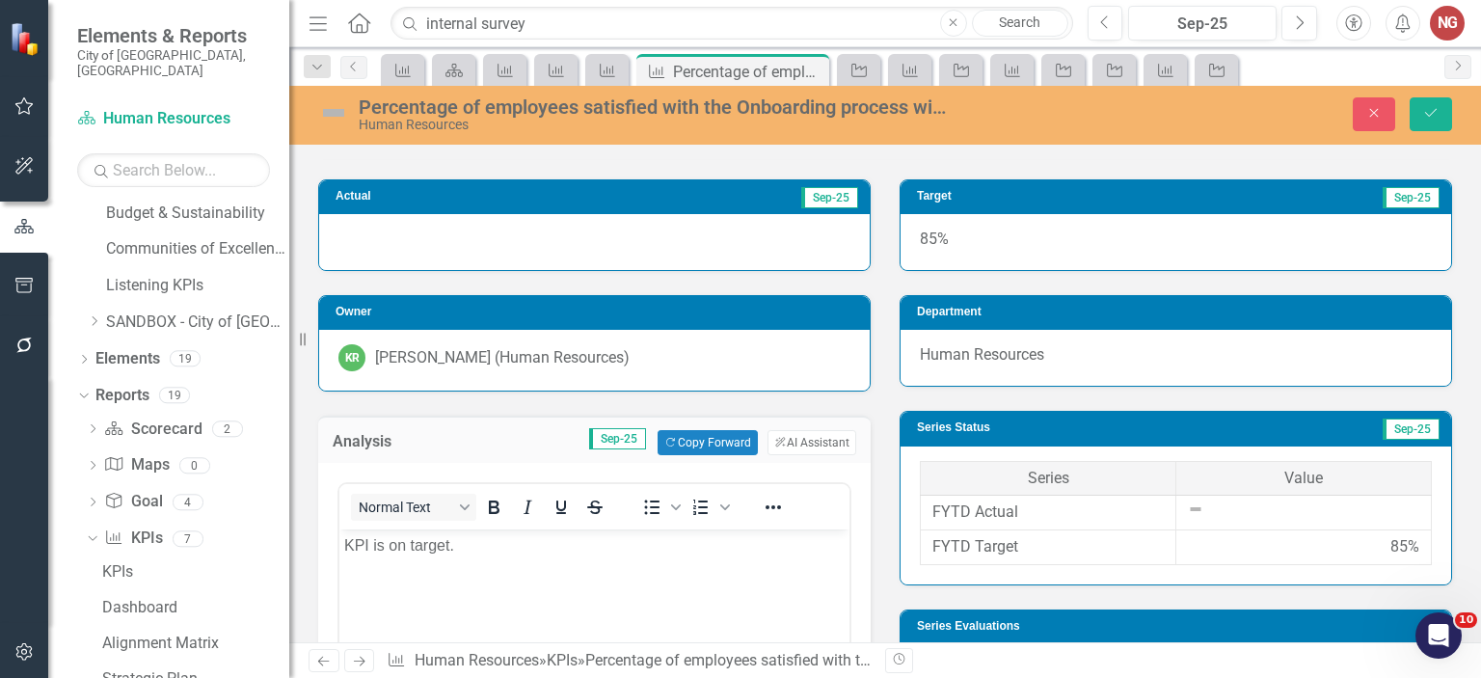
click at [659, 542] on p "KPI is on target." at bounding box center [594, 545] width 500 height 23
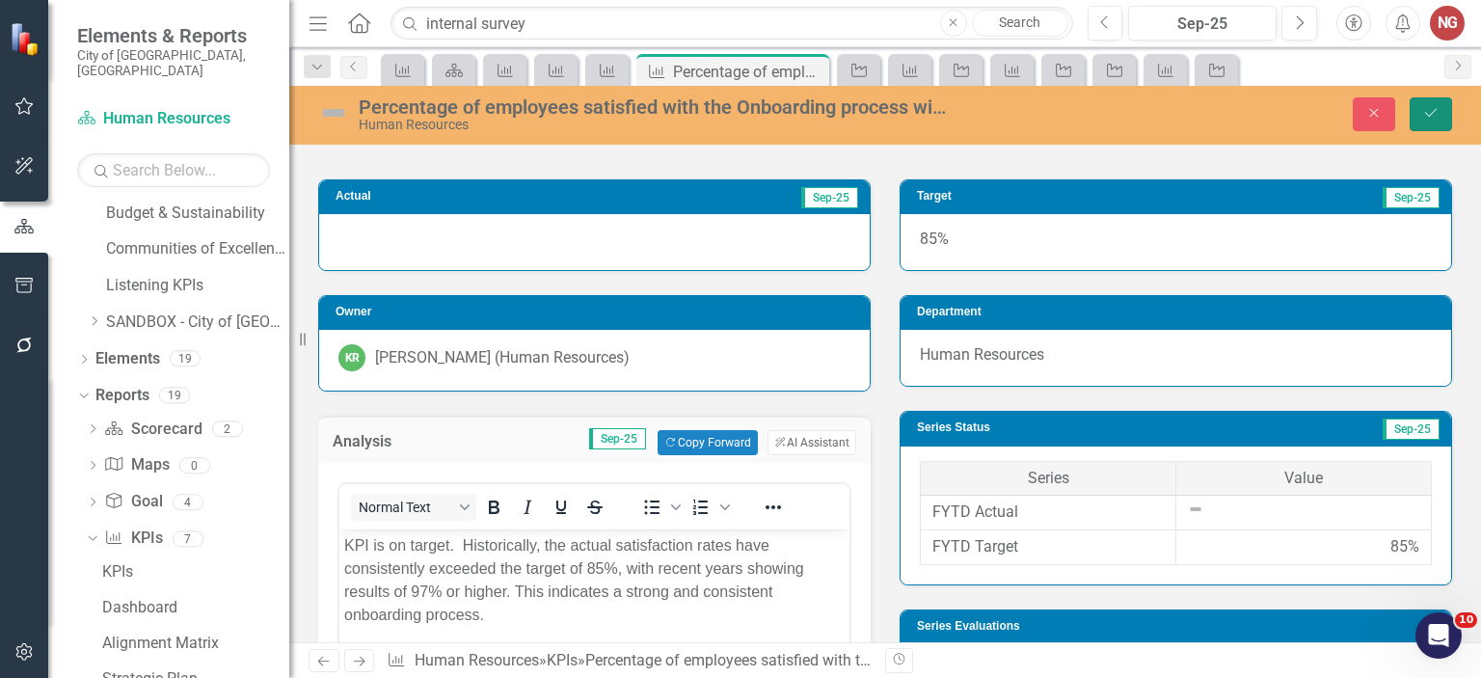
click at [1434, 106] on icon "Save" at bounding box center [1430, 112] width 17 height 13
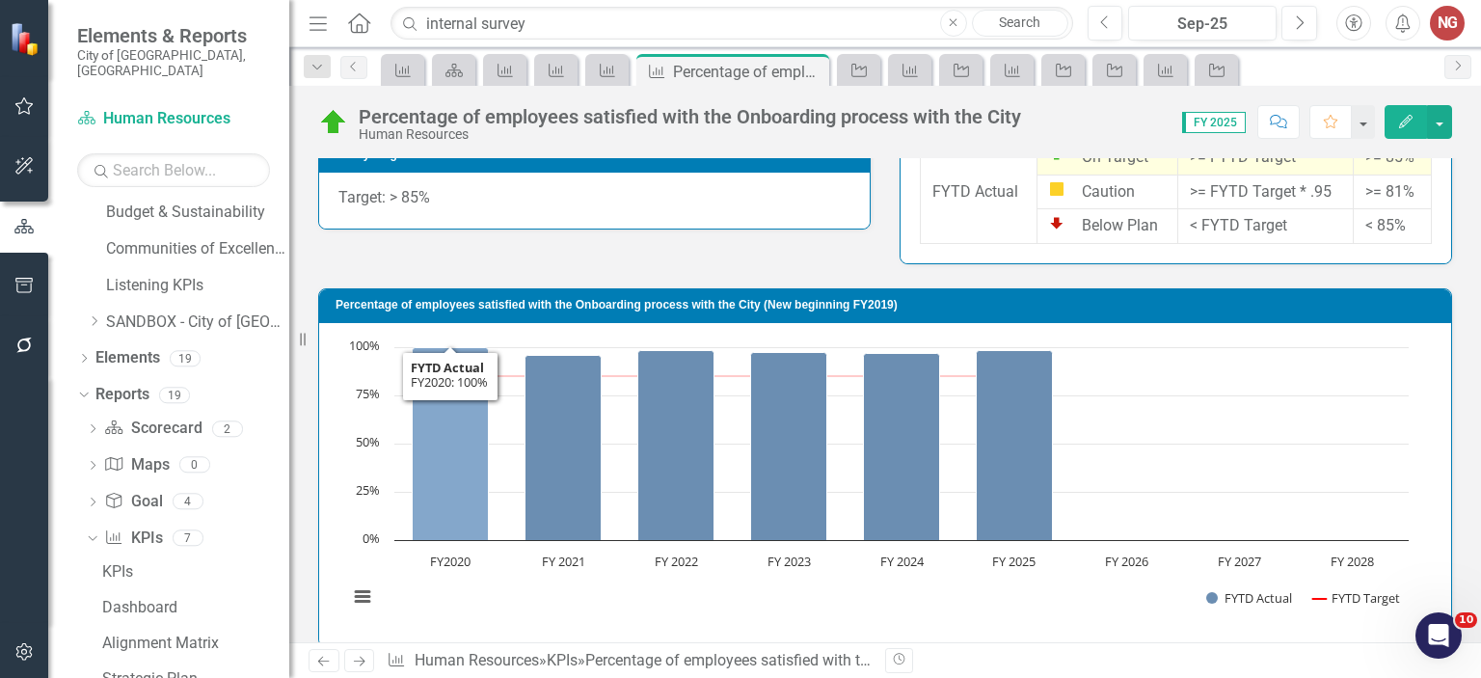
scroll to position [609, 0]
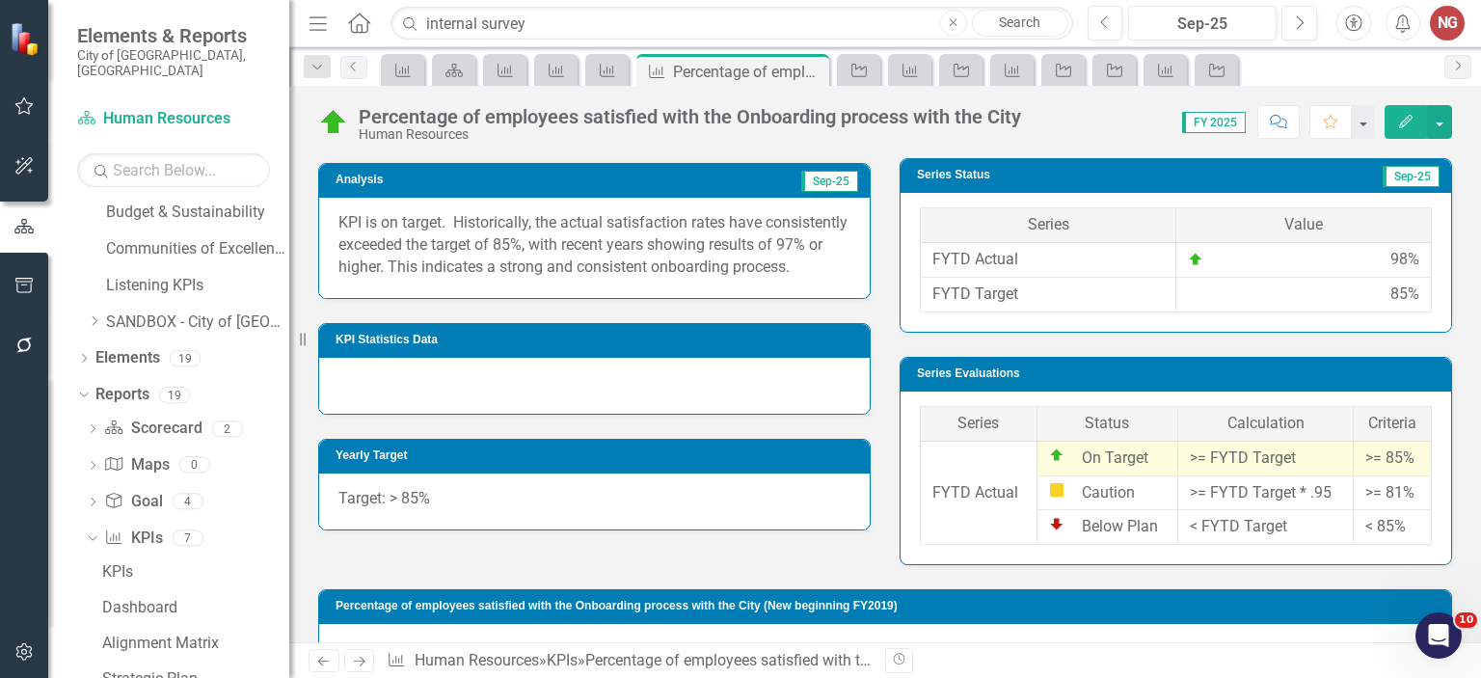
click at [559, 274] on p "KPI is on target. Historically, the actual satisfaction rates have consistently…" at bounding box center [594, 245] width 512 height 67
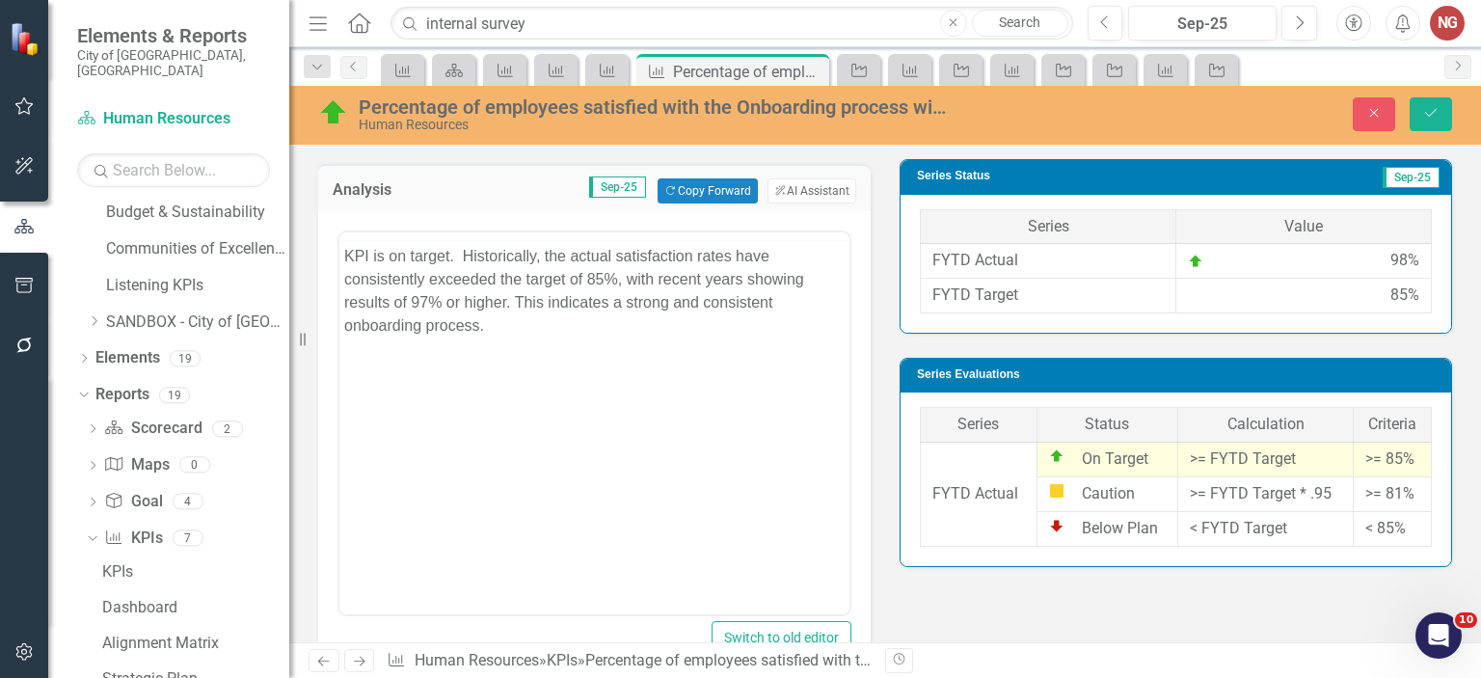
scroll to position [0, 0]
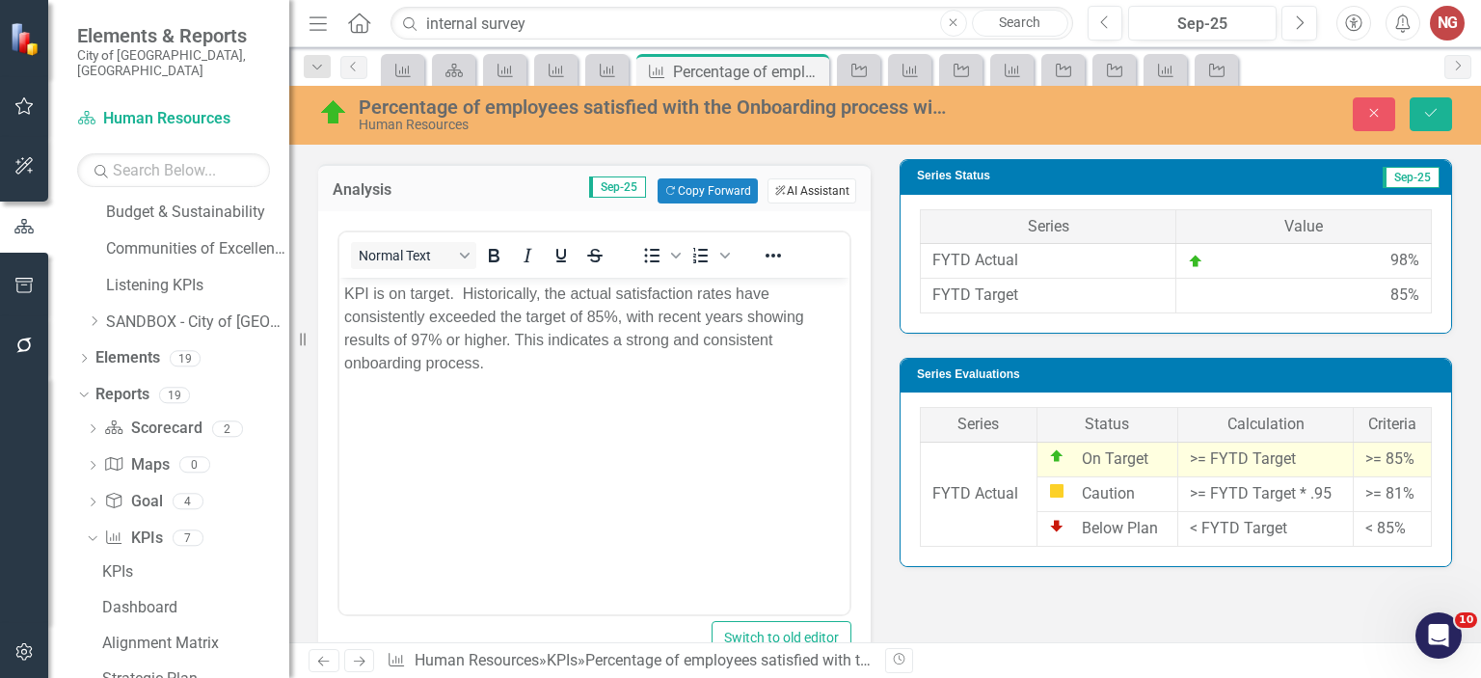
click at [776, 178] on button "ClearPoint AI AI Assistant" at bounding box center [811, 190] width 89 height 25
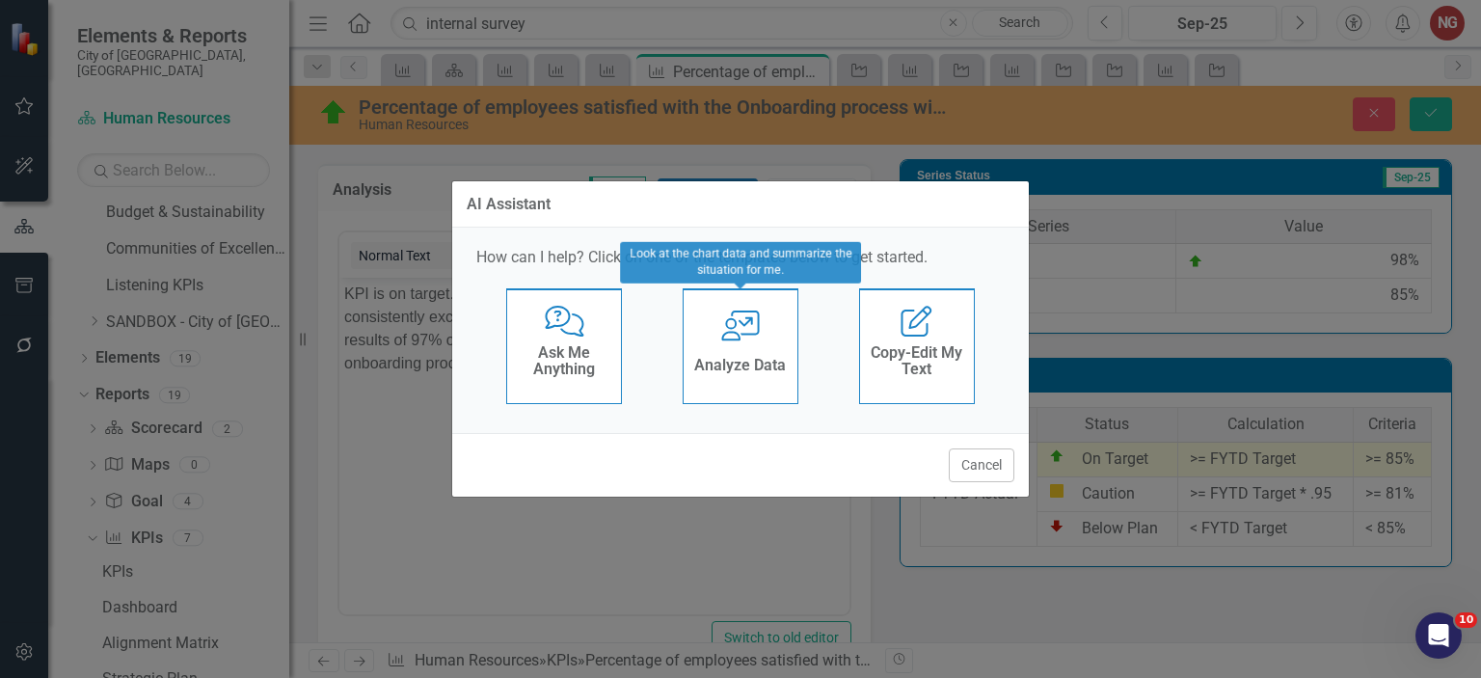
click at [740, 329] on icon "User with Chart" at bounding box center [741, 325] width 40 height 31
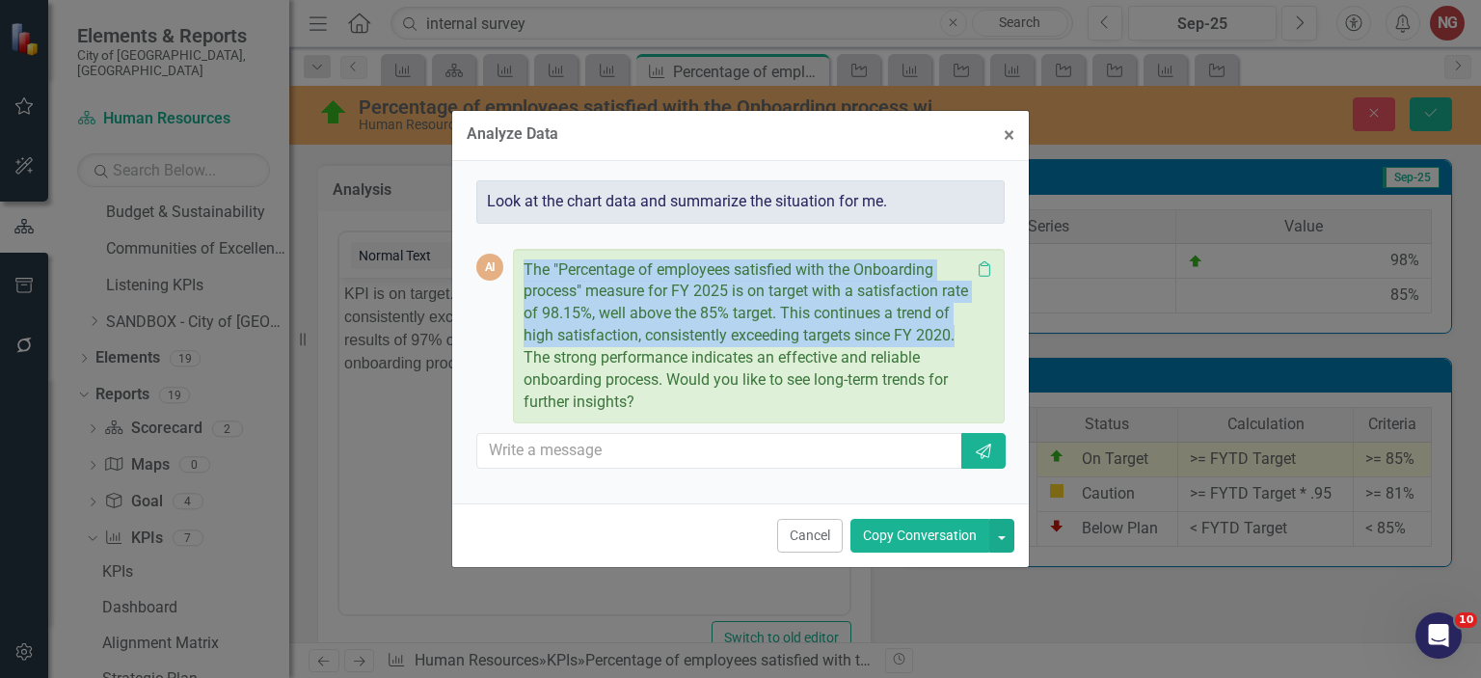
drag, startPoint x: 525, startPoint y: 268, endPoint x: 562, endPoint y: 362, distance: 100.8
click at [562, 362] on p "The "Percentage of employees satisfied with the Onboarding process" measure for…" at bounding box center [747, 336] width 446 height 154
copy p "The "Percentage of employees satisfied with the Onboarding process" measure for…"
click at [833, 538] on button "Cancel" at bounding box center [810, 536] width 66 height 34
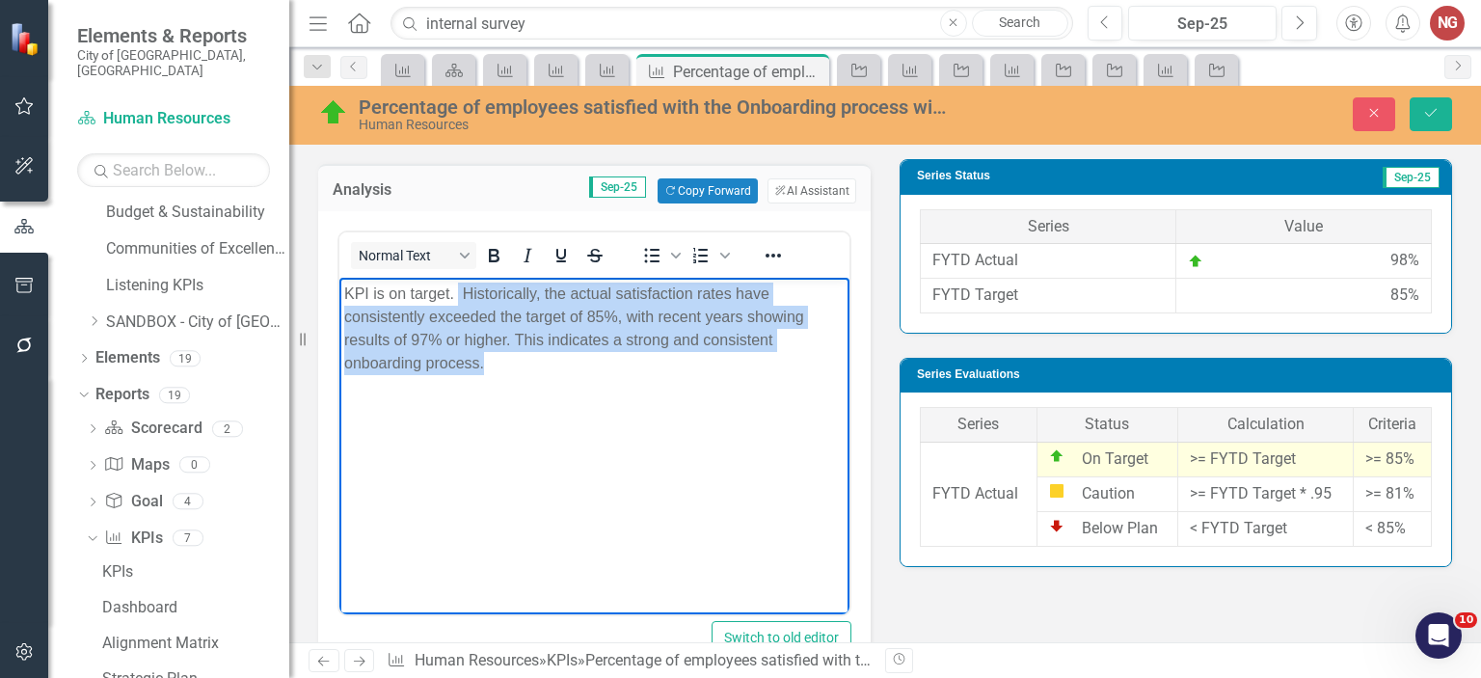
drag, startPoint x: 458, startPoint y: 290, endPoint x: 876, endPoint y: 564, distance: 500.1
click at [849, 564] on html "KPI is on target. Historically, the actual satisfaction rates have consistently…" at bounding box center [594, 422] width 510 height 289
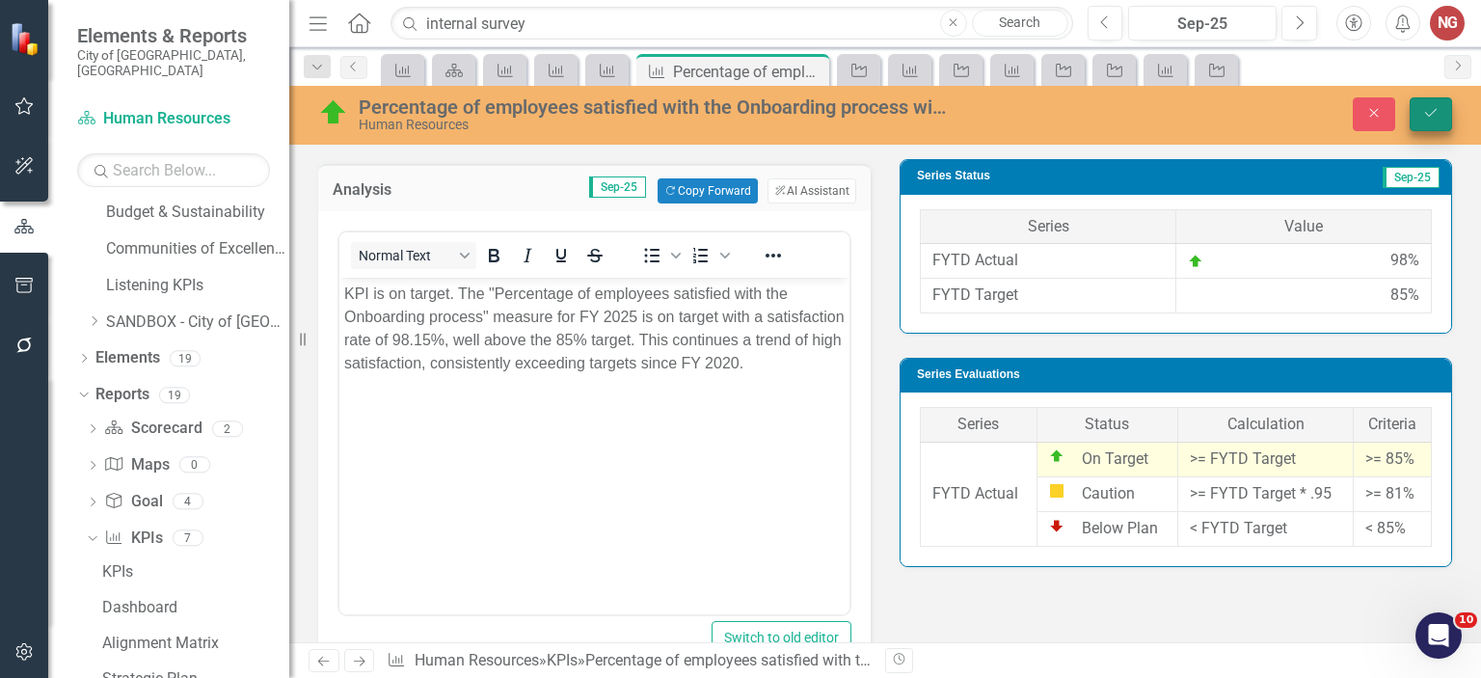
click at [1427, 105] on button "Save" at bounding box center [1431, 114] width 42 height 34
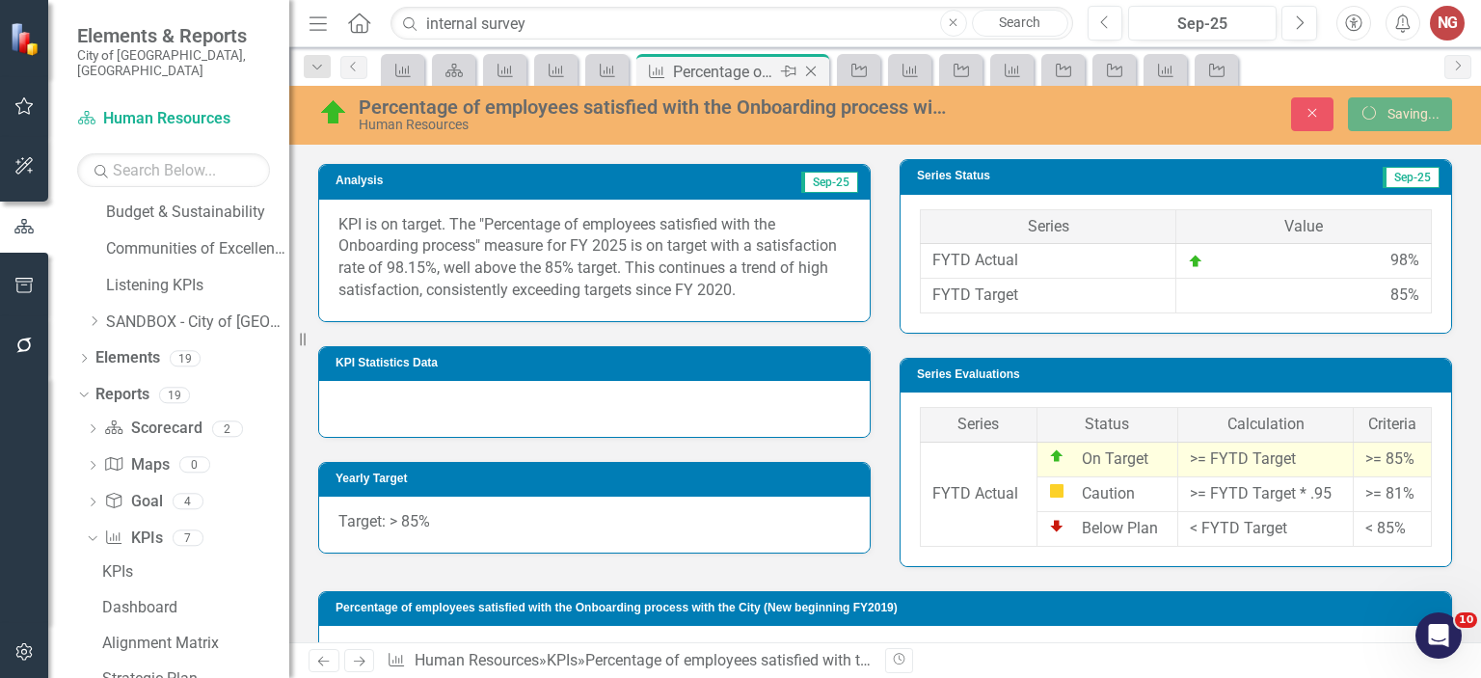
click at [814, 70] on icon "Close" at bounding box center [810, 71] width 19 height 15
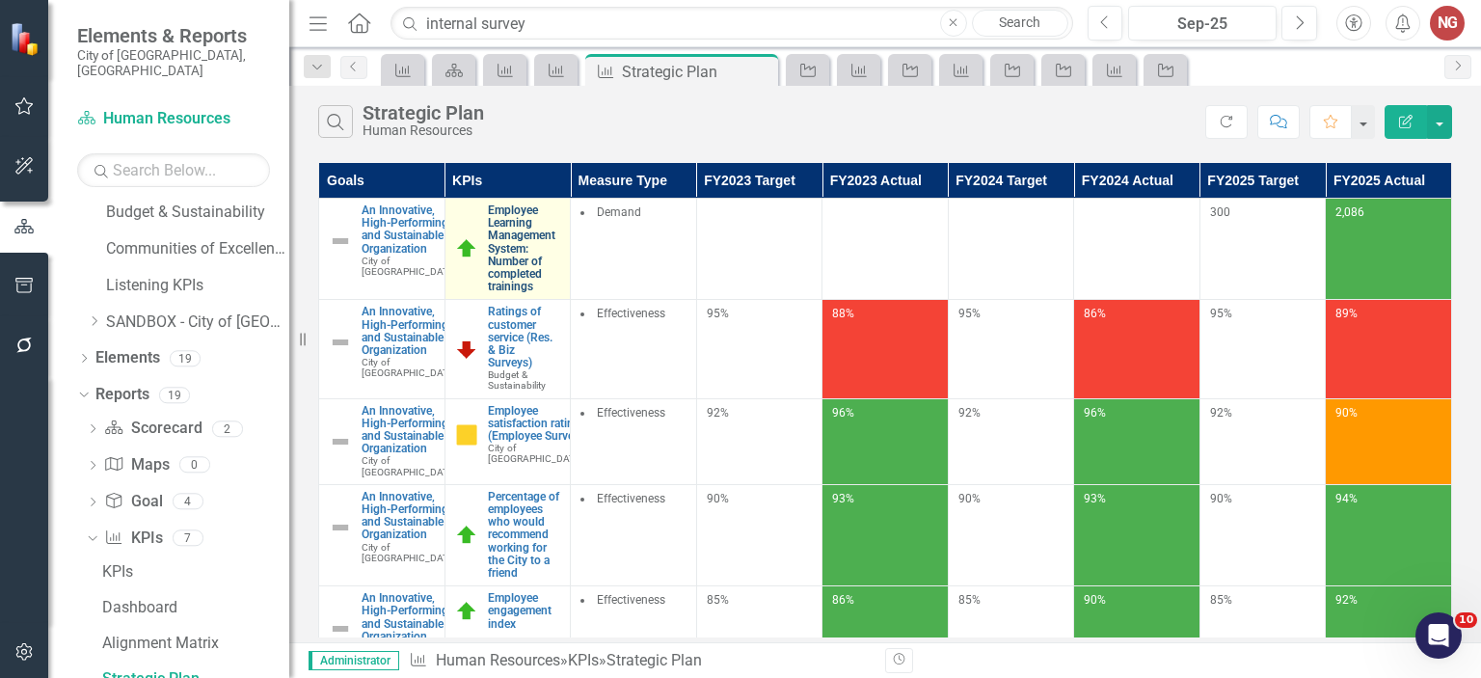
click at [517, 228] on link "Employee Learning Management System: Number of completed trainings" at bounding box center [524, 248] width 73 height 89
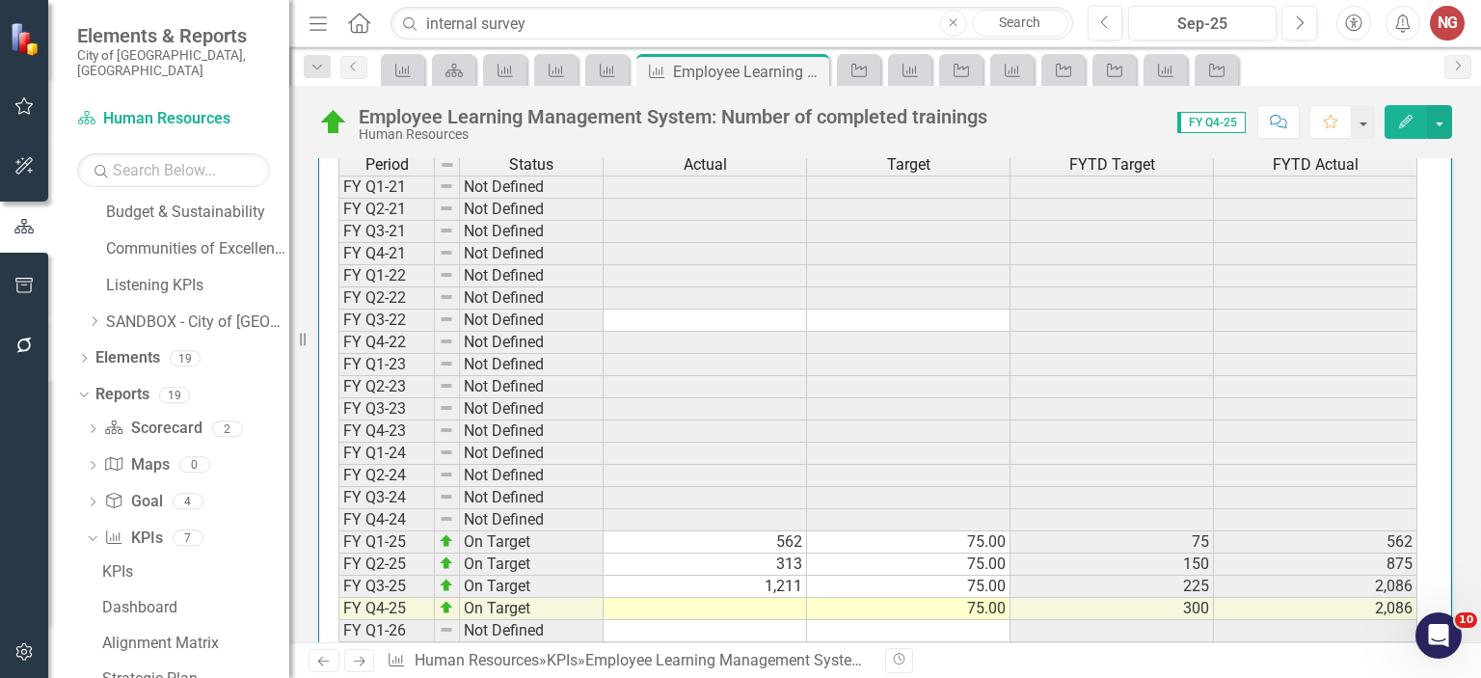
scroll to position [1701, 0]
